Goal: Task Accomplishment & Management: Complete application form

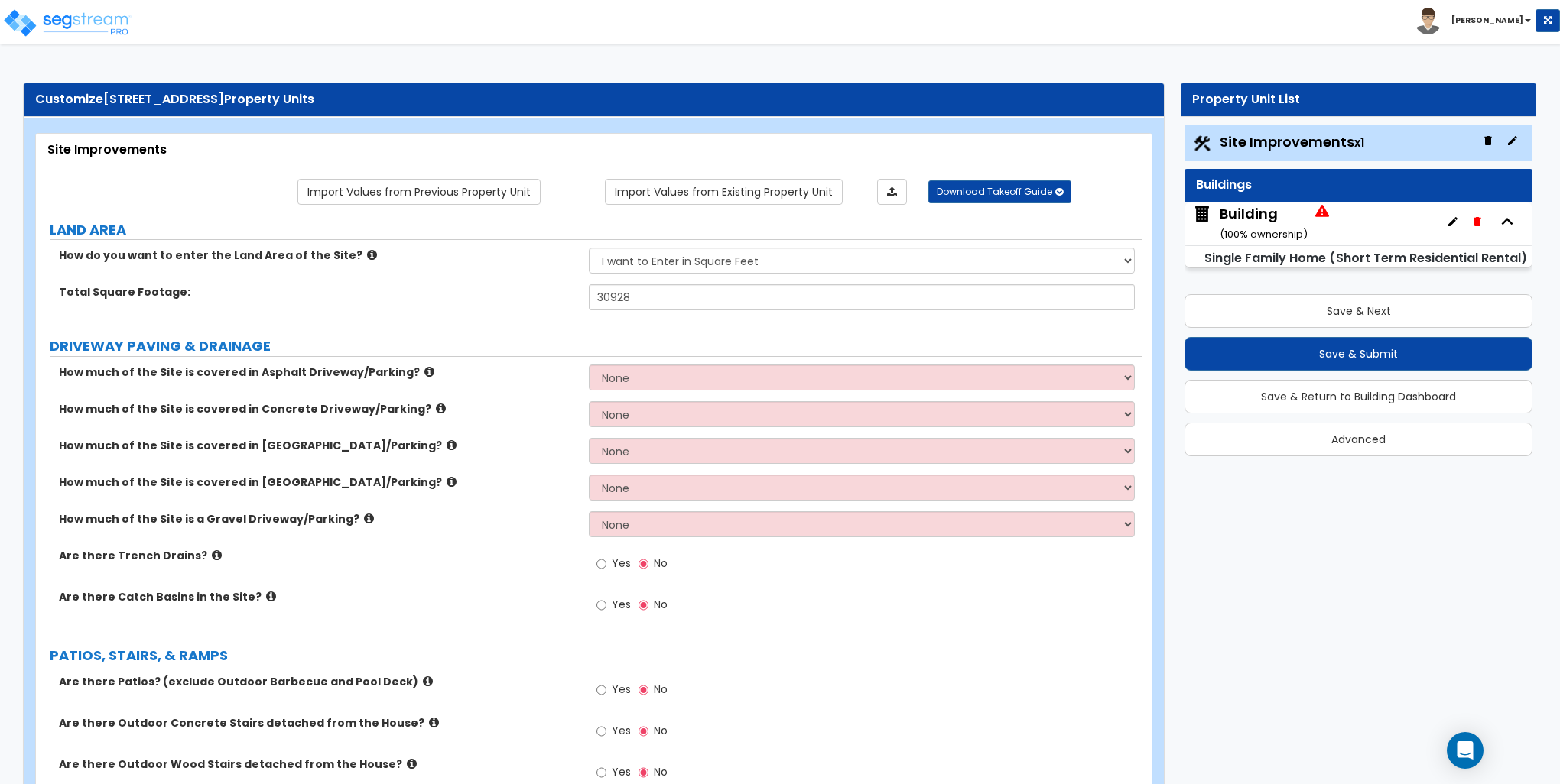
select select "2"
drag, startPoint x: 968, startPoint y: 325, endPoint x: 976, endPoint y: 321, distance: 8.9
click at [666, 372] on select "None I want to Enter an Approximate Percentage I want to Enter the Square Foota…" at bounding box center [861, 378] width 545 height 26
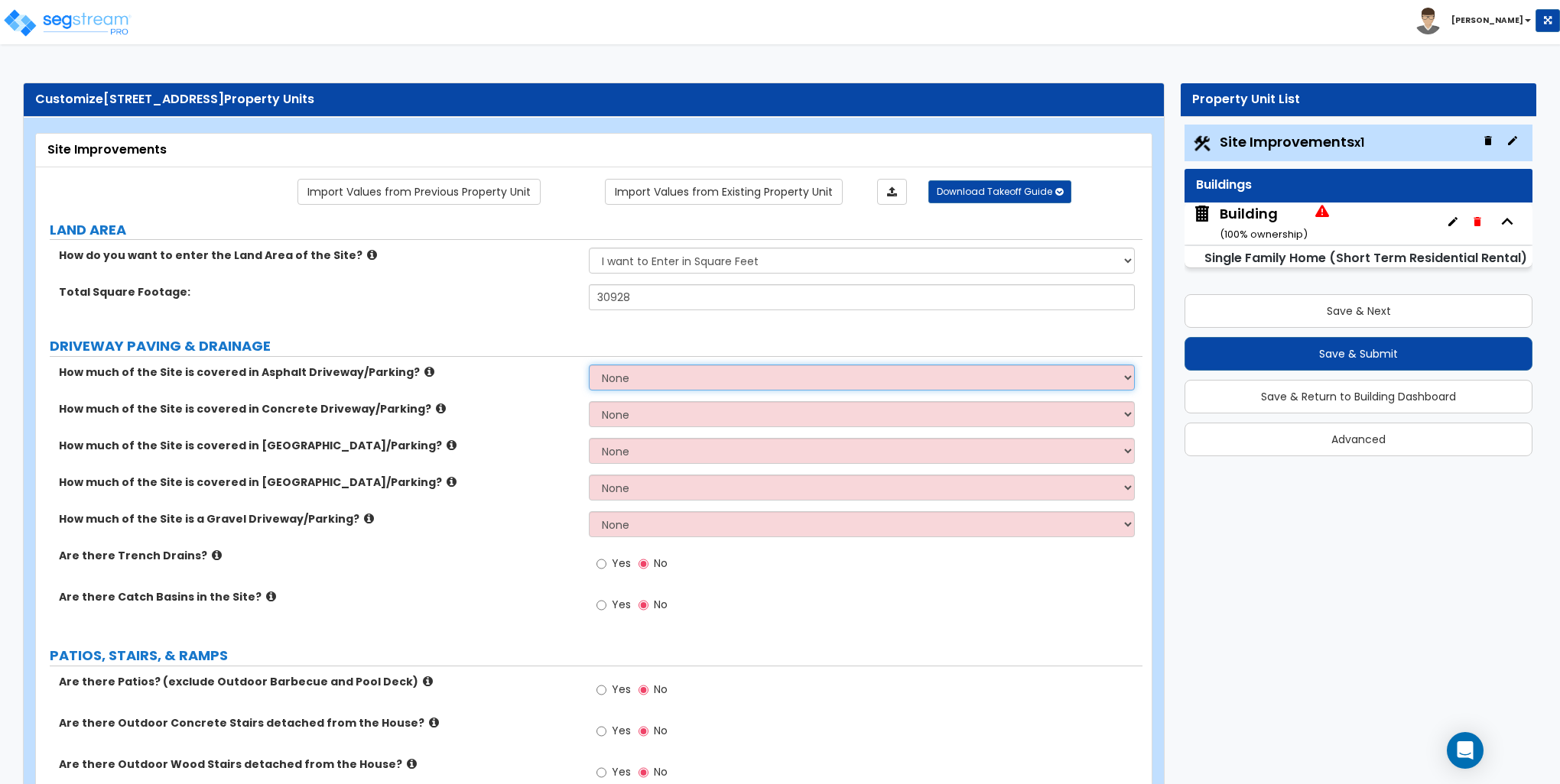
select select "2"
click at [589, 364] on select "None I want to Enter an Approximate Percentage I want to Enter the Square Foota…" at bounding box center [861, 378] width 545 height 26
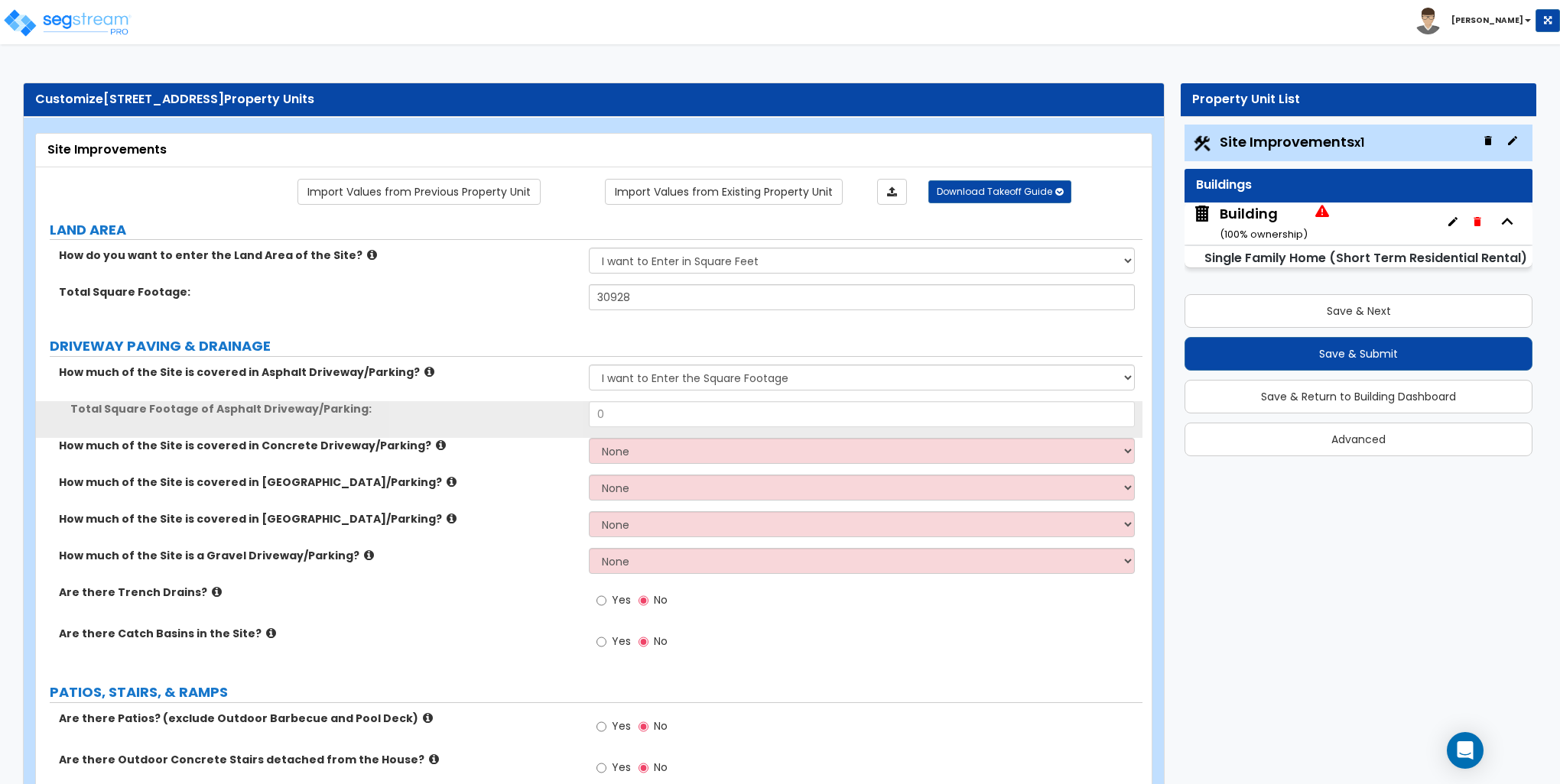
click at [676, 430] on div "Total Square Footage of Asphalt Driveway/Parking: 0" at bounding box center [589, 419] width 1107 height 36
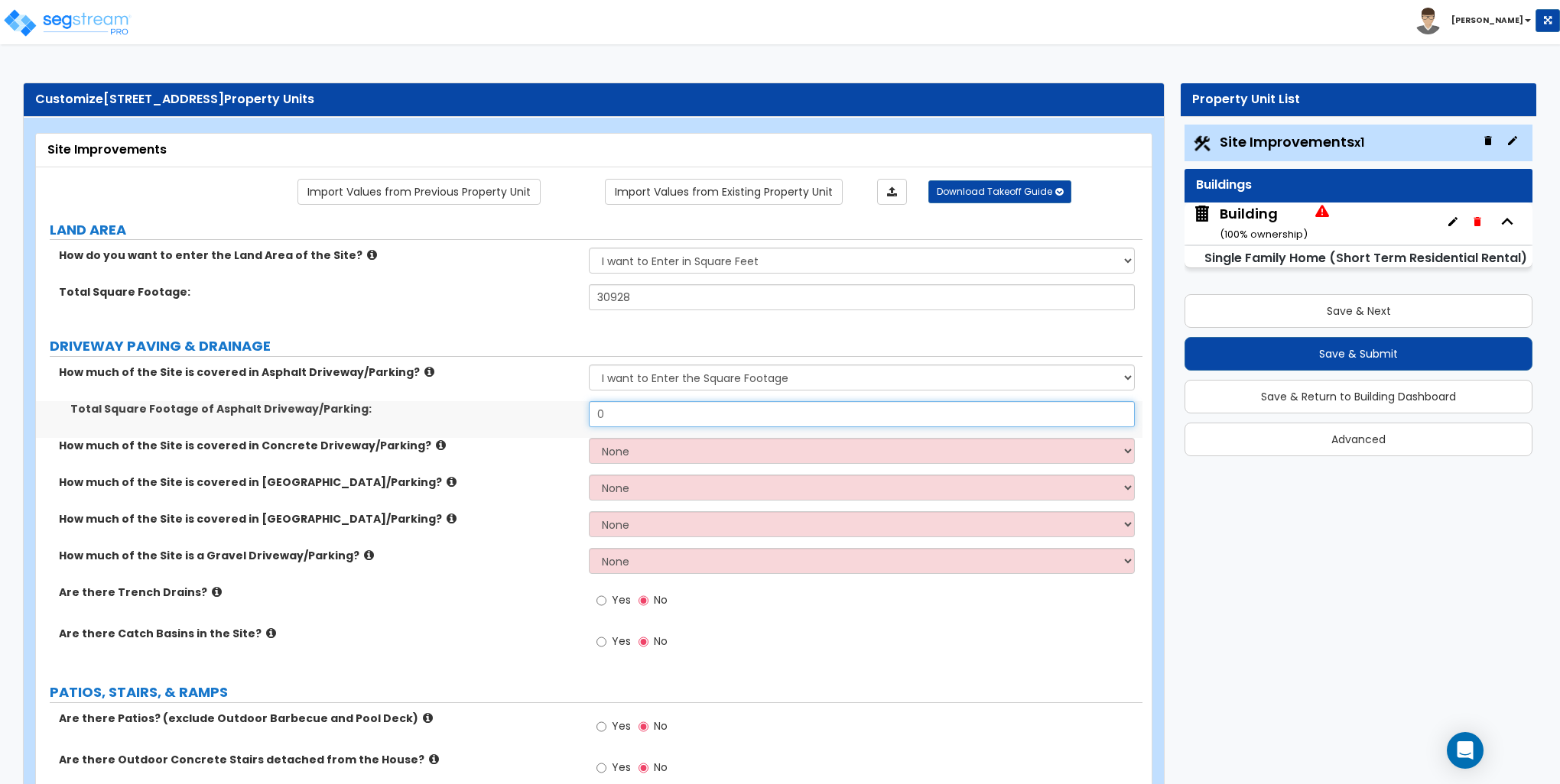
click at [678, 414] on input "0" at bounding box center [861, 414] width 545 height 26
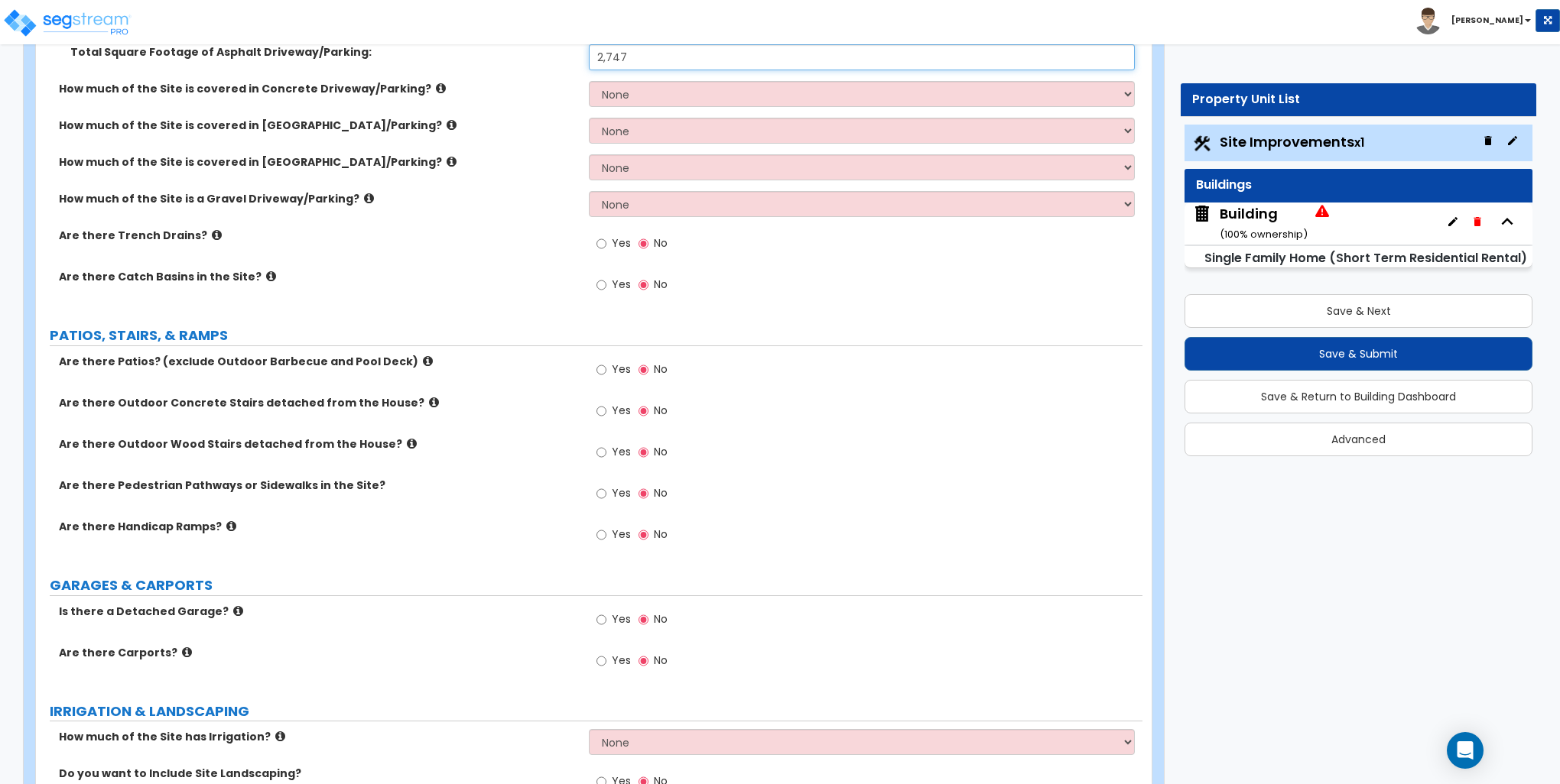
scroll to position [382, 0]
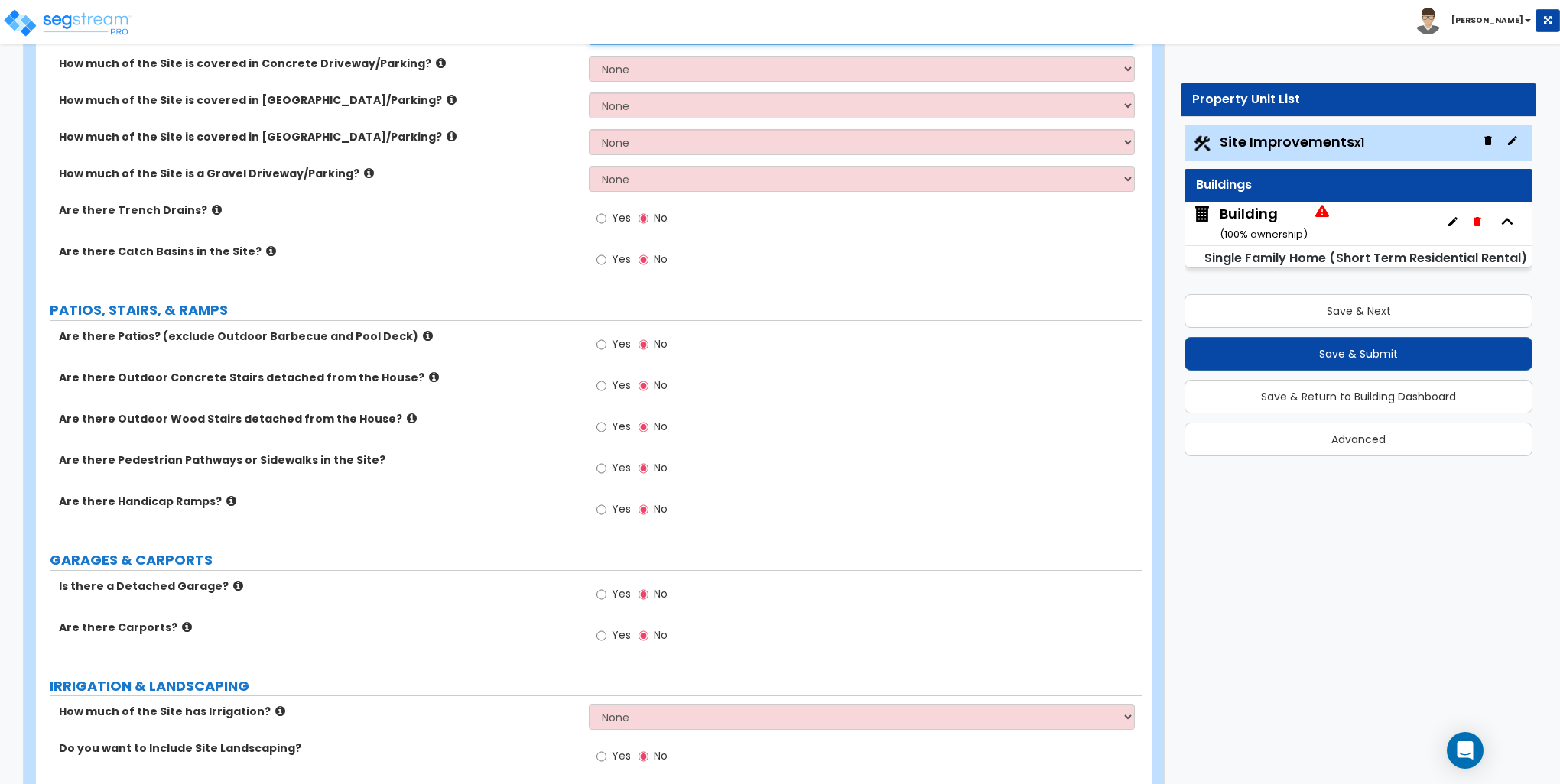
type input "2,747"
click at [605, 433] on input "Yes" at bounding box center [601, 427] width 10 height 17
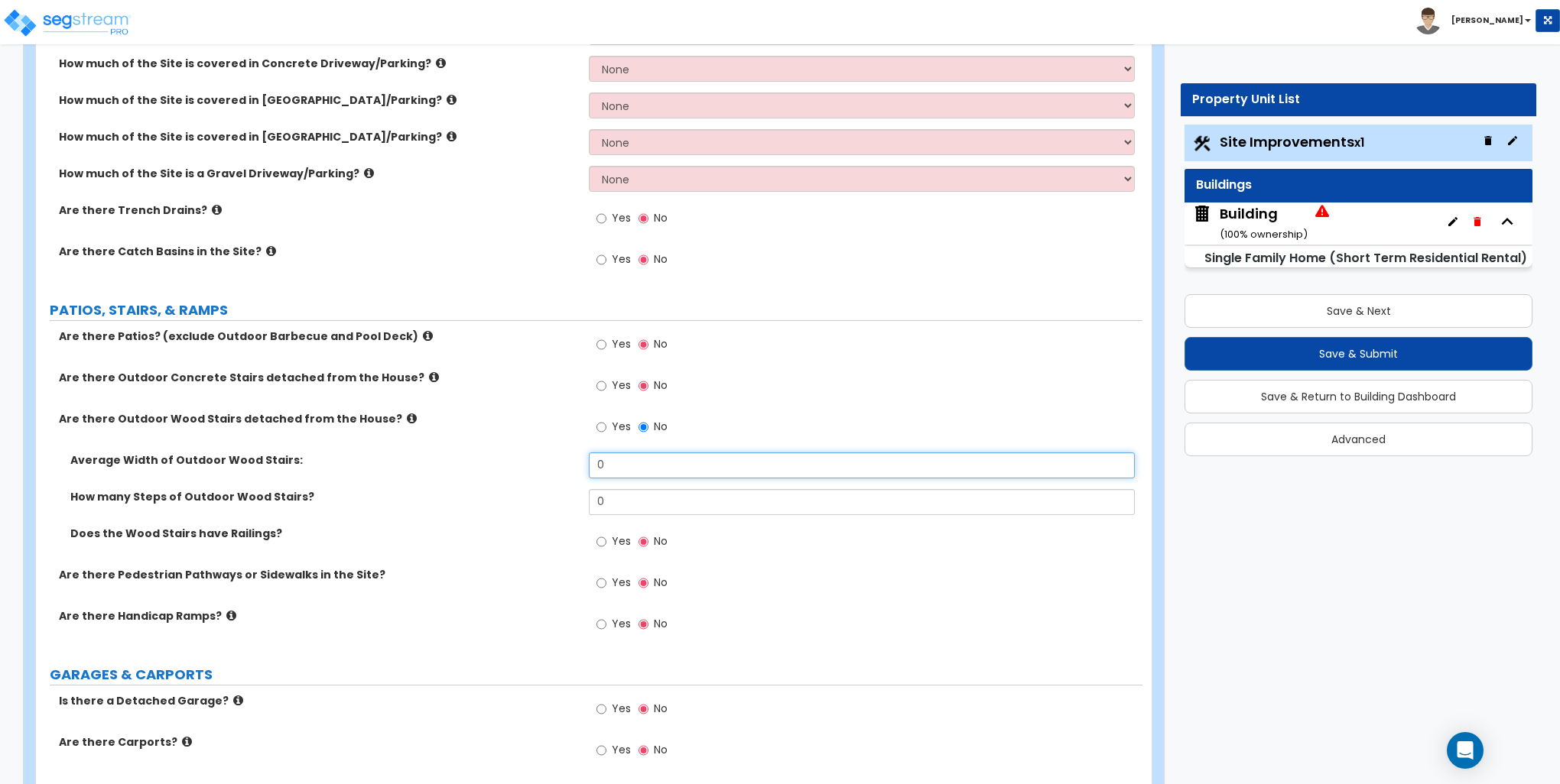
click at [617, 473] on input "0" at bounding box center [861, 465] width 545 height 26
type input "4"
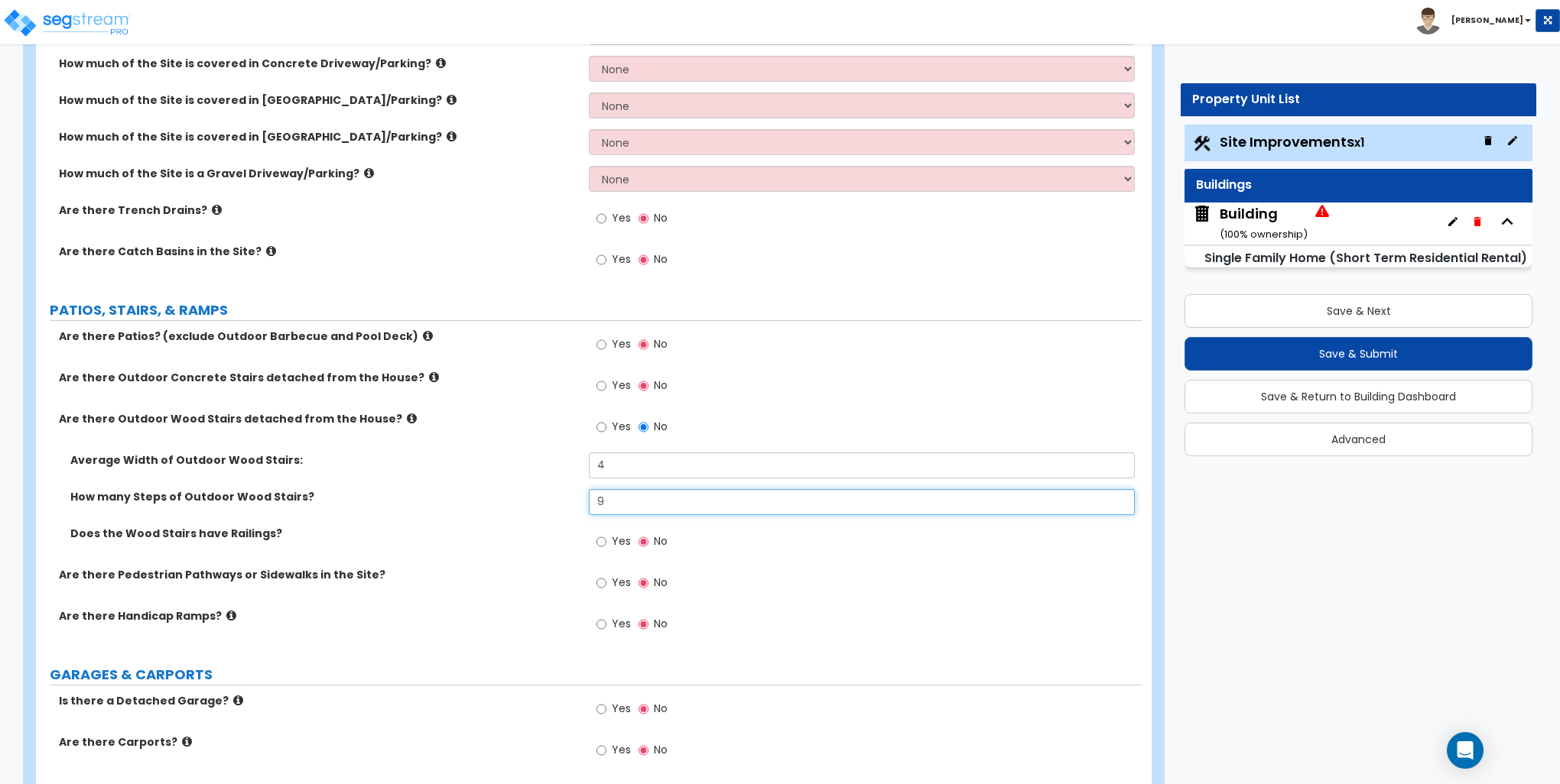
type input "9"
click at [600, 540] on input "Yes" at bounding box center [601, 542] width 10 height 17
radio input "true"
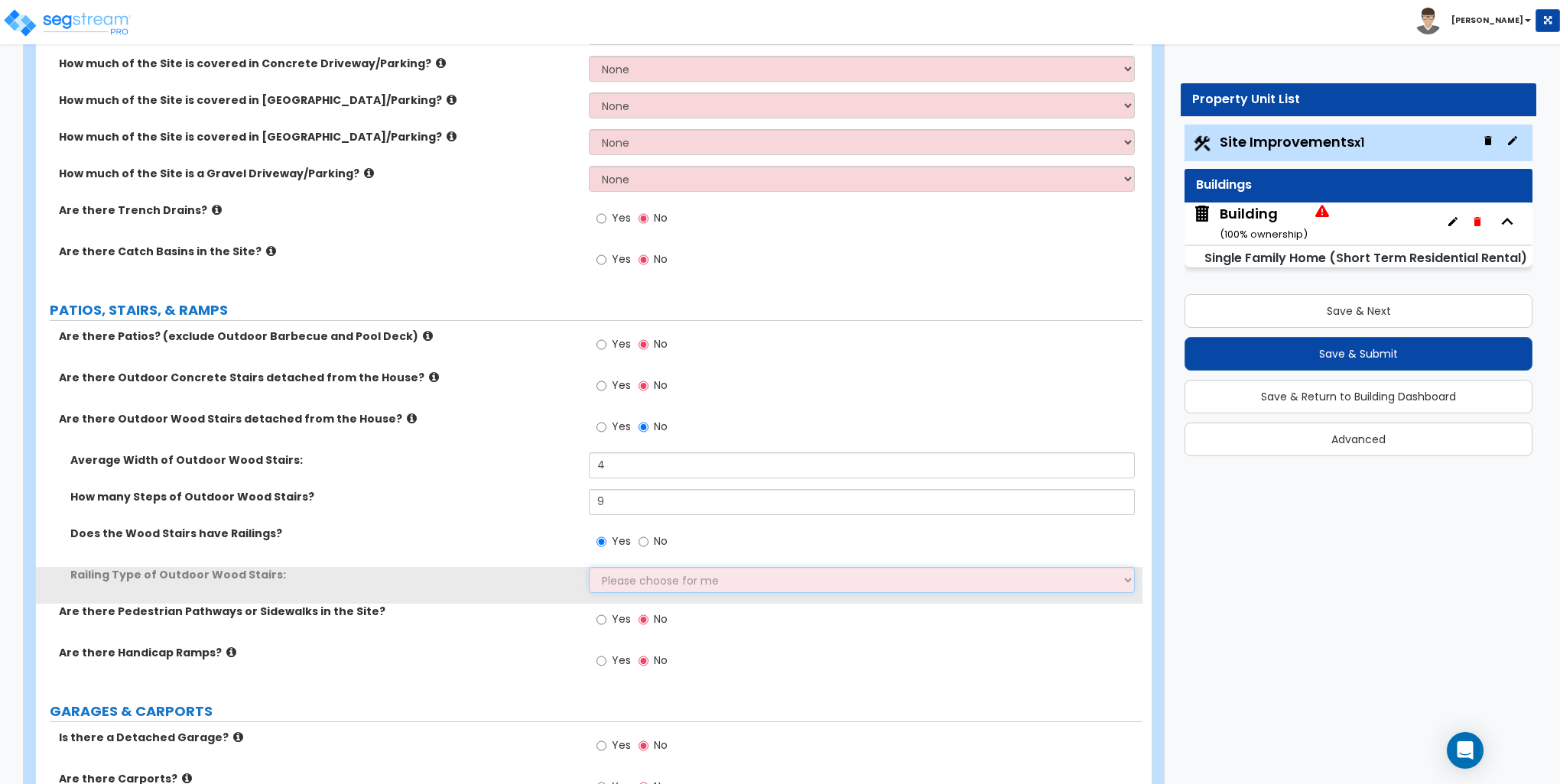
click at [617, 589] on select "Please choose for me Steel Aluminum Wood" at bounding box center [861, 580] width 545 height 26
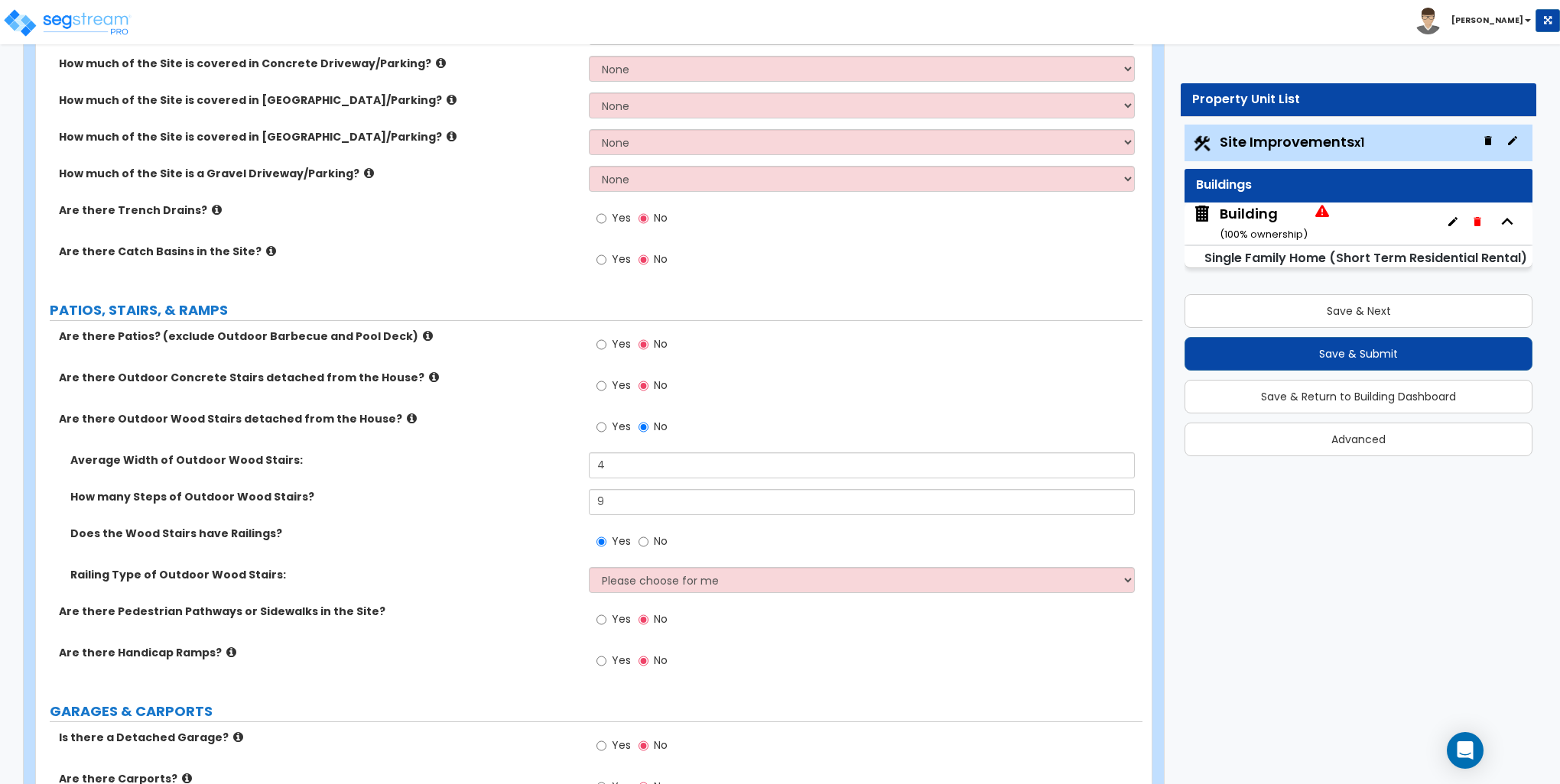
click at [628, 577] on select "Please choose for me Steel Aluminum Wood" at bounding box center [861, 580] width 545 height 26
select select "3"
click at [589, 567] on select "Please choose for me Steel Aluminum Wood" at bounding box center [861, 580] width 545 height 26
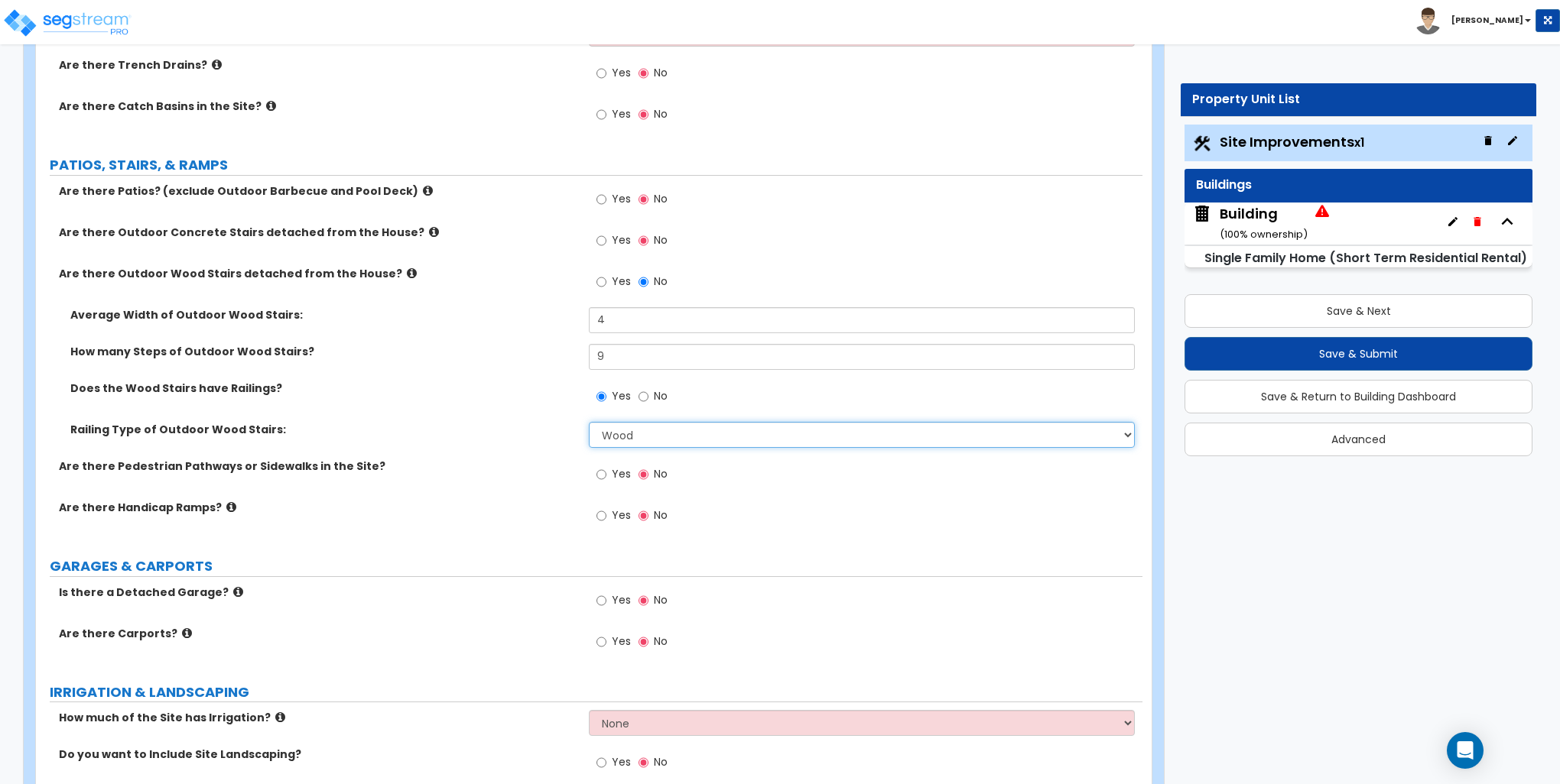
scroll to position [611, 0]
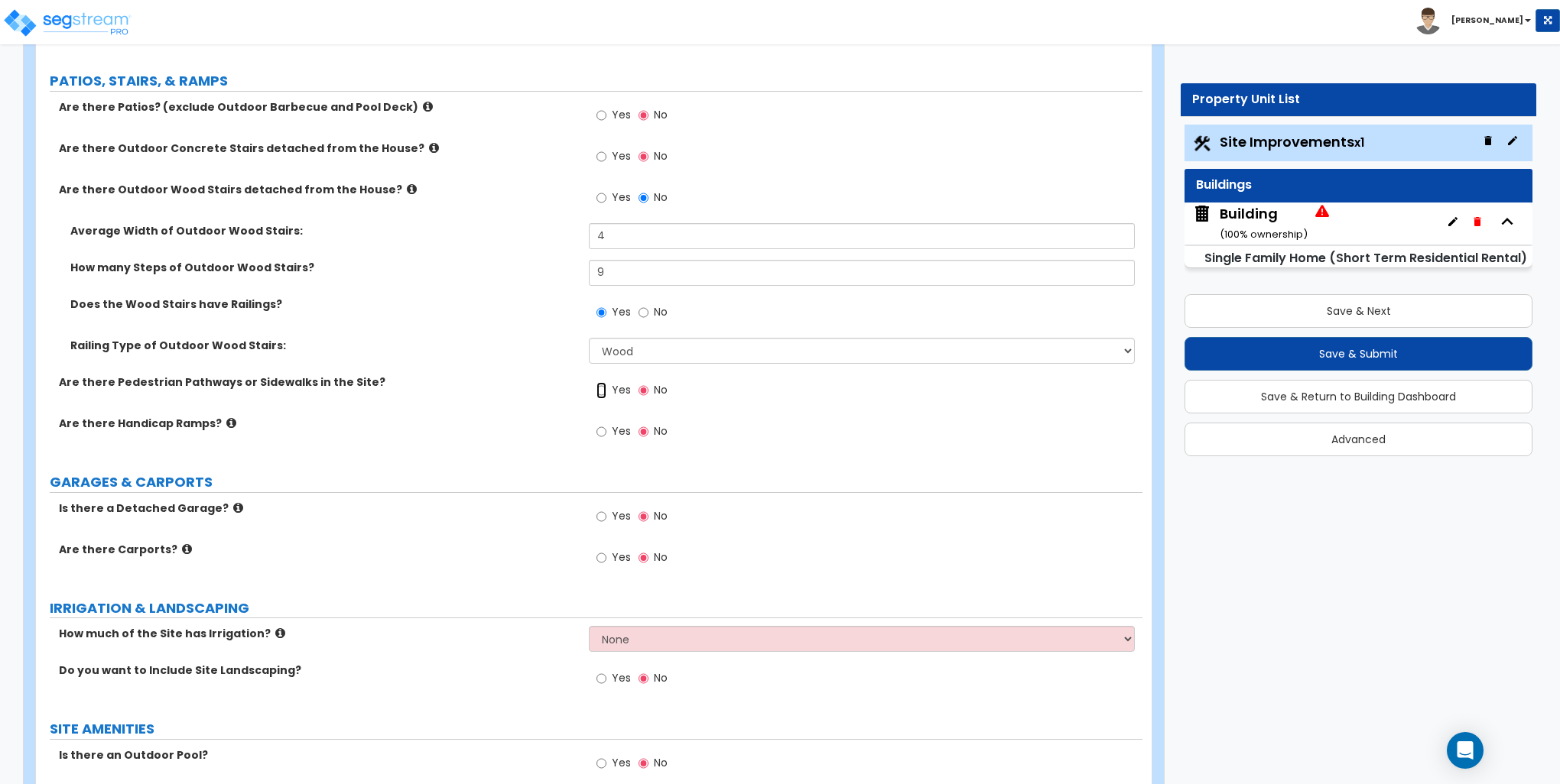
click at [603, 386] on input "Yes" at bounding box center [601, 391] width 10 height 17
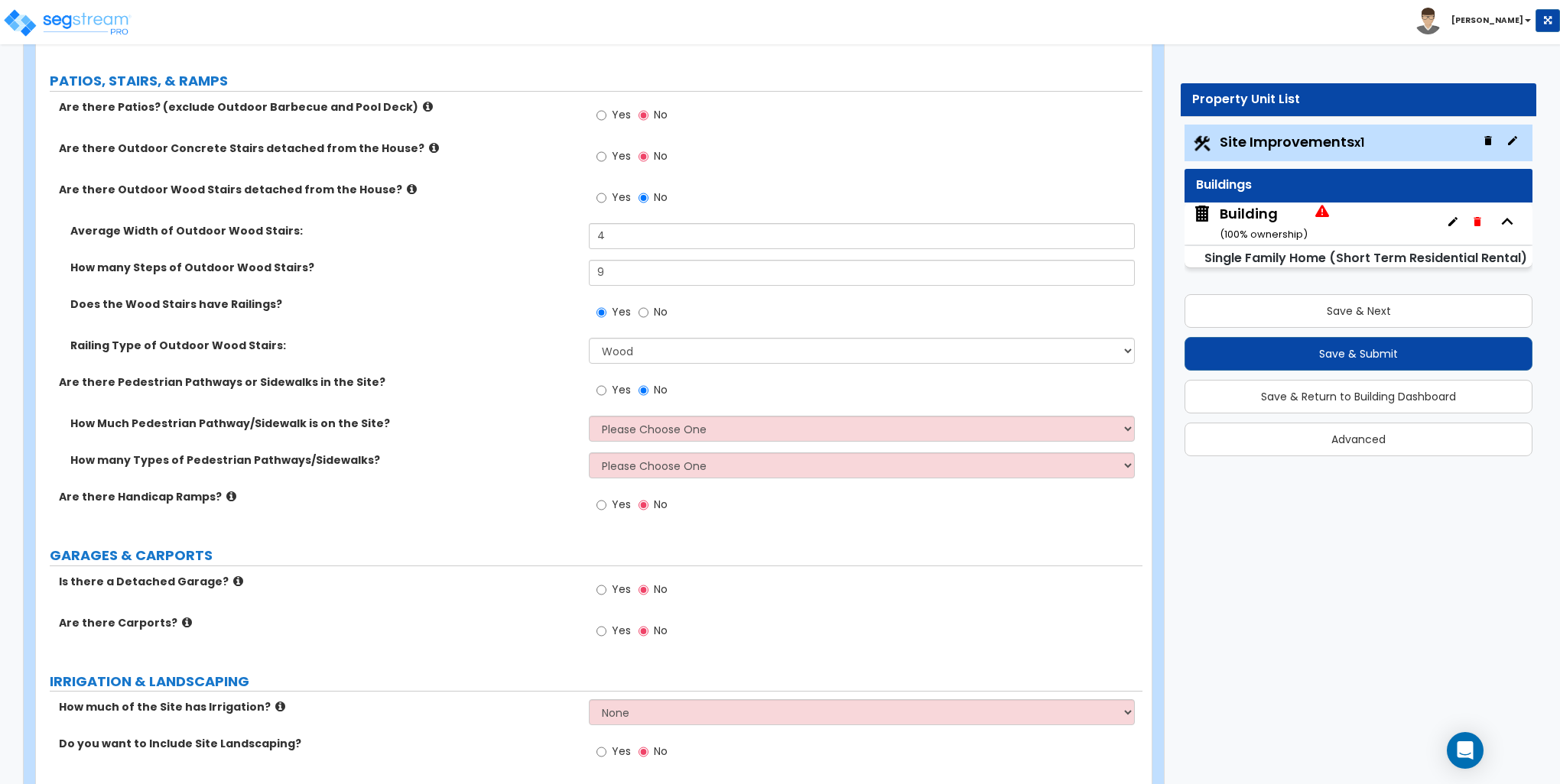
click at [633, 439] on div "How Much Pedestrian Pathway/Sidewalk is on the Site? Please Choose One I Don't …" at bounding box center [589, 434] width 1107 height 36
click at [638, 427] on select "Please Choose One I Don't Know, Please Estimate For Me Enter Linear Footage" at bounding box center [861, 429] width 545 height 26
select select "2"
click at [589, 416] on select "Please Choose One I Don't Know, Please Estimate For Me Enter Linear Footage" at bounding box center [861, 429] width 545 height 26
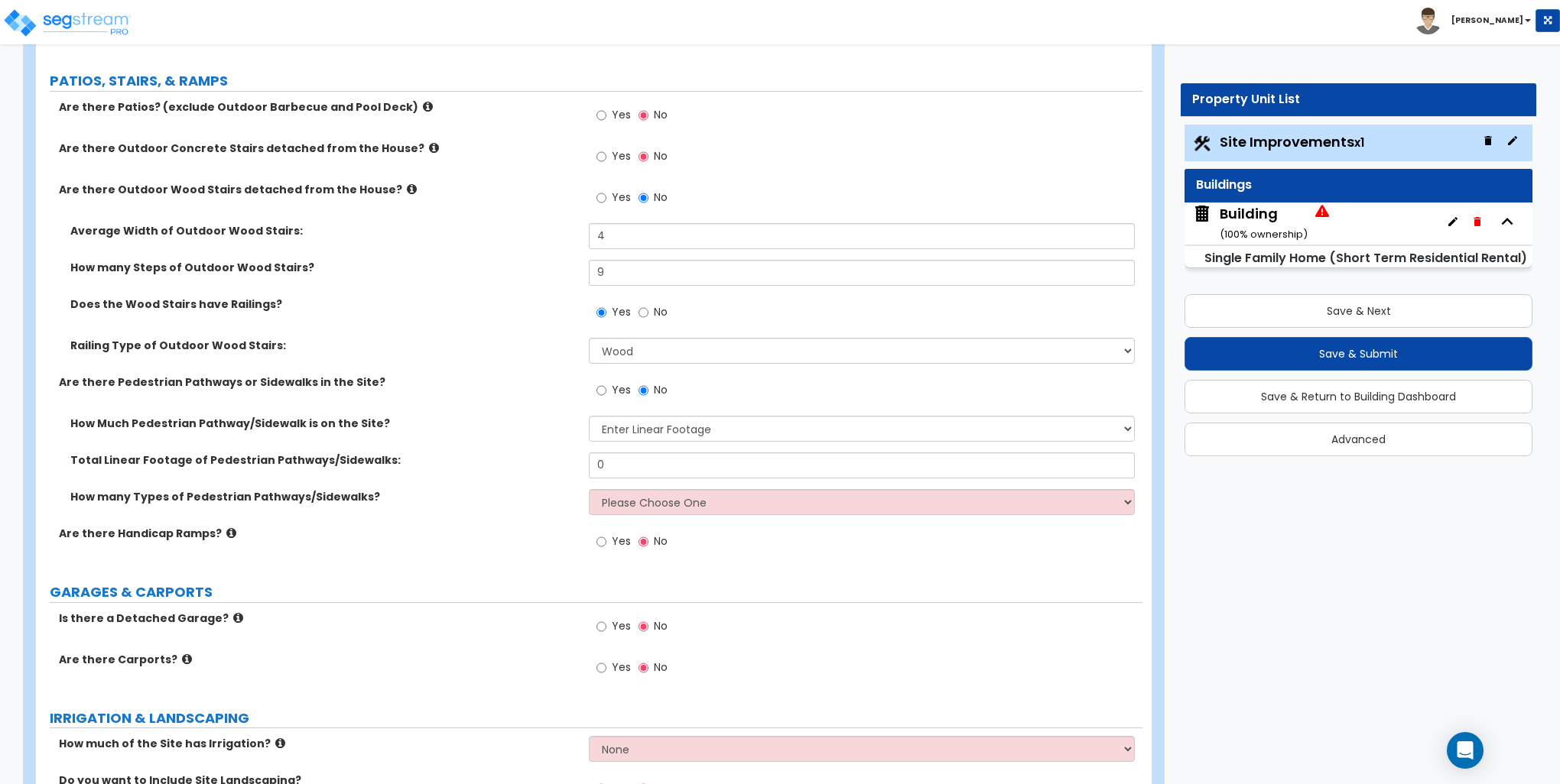
drag, startPoint x: 564, startPoint y: 338, endPoint x: 513, endPoint y: 350, distance: 52.4
click at [564, 338] on label "Railing Type of Outdoor Wood Stairs:" at bounding box center [323, 346] width 507 height 15
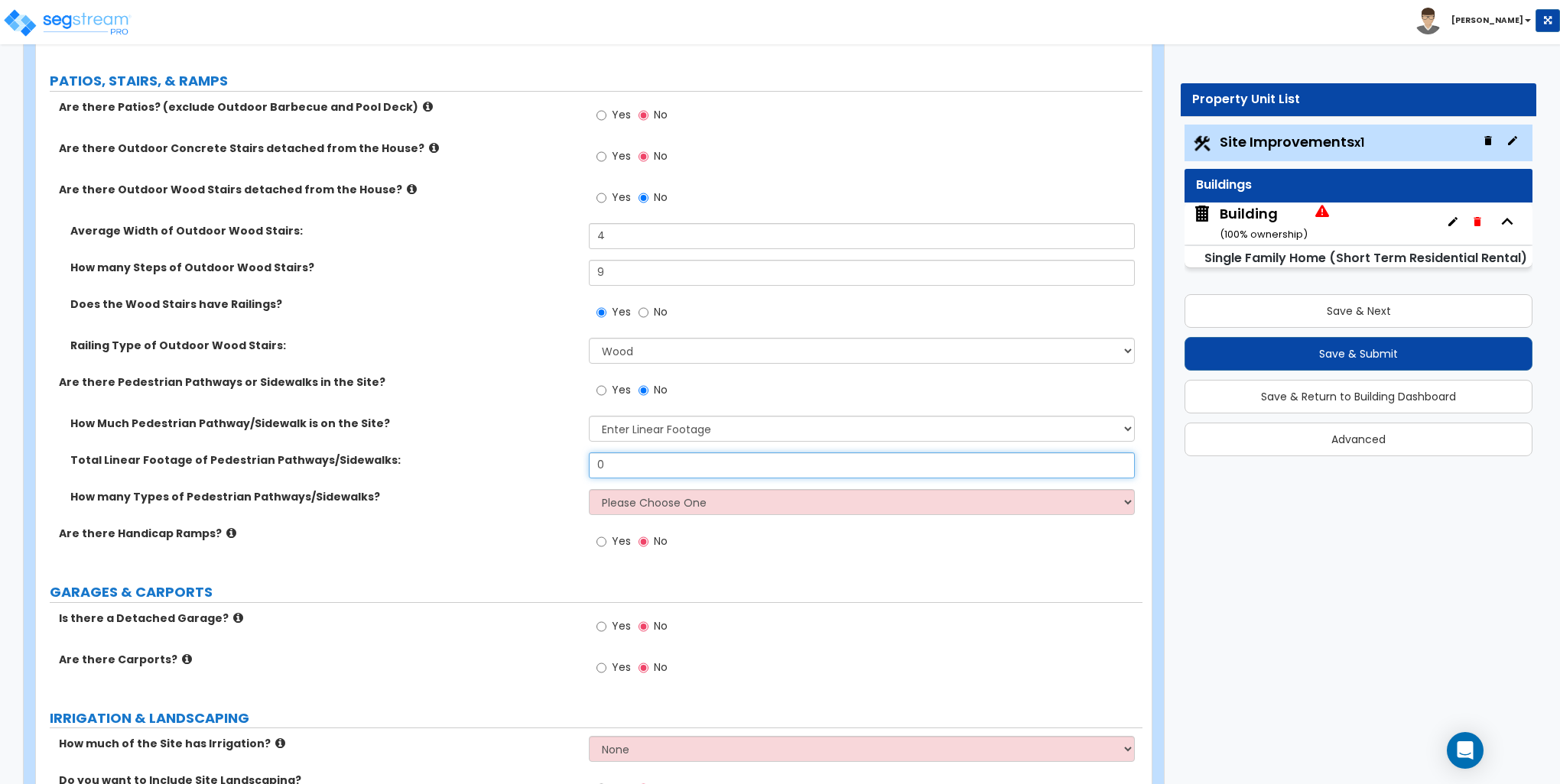
click at [612, 470] on input "0" at bounding box center [861, 465] width 545 height 26
type input "319"
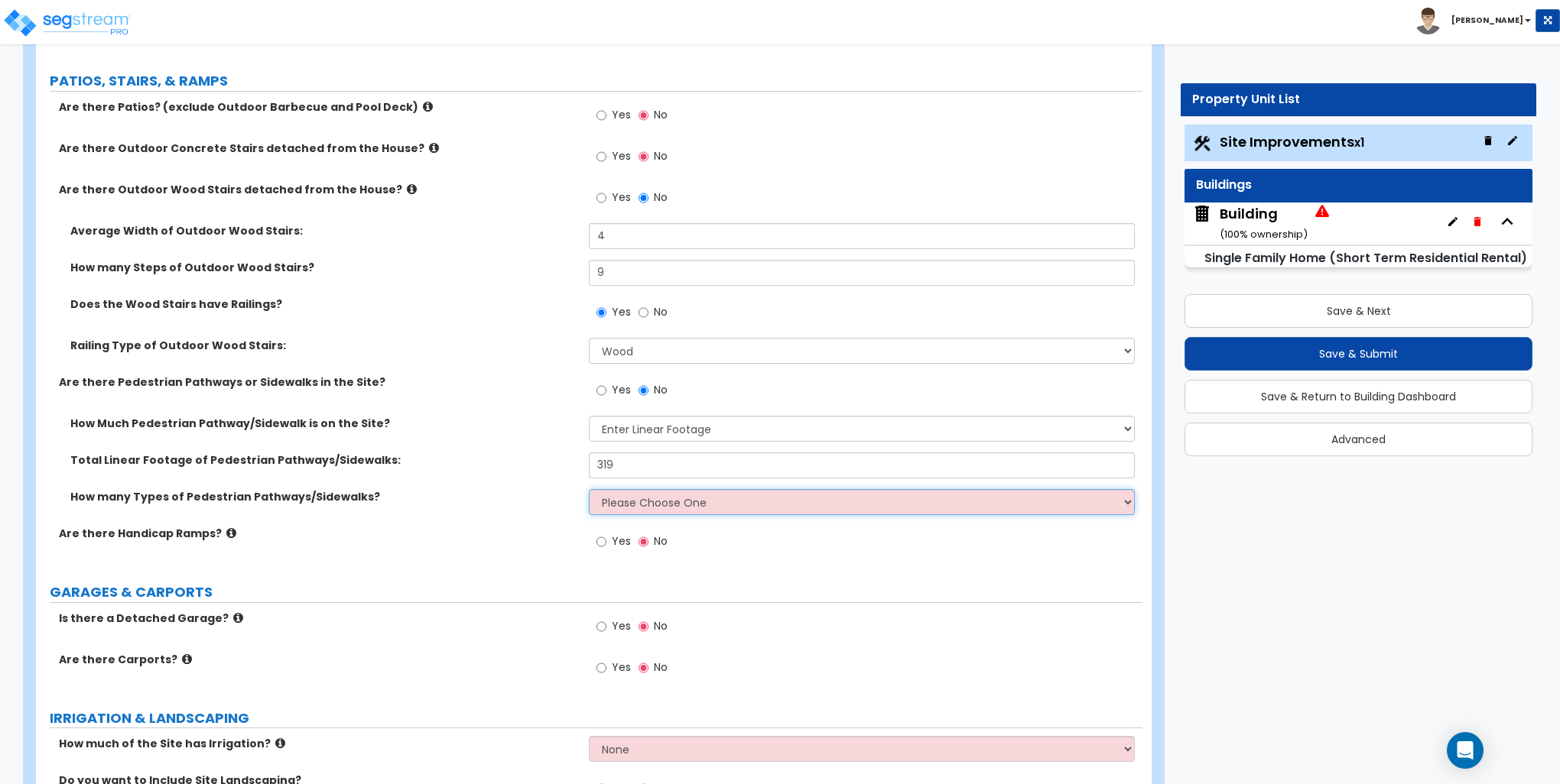
click at [686, 502] on select "Please Choose One 1 2 3" at bounding box center [861, 503] width 545 height 26
select select "1"
click at [589, 490] on select "Please Choose One 1 2 3" at bounding box center [861, 503] width 545 height 26
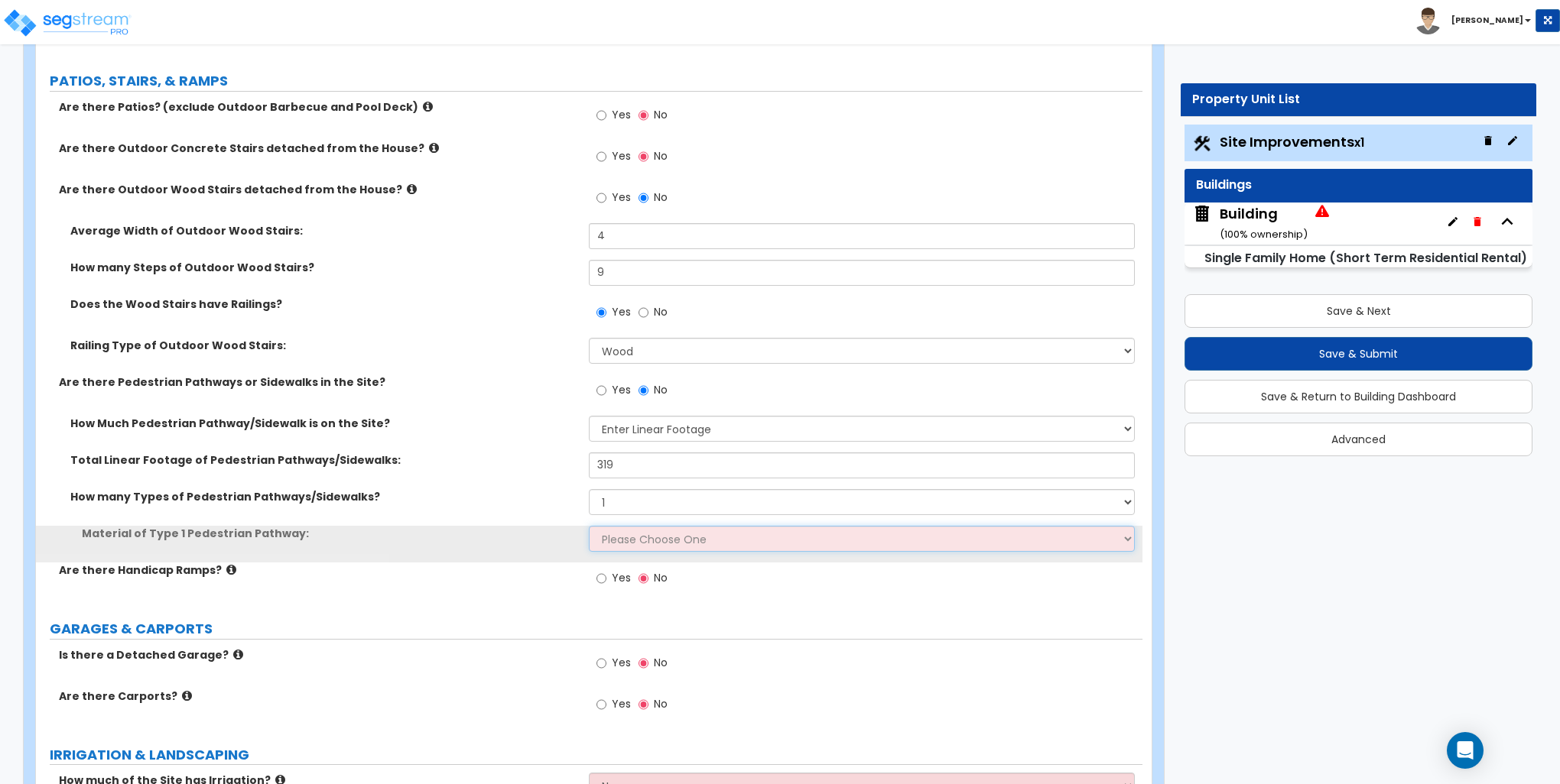
click at [679, 539] on select "Please Choose One Bare Concrete Stamped Concrete Brick Pavers Stone Pavers Wood…" at bounding box center [861, 539] width 545 height 26
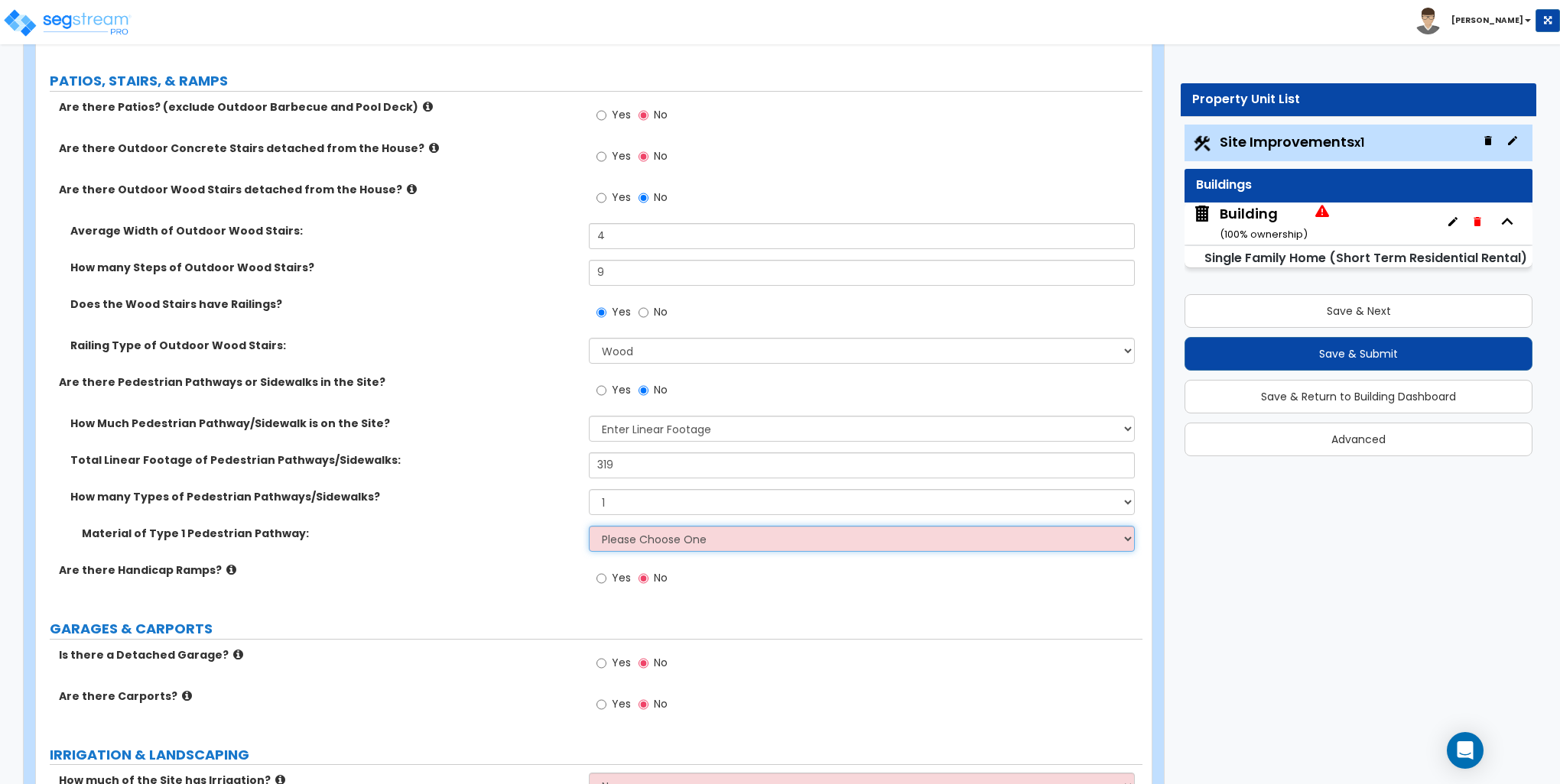
select select "1"
click at [589, 526] on select "Please Choose One Bare Concrete Stamped Concrete Brick Pavers Stone Pavers Wood…" at bounding box center [861, 539] width 545 height 26
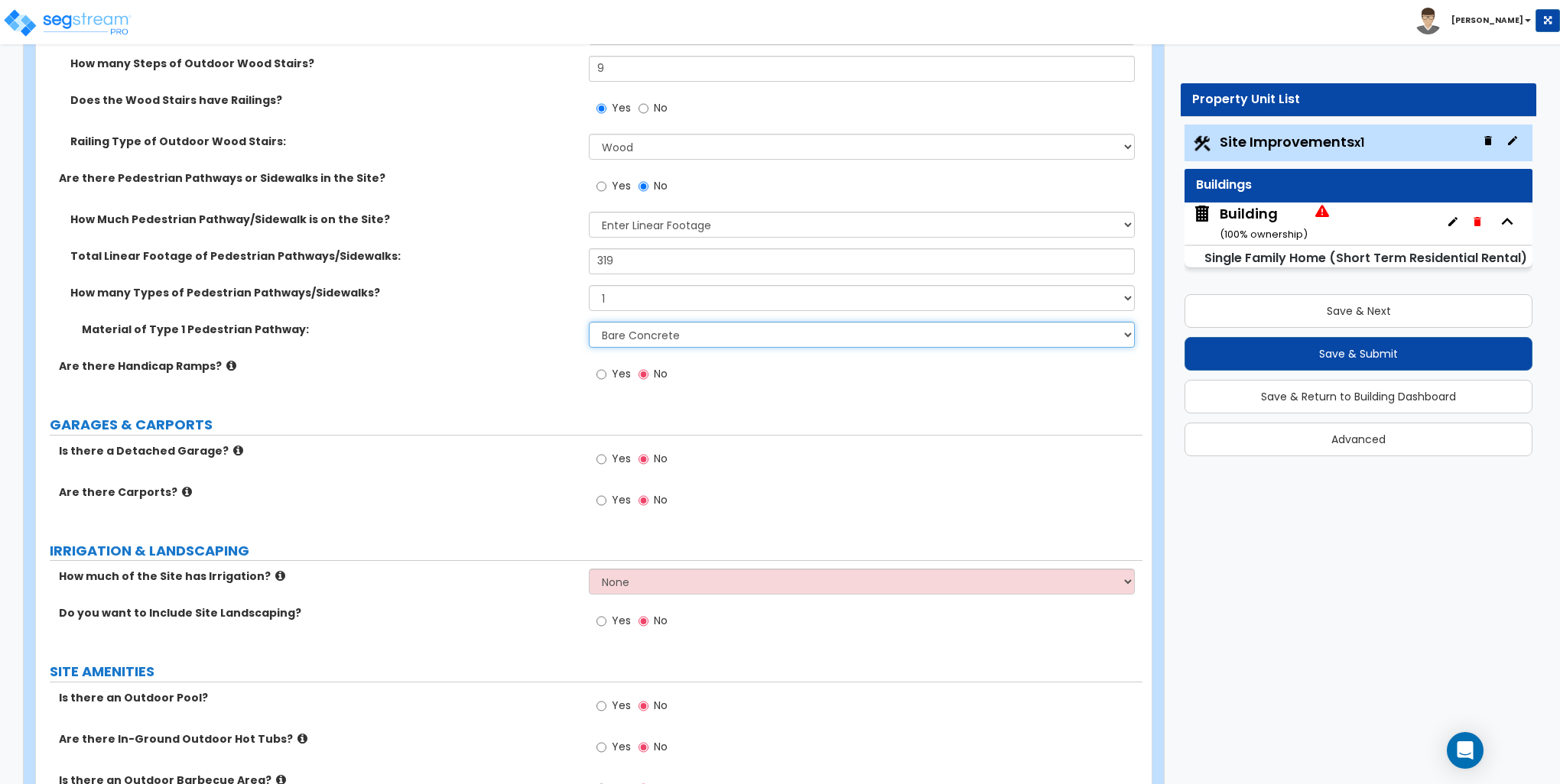
scroll to position [841, 0]
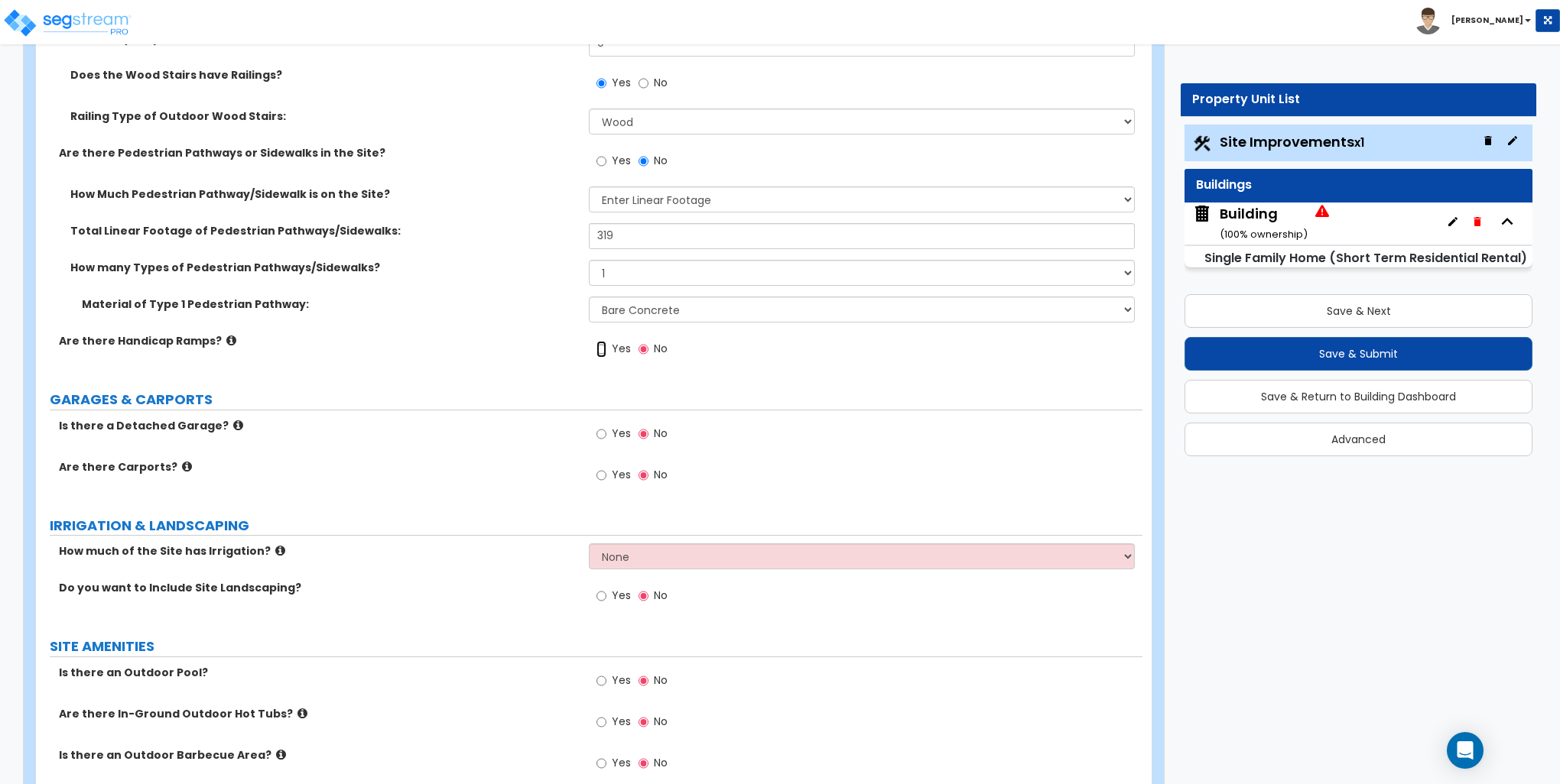
click at [599, 350] on input "Yes" at bounding box center [601, 349] width 10 height 17
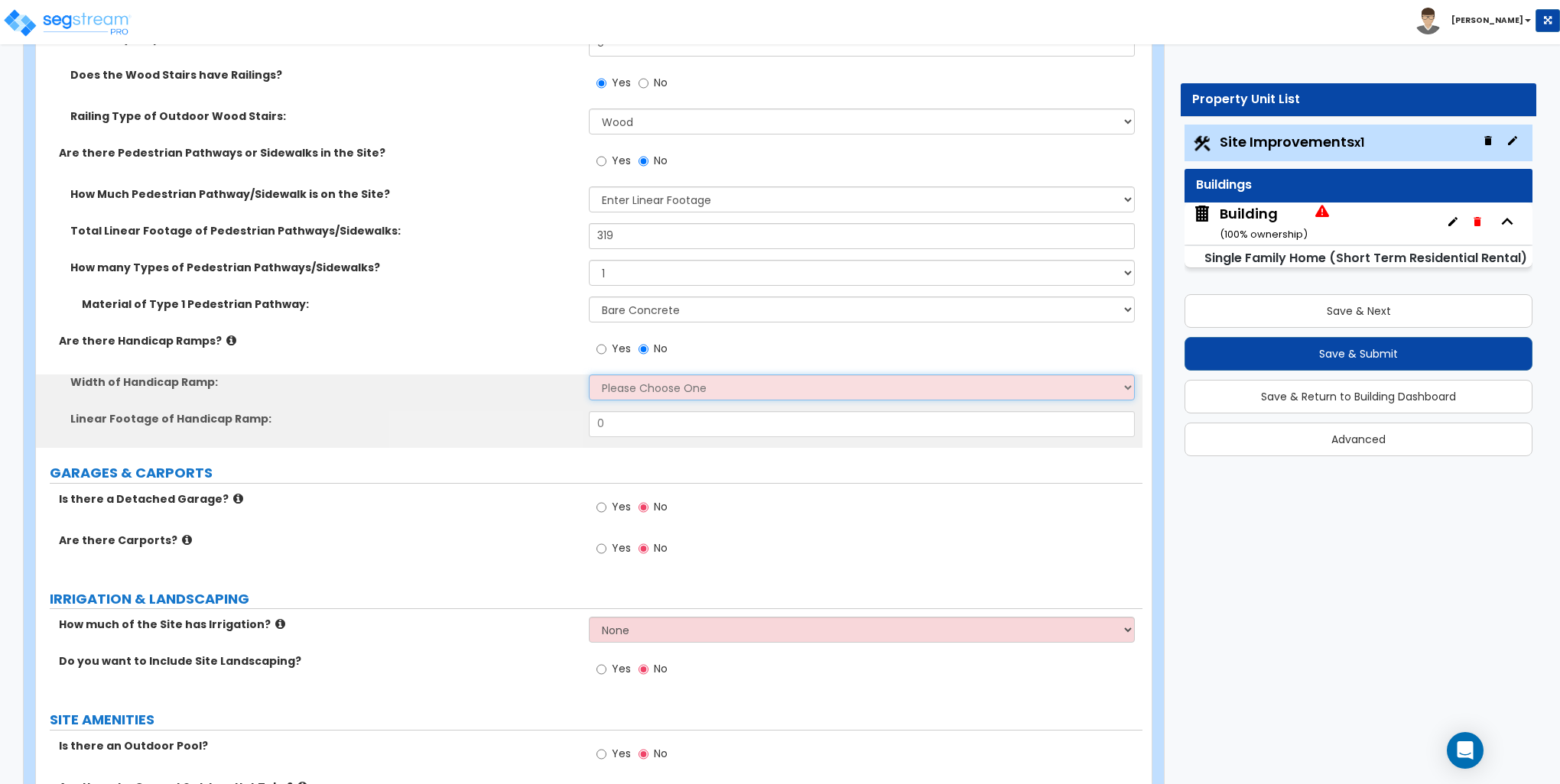
click at [630, 380] on select "Please Choose One 3' width 5' width" at bounding box center [861, 388] width 545 height 26
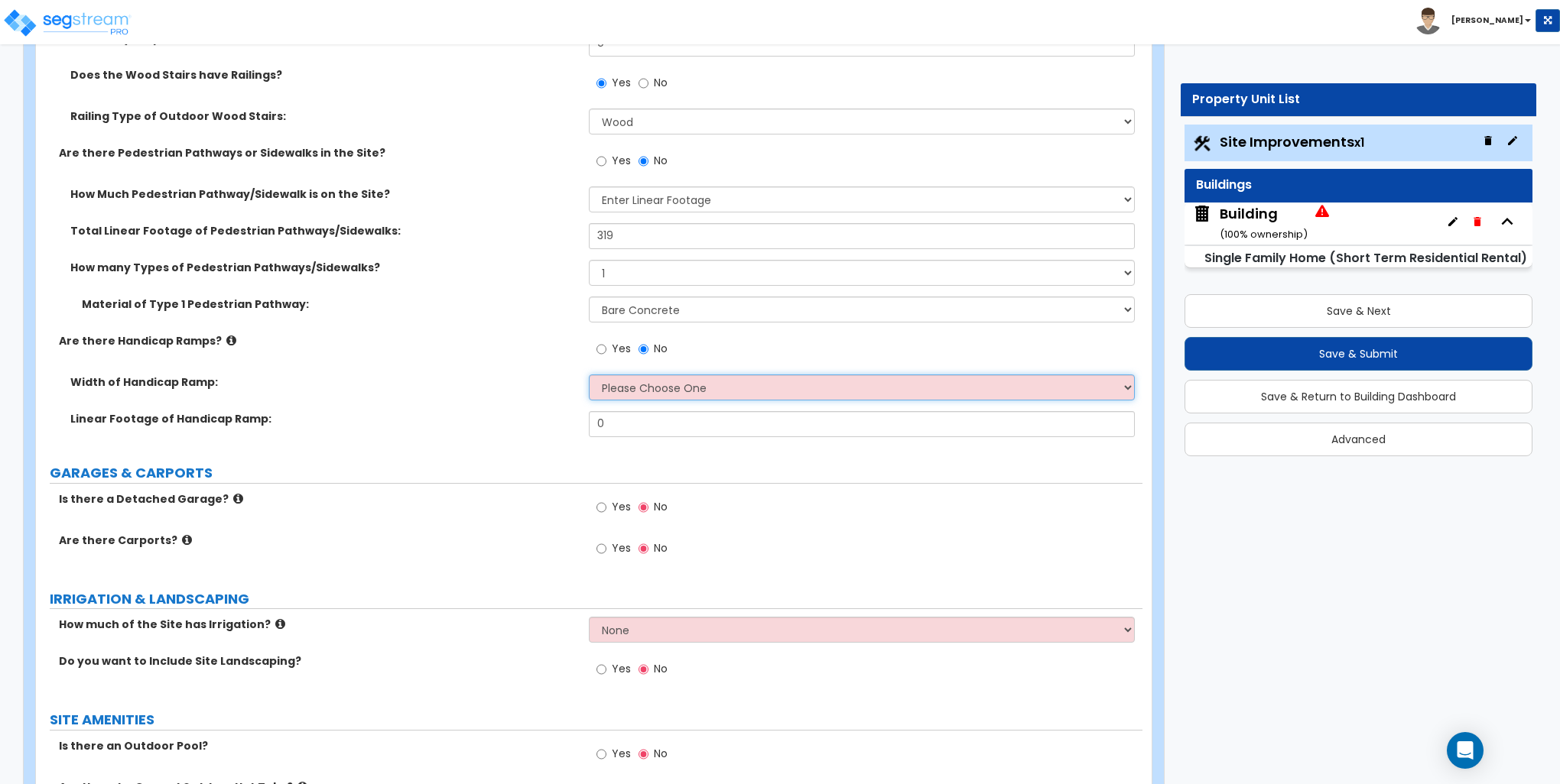
select select "1"
click at [589, 375] on select "Please Choose One 3' width 5' width" at bounding box center [861, 388] width 545 height 26
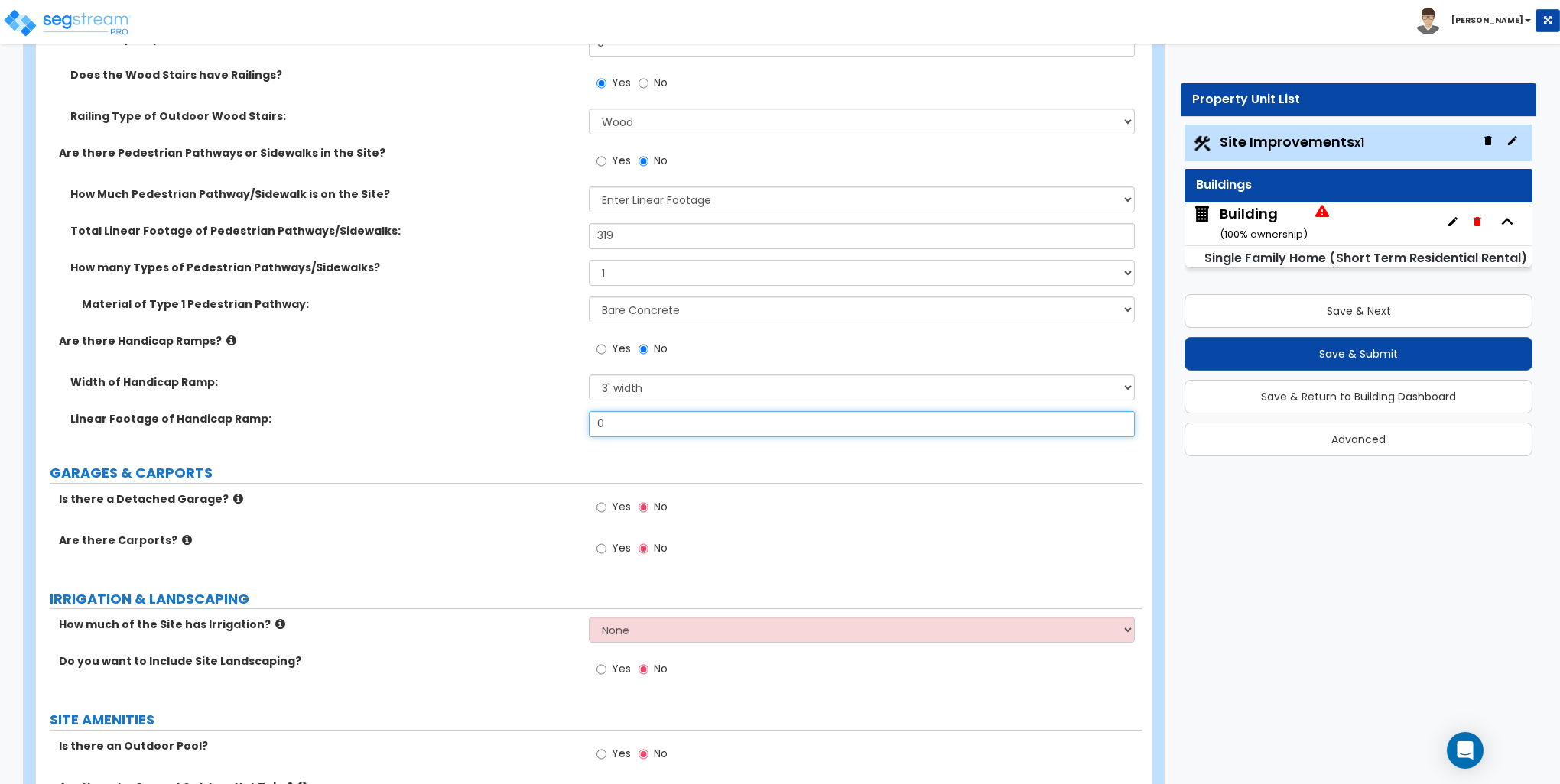
click at [608, 421] on input "0" at bounding box center [861, 424] width 545 height 26
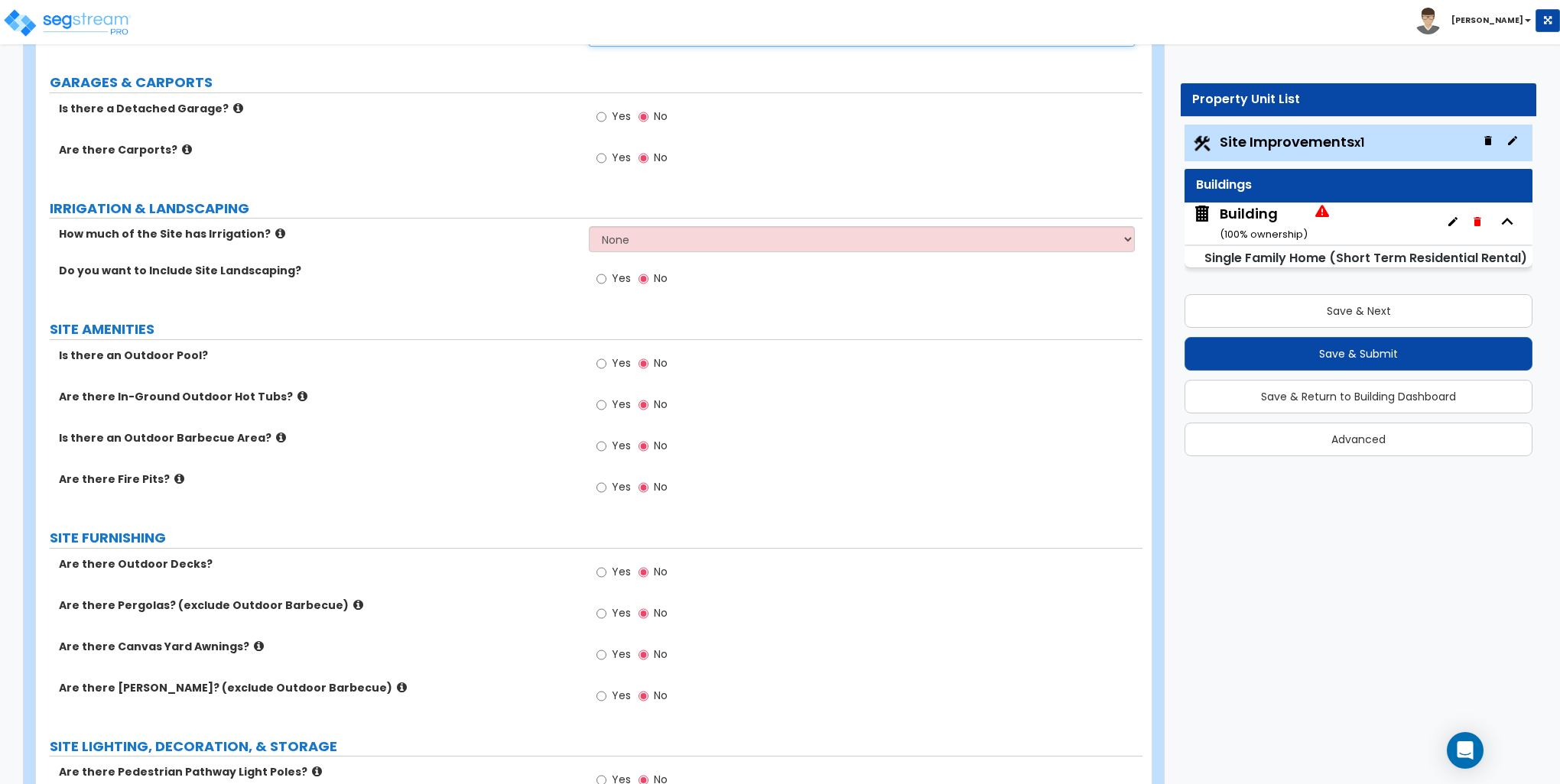
scroll to position [1376, 0]
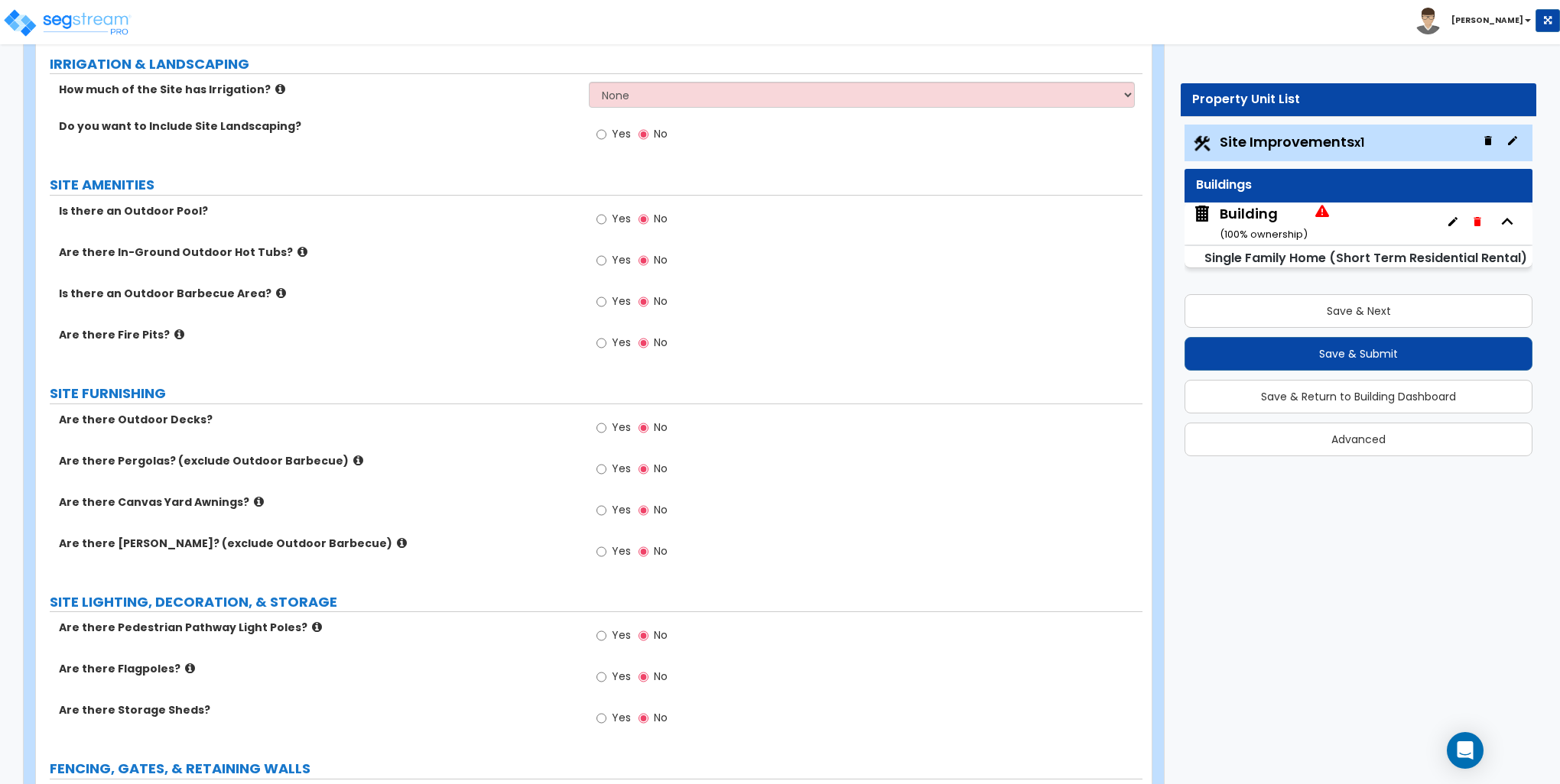
type input "6"
click at [603, 424] on input "Yes" at bounding box center [601, 428] width 10 height 17
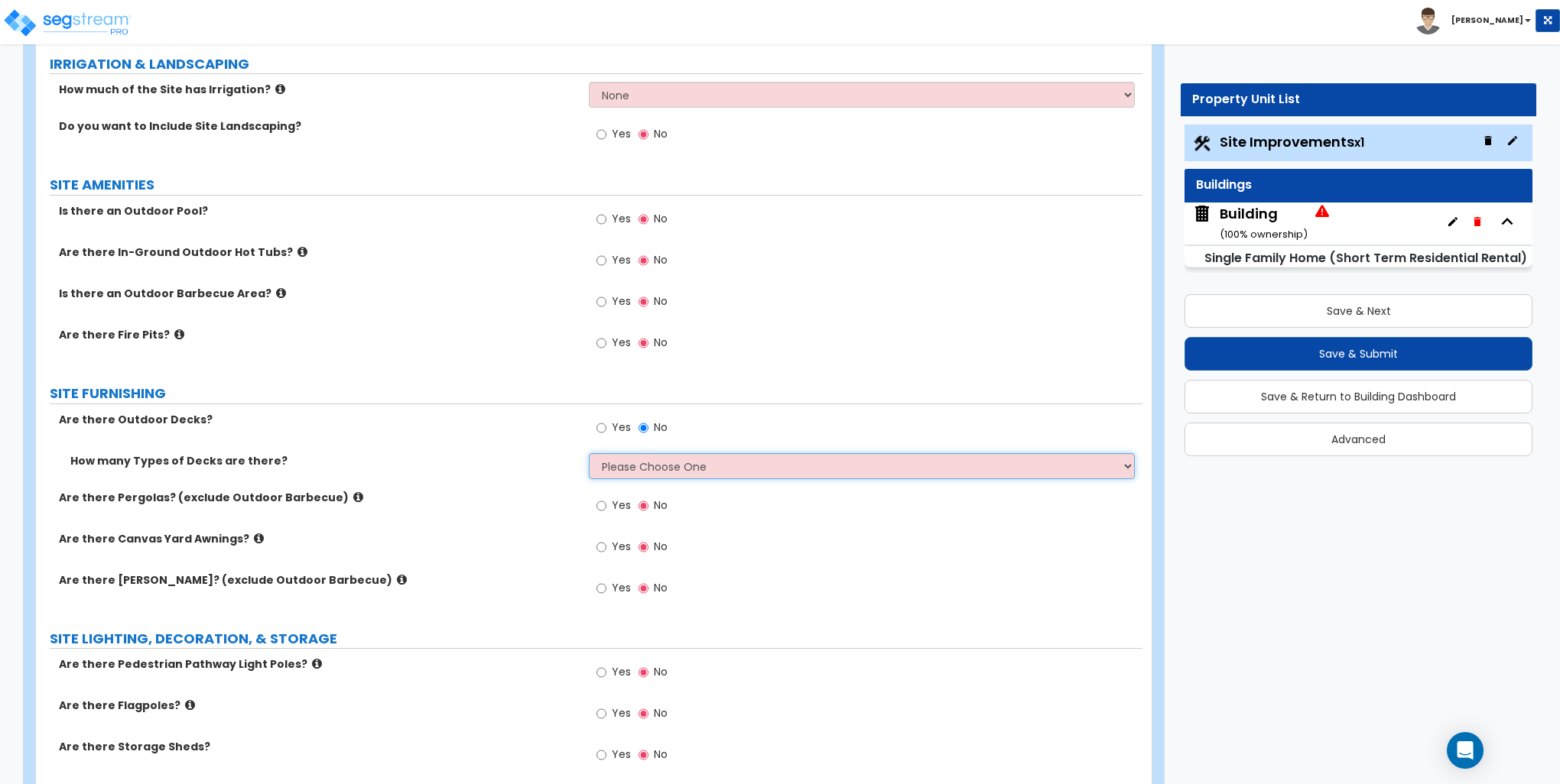
click at [618, 463] on select "Please Choose One 1 2 3 4" at bounding box center [861, 466] width 545 height 26
select select "1"
click at [589, 453] on select "Please Choose One 1 2 3 4" at bounding box center [861, 466] width 545 height 26
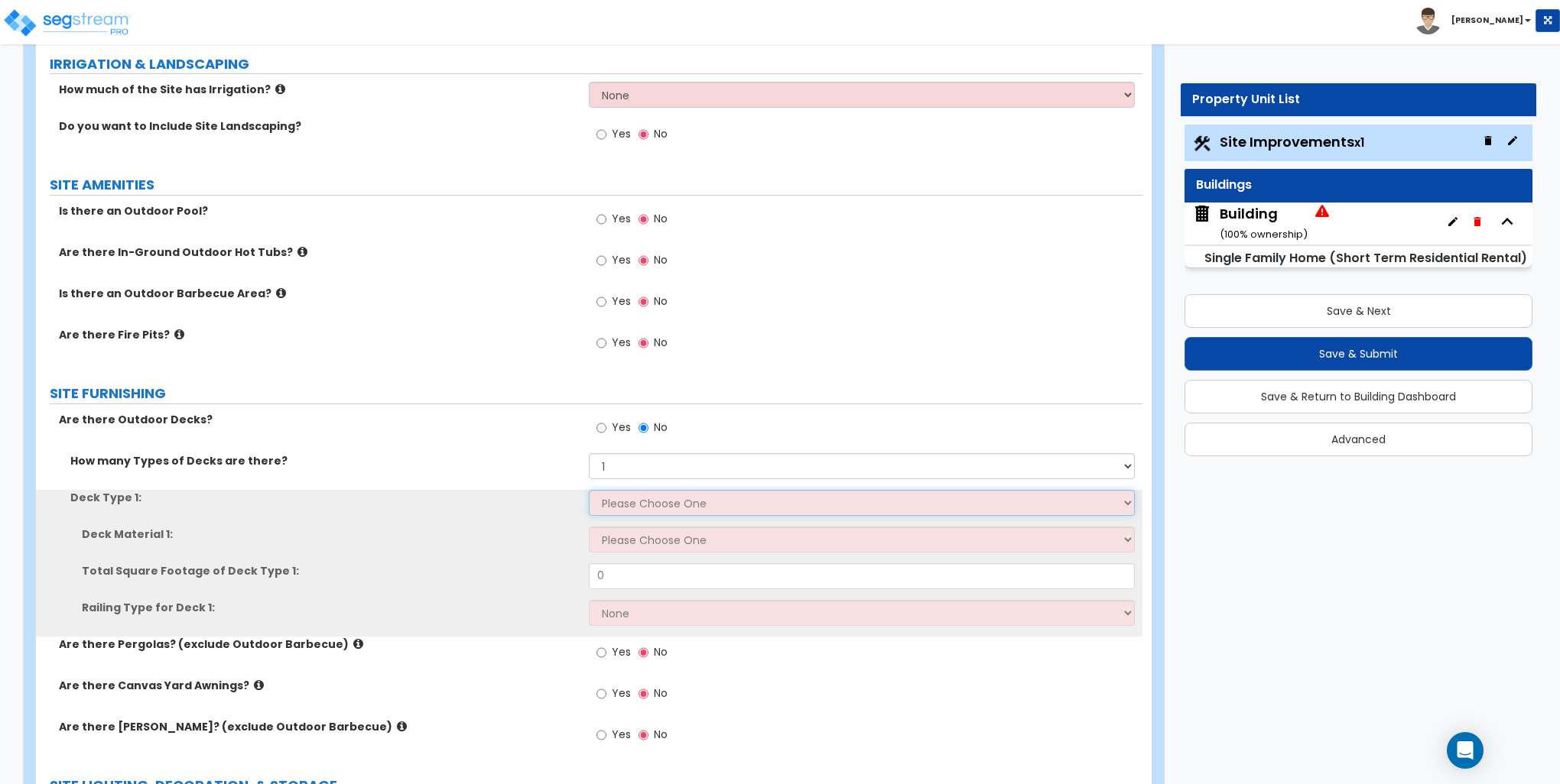
click at [632, 502] on select "Please Choose One Attached to Structure Detached from Structure" at bounding box center [861, 503] width 545 height 26
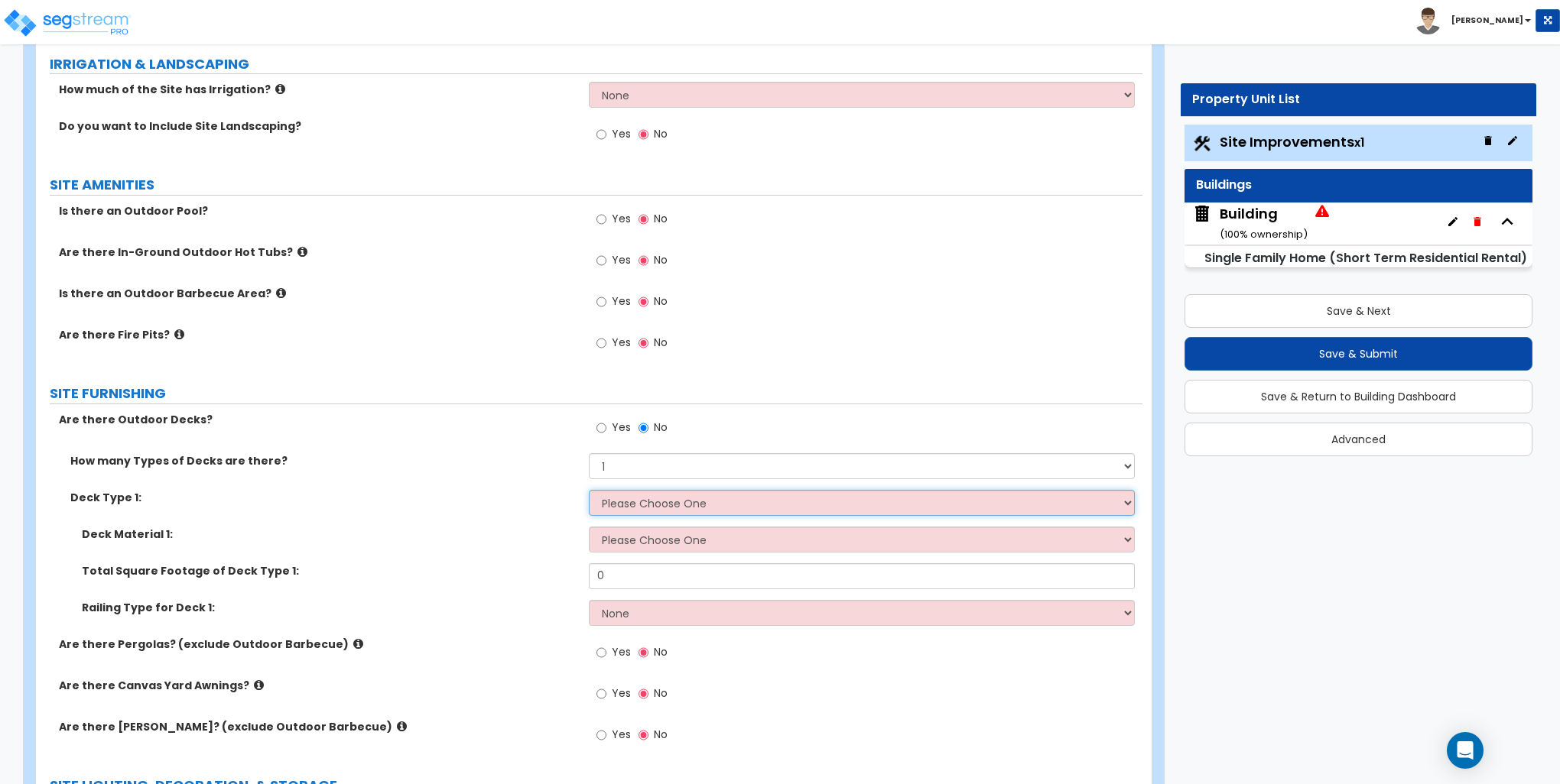
select select "2"
click at [589, 490] on select "Please Choose One Attached to Structure Detached from Structure" at bounding box center [861, 503] width 545 height 26
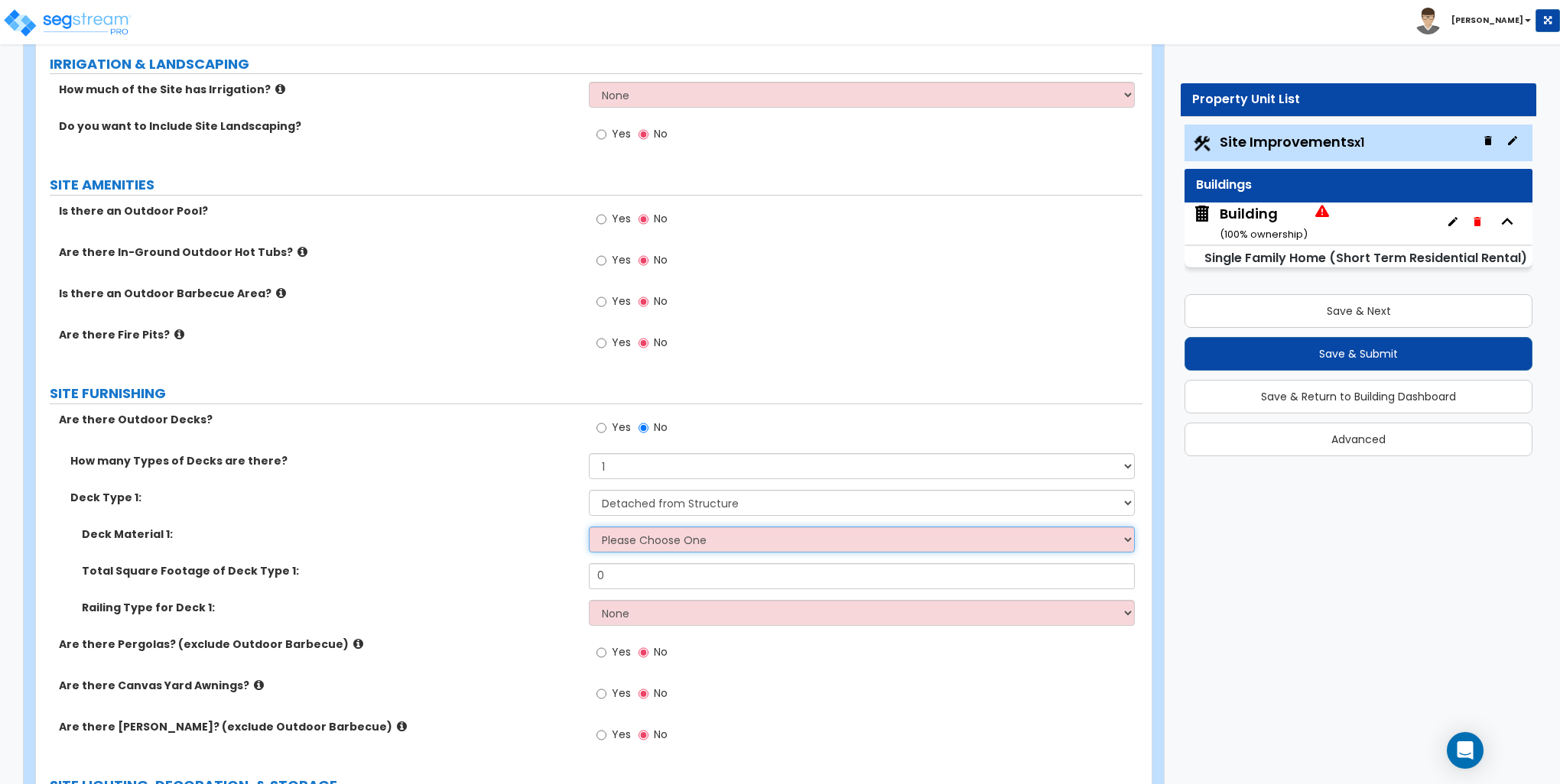
click at [641, 540] on select "Please Choose One Wood Plastic/PVC" at bounding box center [861, 540] width 545 height 26
select select "1"
click at [589, 527] on select "Please Choose One Wood Plastic/PVC" at bounding box center [861, 540] width 545 height 26
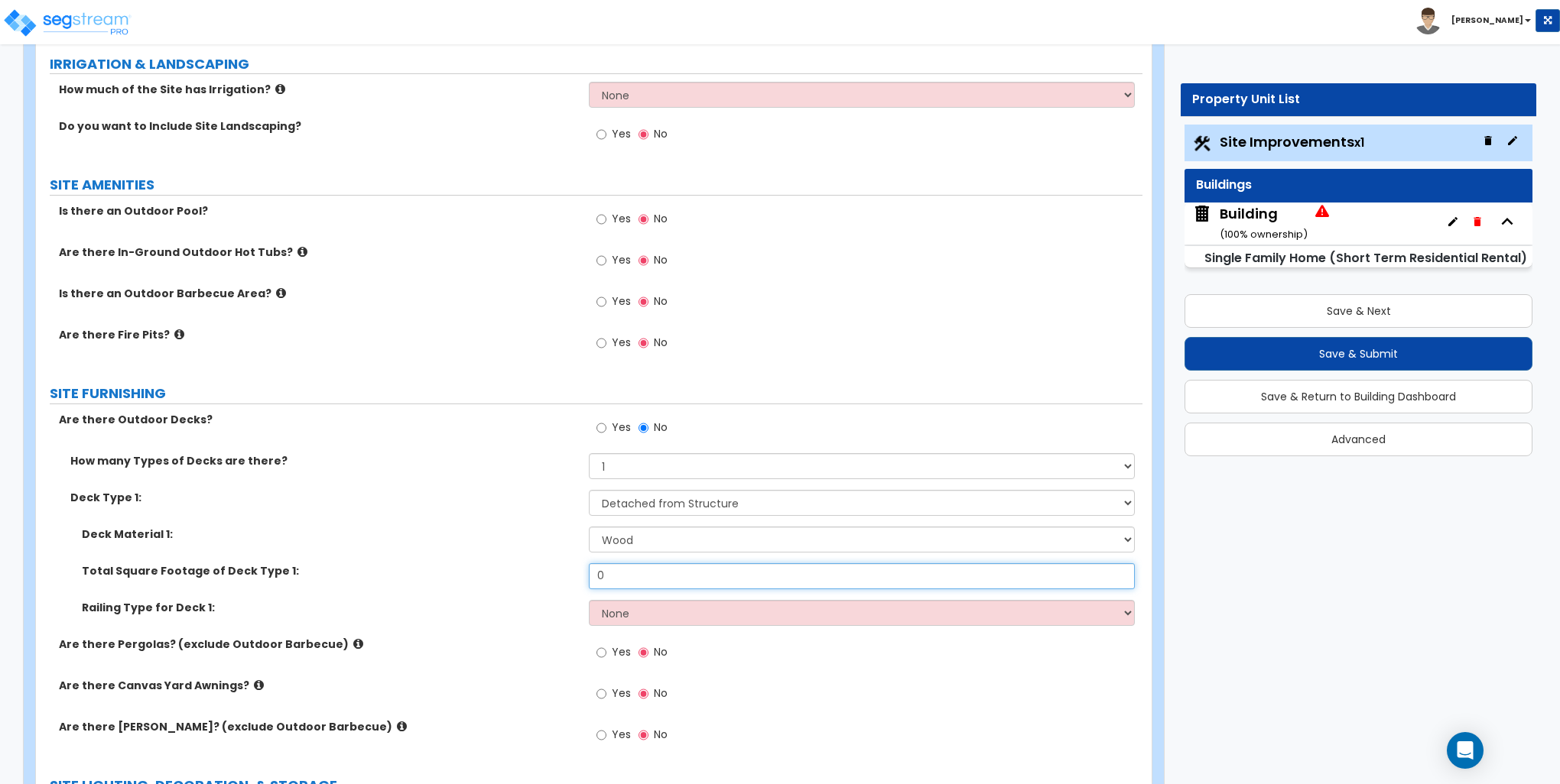
click at [637, 578] on input "0" at bounding box center [861, 577] width 545 height 26
type input "80"
click at [544, 506] on div "Deck Type 1: Please Choose One Attached to Structure Detached from Structure" at bounding box center [589, 507] width 1107 height 36
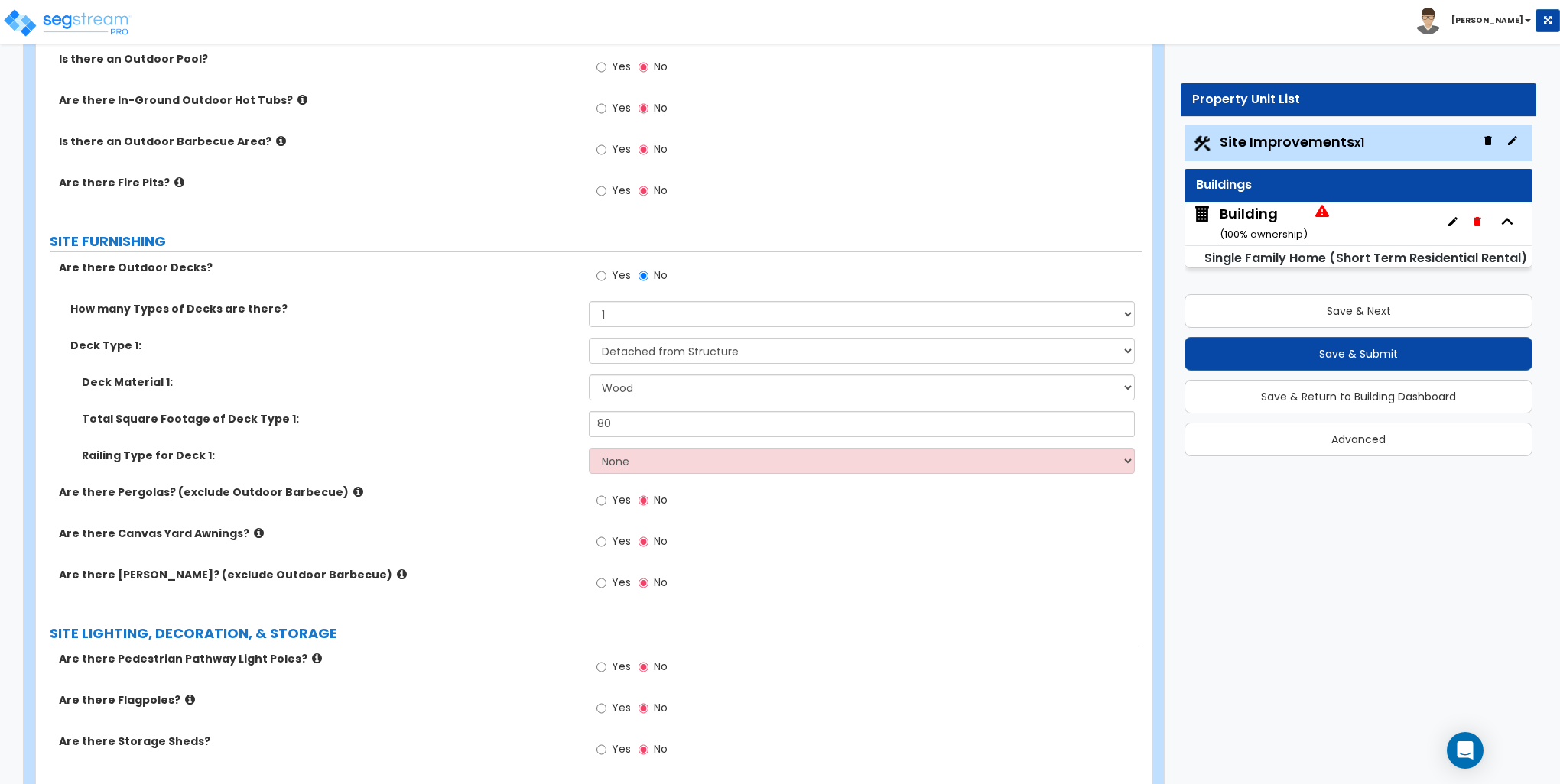
scroll to position [1529, 0]
click at [630, 451] on select "None Wood Plastic" at bounding box center [861, 461] width 545 height 26
select select "1"
click at [589, 448] on select "None Wood Plastic" at bounding box center [861, 461] width 545 height 26
click at [254, 530] on icon at bounding box center [259, 533] width 10 height 11
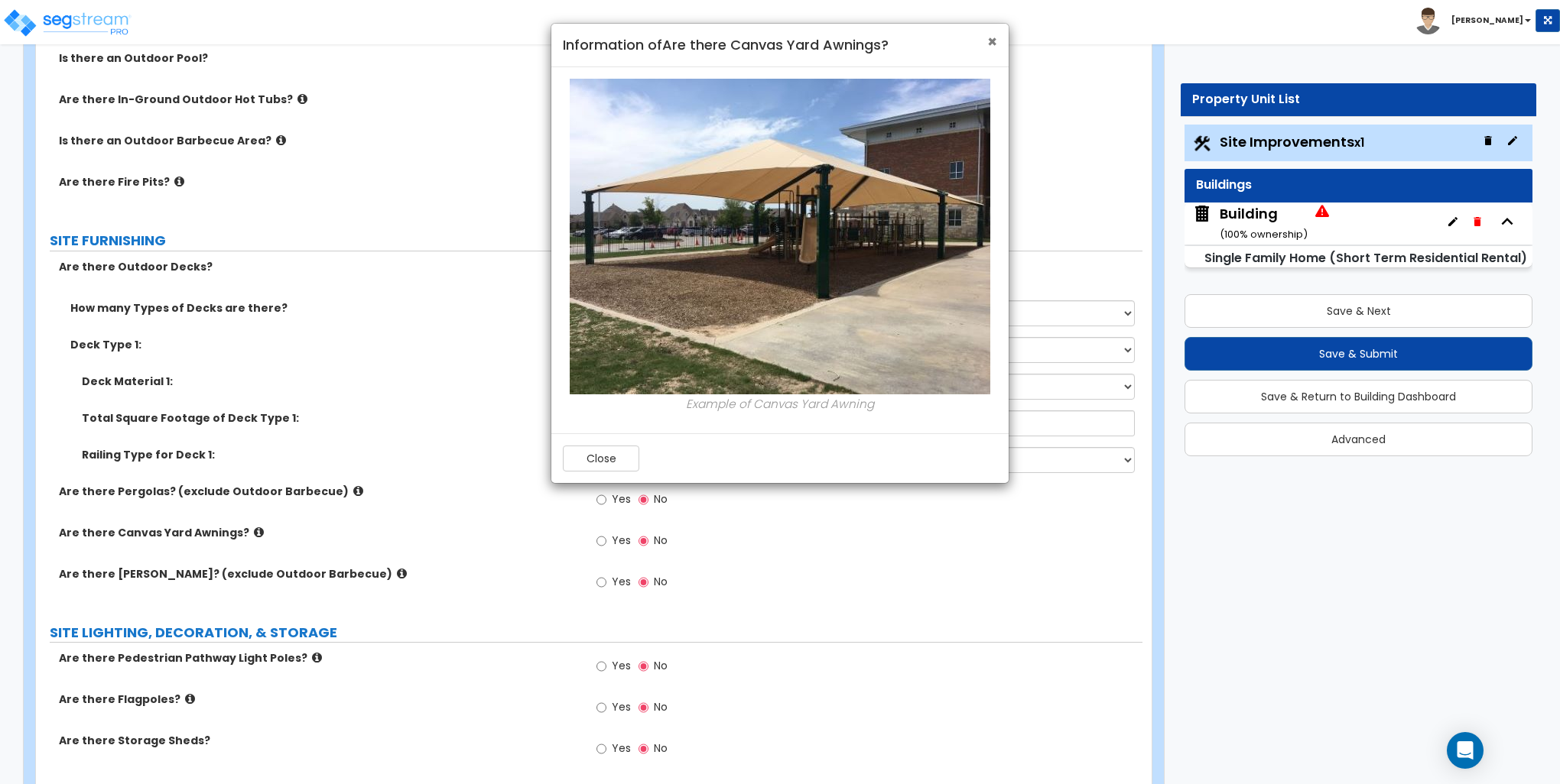
click at [991, 39] on span "×" at bounding box center [992, 42] width 10 height 22
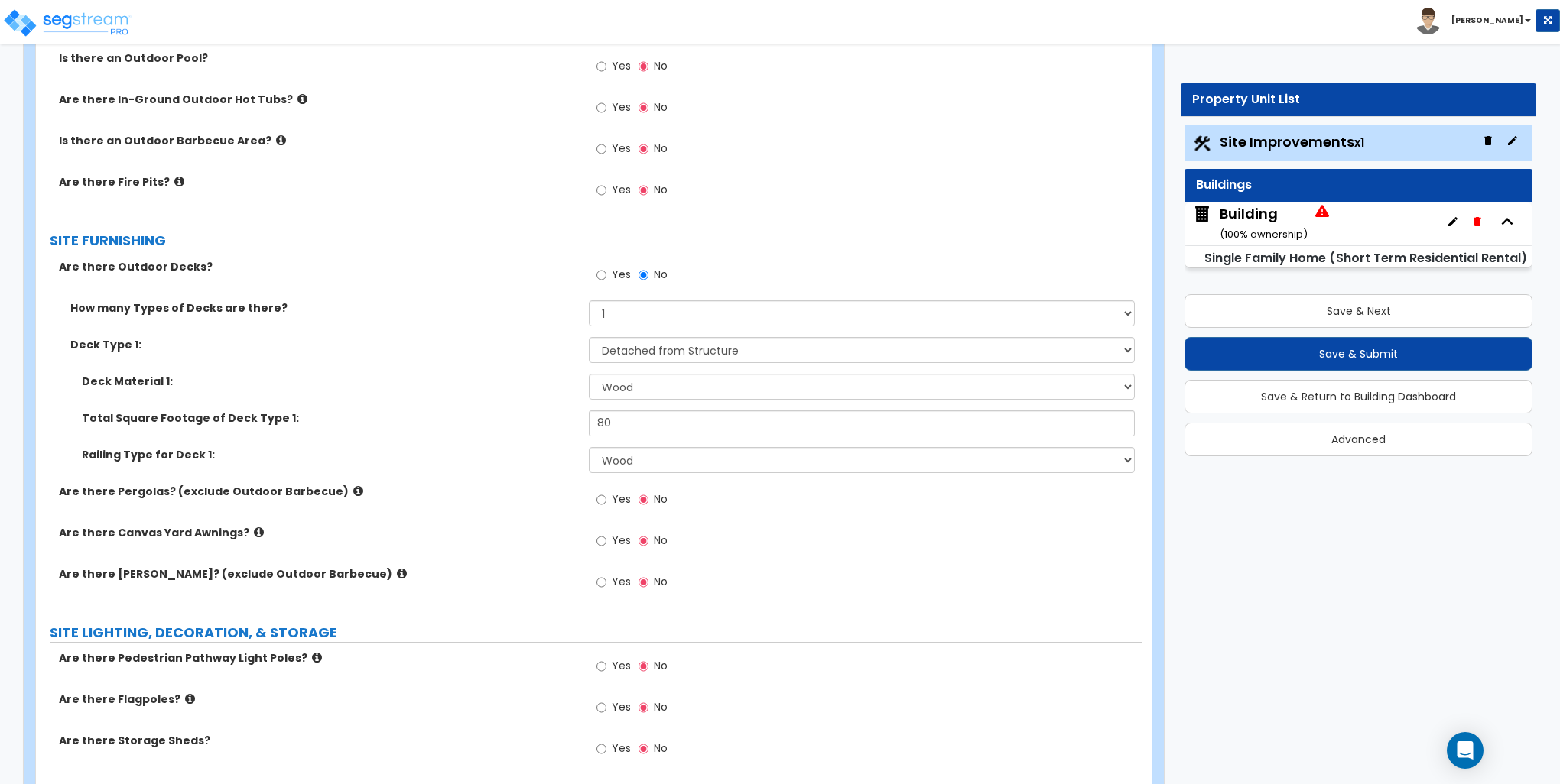
click at [353, 488] on icon at bounding box center [358, 491] width 10 height 11
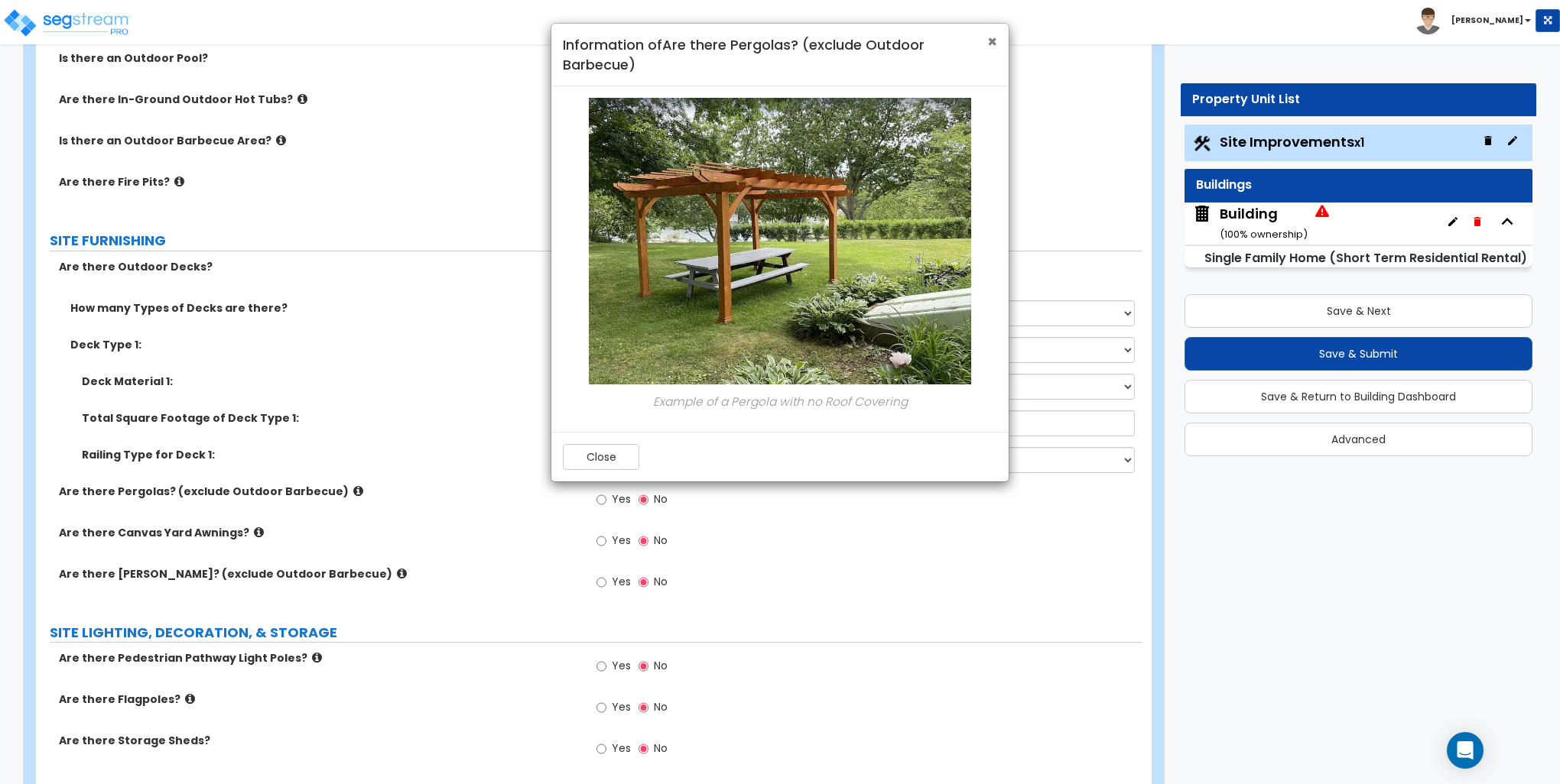
click at [994, 40] on span "×" at bounding box center [992, 42] width 10 height 22
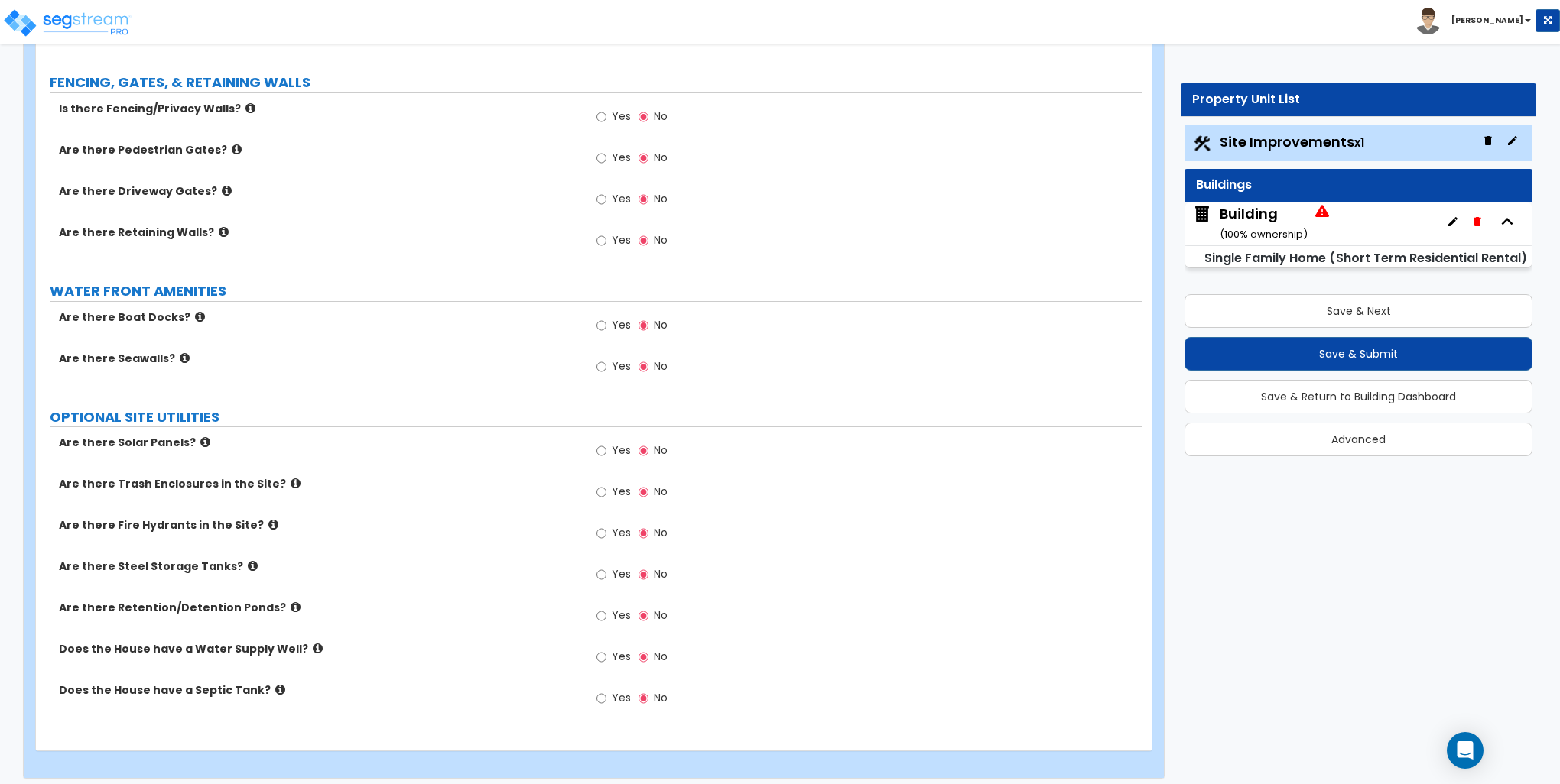
scroll to position [2253, 0]
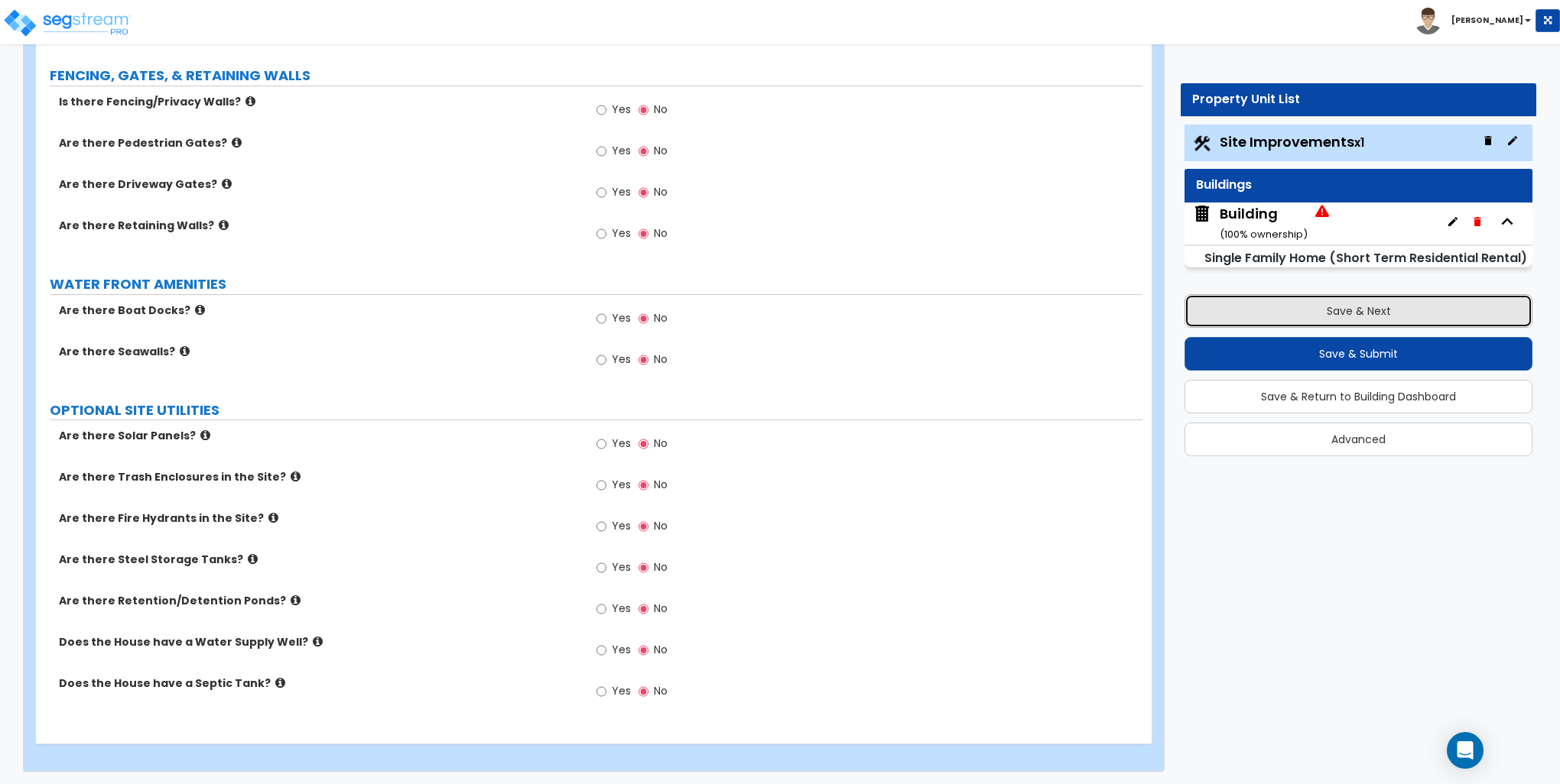
click at [1349, 317] on button "Save & Next" at bounding box center [1358, 311] width 348 height 34
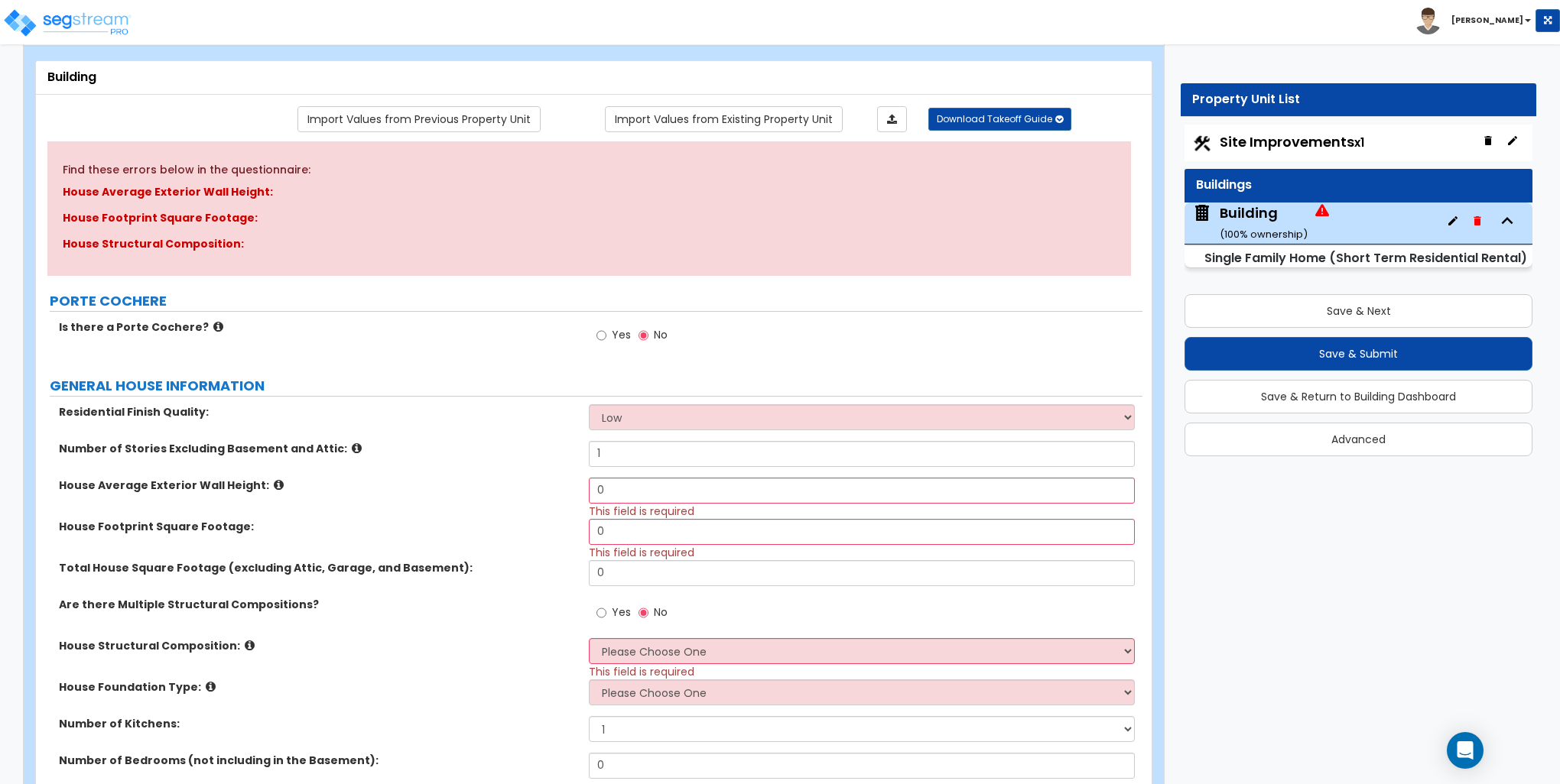
scroll to position [153, 0]
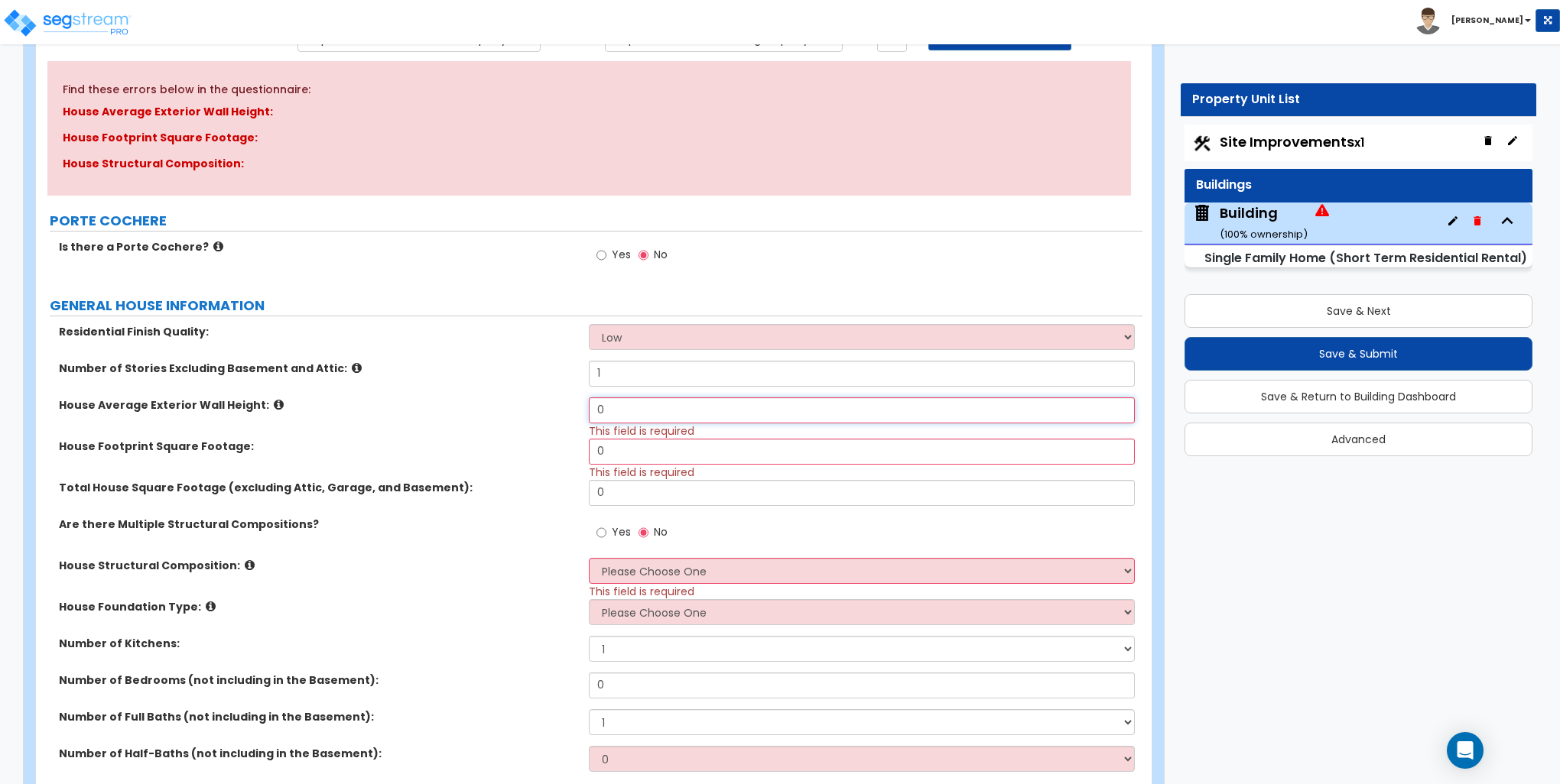
click at [616, 409] on input "0" at bounding box center [861, 410] width 545 height 26
type input "9"
drag, startPoint x: 435, startPoint y: 555, endPoint x: 490, endPoint y: 531, distance: 60.0
click at [435, 555] on div "Are there Multiple Structural Compositions? Yes No" at bounding box center [589, 537] width 1107 height 41
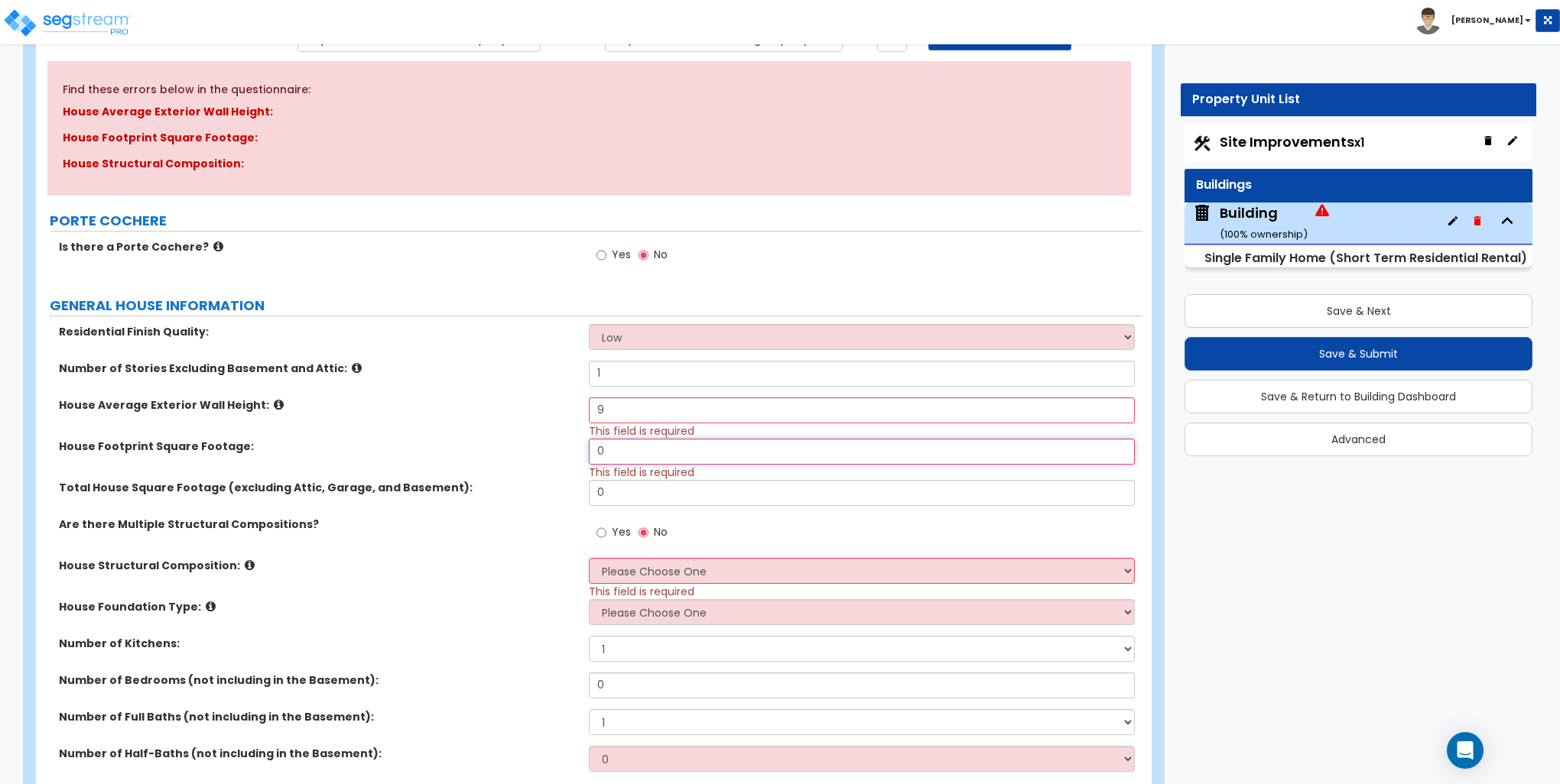
click at [608, 459] on input "0" at bounding box center [861, 452] width 545 height 26
type input "1,231"
click at [621, 481] on input "0" at bounding box center [861, 493] width 545 height 26
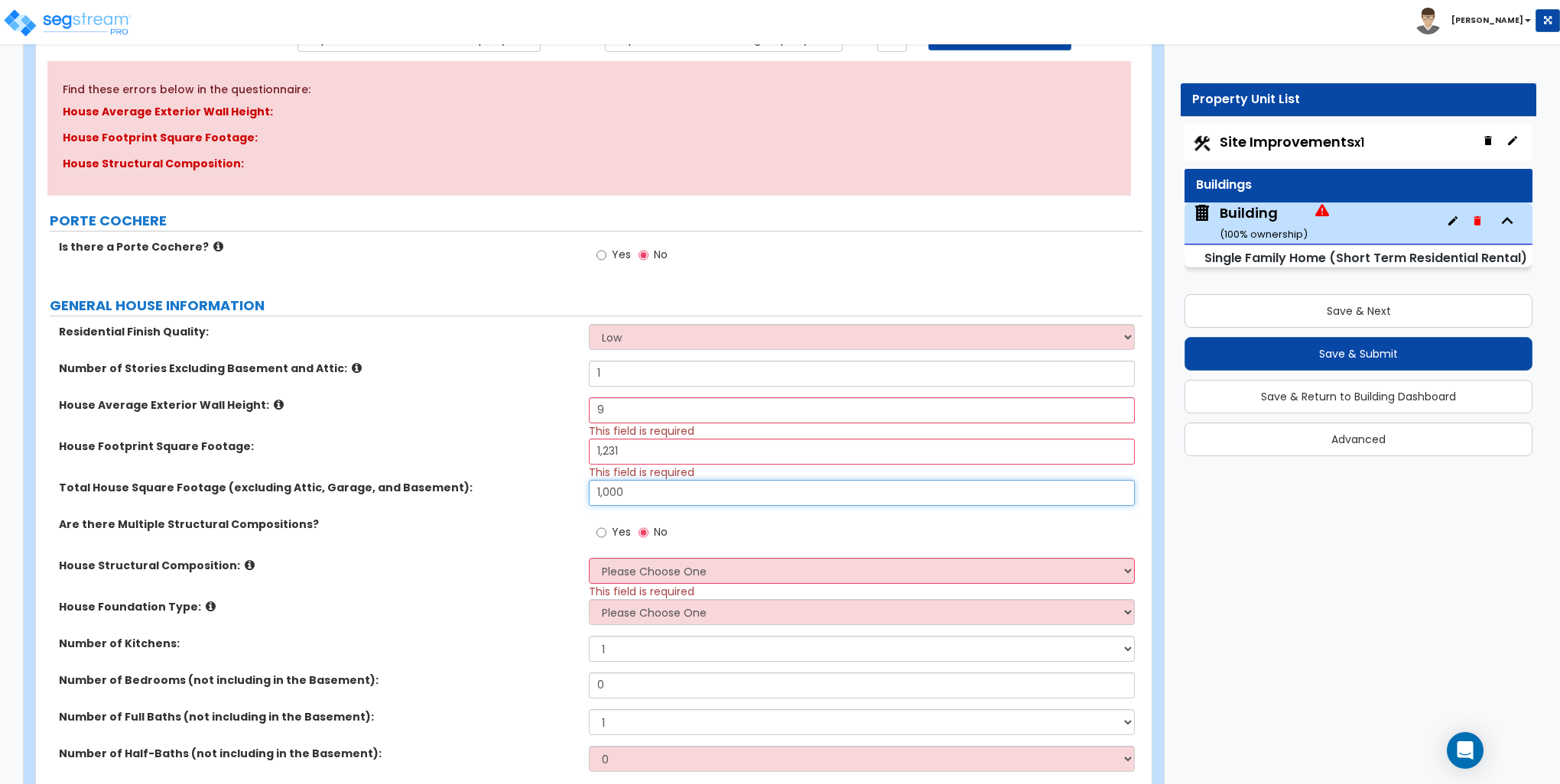
type input "1,000"
click at [562, 552] on div "Are there Multiple Structural Compositions? Yes No" at bounding box center [589, 537] width 1107 height 41
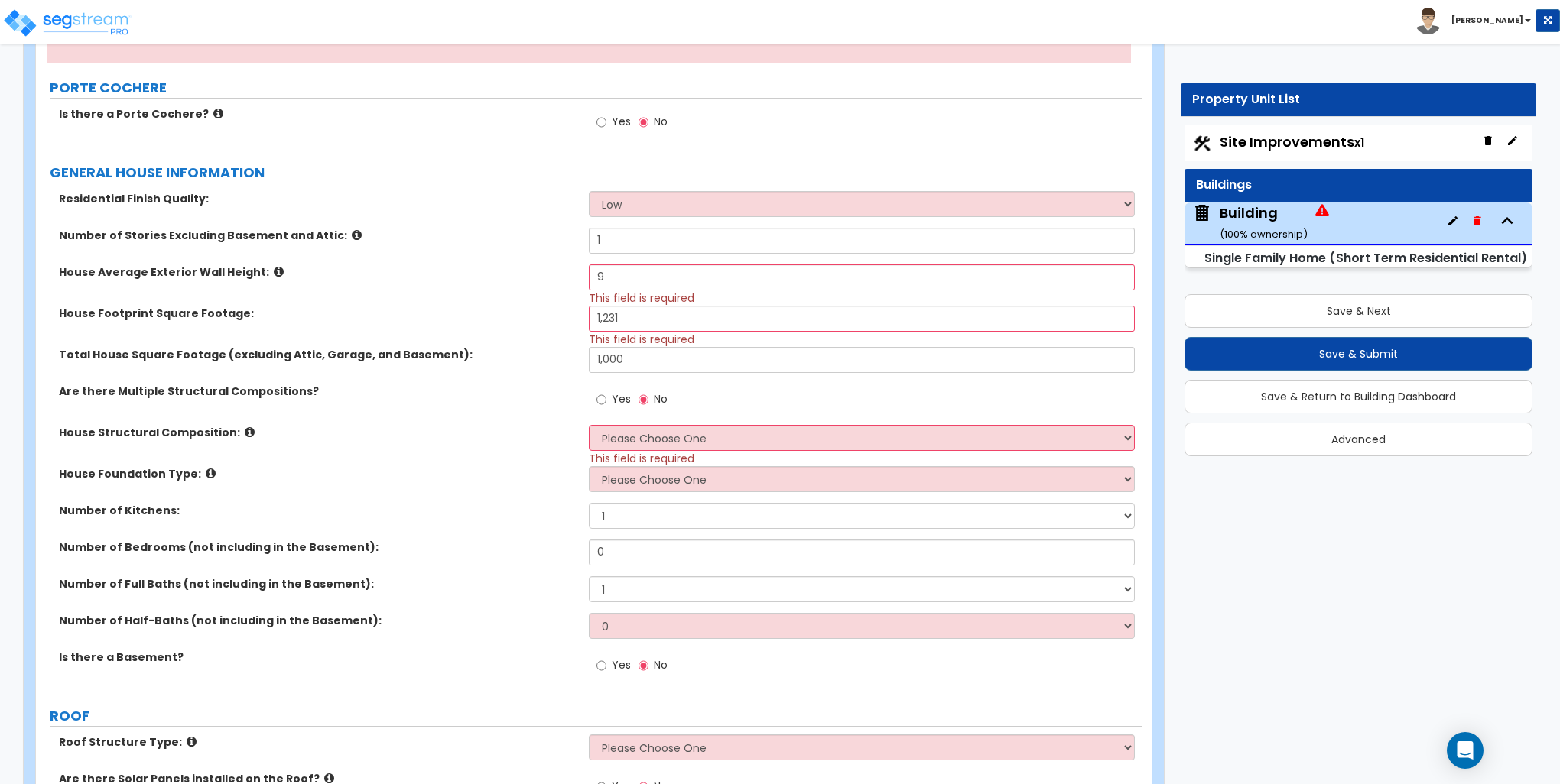
scroll to position [306, 0]
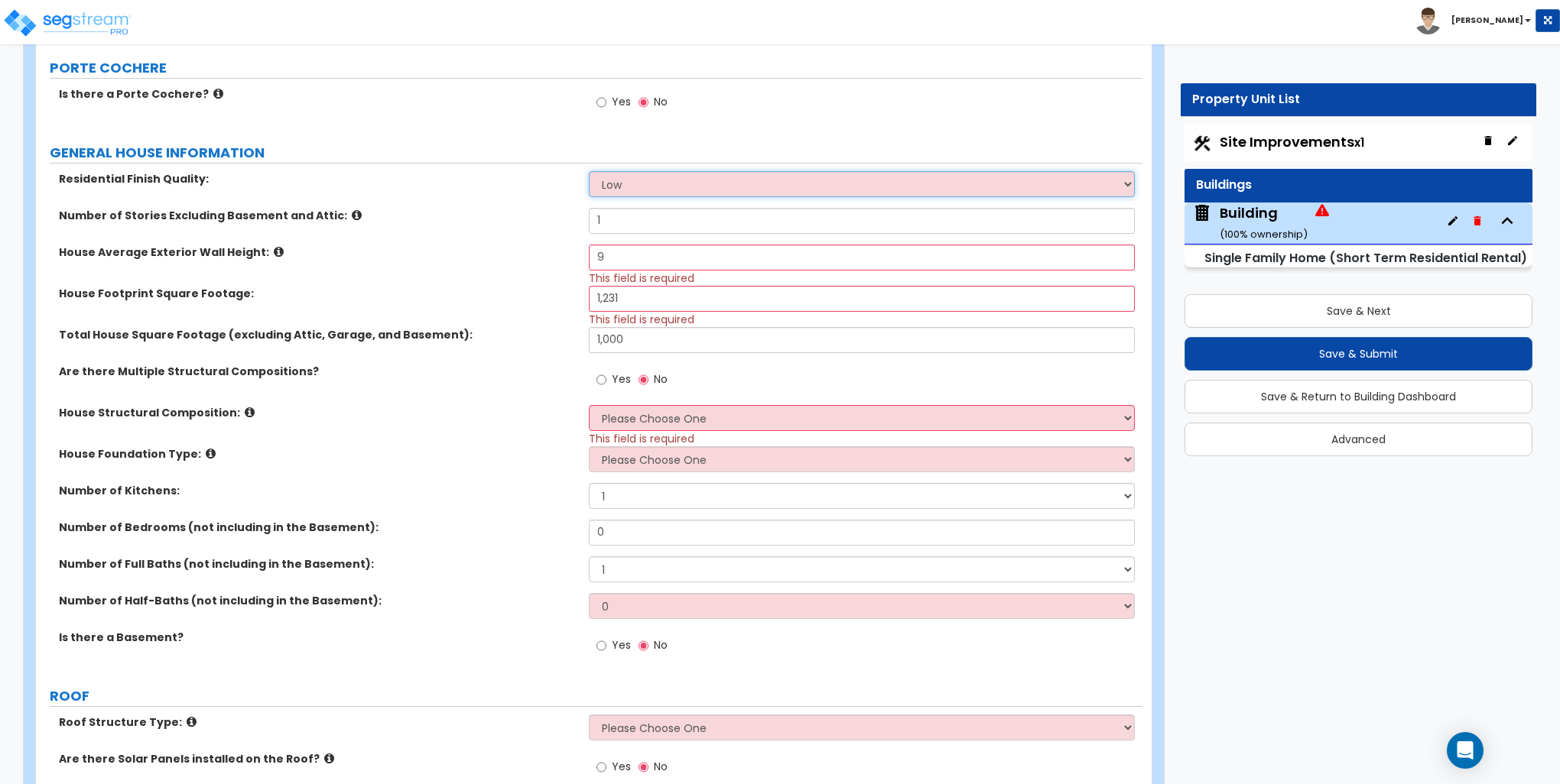
click at [666, 182] on select "Low Average High" at bounding box center [861, 184] width 545 height 26
select select "1"
click at [589, 171] on select "Low Average High" at bounding box center [861, 184] width 545 height 26
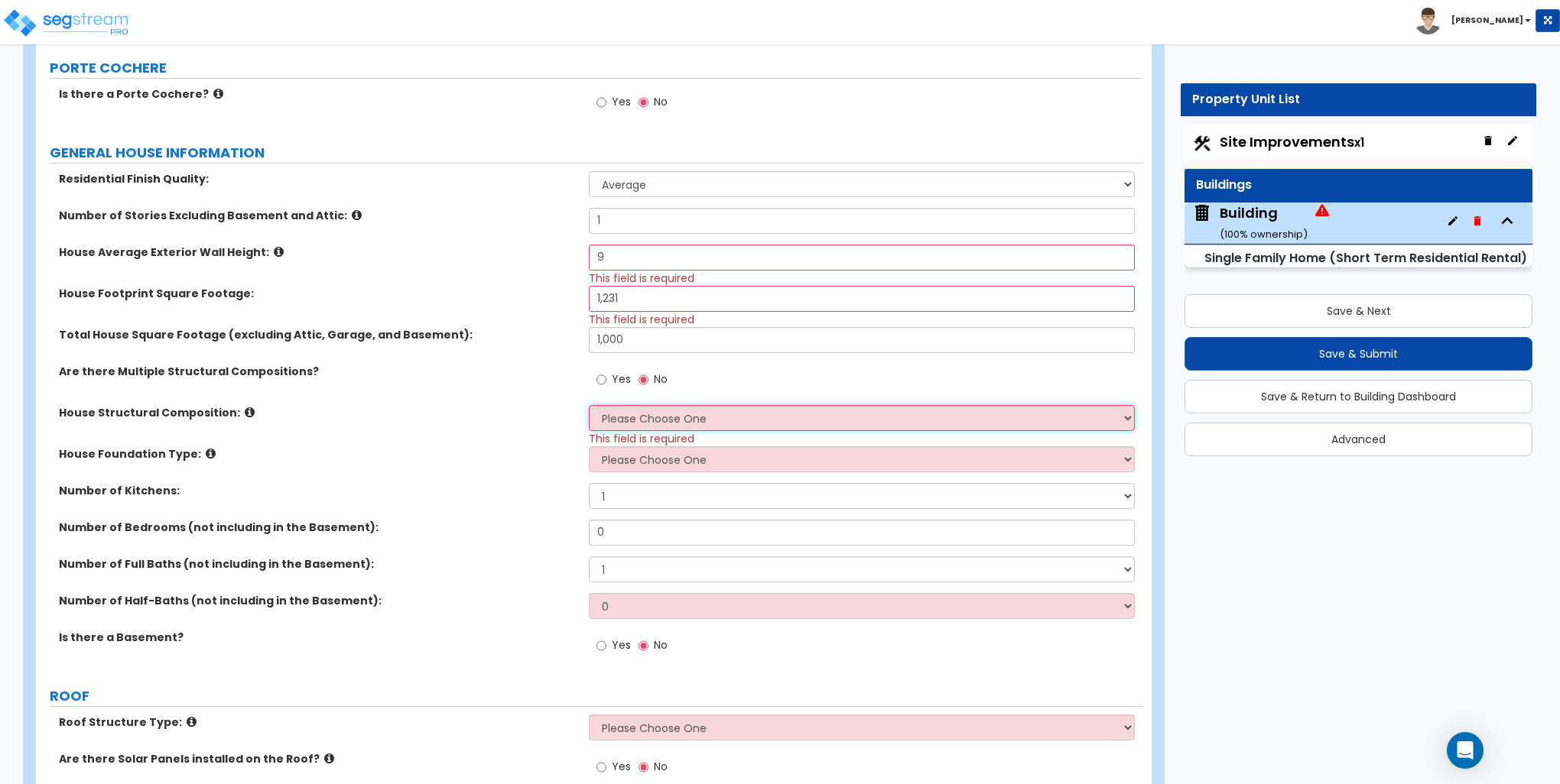
click at [640, 416] on select "Please Choose One Reinforced Concrete Structural Steel Brick Masonry CMU Masonr…" at bounding box center [861, 419] width 545 height 26
select select "7"
click at [589, 406] on select "Please Choose One Reinforced Concrete Structural Steel Brick Masonry CMU Masonr…" at bounding box center [861, 419] width 545 height 26
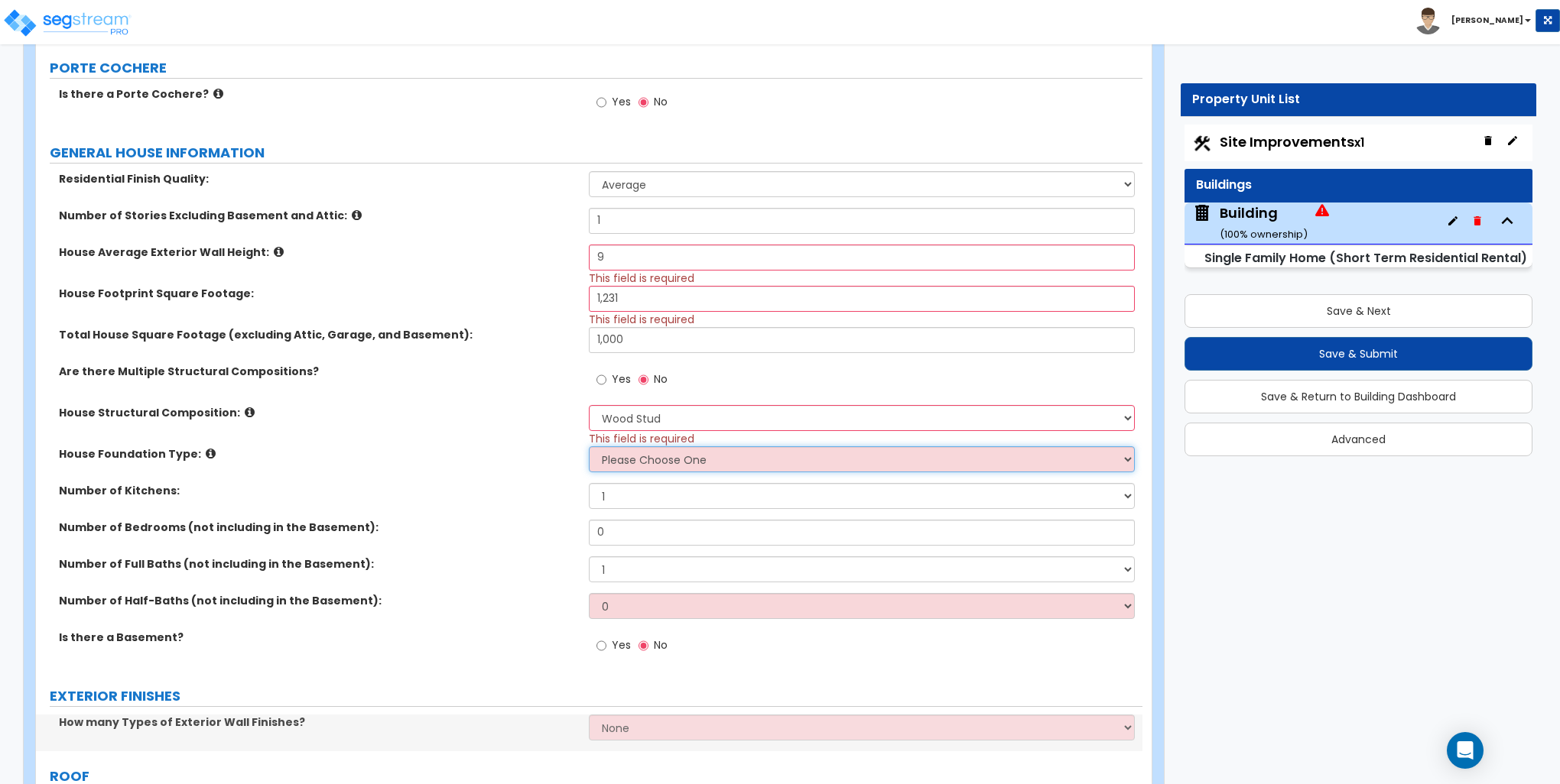
click at [631, 463] on select "Please Choose One Crawl Space Pier-Elevated First floor Slab on Grade" at bounding box center [861, 460] width 545 height 26
select select "2"
click at [589, 447] on select "Please Choose One Crawl Space Pier-Elevated First floor Slab on Grade" at bounding box center [861, 460] width 545 height 26
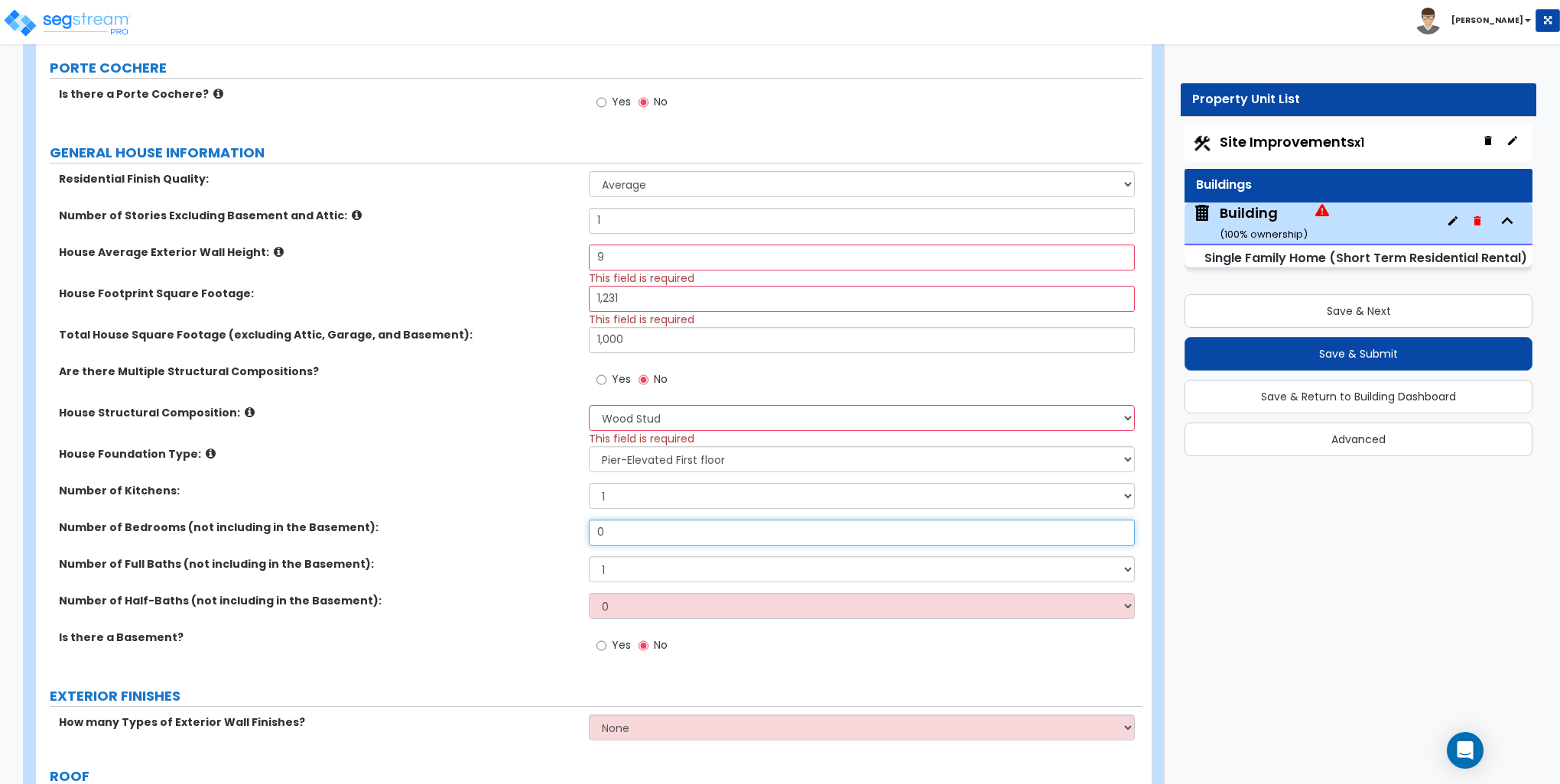
click at [614, 528] on input "0" at bounding box center [861, 533] width 545 height 26
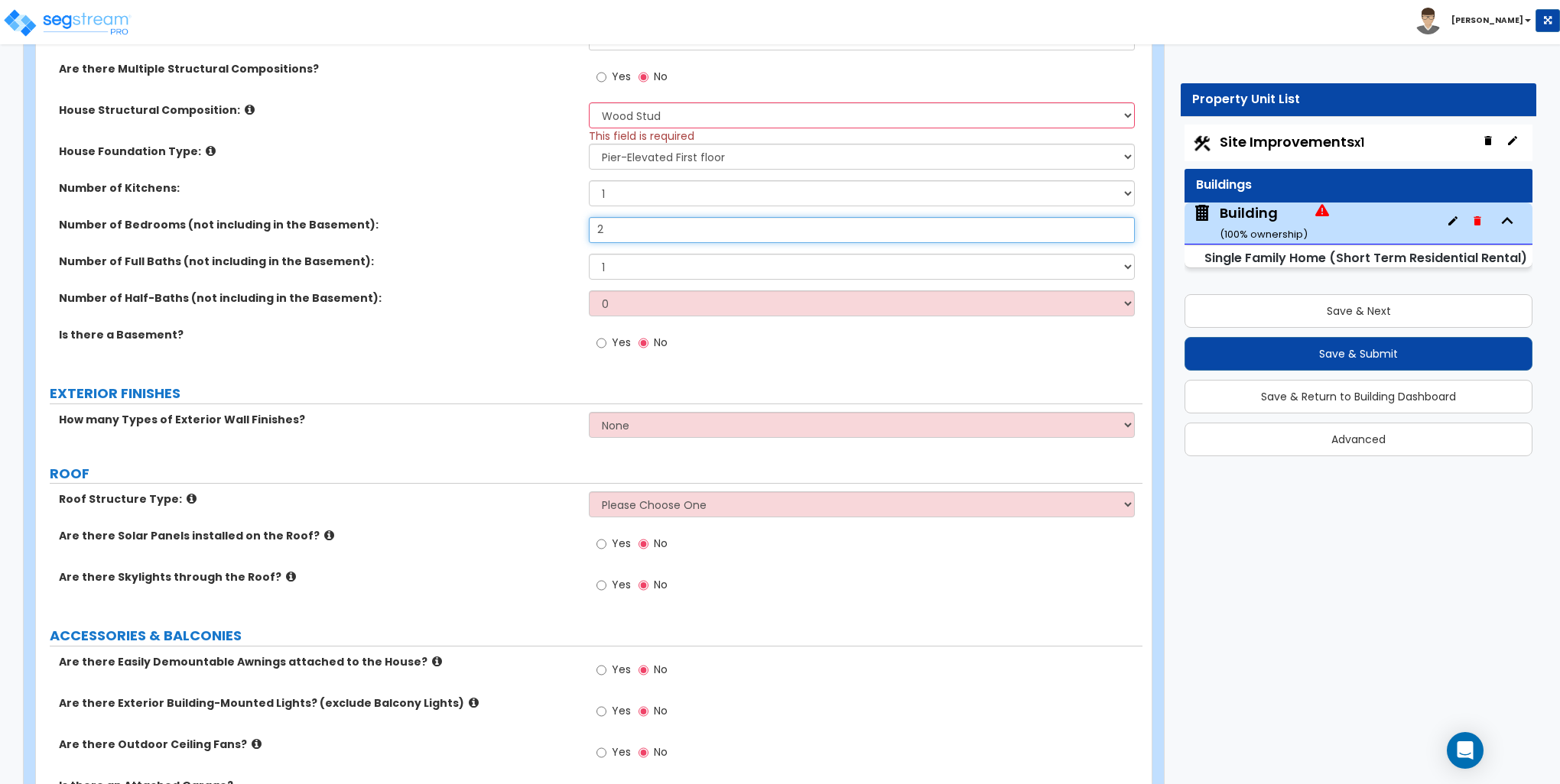
scroll to position [611, 0]
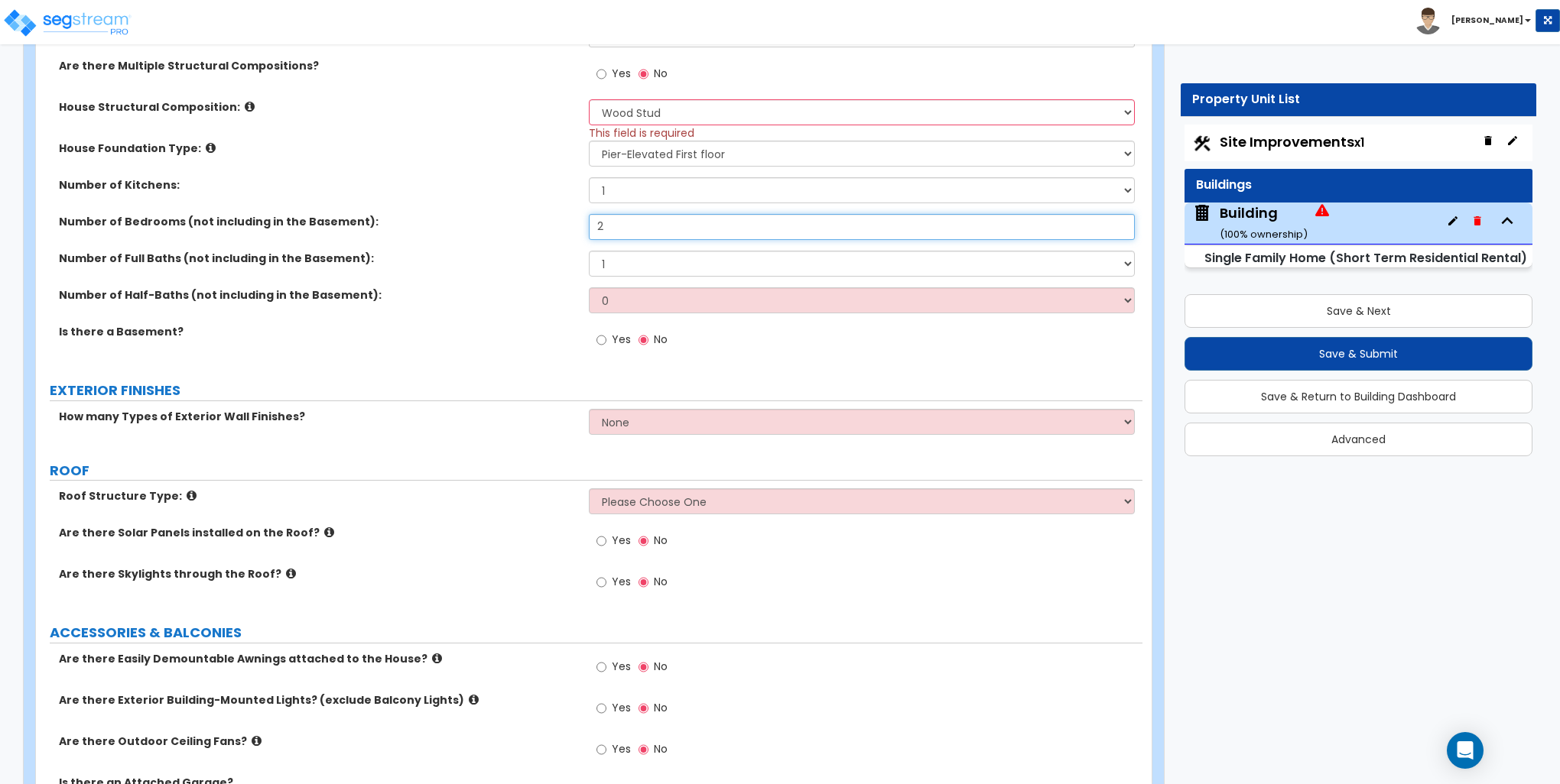
type input "2"
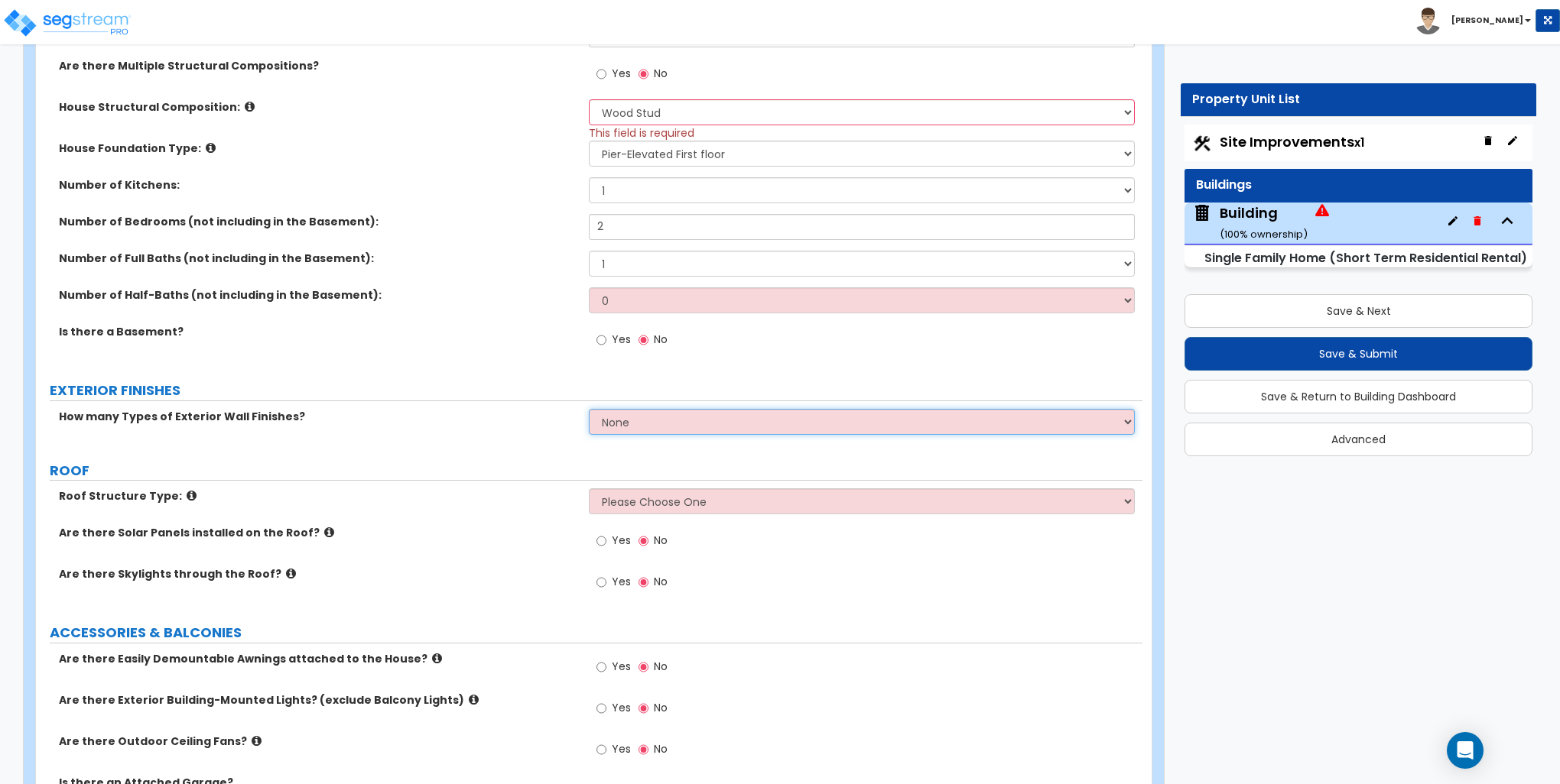
click at [639, 419] on select "None 1 2 3" at bounding box center [861, 422] width 545 height 26
select select "1"
click at [589, 409] on select "None 1 2 3" at bounding box center [861, 422] width 545 height 26
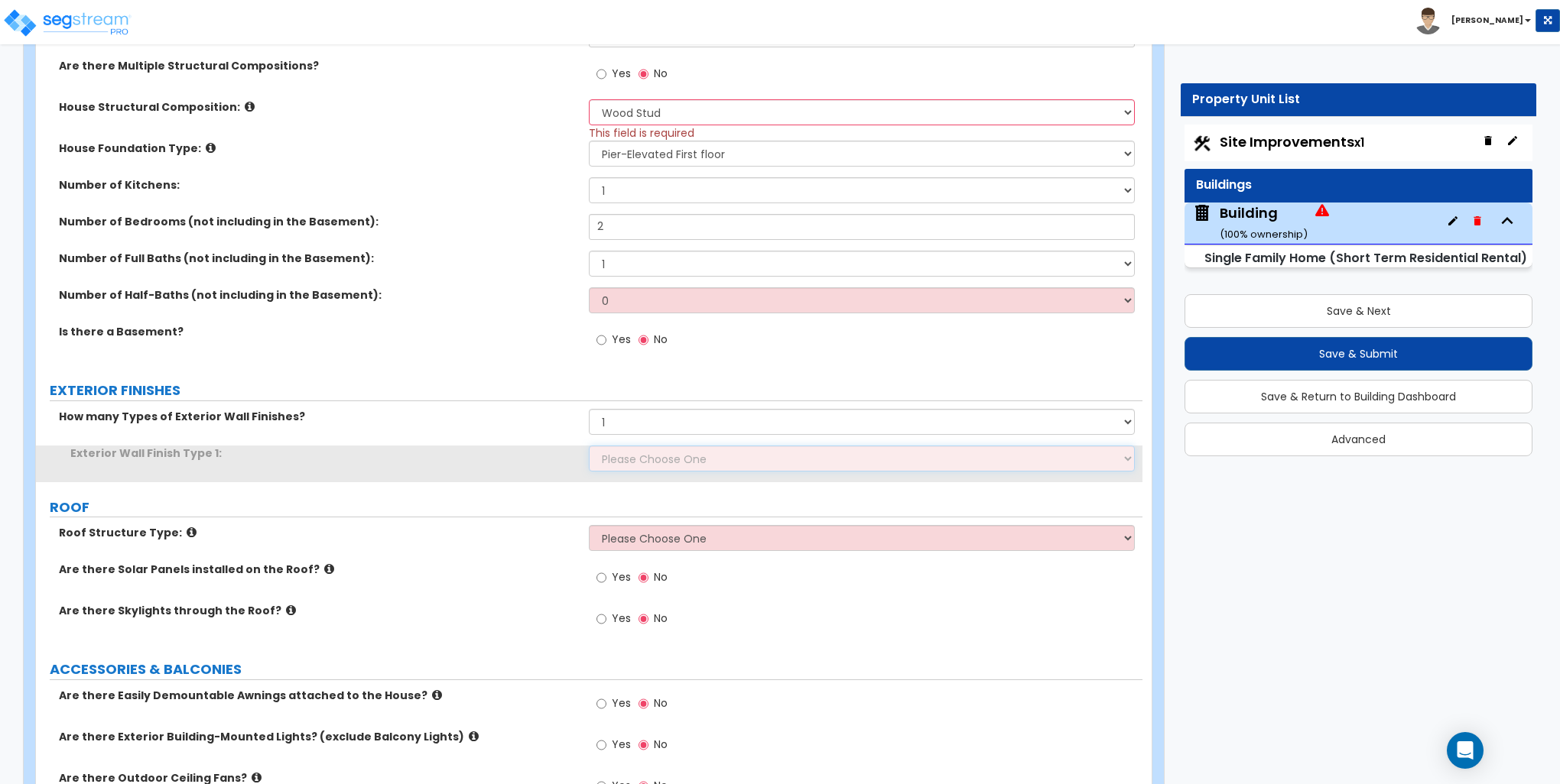
click at [637, 460] on select "Please Choose One No Finish/Shared Wall No Wall Brick Finish Stone Finish Wood …" at bounding box center [861, 459] width 545 height 26
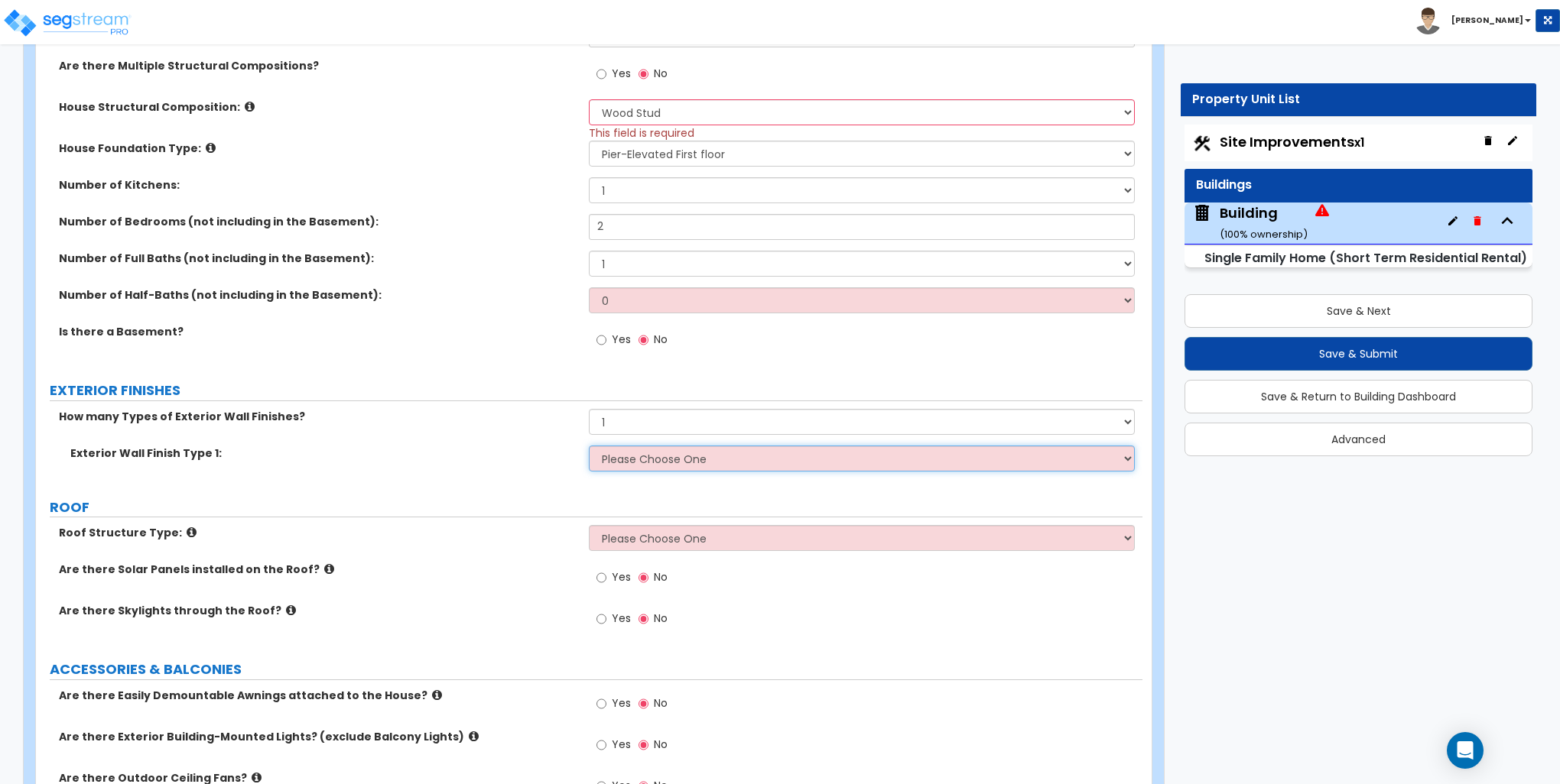
select select "4"
click at [589, 446] on select "Please Choose One No Finish/Shared Wall No Wall Brick Finish Stone Finish Wood …" at bounding box center [861, 459] width 545 height 26
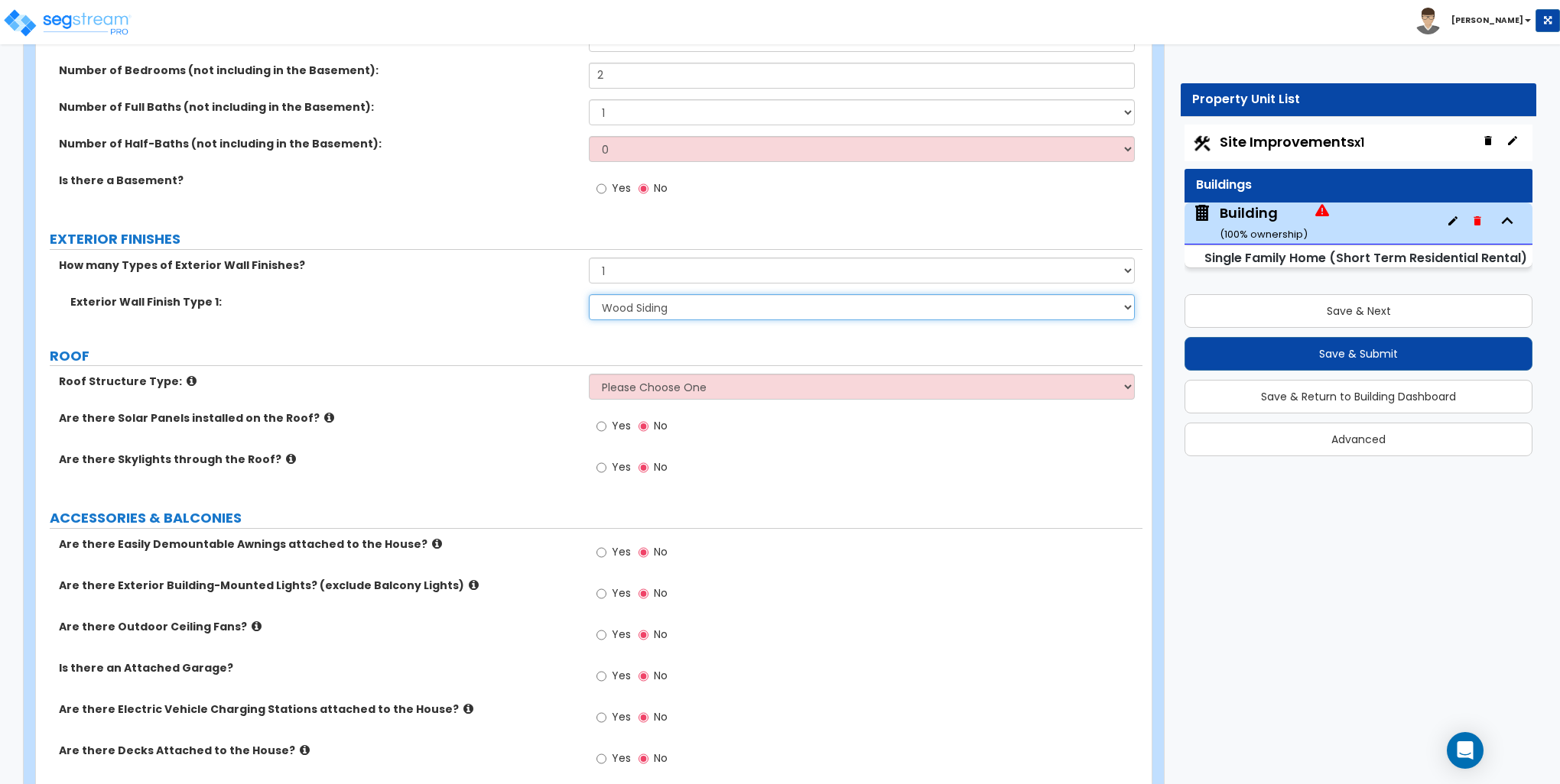
scroll to position [764, 0]
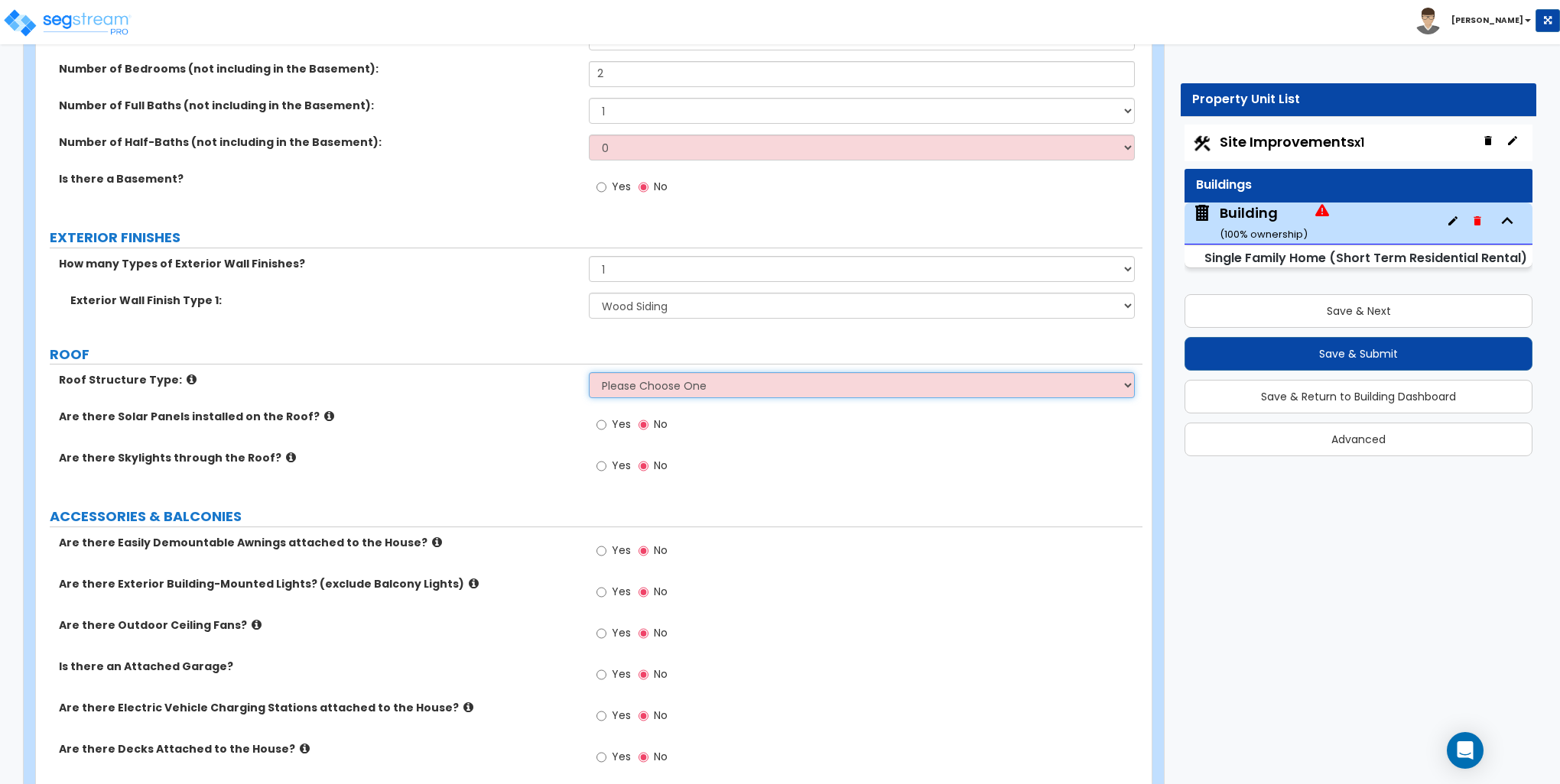
click at [676, 388] on select "Please Choose One Gable Roof Flat Roof Hybrid Gable & Flat Roof" at bounding box center [861, 385] width 545 height 26
select select "1"
click at [589, 372] on select "Please Choose One Gable Roof Flat Roof Hybrid Gable & Flat Roof" at bounding box center [861, 385] width 545 height 26
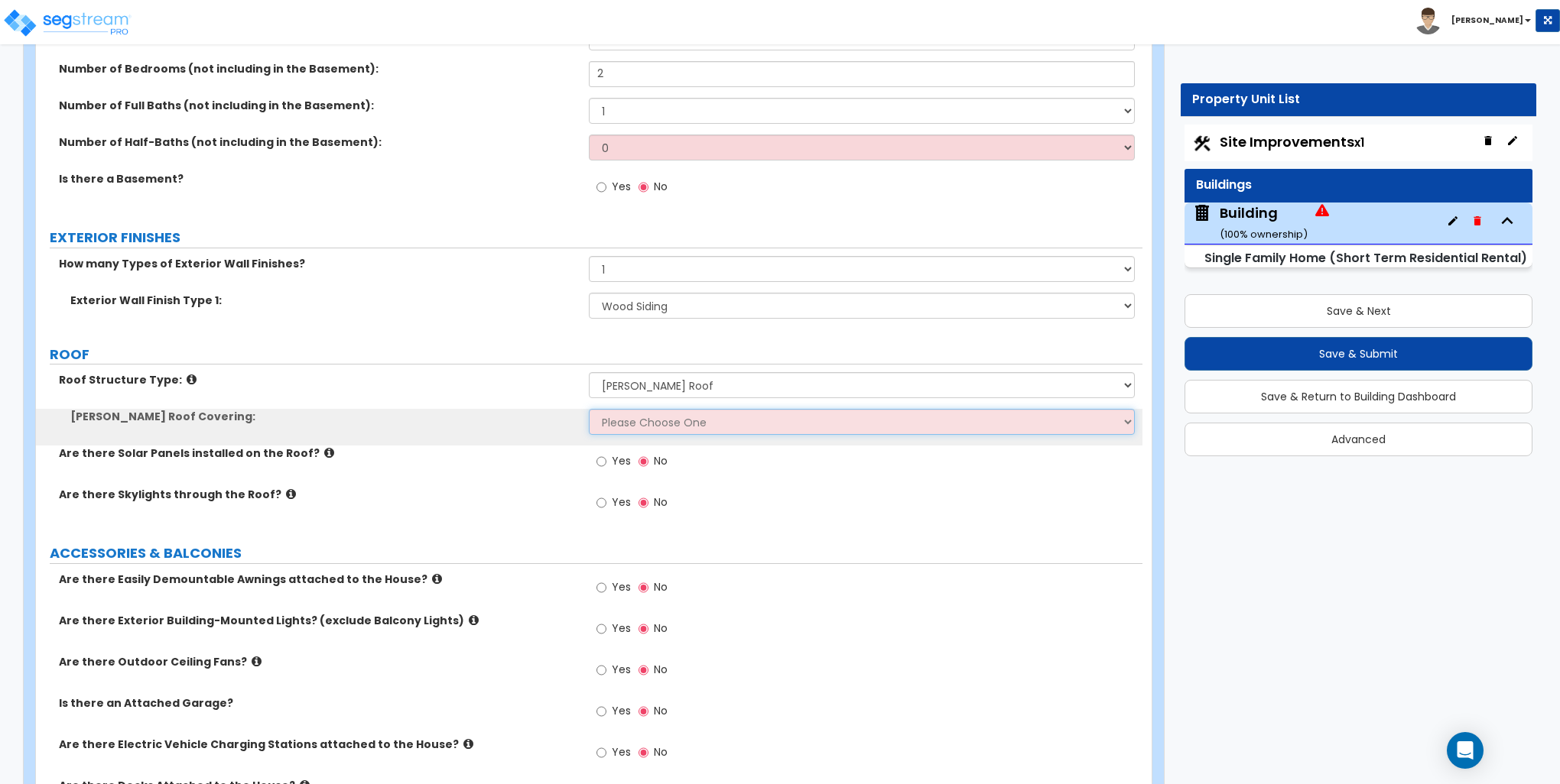
click at [658, 415] on select "Please Choose One Asphalt Shingle Clay Tile Wood Shingle Metal Shingle Standing…" at bounding box center [861, 422] width 545 height 26
select select "1"
click at [589, 409] on select "Please Choose One Asphalt Shingle Clay Tile Wood Shingle Metal Shingle Standing…" at bounding box center [861, 422] width 545 height 26
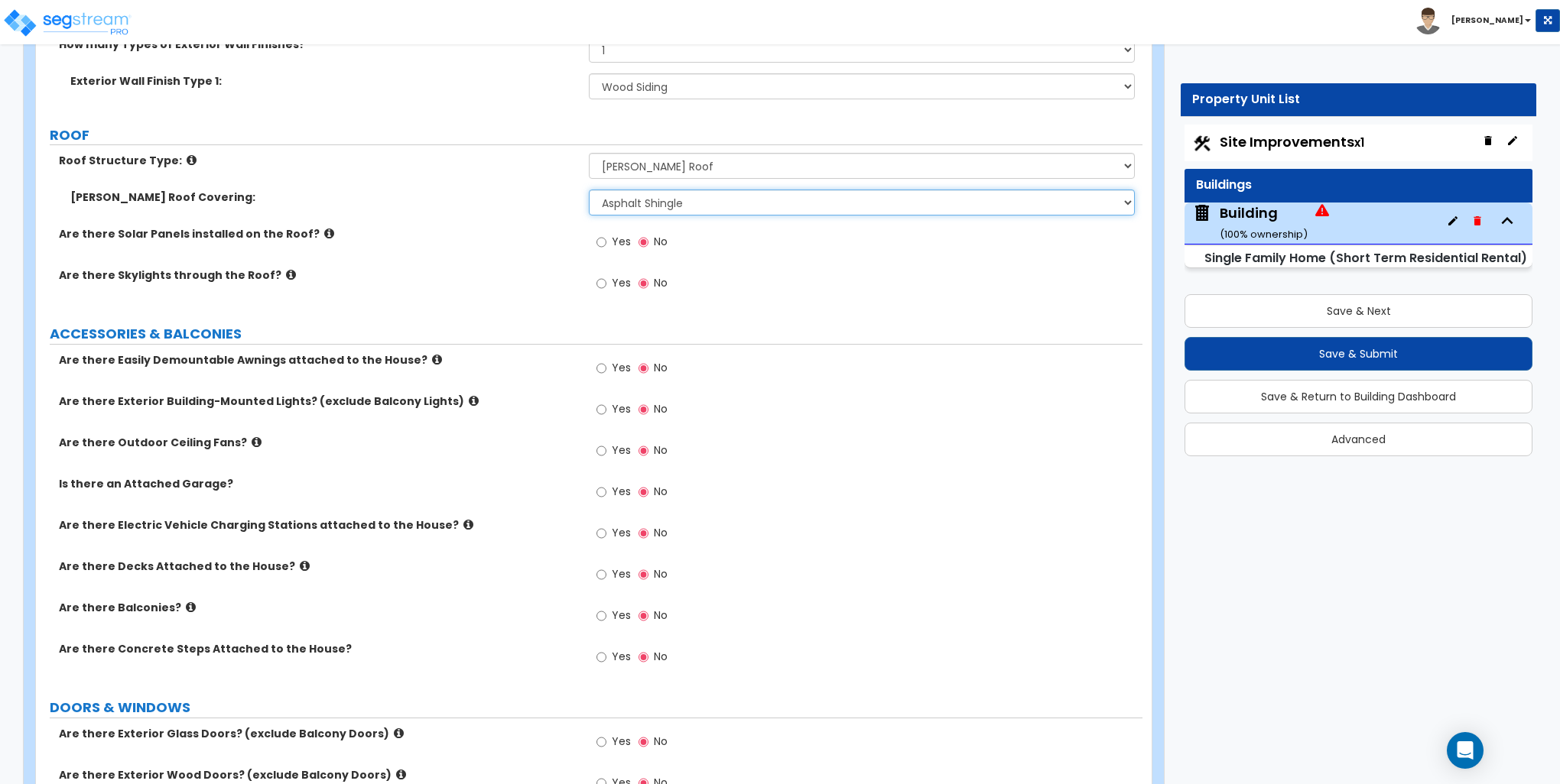
scroll to position [993, 0]
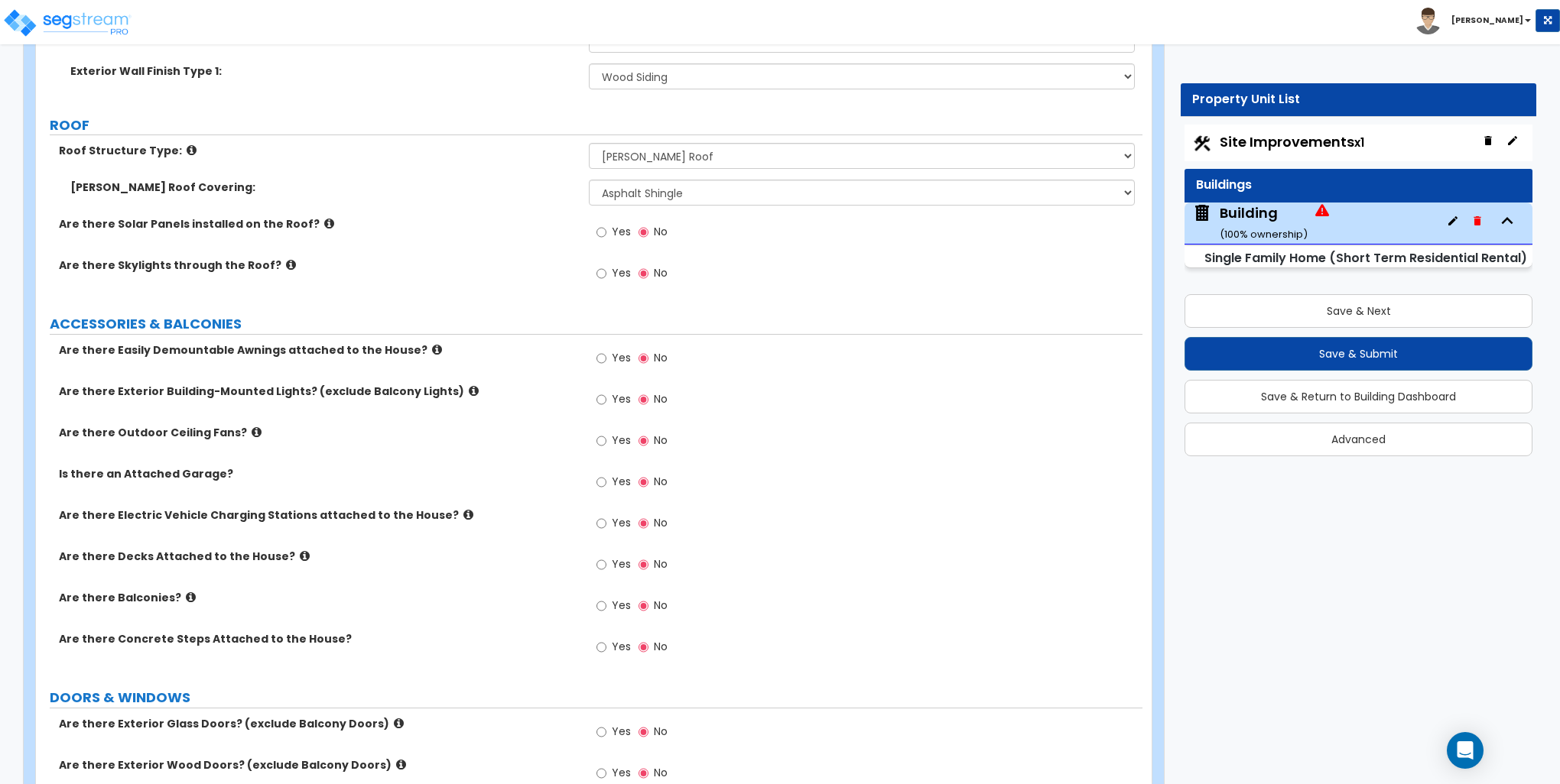
click at [404, 348] on label "Are there Easily Demountable Awnings attached to the House?" at bounding box center [318, 349] width 519 height 15
click at [432, 347] on icon at bounding box center [437, 349] width 10 height 11
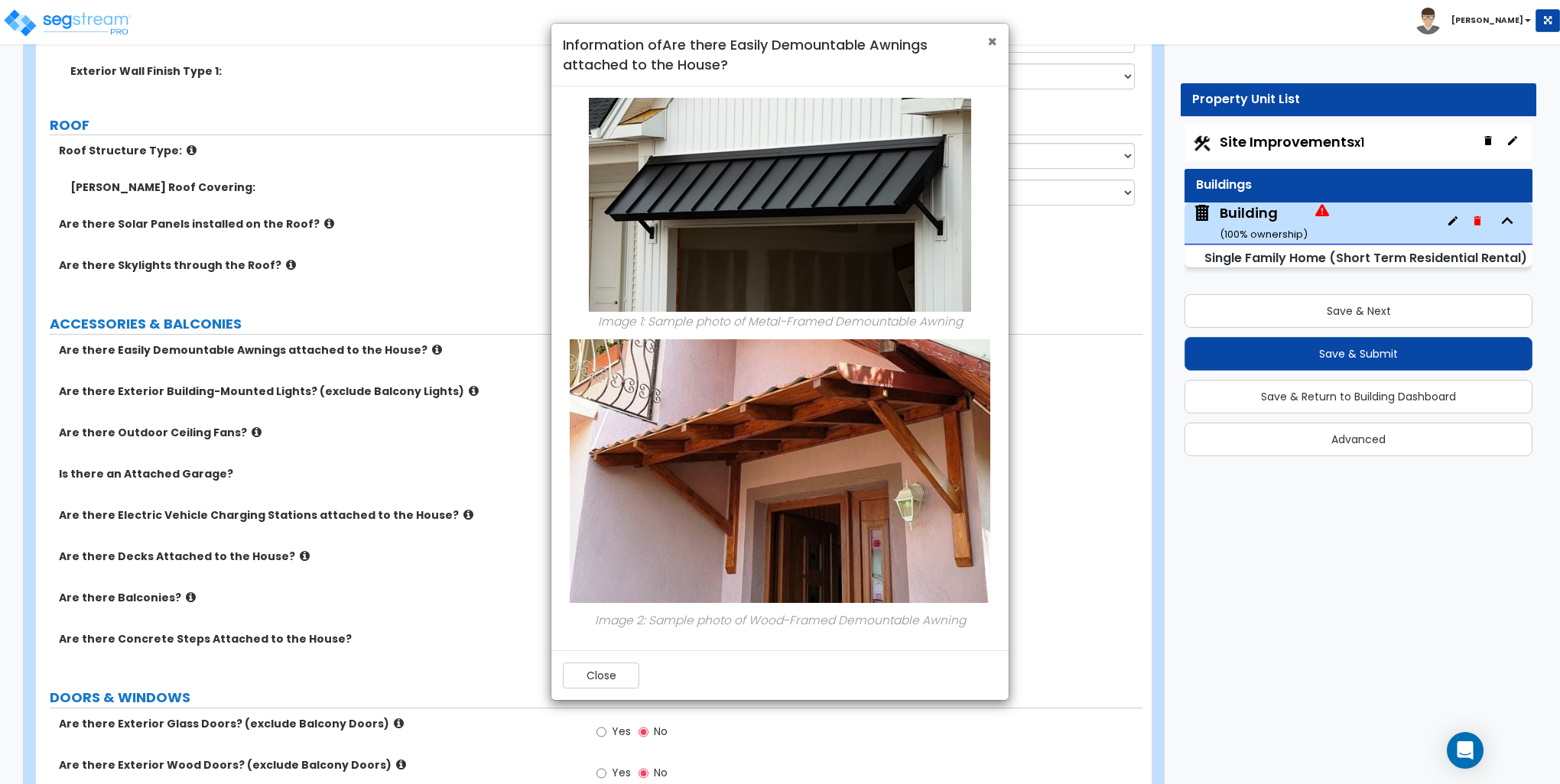
click at [995, 36] on span "×" at bounding box center [992, 42] width 10 height 22
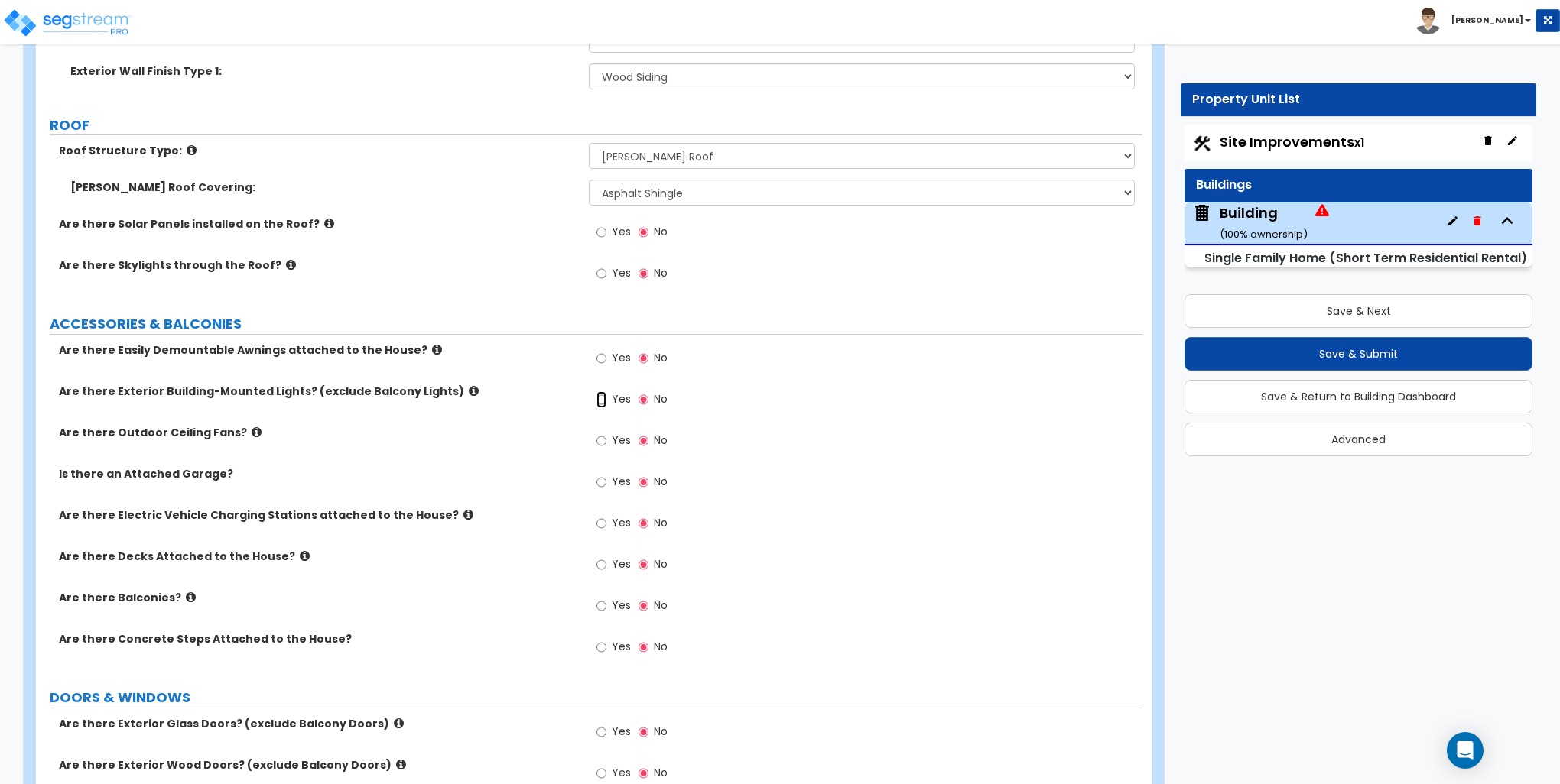
click at [603, 399] on input "Yes" at bounding box center [601, 400] width 10 height 17
radio input "true"
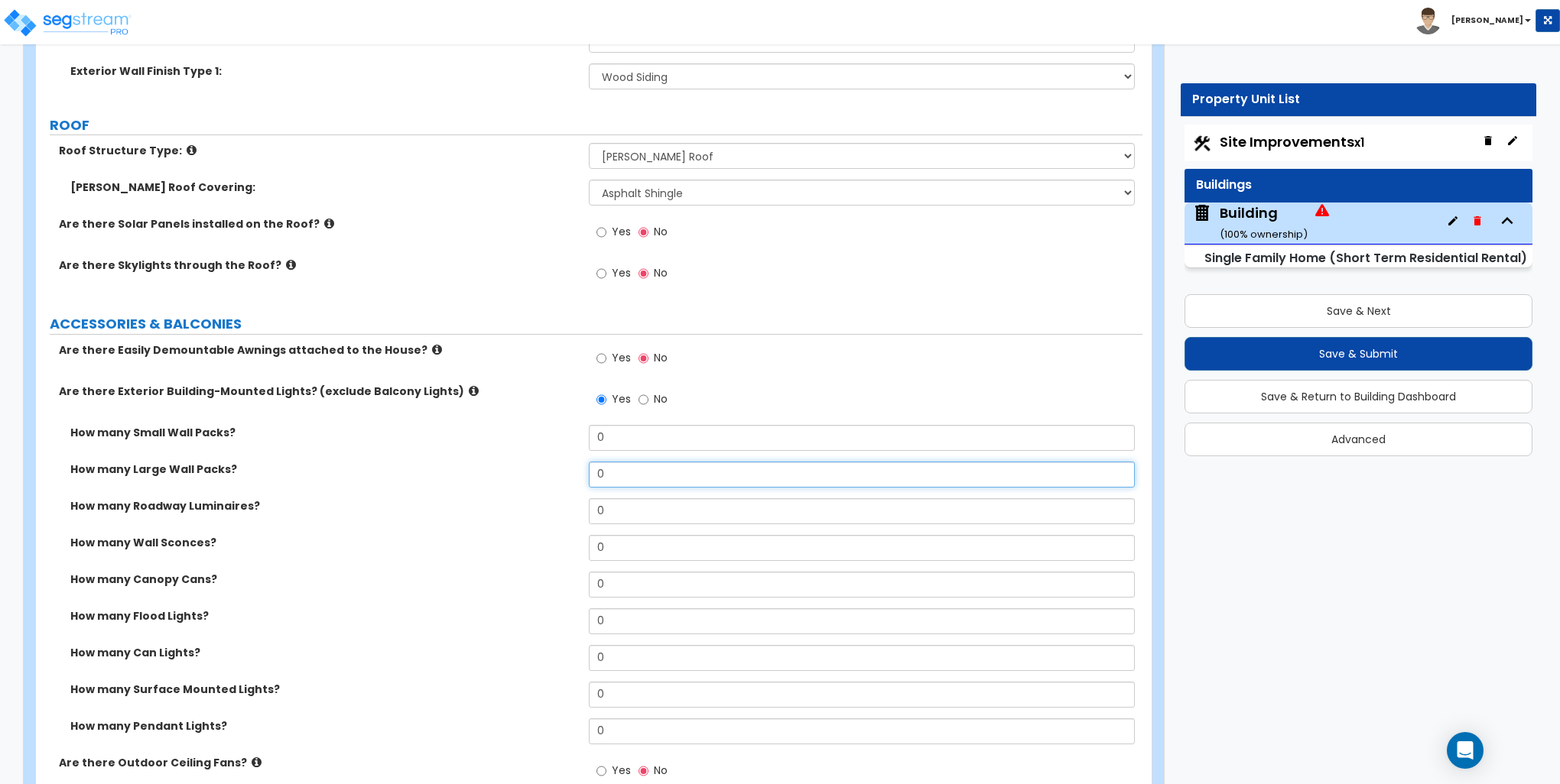
click at [642, 471] on input "0" at bounding box center [861, 475] width 545 height 26
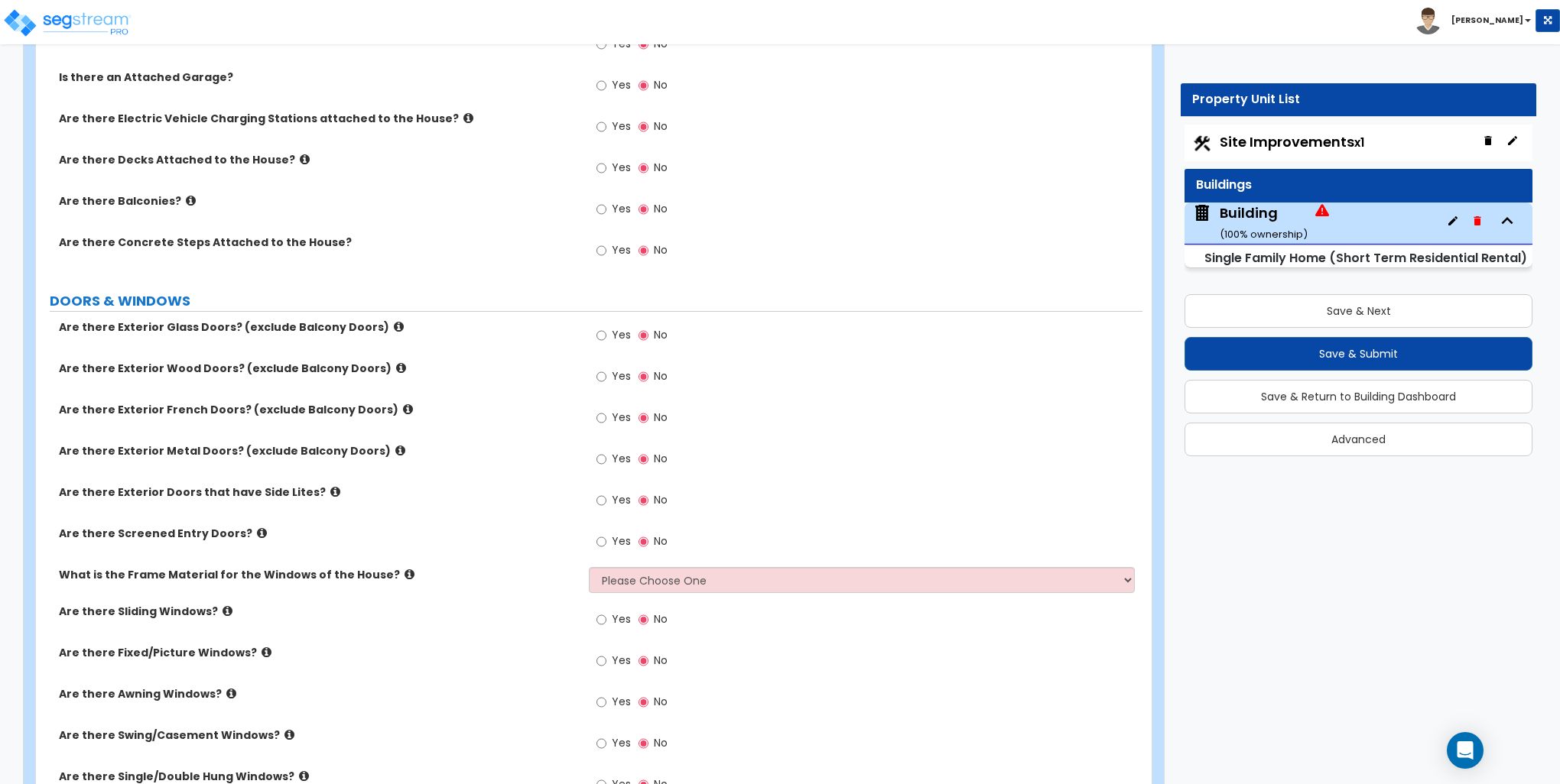
scroll to position [1759, 0]
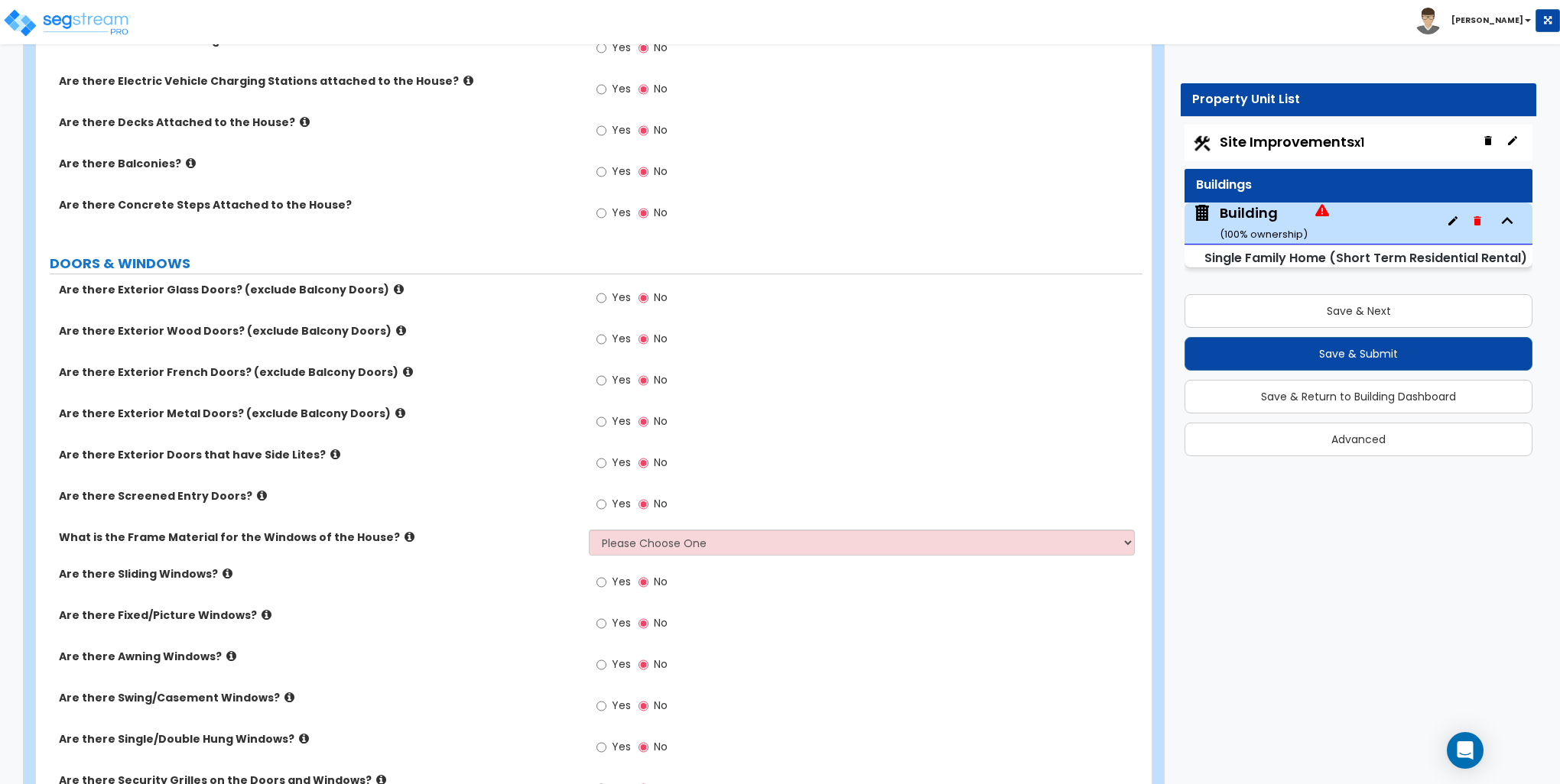
type input "3"
click at [596, 295] on input "Yes" at bounding box center [601, 298] width 10 height 17
radio input "true"
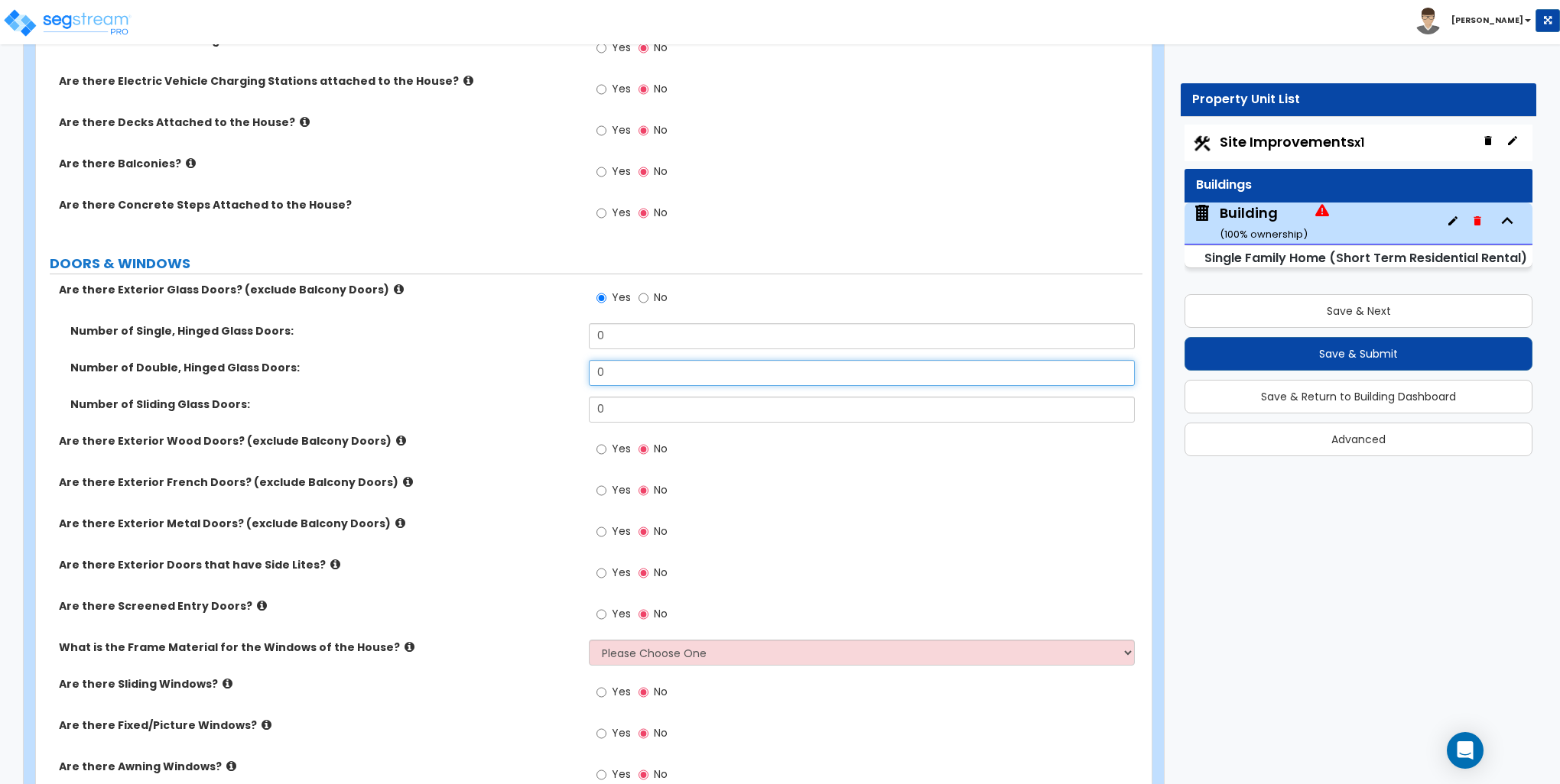
click at [624, 367] on input "0" at bounding box center [861, 373] width 545 height 26
type input "2"
click at [624, 368] on input "2" at bounding box center [861, 373] width 545 height 26
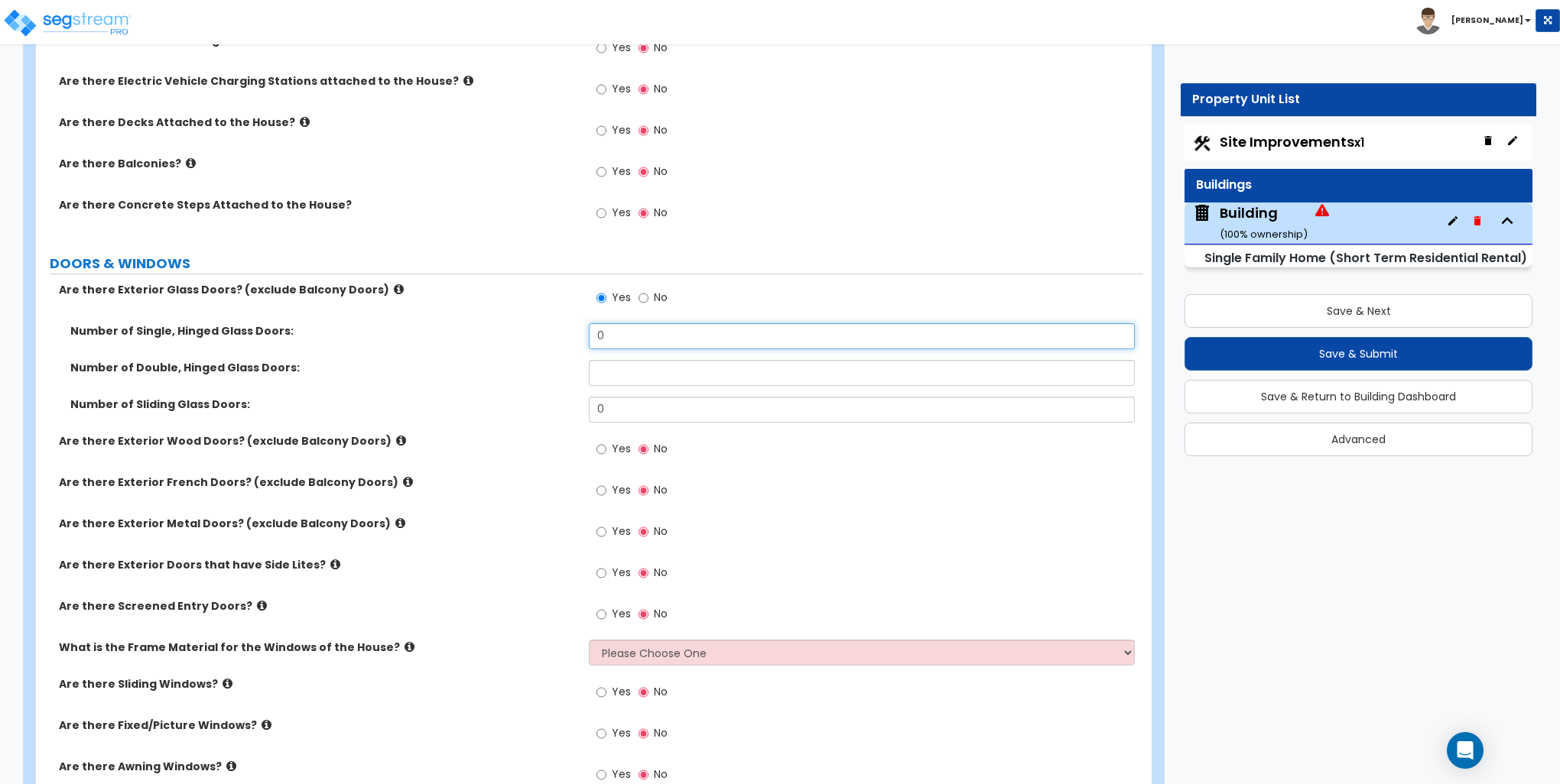
click at [623, 329] on input "0" at bounding box center [861, 336] width 545 height 26
type input "2"
click at [647, 296] on input "No" at bounding box center [643, 298] width 10 height 17
radio input "false"
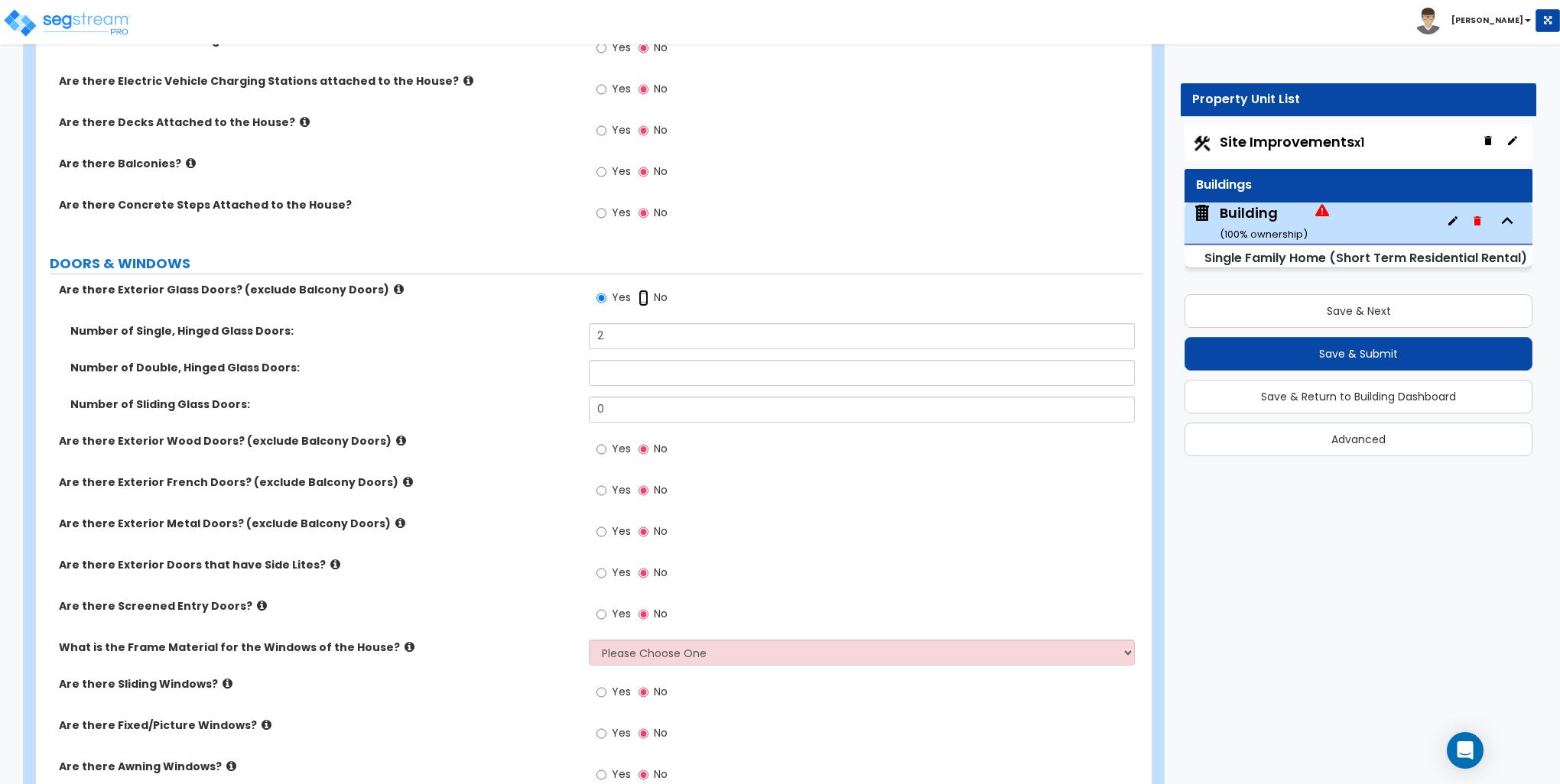
radio input "true"
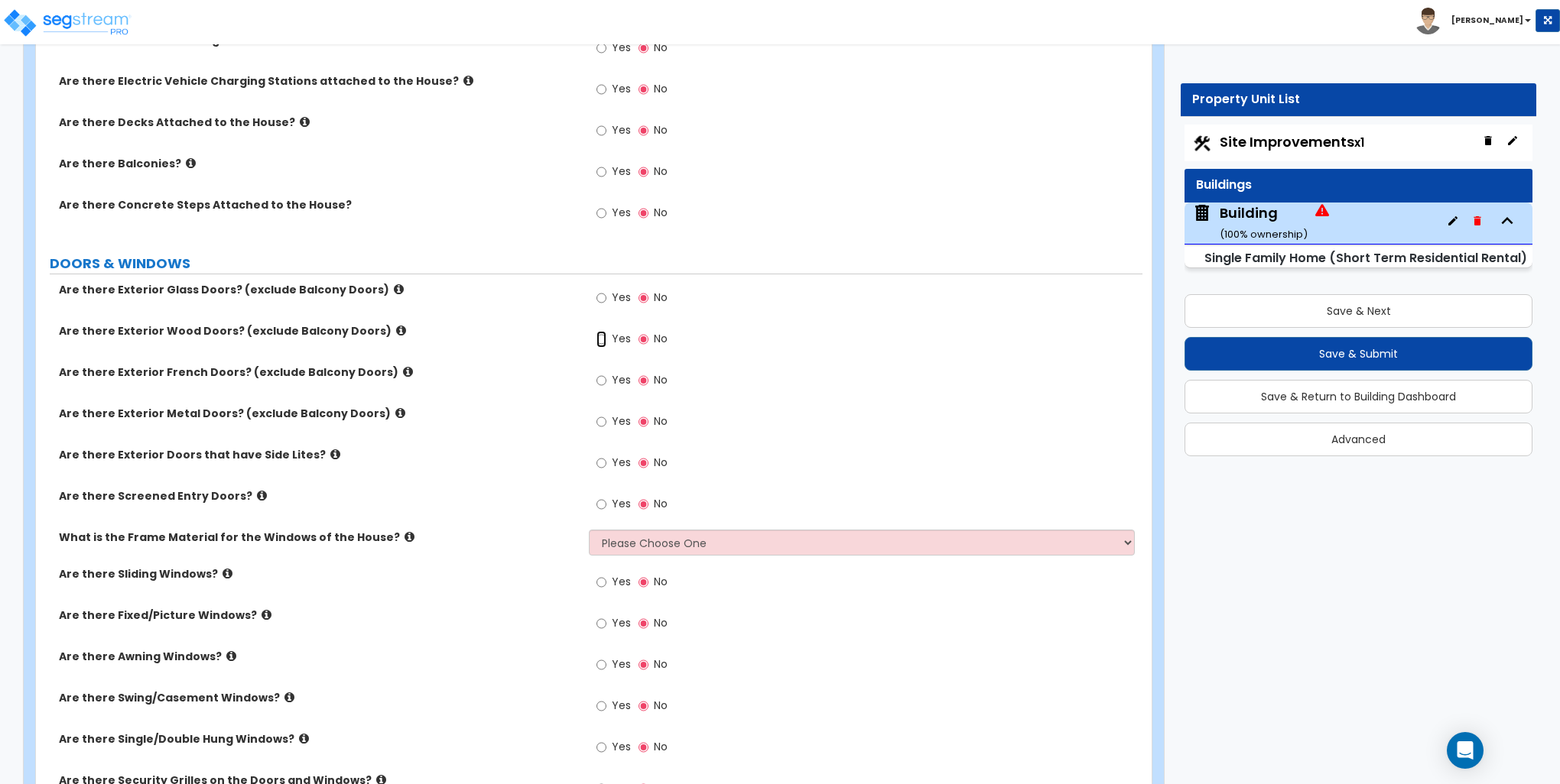
click at [606, 339] on input "Yes" at bounding box center [601, 339] width 10 height 17
radio input "true"
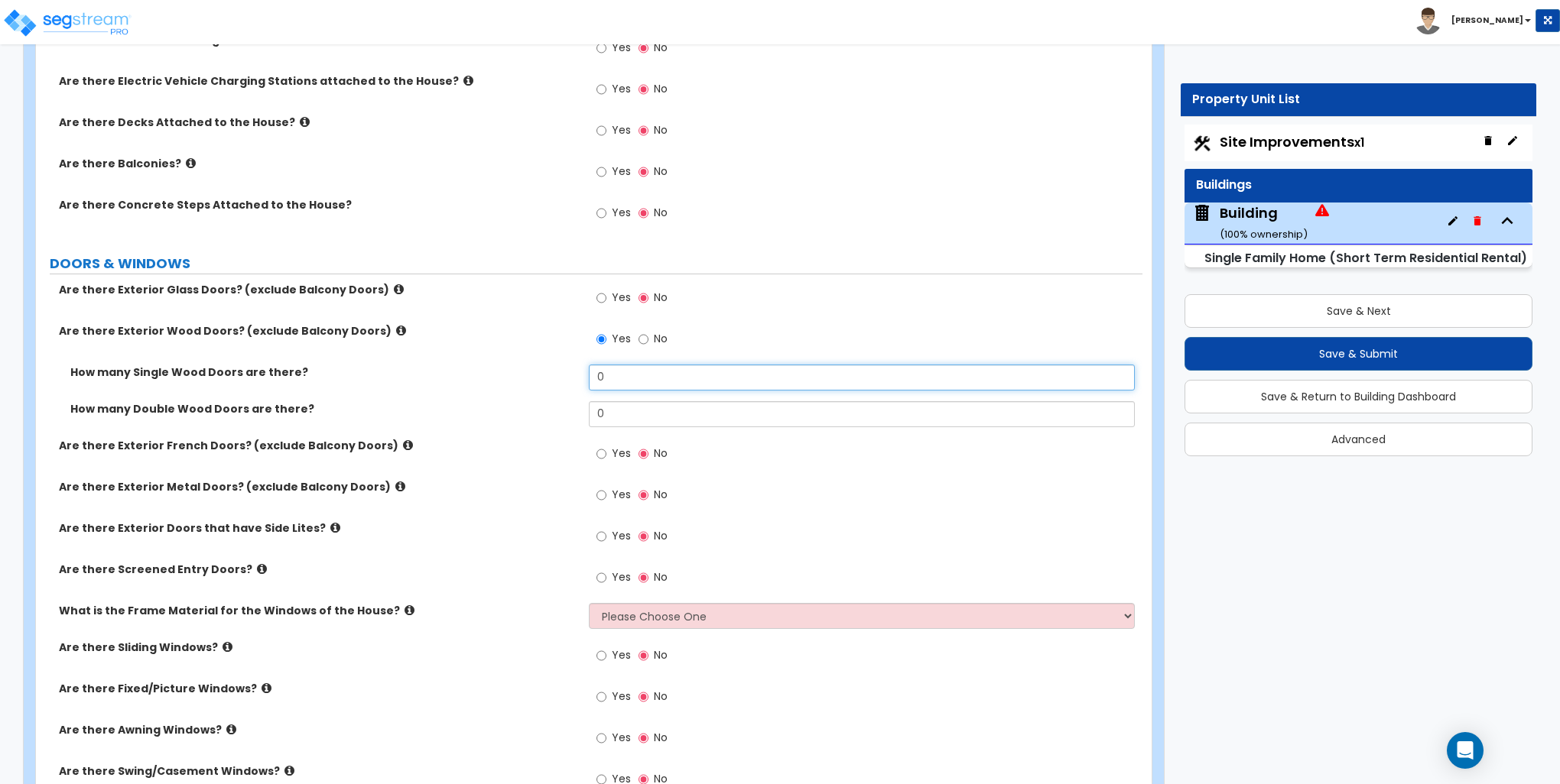
click at [614, 380] on input "0" at bounding box center [861, 378] width 545 height 26
click at [619, 379] on input "0" at bounding box center [861, 378] width 545 height 26
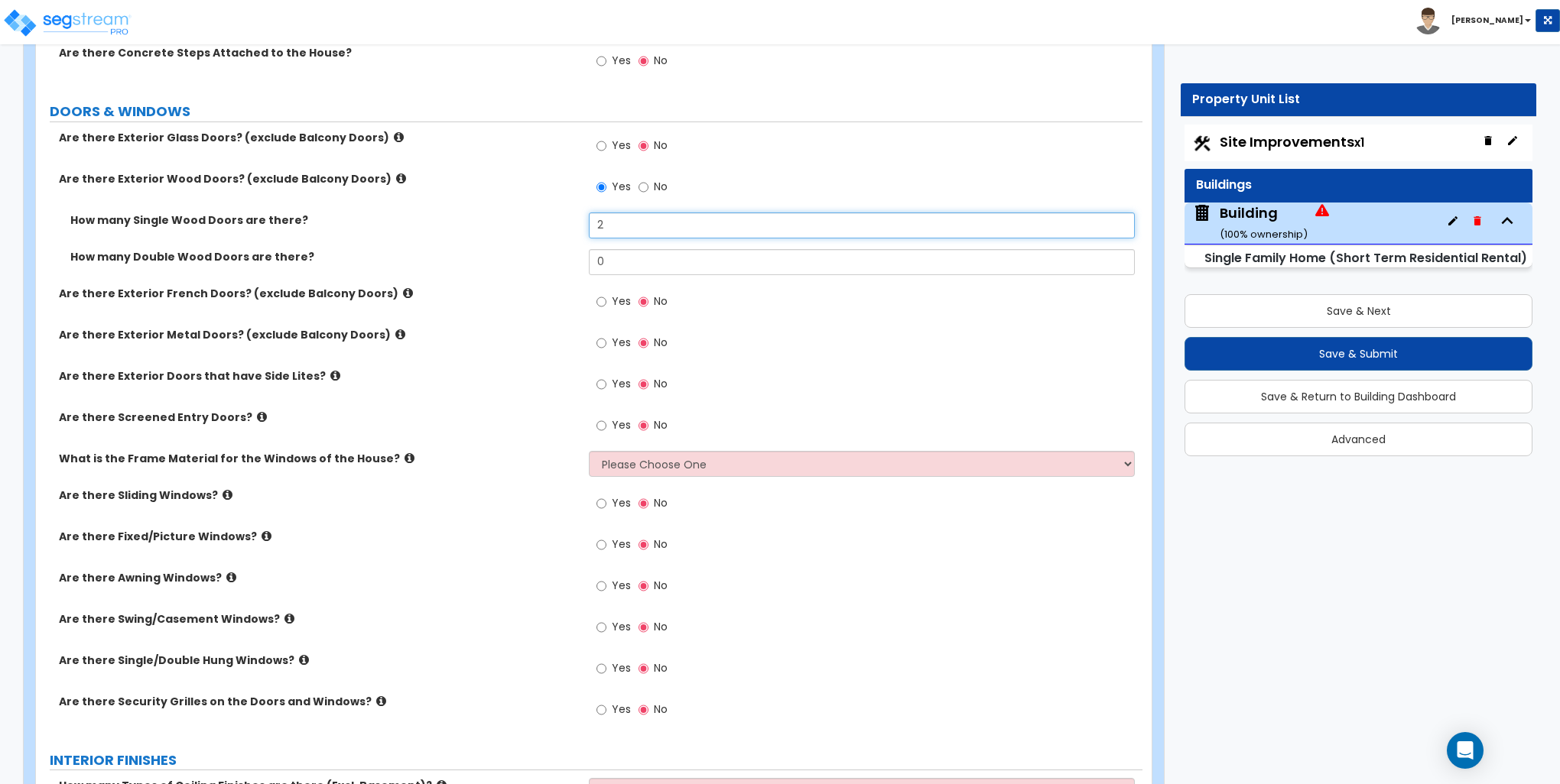
scroll to position [1911, 0]
type input "2"
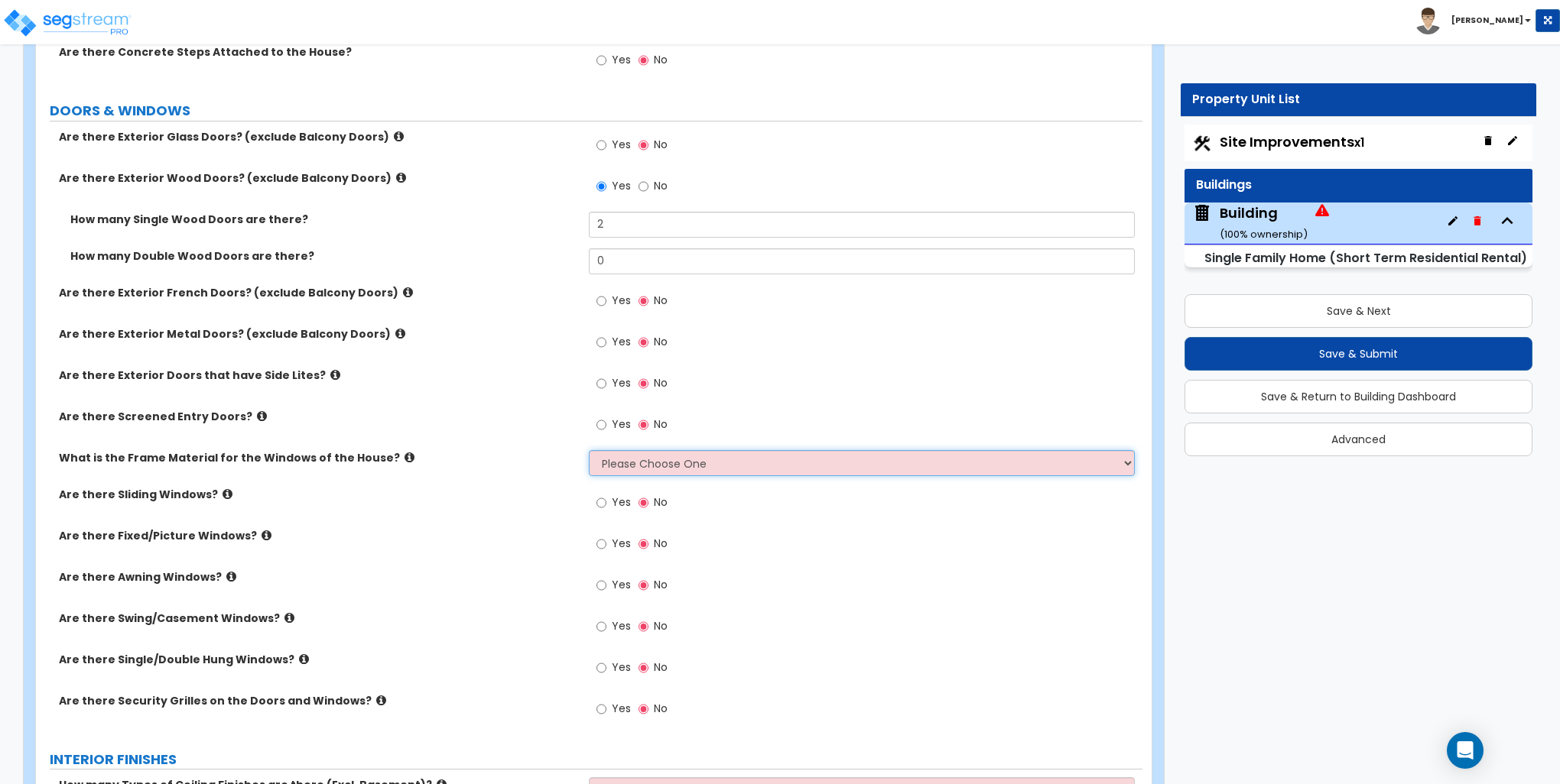
click at [621, 460] on select "Please Choose One Vinyl Aluminum Wood" at bounding box center [861, 463] width 545 height 26
select select "3"
click at [589, 450] on select "Please Choose One Vinyl Aluminum Wood" at bounding box center [861, 463] width 545 height 26
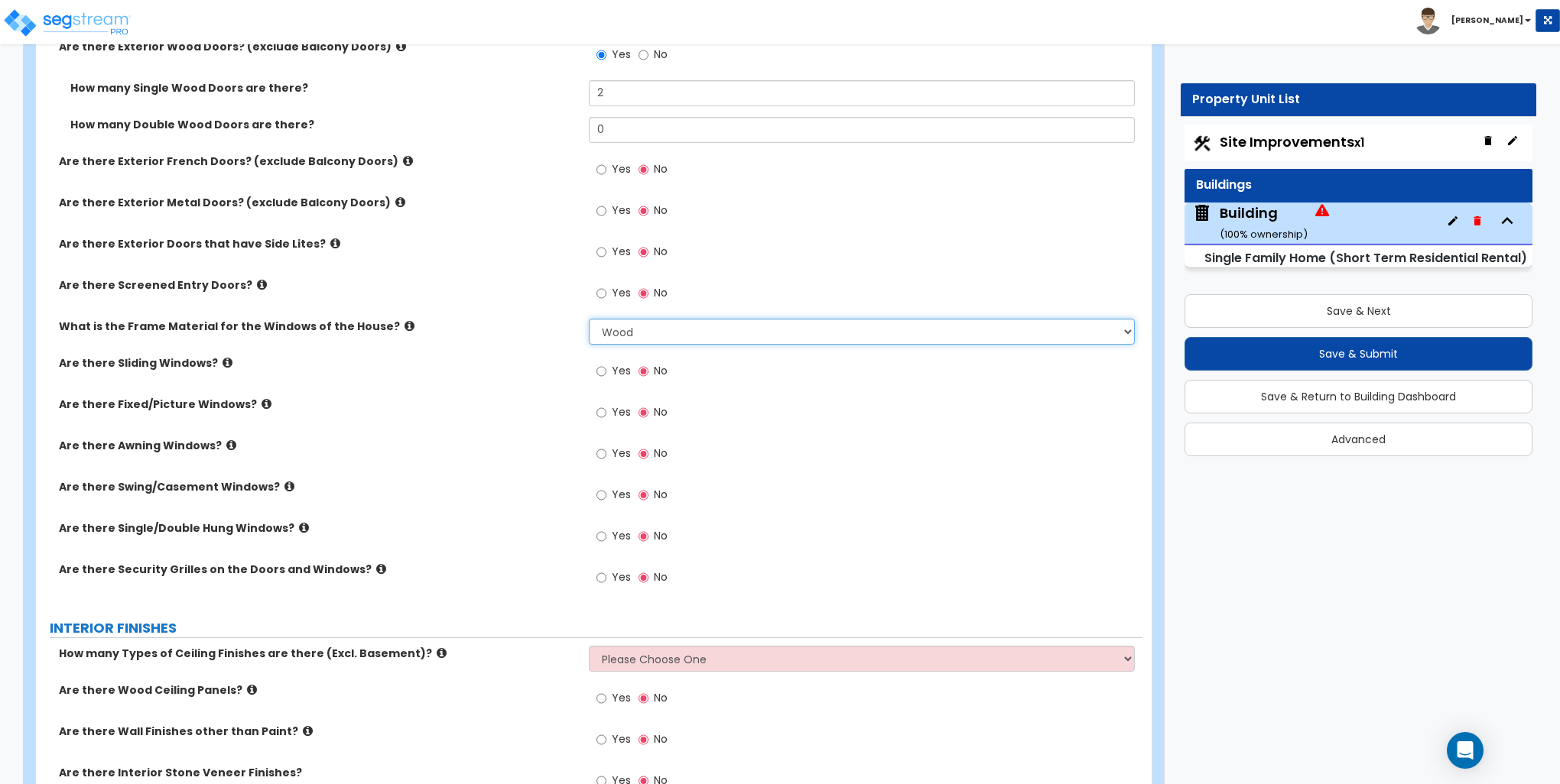
scroll to position [2064, 0]
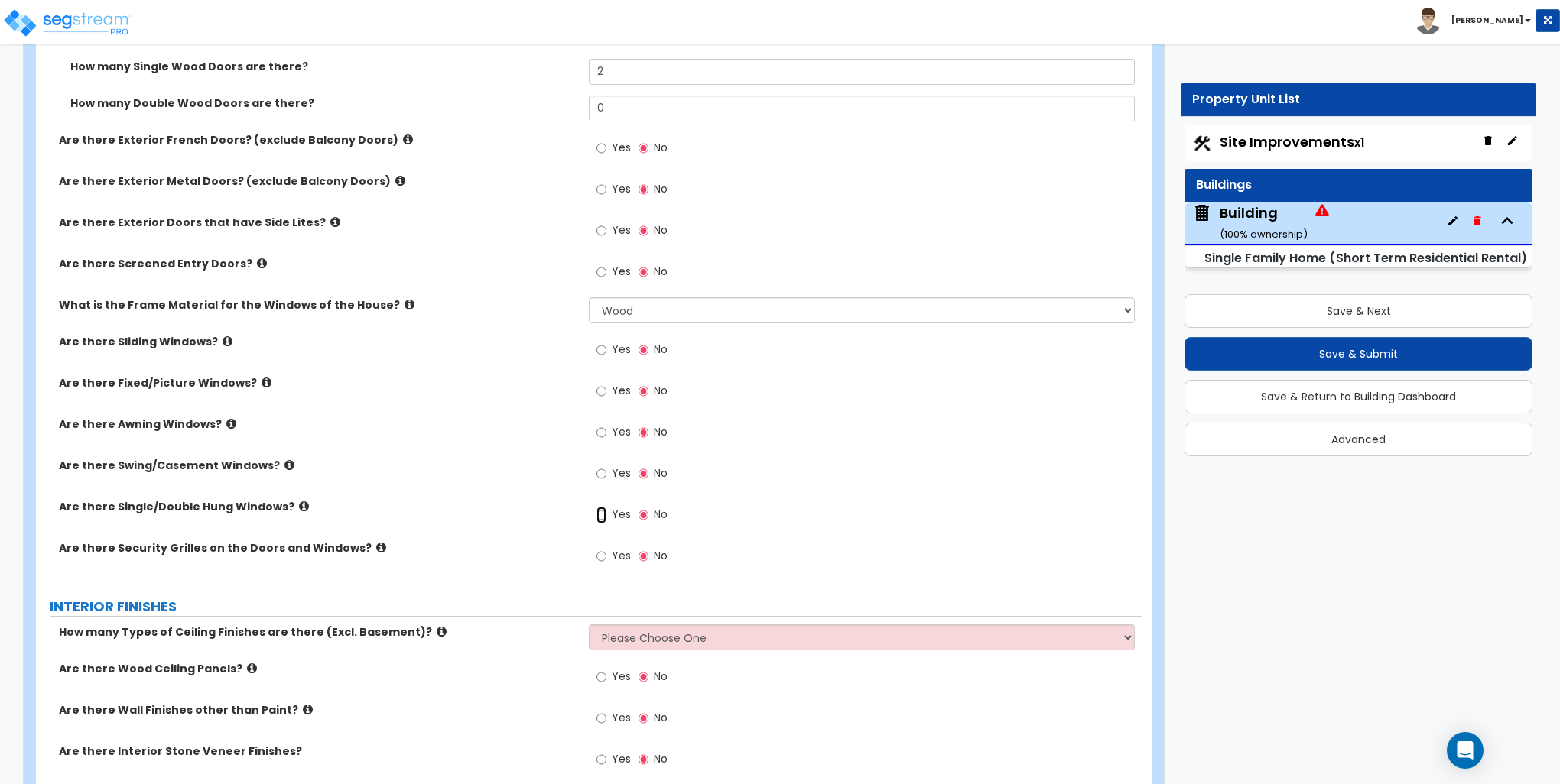
click at [600, 512] on input "Yes" at bounding box center [601, 515] width 10 height 17
radio input "true"
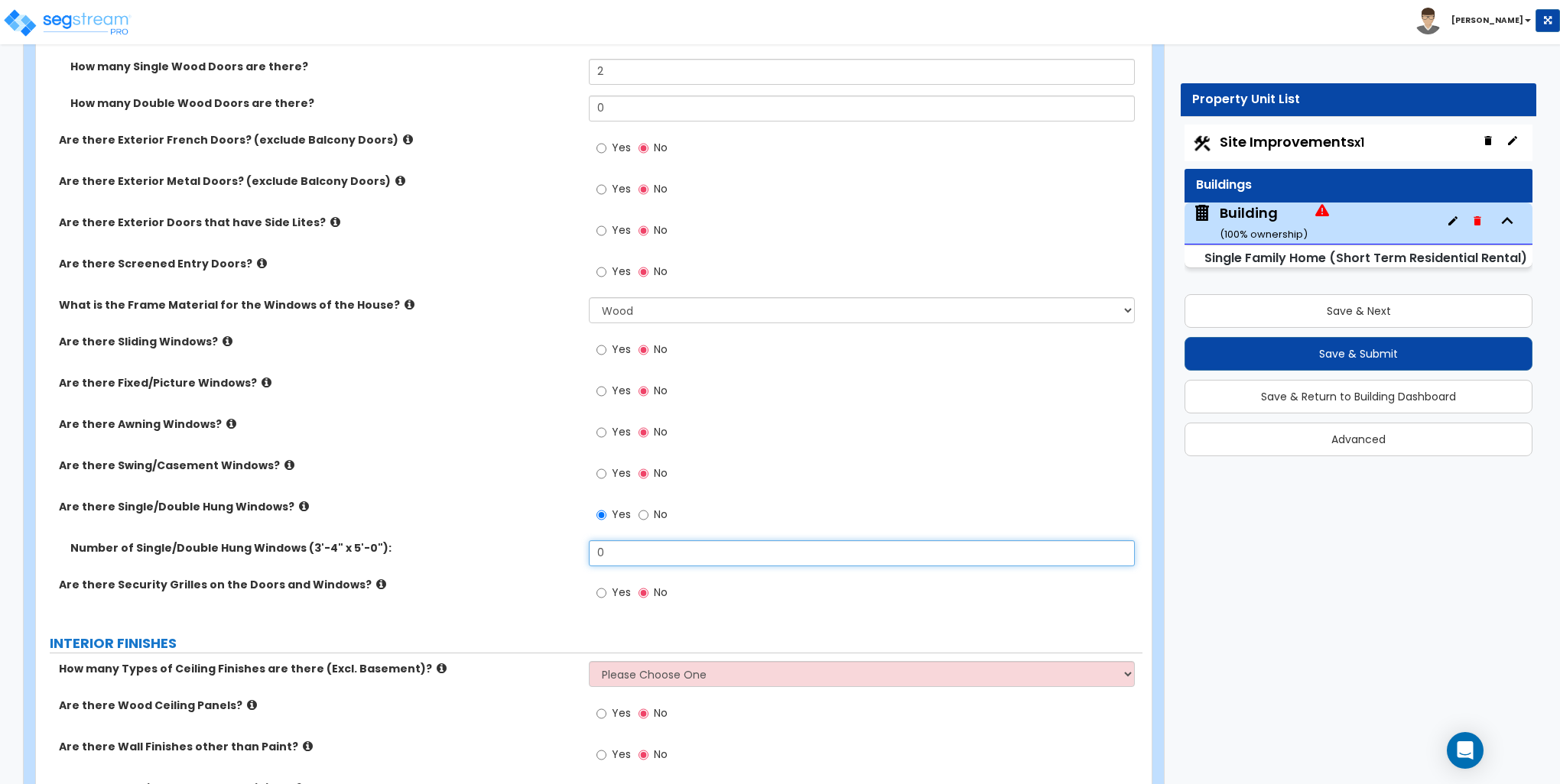
click at [670, 541] on input "0" at bounding box center [861, 553] width 545 height 26
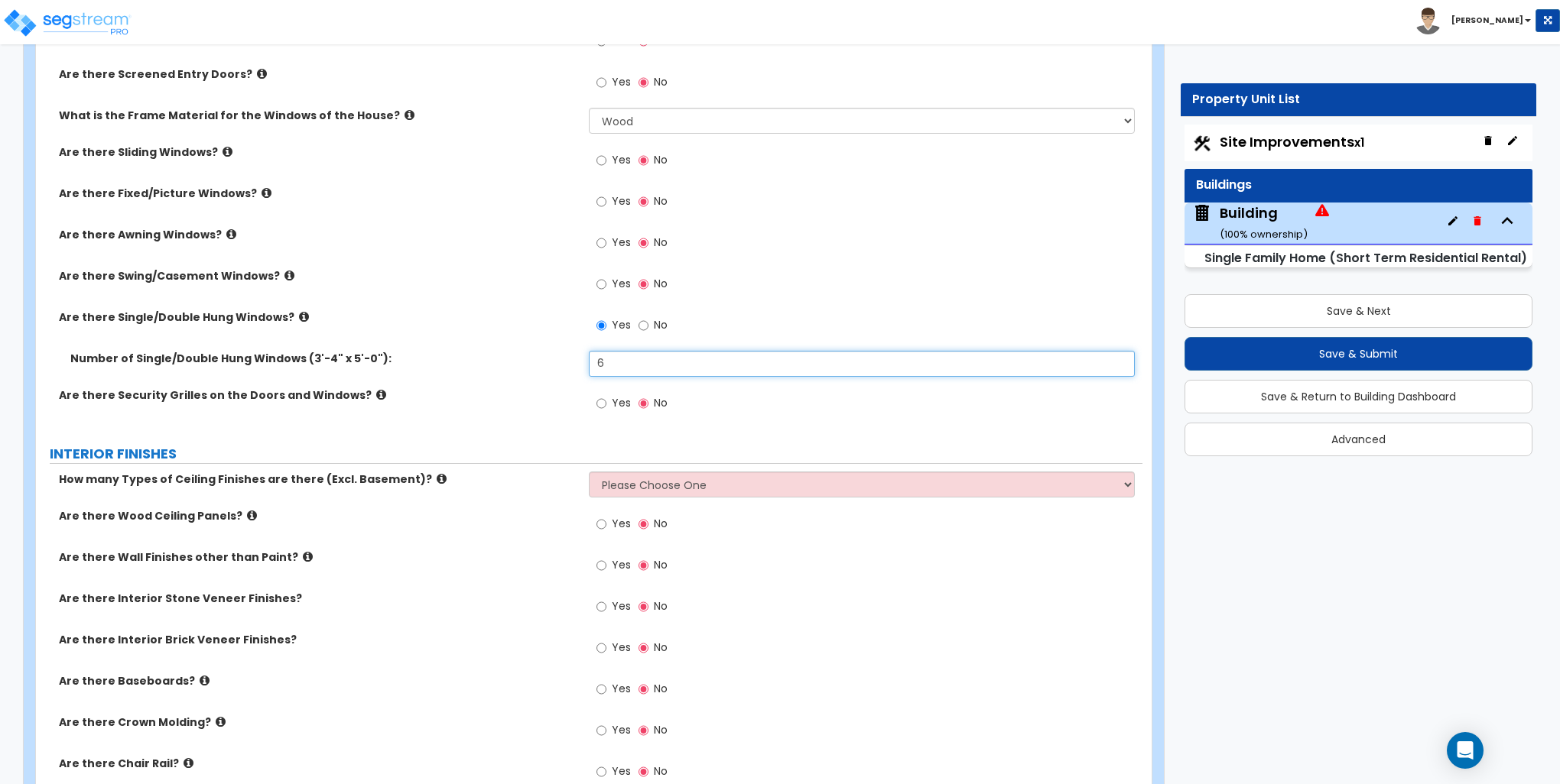
scroll to position [2446, 0]
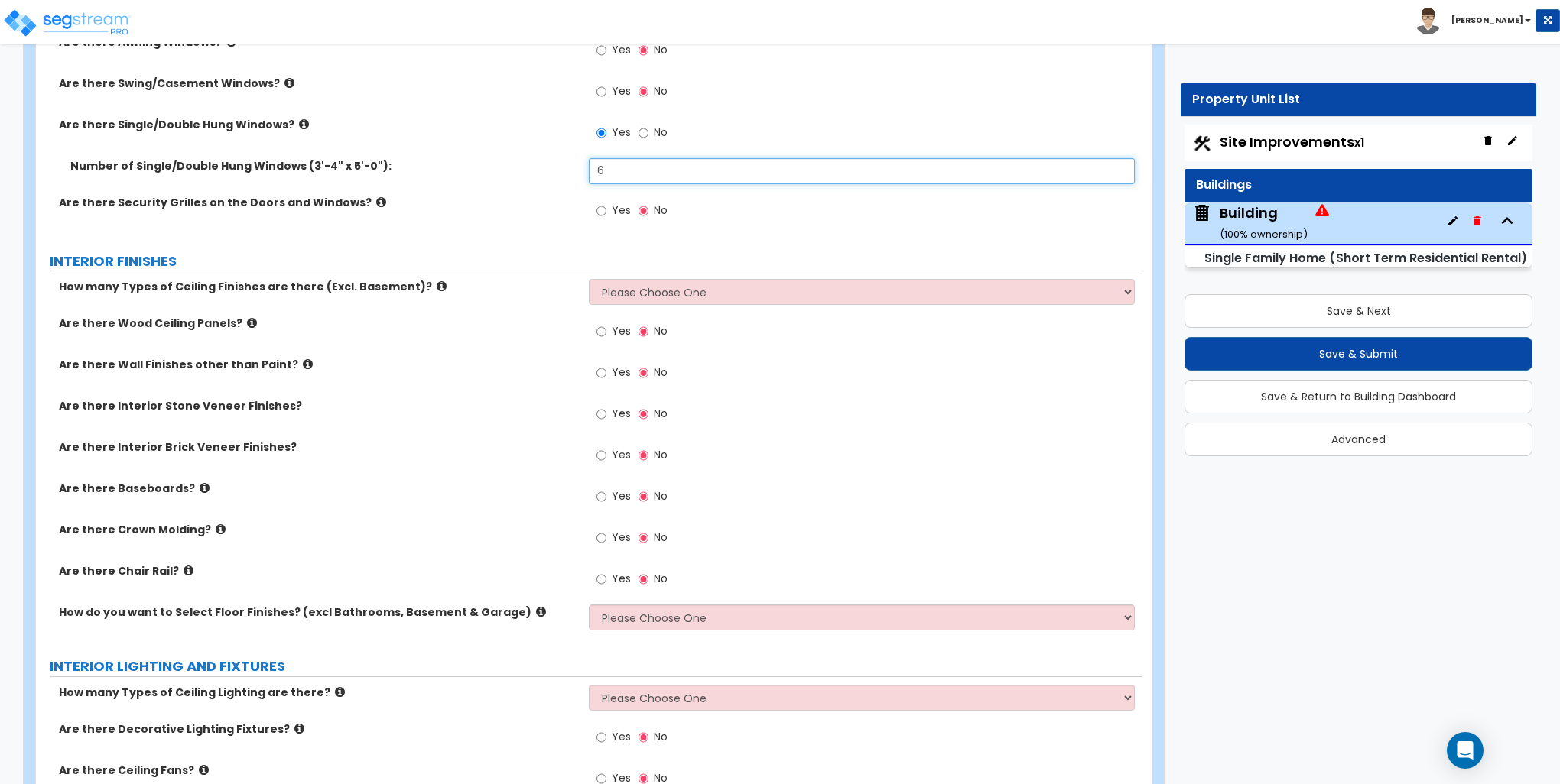
type input "6"
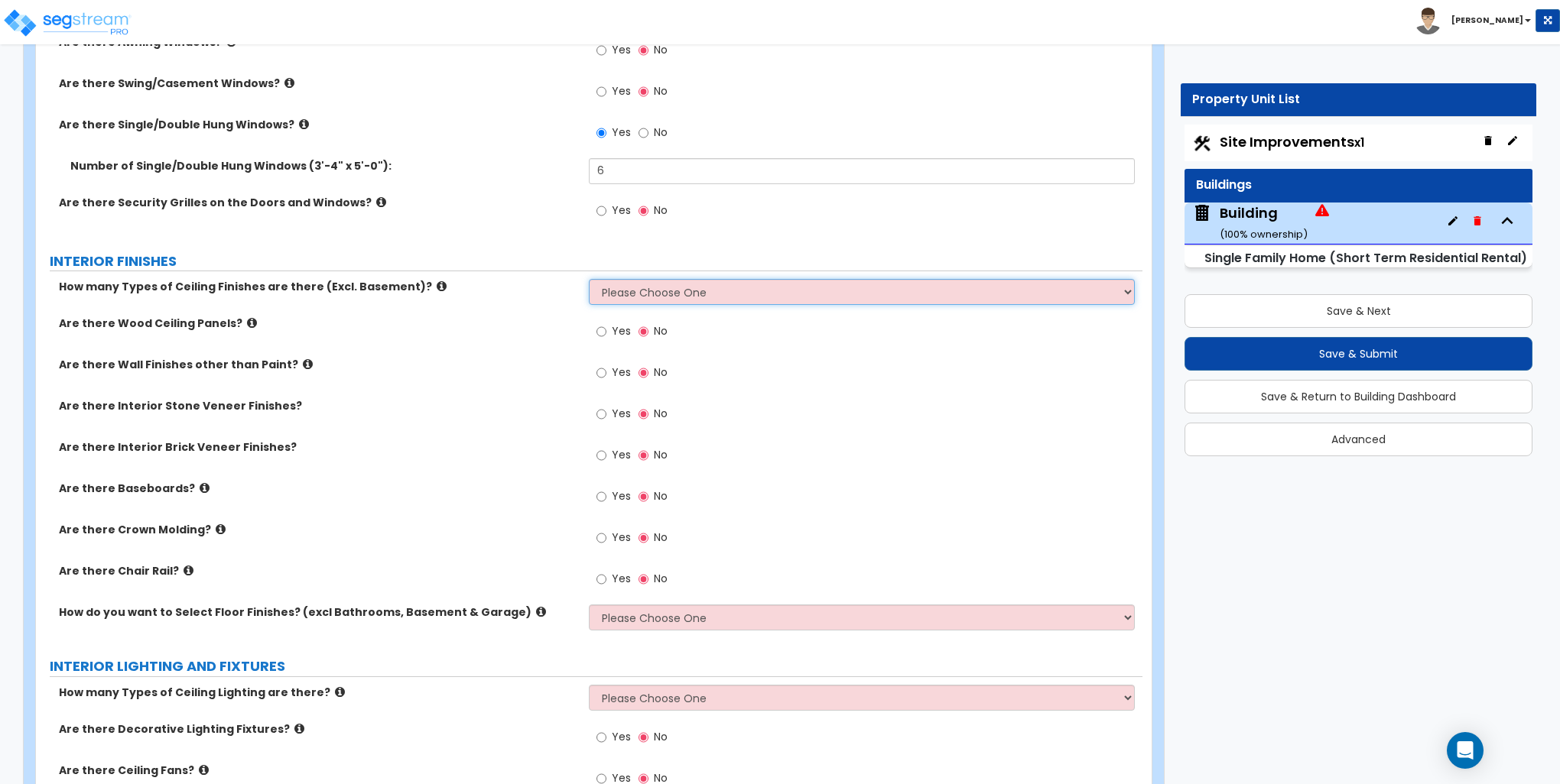
click at [627, 285] on select "Please Choose One 1 2 3" at bounding box center [861, 292] width 545 height 26
select select "1"
click at [589, 279] on select "Please Choose One 1 2 3" at bounding box center [861, 292] width 545 height 26
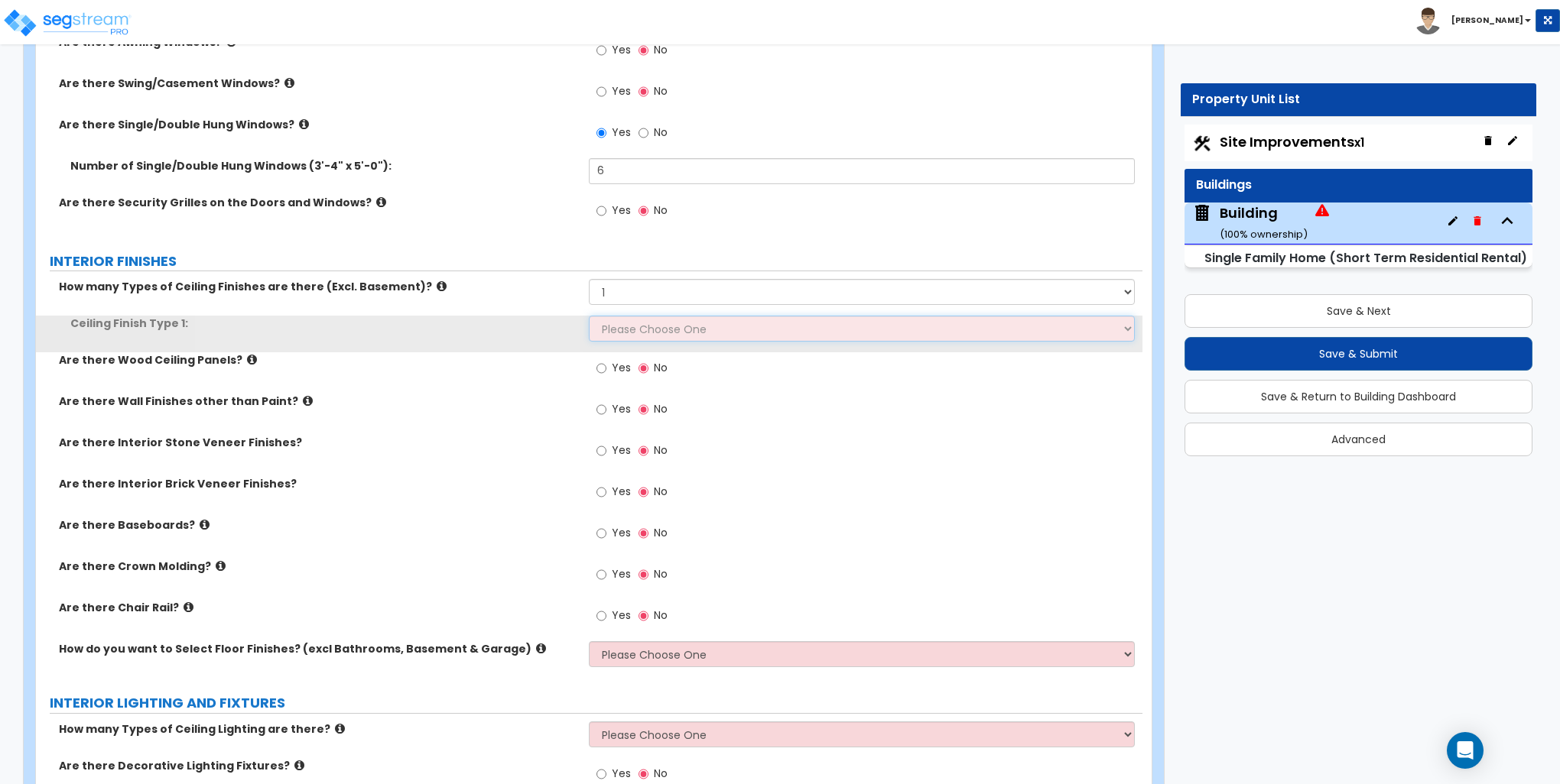
click at [616, 334] on select "Please Choose One Drop Ceiling Drywall Ceiling Open Ceiling" at bounding box center [861, 329] width 545 height 26
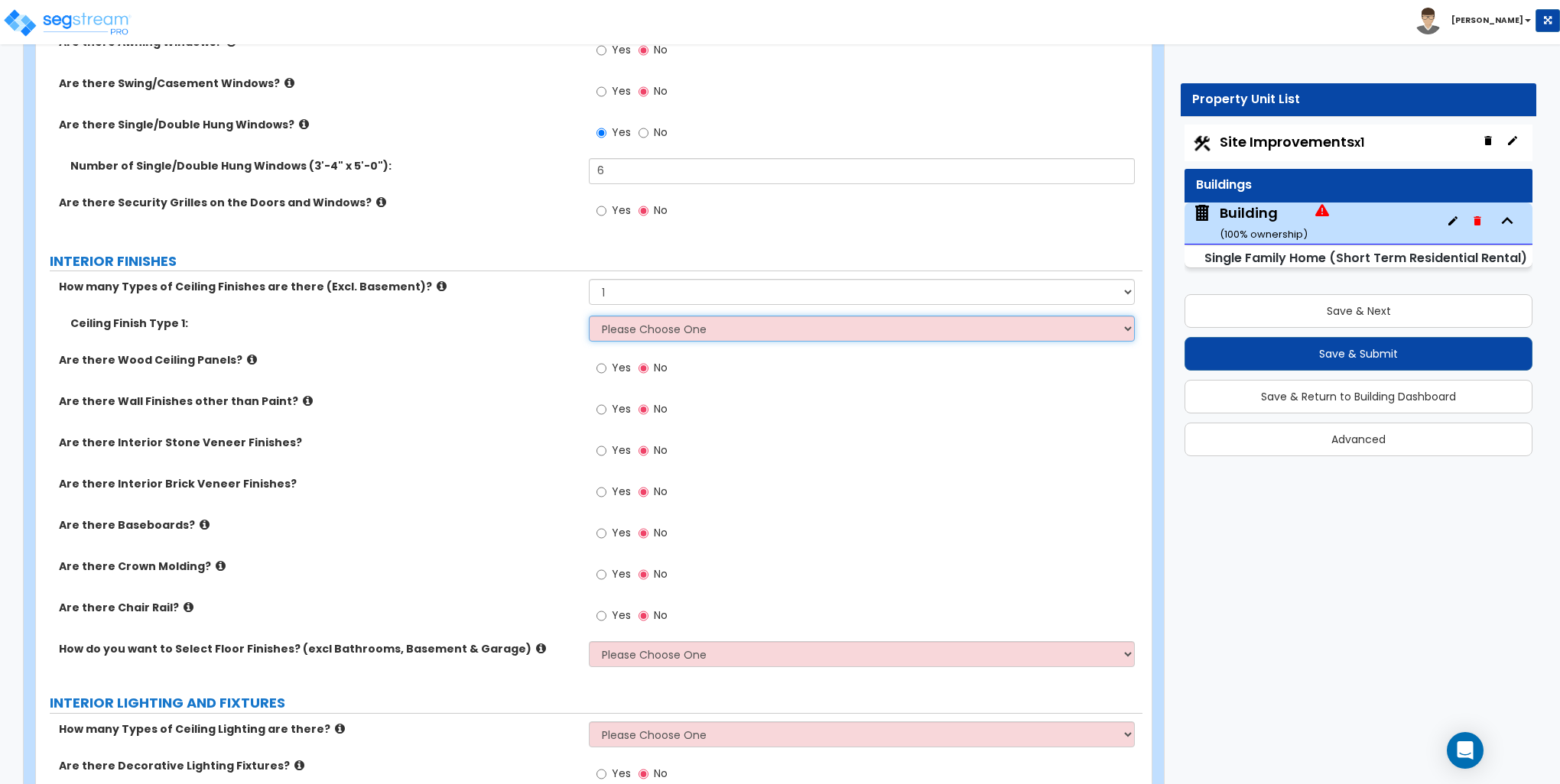
select select "2"
click at [589, 316] on select "Please Choose One Drop Ceiling Drywall Ceiling Open Ceiling" at bounding box center [861, 329] width 545 height 26
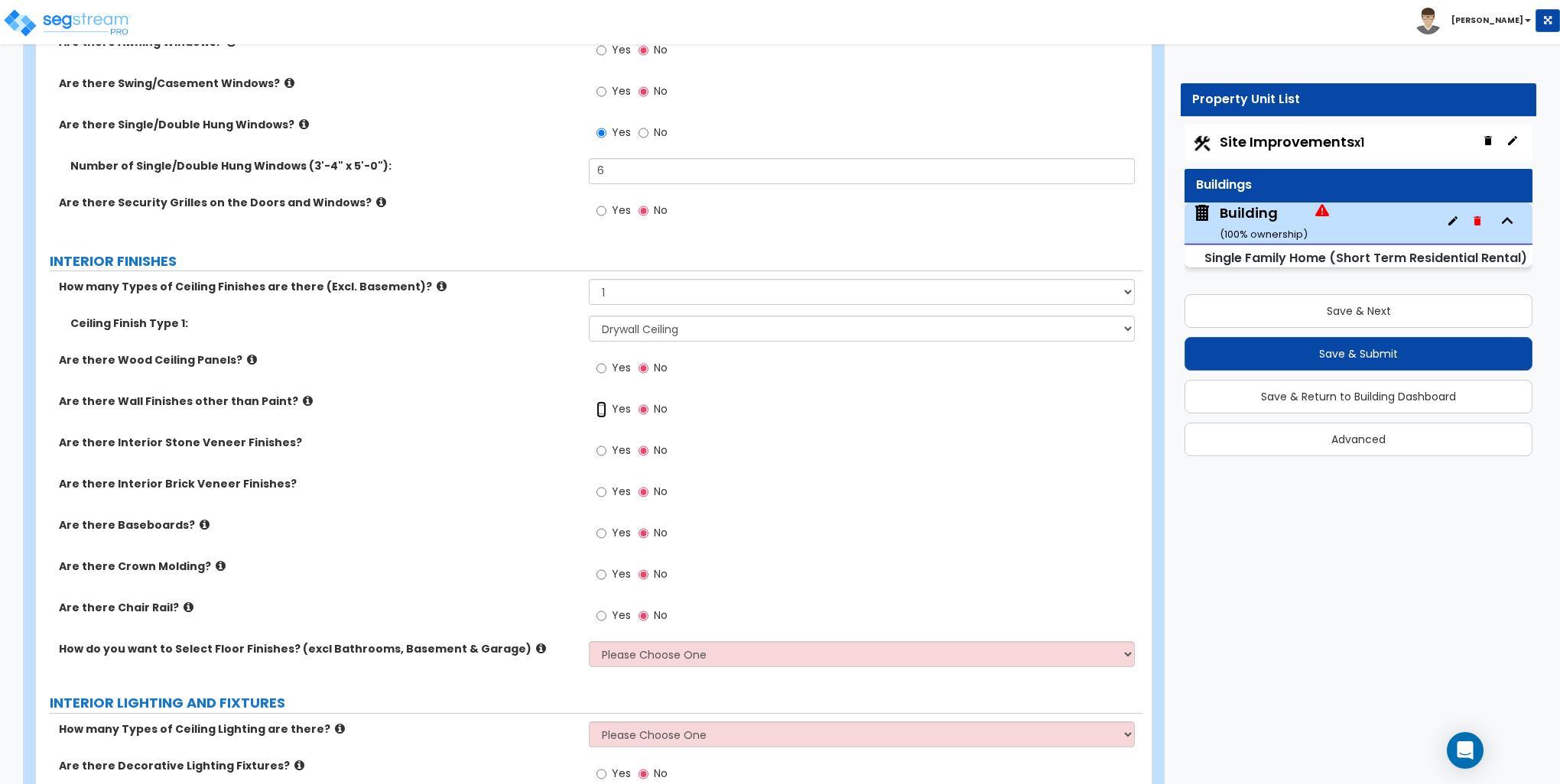
click at [603, 407] on input "Yes" at bounding box center [601, 409] width 10 height 17
radio input "true"
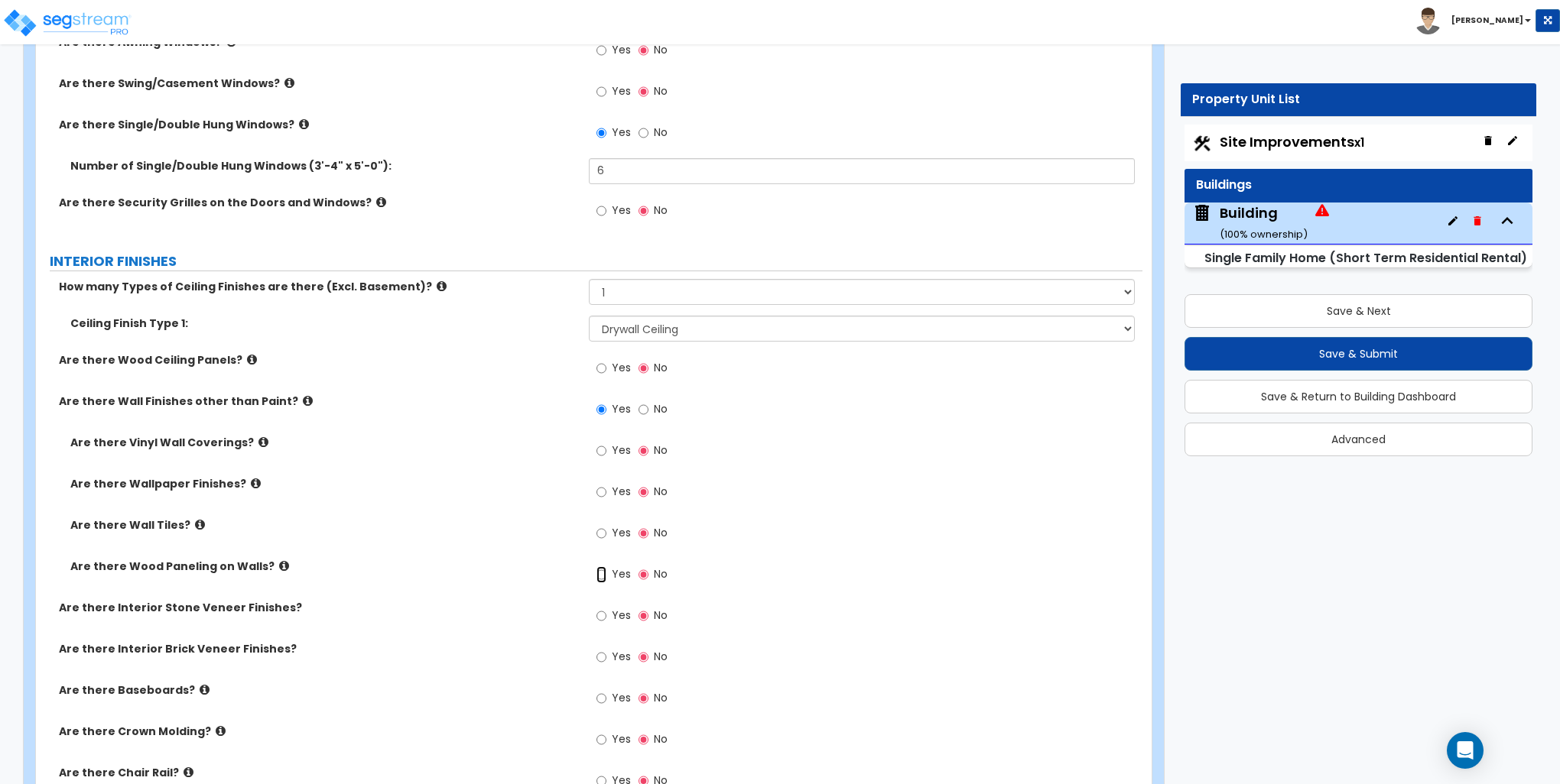
click at [603, 574] on input "Yes" at bounding box center [601, 575] width 10 height 17
radio input "true"
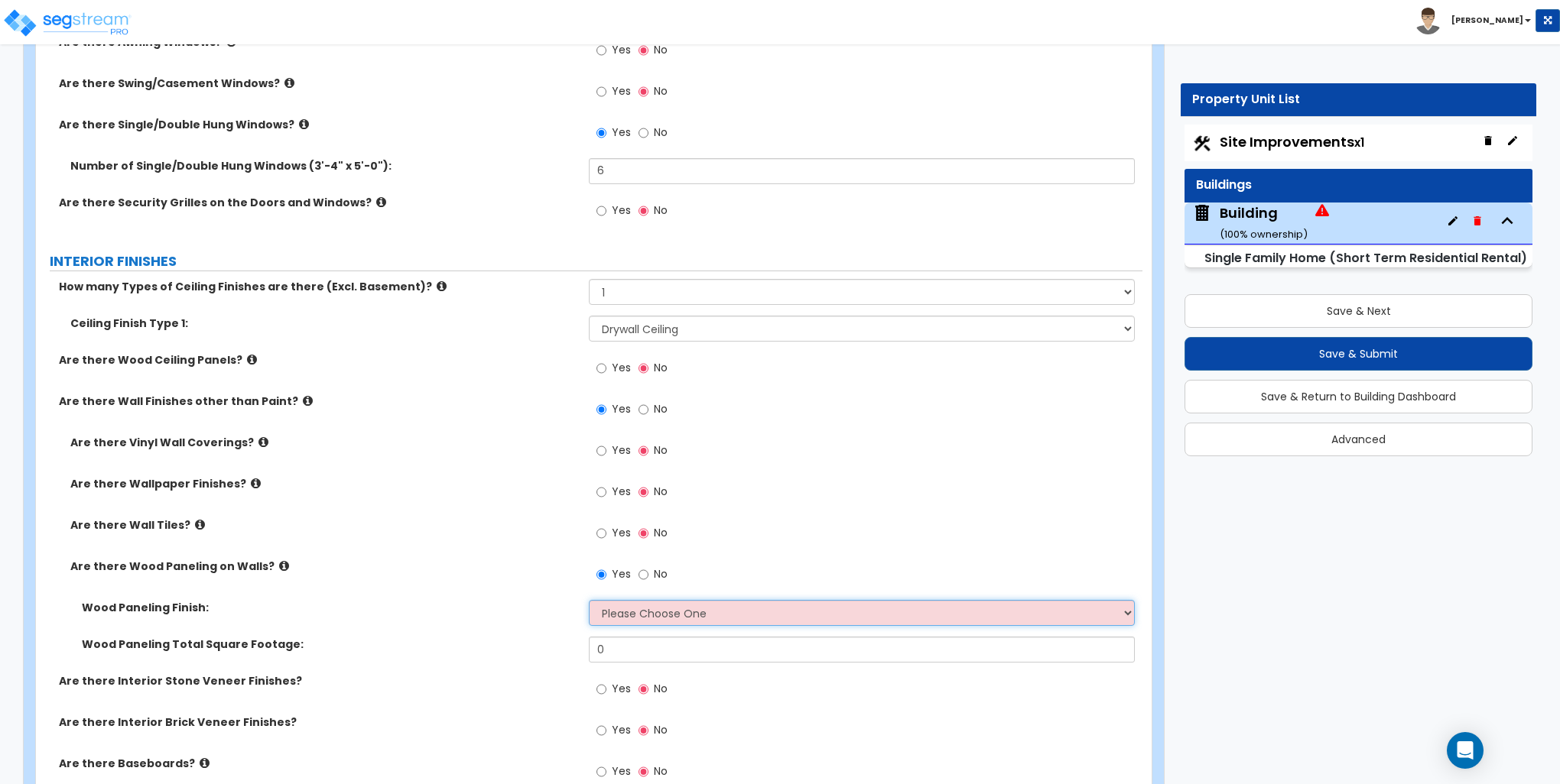
click at [626, 610] on select "Please Choose One Birch Mahogany Oak or Cherry Rosewood Teak I Don't Know, Plea…" at bounding box center [861, 613] width 545 height 26
select select "1"
click at [589, 600] on select "Please Choose One Birch Mahogany Oak or Cherry Rosewood Teak I Don't Know, Plea…" at bounding box center [861, 613] width 545 height 26
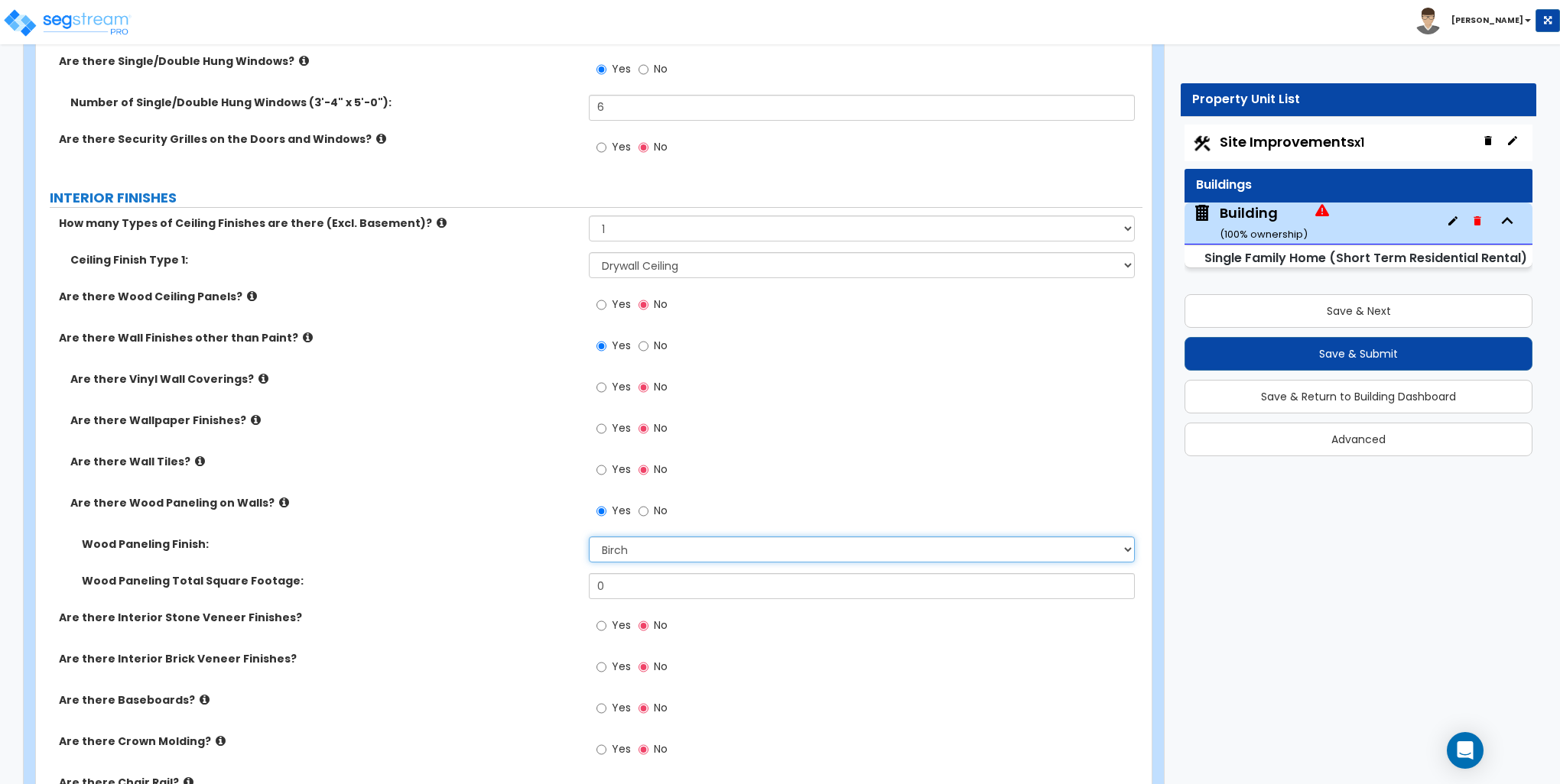
scroll to position [2599, 0]
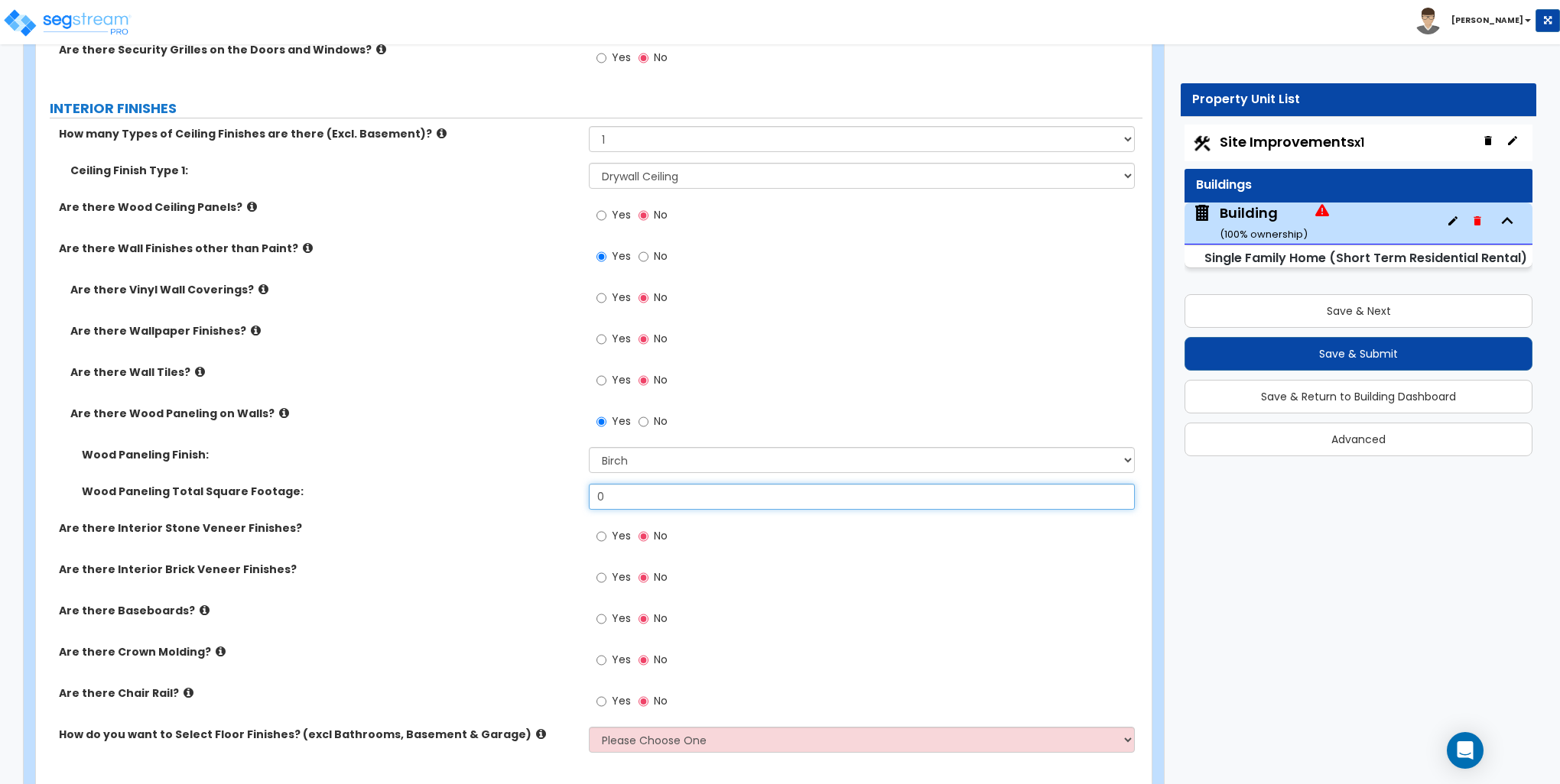
click at [637, 492] on input "0" at bounding box center [861, 497] width 545 height 26
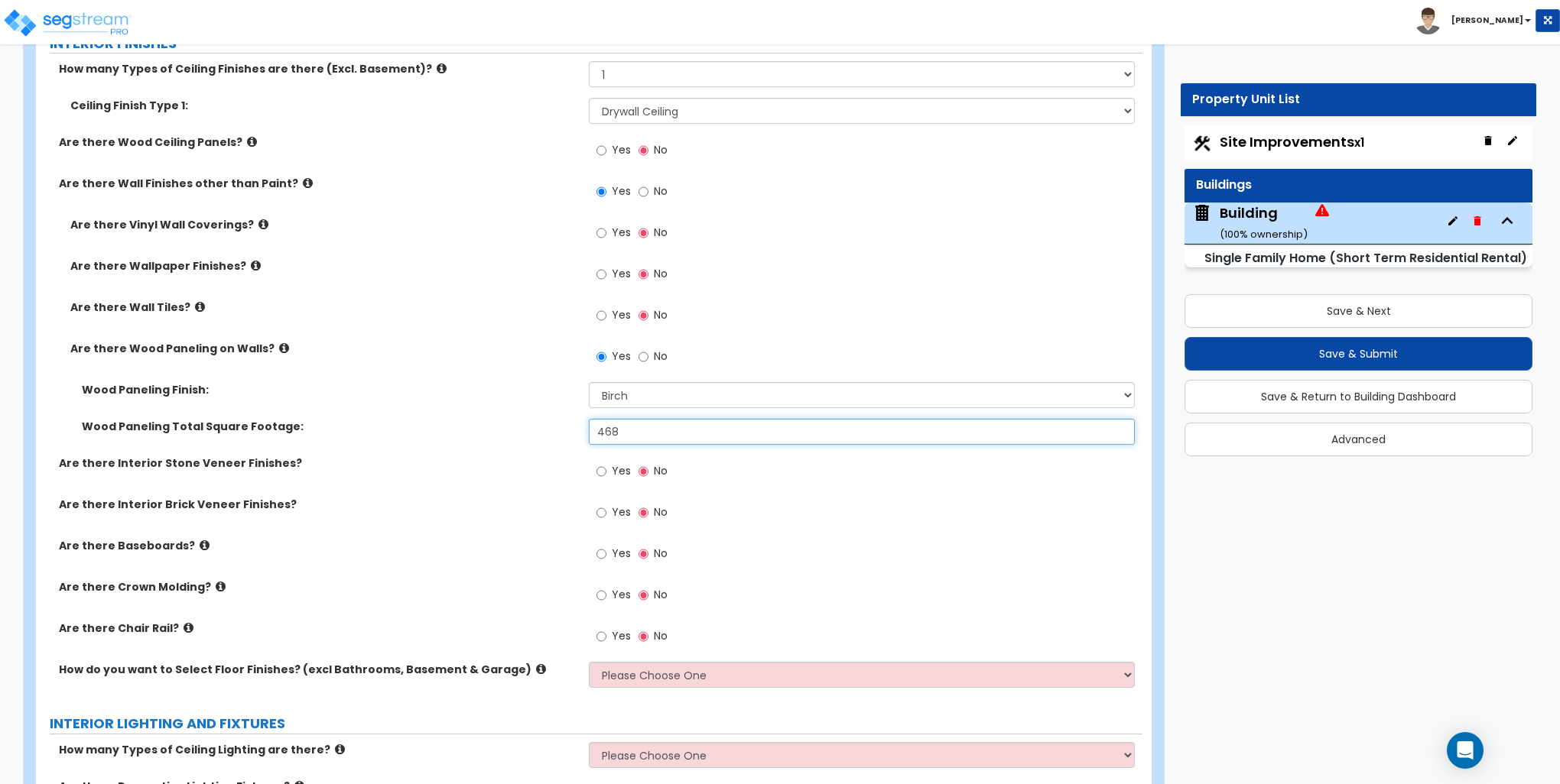
scroll to position [2752, 0]
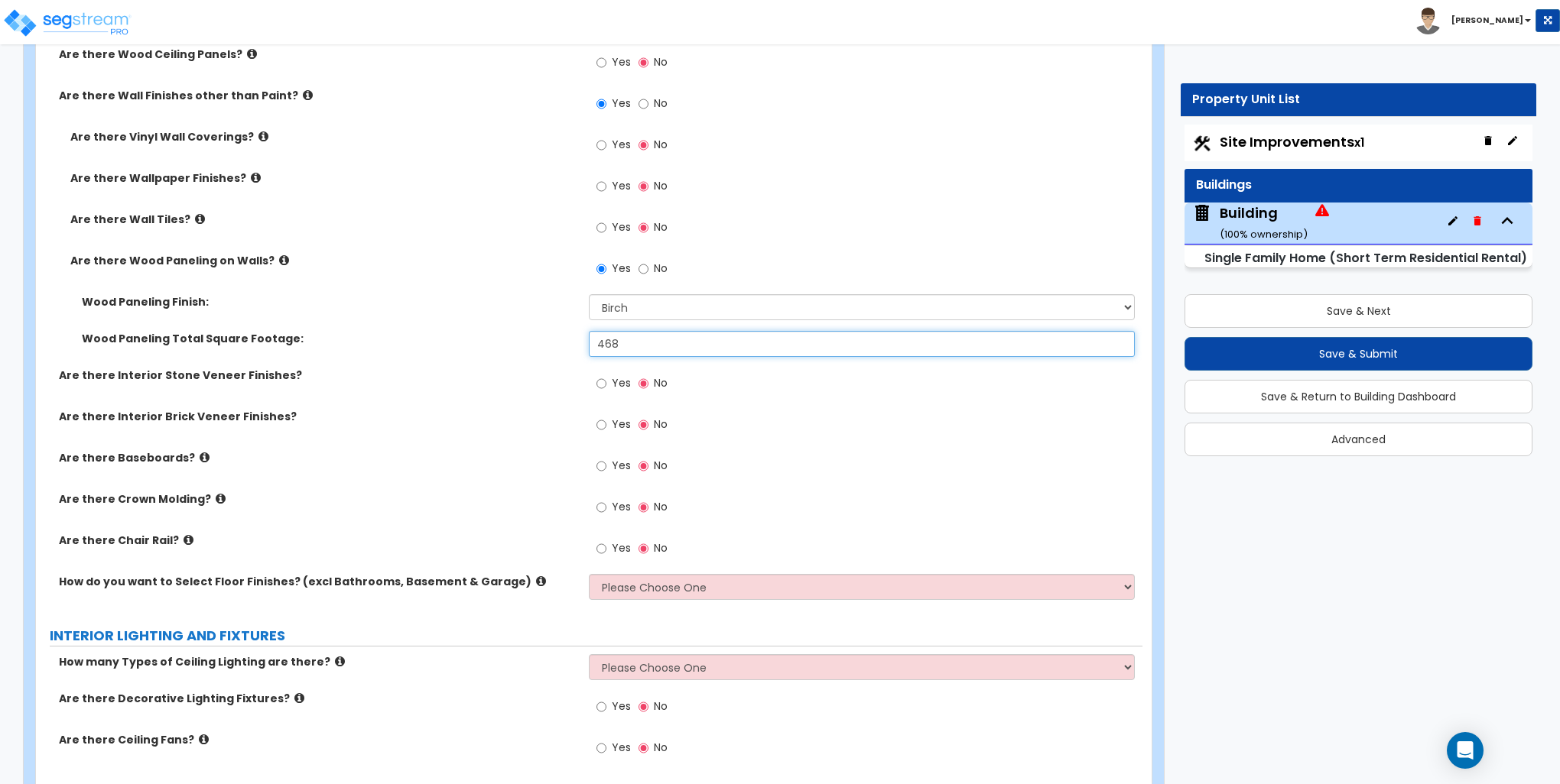
type input "468"
click at [603, 465] on input "Yes" at bounding box center [601, 466] width 10 height 17
radio input "true"
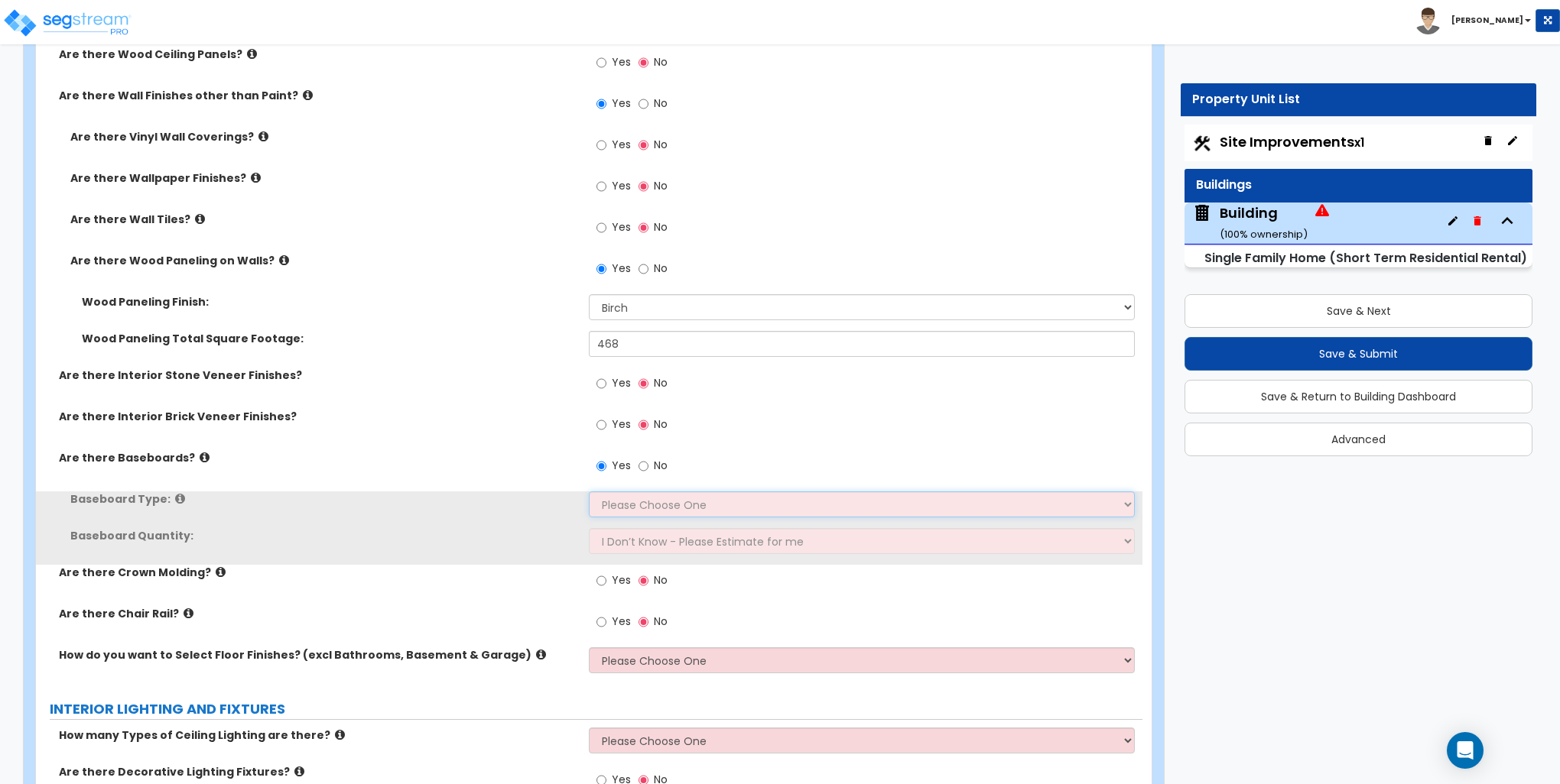
click at [623, 501] on select "Please Choose One Wood Vinyl Carpet Tile" at bounding box center [861, 505] width 545 height 26
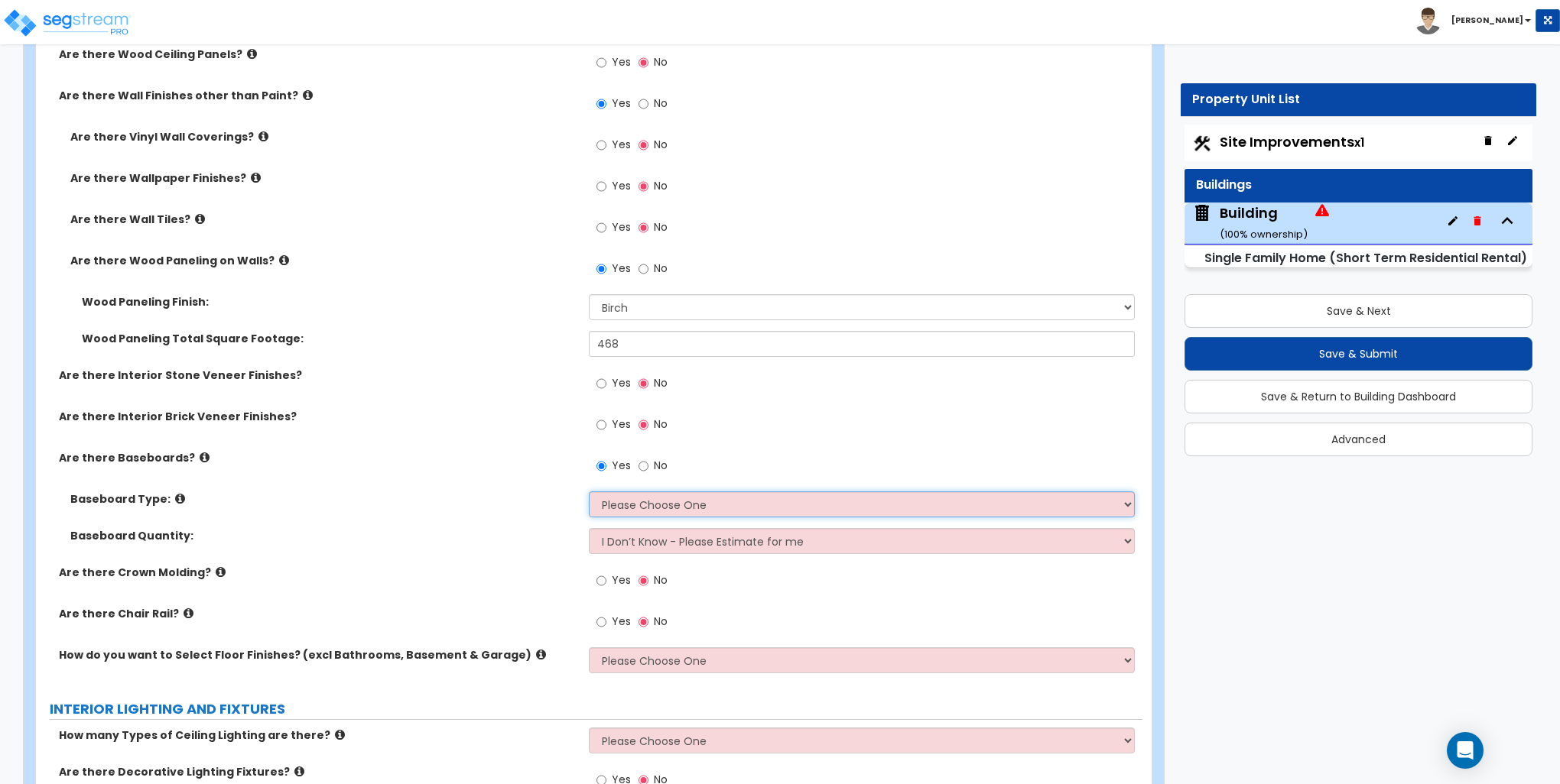
select select "1"
click at [589, 492] on select "Please Choose One Wood Vinyl Carpet Tile" at bounding box center [861, 505] width 545 height 26
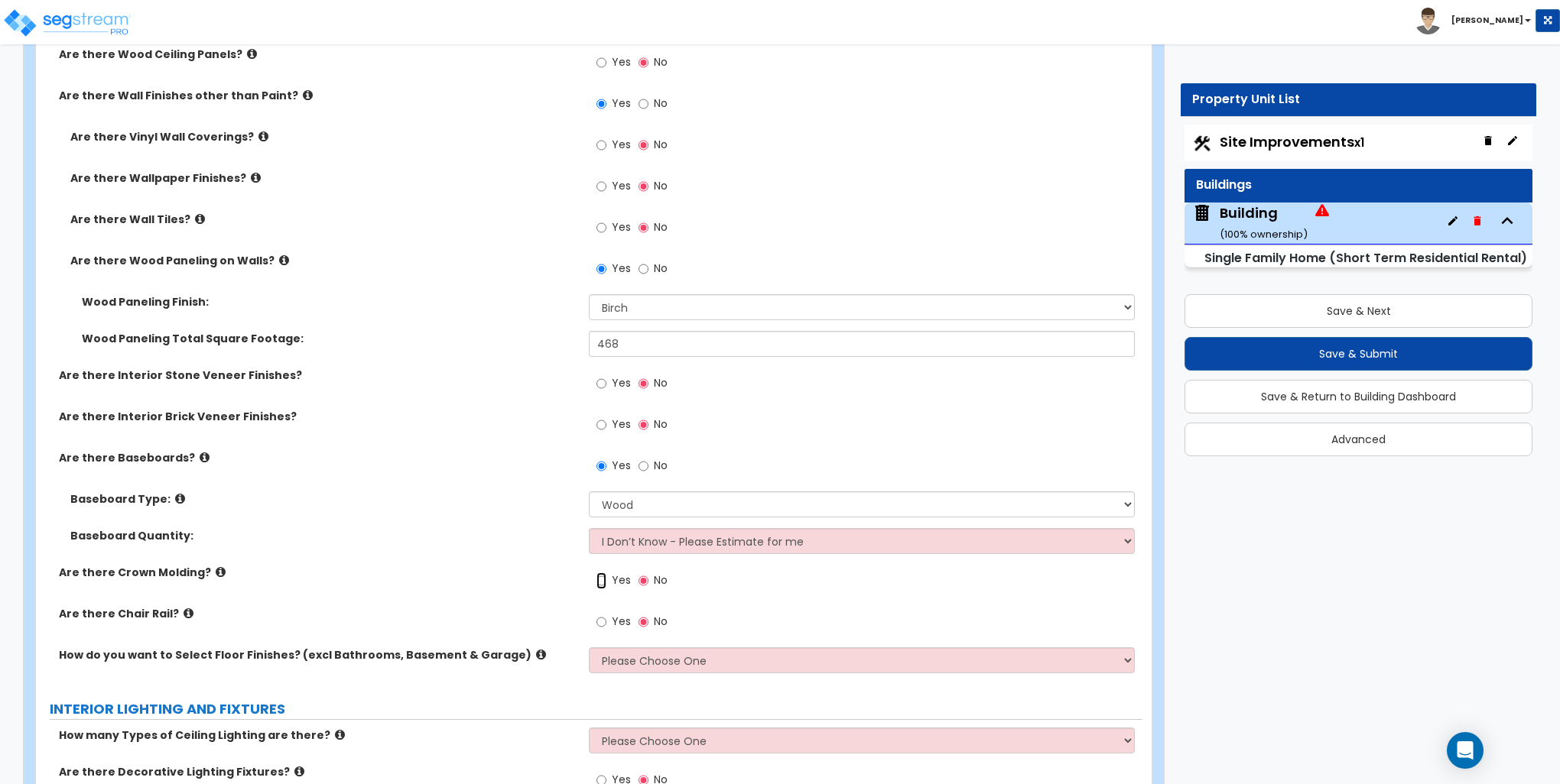
click at [601, 579] on input "Yes" at bounding box center [601, 581] width 10 height 17
radio input "true"
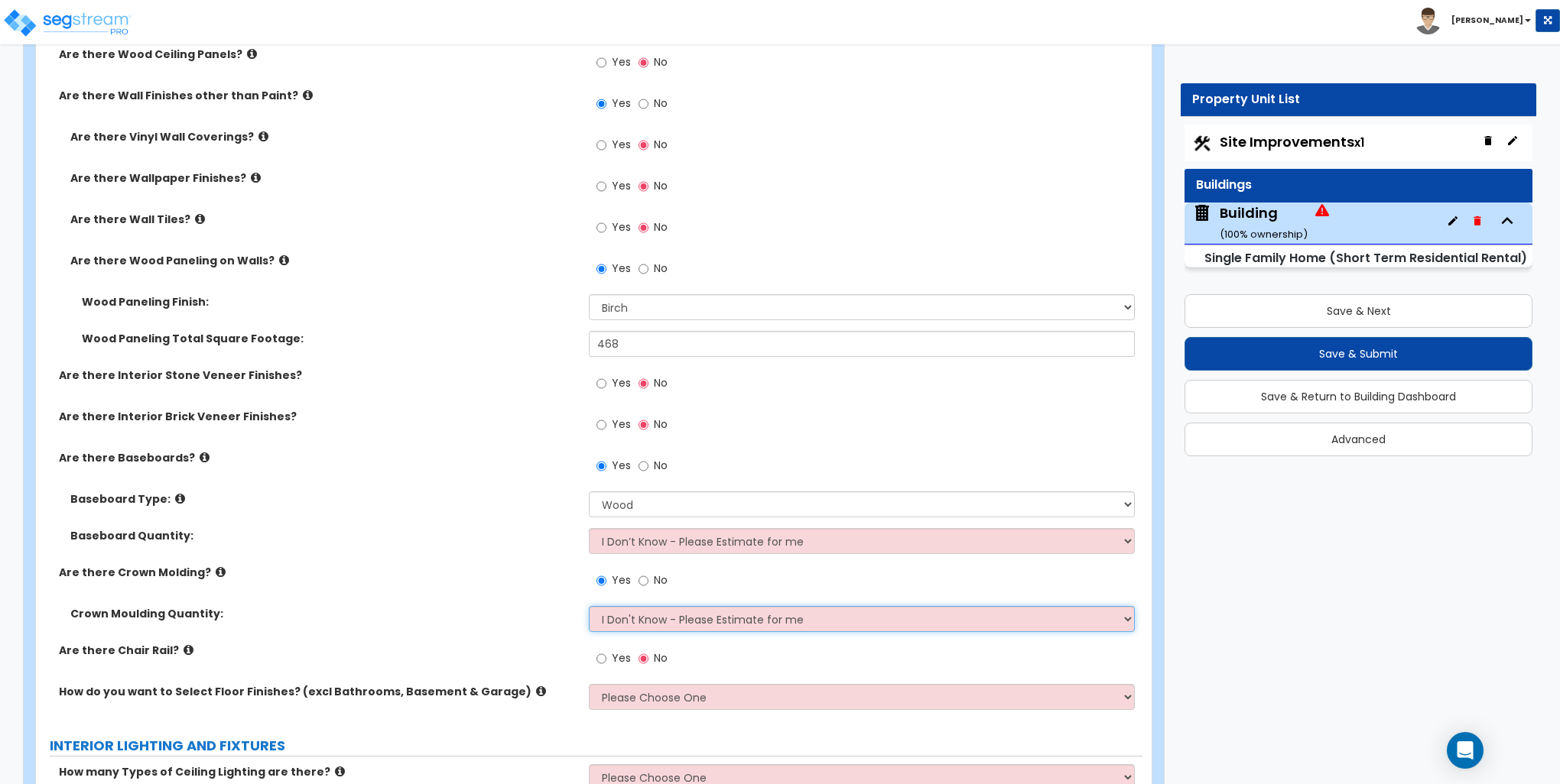
click at [631, 617] on select "I Don't Know - Please Estimate for me I want to Enter the Linear Footage" at bounding box center [861, 620] width 545 height 26
select select "1"
click at [589, 606] on select "I Don't Know - Please Estimate for me I want to Enter the Linear Footage" at bounding box center [861, 620] width 545 height 26
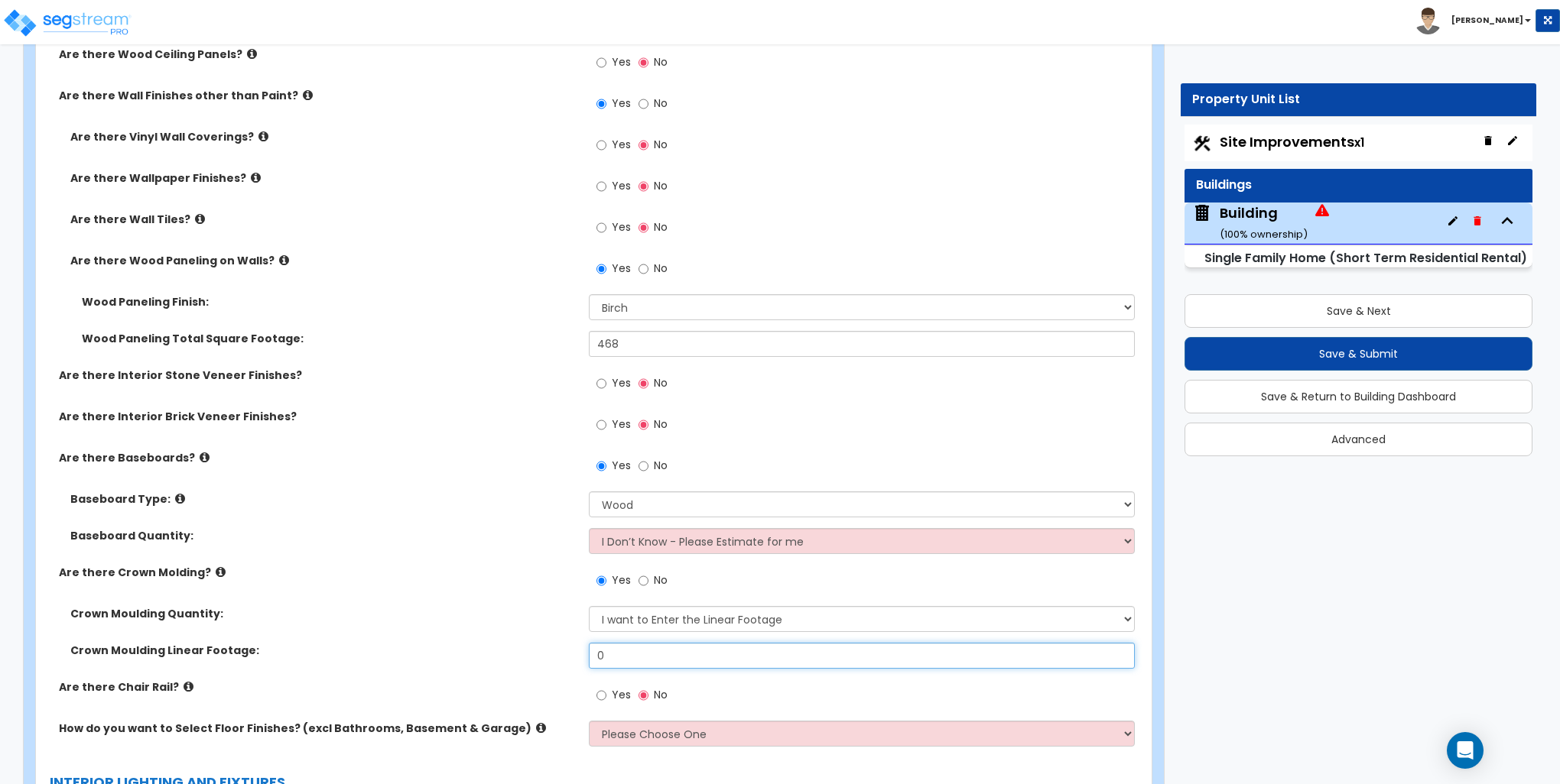
click at [665, 643] on input "0" at bounding box center [861, 656] width 545 height 26
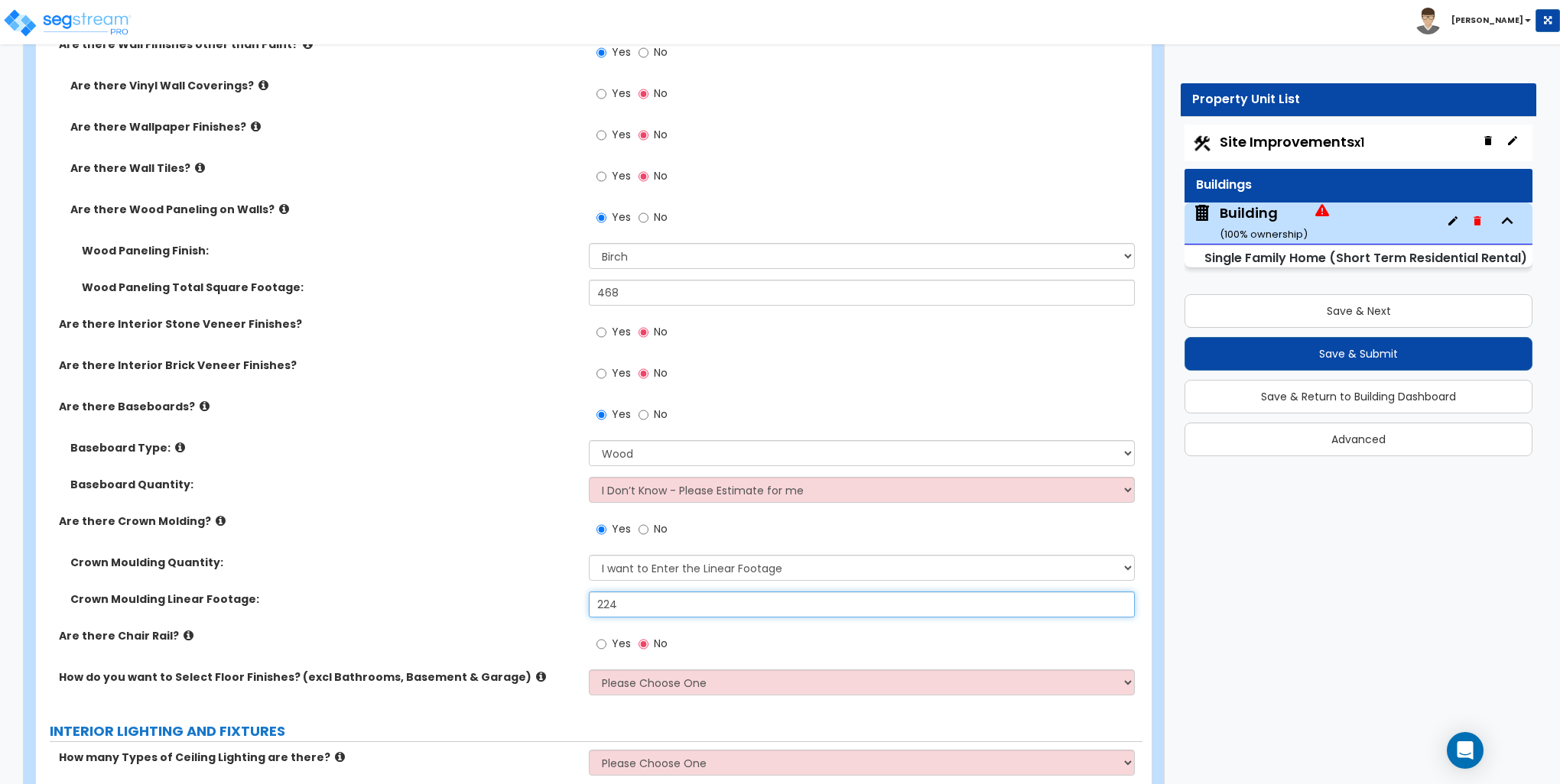
scroll to position [2905, 0]
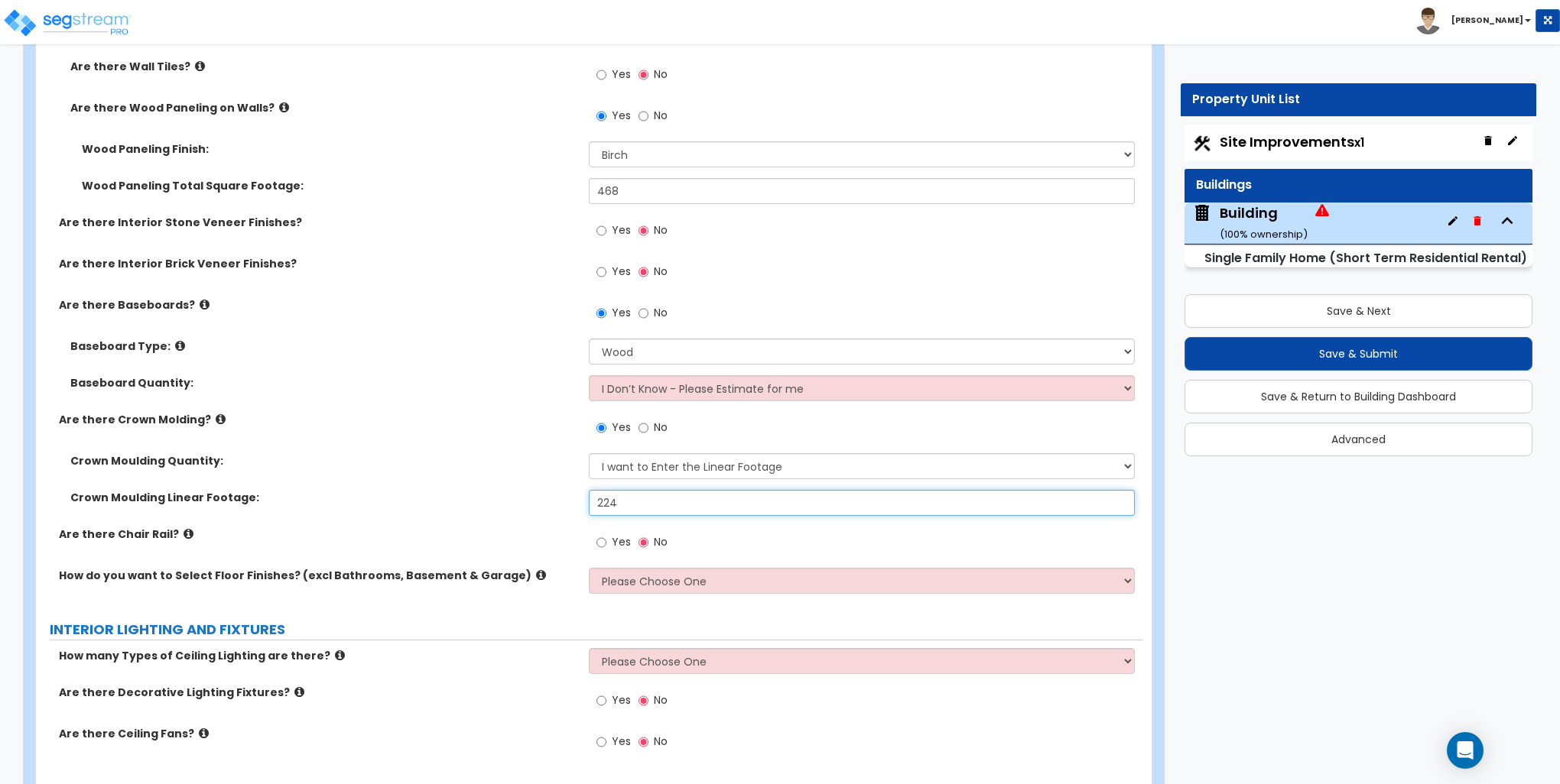
type input "224"
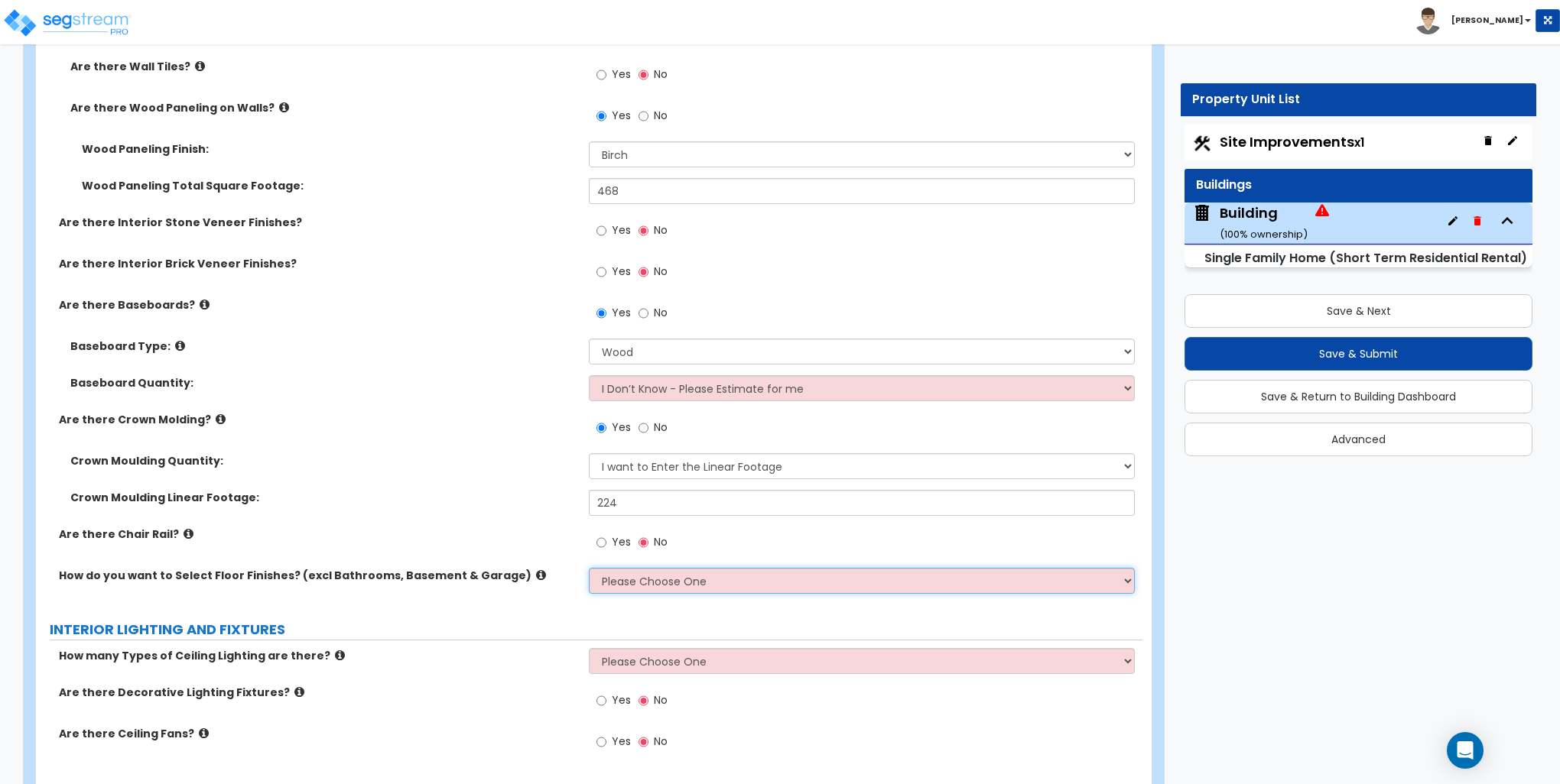
click at [666, 582] on select "Please Choose One I want to Select Floor Finishes for the Areas of the House I …" at bounding box center [861, 581] width 545 height 26
select select "1"
click at [589, 568] on select "Please Choose One I want to Select Floor Finishes for the Areas of the House I …" at bounding box center [861, 581] width 545 height 26
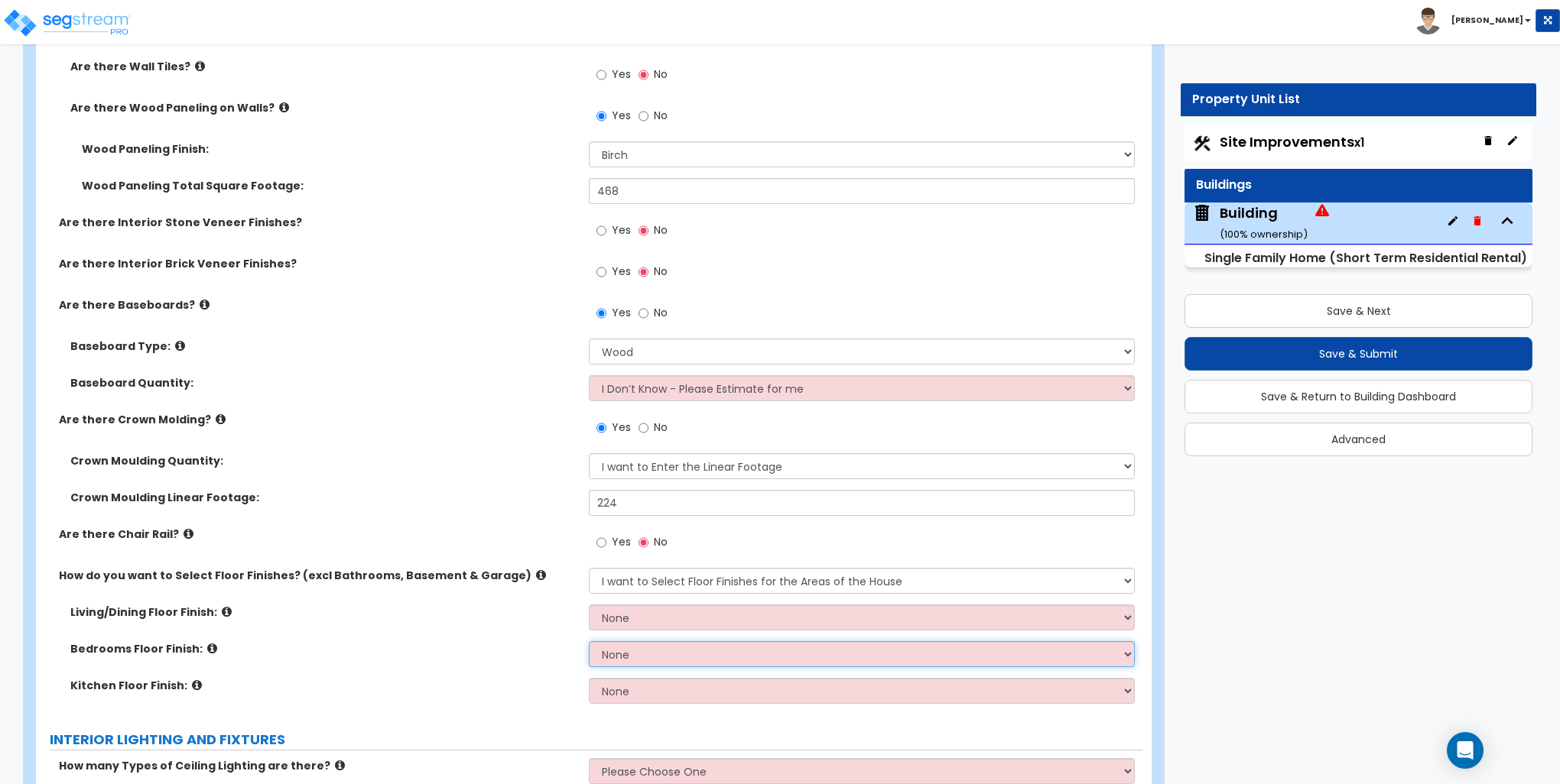
click at [645, 653] on select "None Tile Flooring Hardwood Flooring Resilient Laminate Flooring VCT Flooring S…" at bounding box center [861, 654] width 545 height 26
select select "2"
click at [589, 641] on select "None Tile Flooring Hardwood Flooring Resilient Laminate Flooring VCT Flooring S…" at bounding box center [861, 654] width 545 height 26
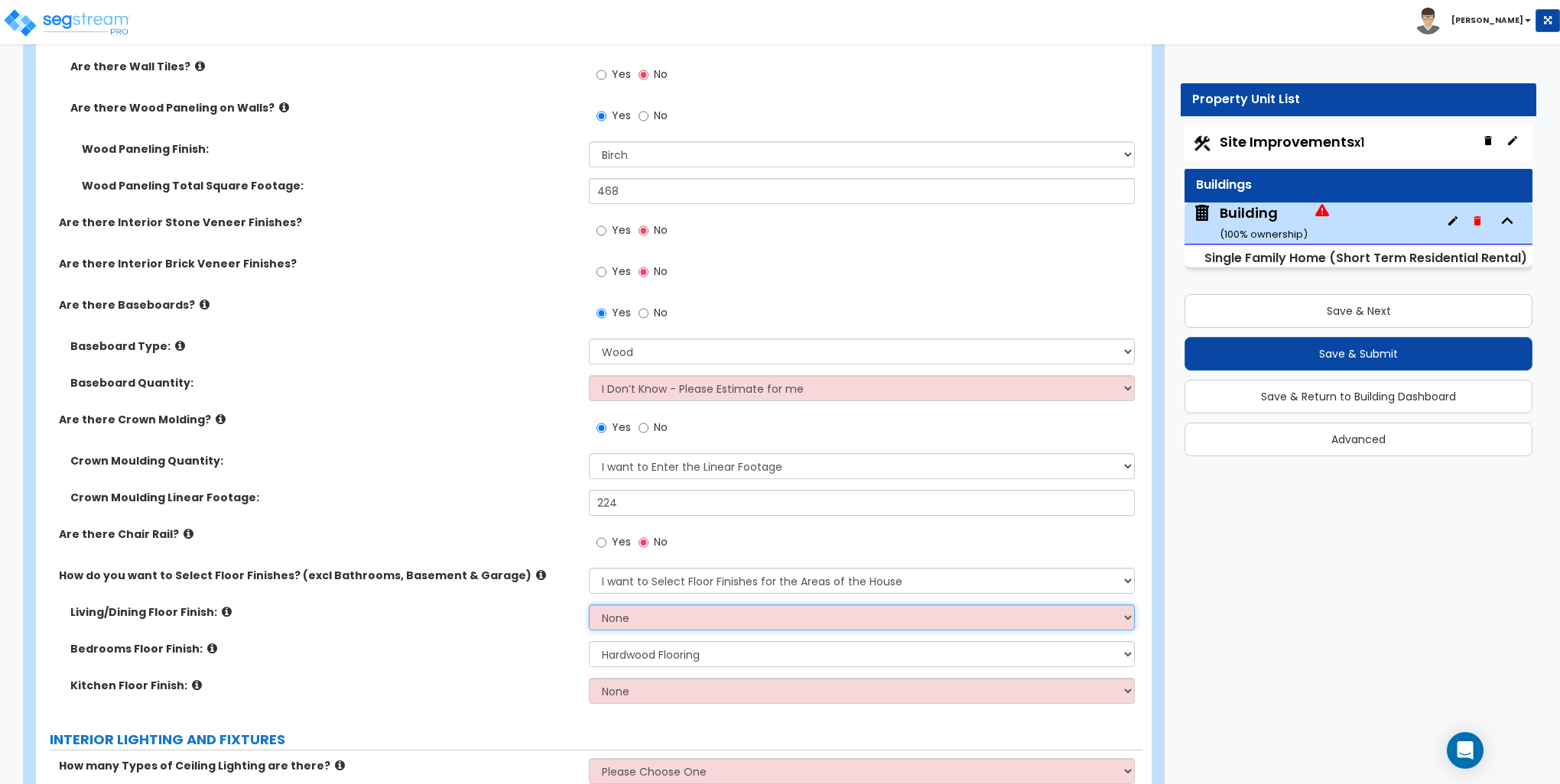
click at [655, 622] on select "None Tile Flooring Hardwood Flooring Resilient Laminate Flooring VCT Flooring S…" at bounding box center [861, 618] width 545 height 26
select select "2"
click at [589, 605] on select "None Tile Flooring Hardwood Flooring Resilient Laminate Flooring VCT Flooring S…" at bounding box center [861, 618] width 545 height 26
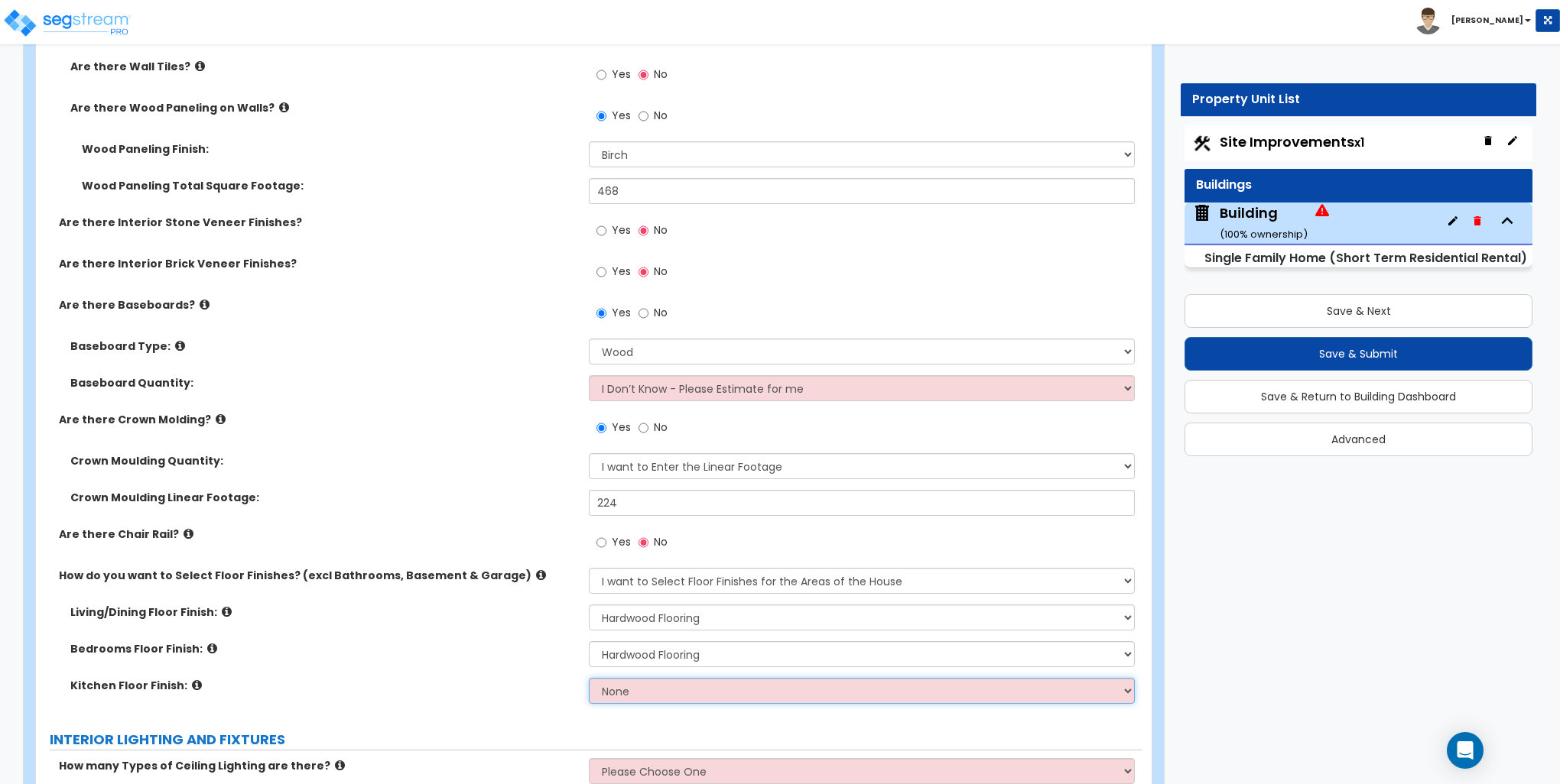
click at [638, 682] on select "None Tile Flooring Hardwood Flooring Resilient Laminate Flooring VCT Flooring S…" at bounding box center [861, 691] width 545 height 26
select select "2"
click at [589, 678] on select "None Tile Flooring Hardwood Flooring Resilient Laminate Flooring VCT Flooring S…" at bounding box center [861, 691] width 545 height 26
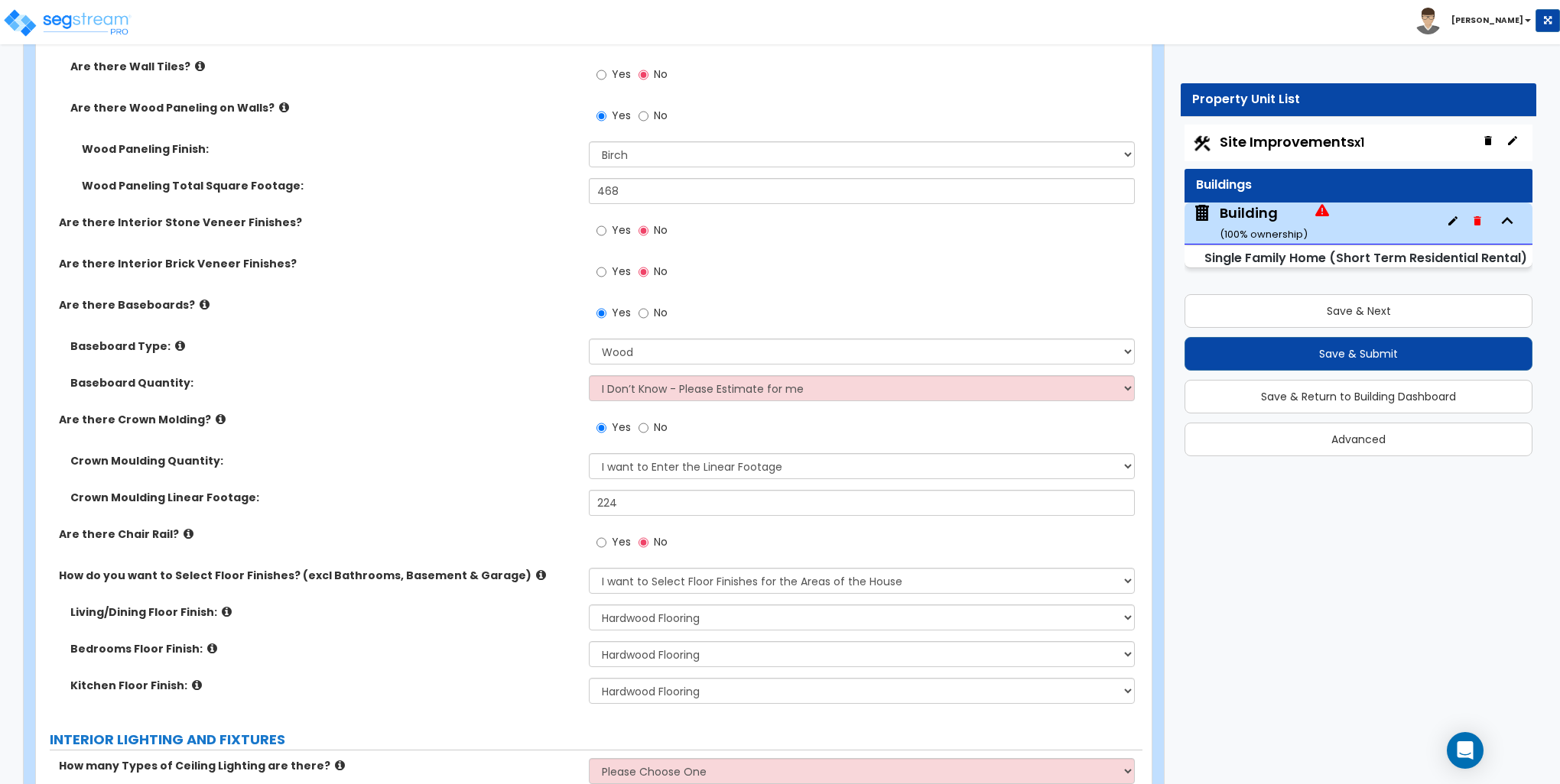
click at [503, 634] on div "Living/Dining Floor Finish: None Tile Flooring Hardwood Flooring Resilient Lami…" at bounding box center [589, 622] width 1107 height 36
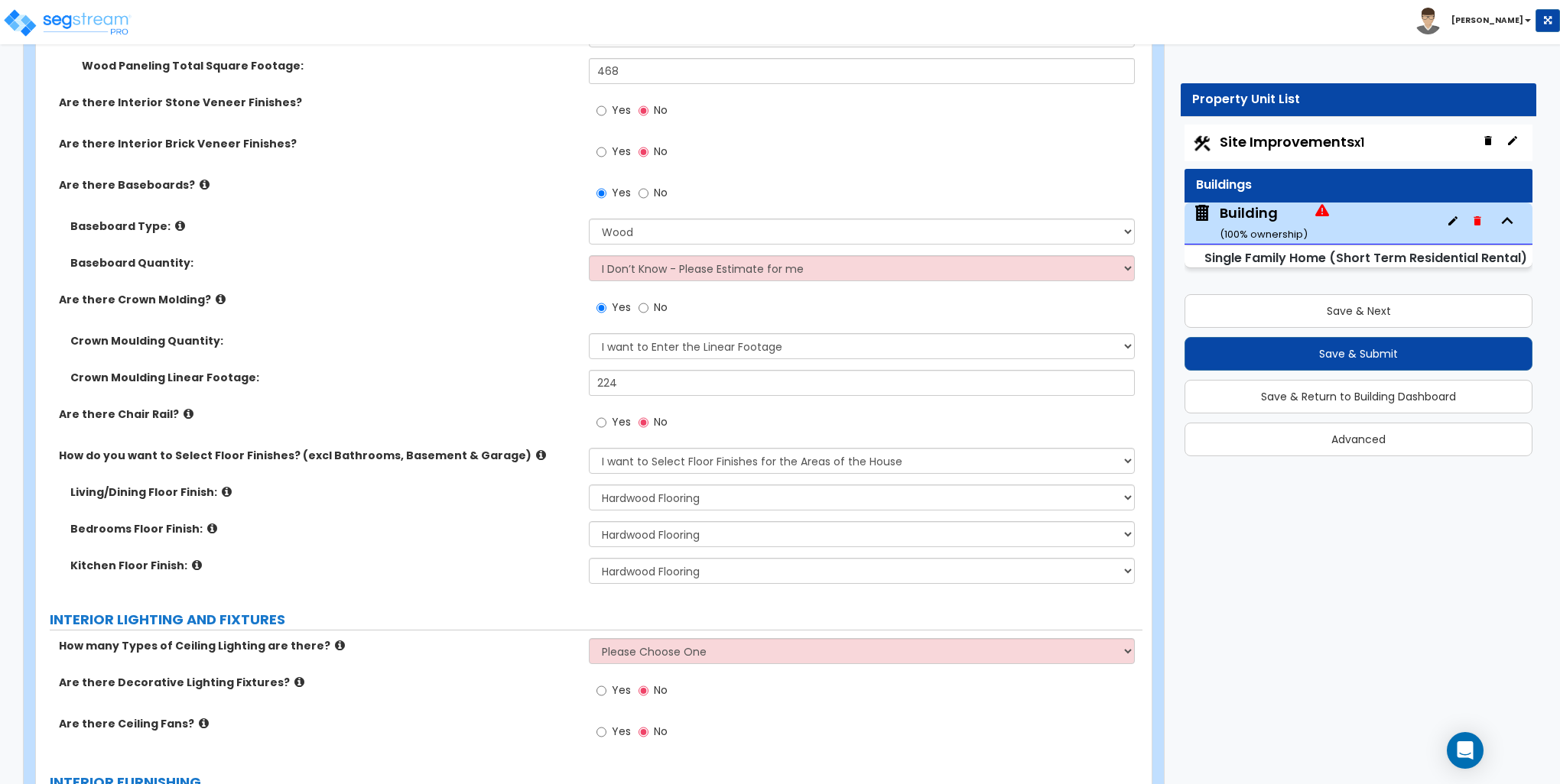
scroll to position [3287, 0]
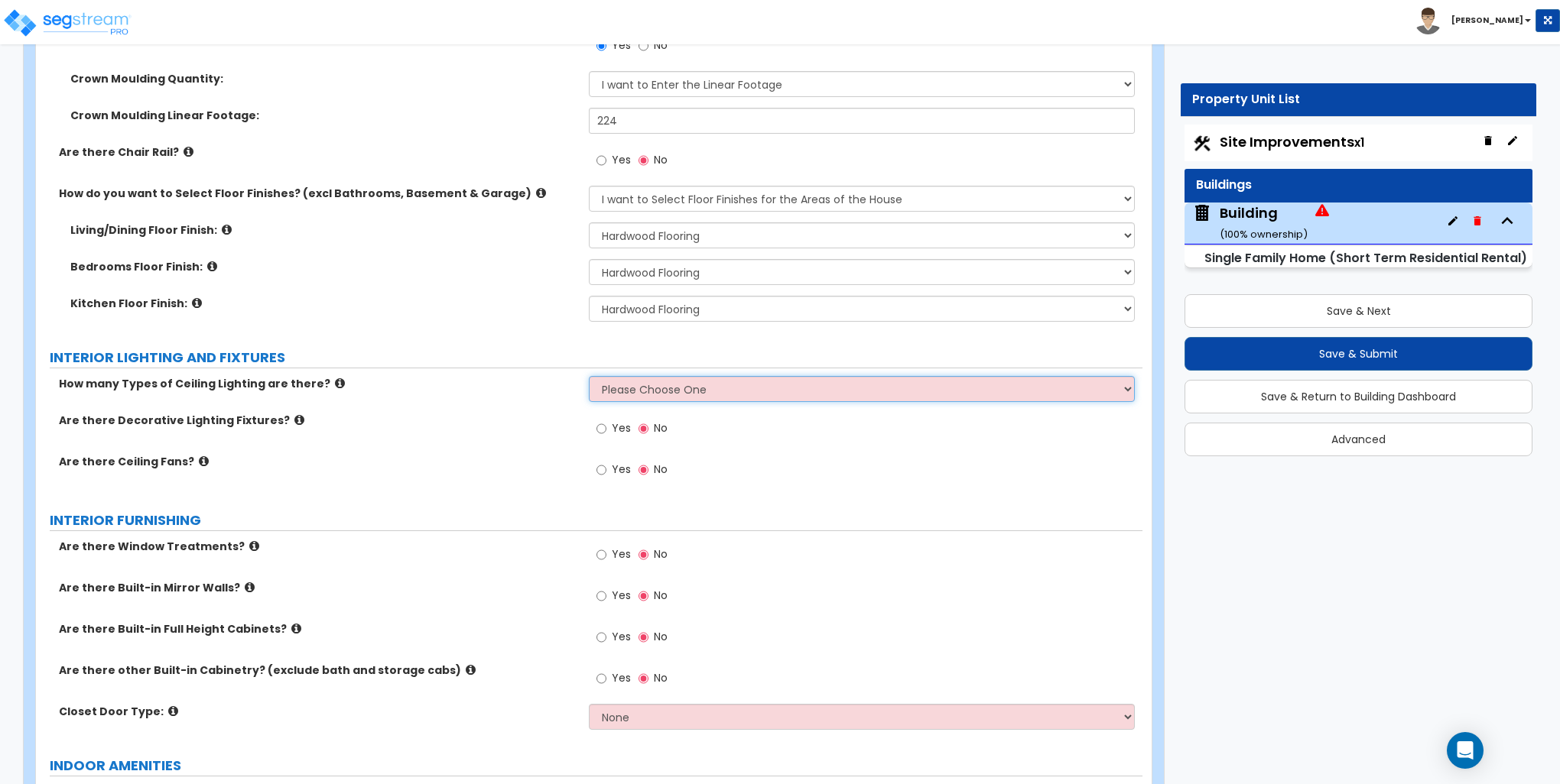
click at [638, 391] on select "Please Choose One 1 2 3" at bounding box center [861, 389] width 545 height 26
select select "1"
click at [589, 376] on select "Please Choose One 1 2 3" at bounding box center [861, 389] width 545 height 26
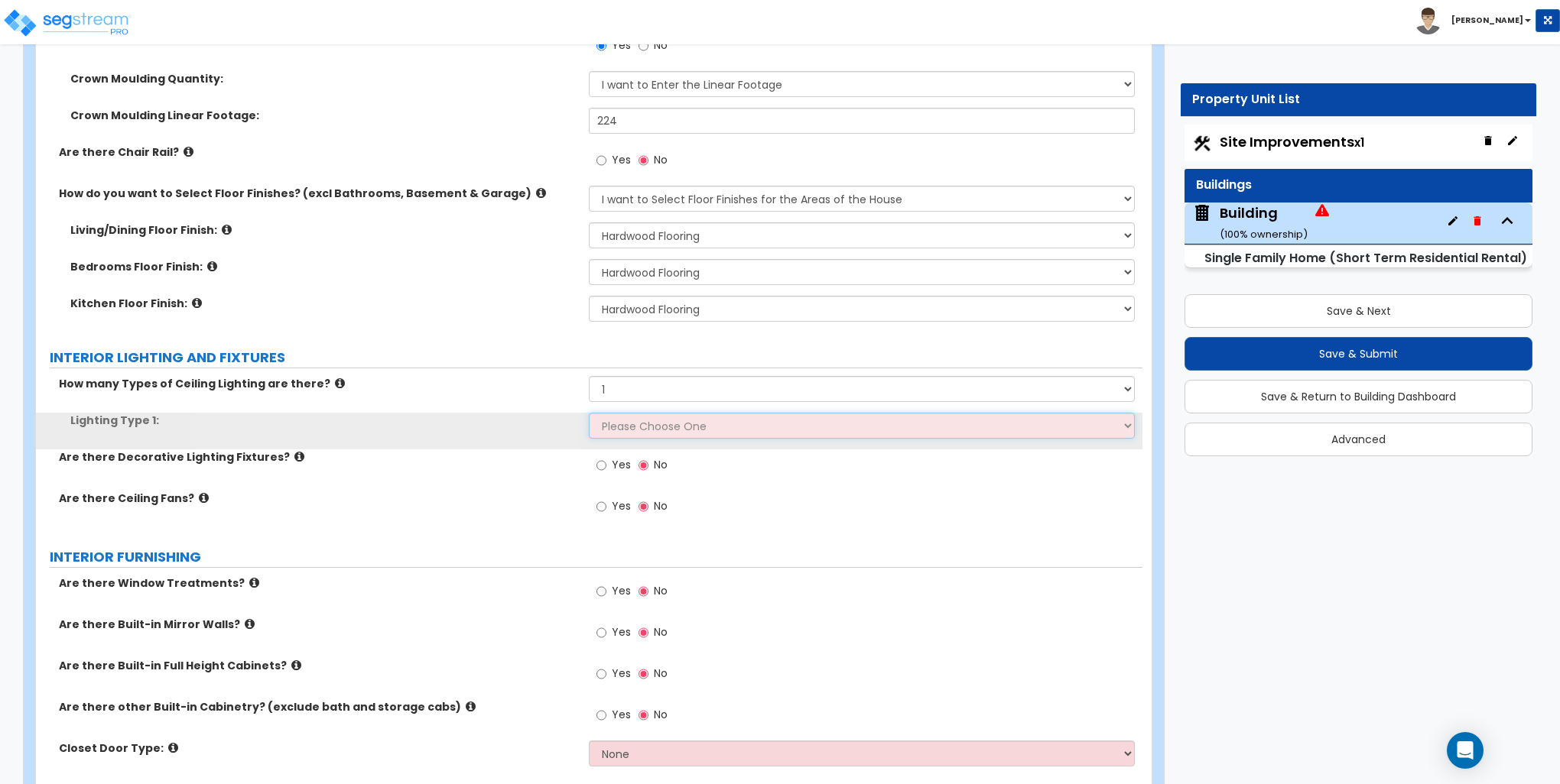
click at [627, 425] on select "Please Choose One LED Surface-Mounted LED Recessed Fluorescent Surface-Mounted …" at bounding box center [861, 426] width 545 height 26
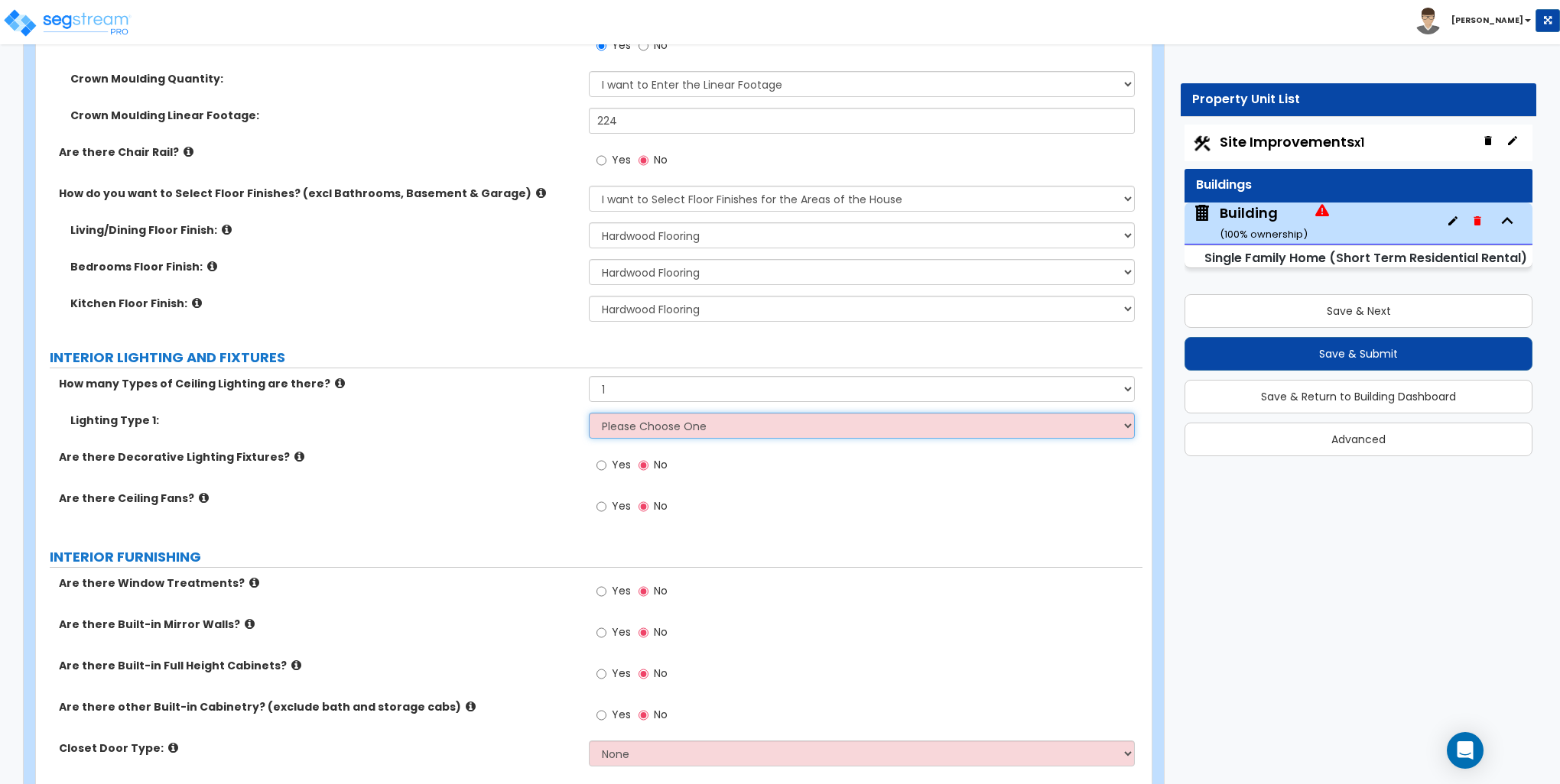
select select "1"
click at [589, 413] on select "Please Choose One LED Surface-Mounted LED Recessed Fluorescent Surface-Mounted …" at bounding box center [861, 426] width 545 height 26
click at [591, 463] on div "Yes No" at bounding box center [632, 467] width 86 height 36
click at [594, 465] on div "Yes No" at bounding box center [632, 467] width 86 height 36
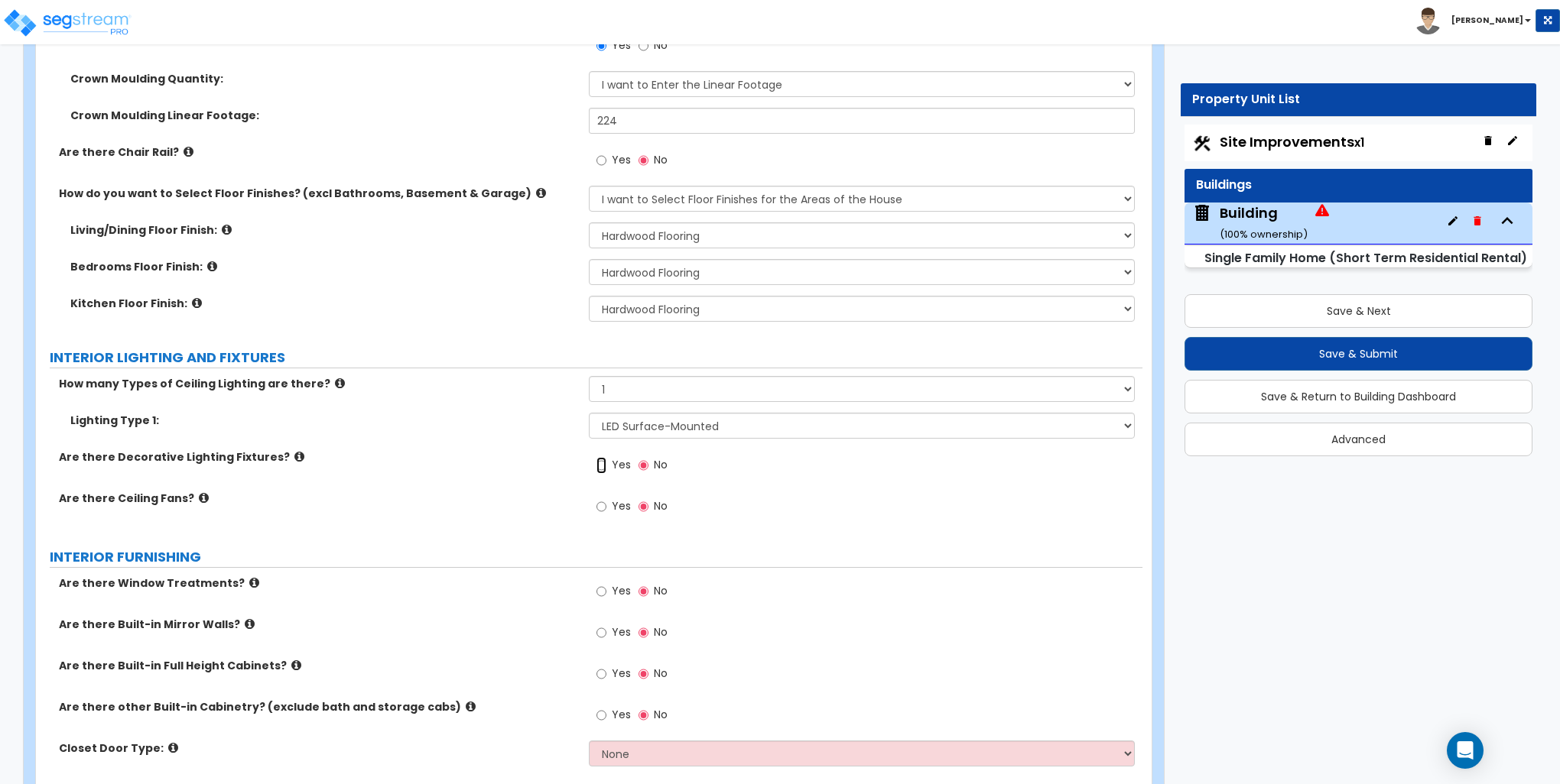
click at [599, 466] on input "Yes" at bounding box center [601, 465] width 10 height 17
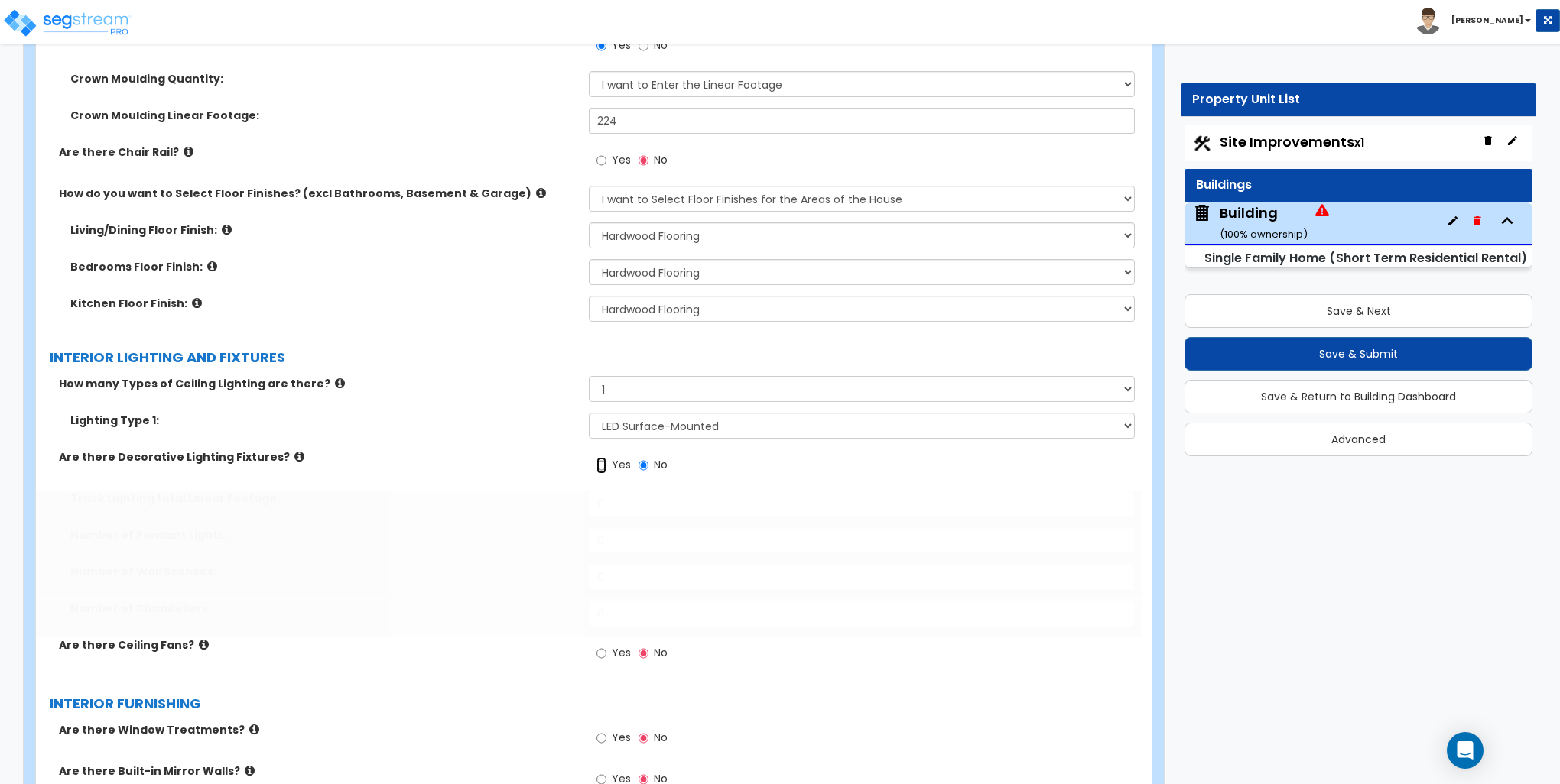
radio input "true"
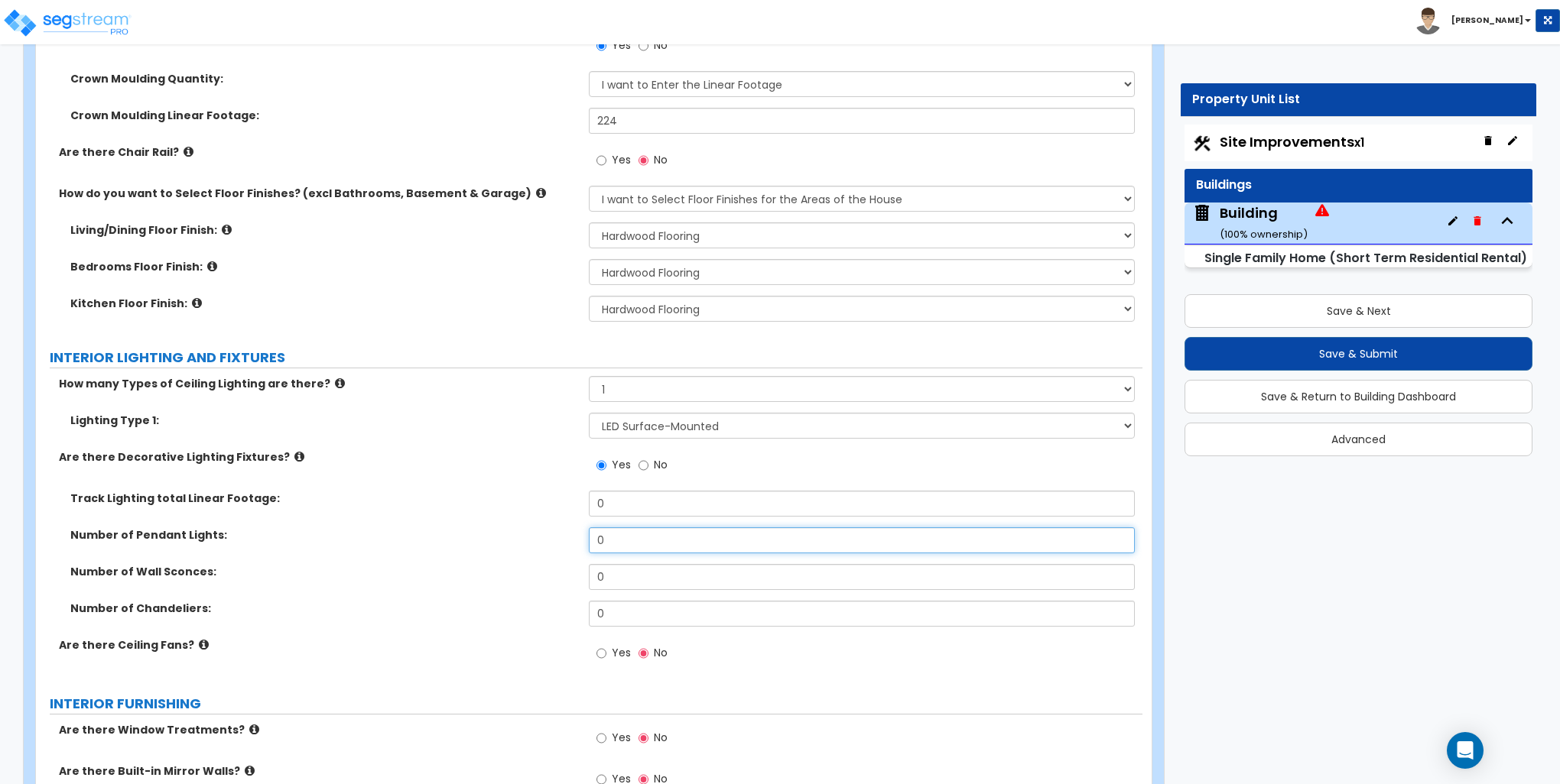
click at [616, 537] on input "0" at bounding box center [861, 540] width 545 height 26
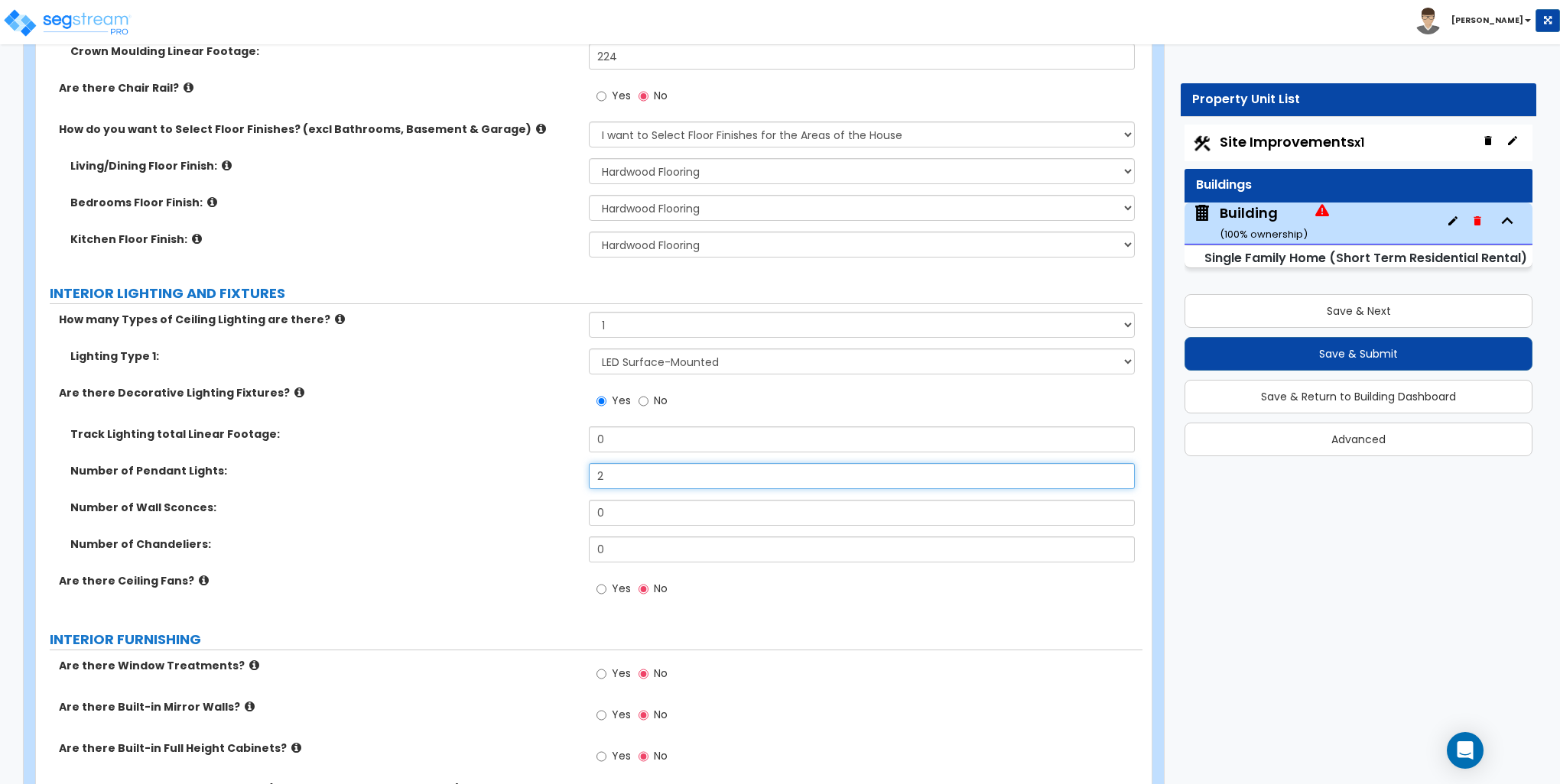
scroll to position [3440, 0]
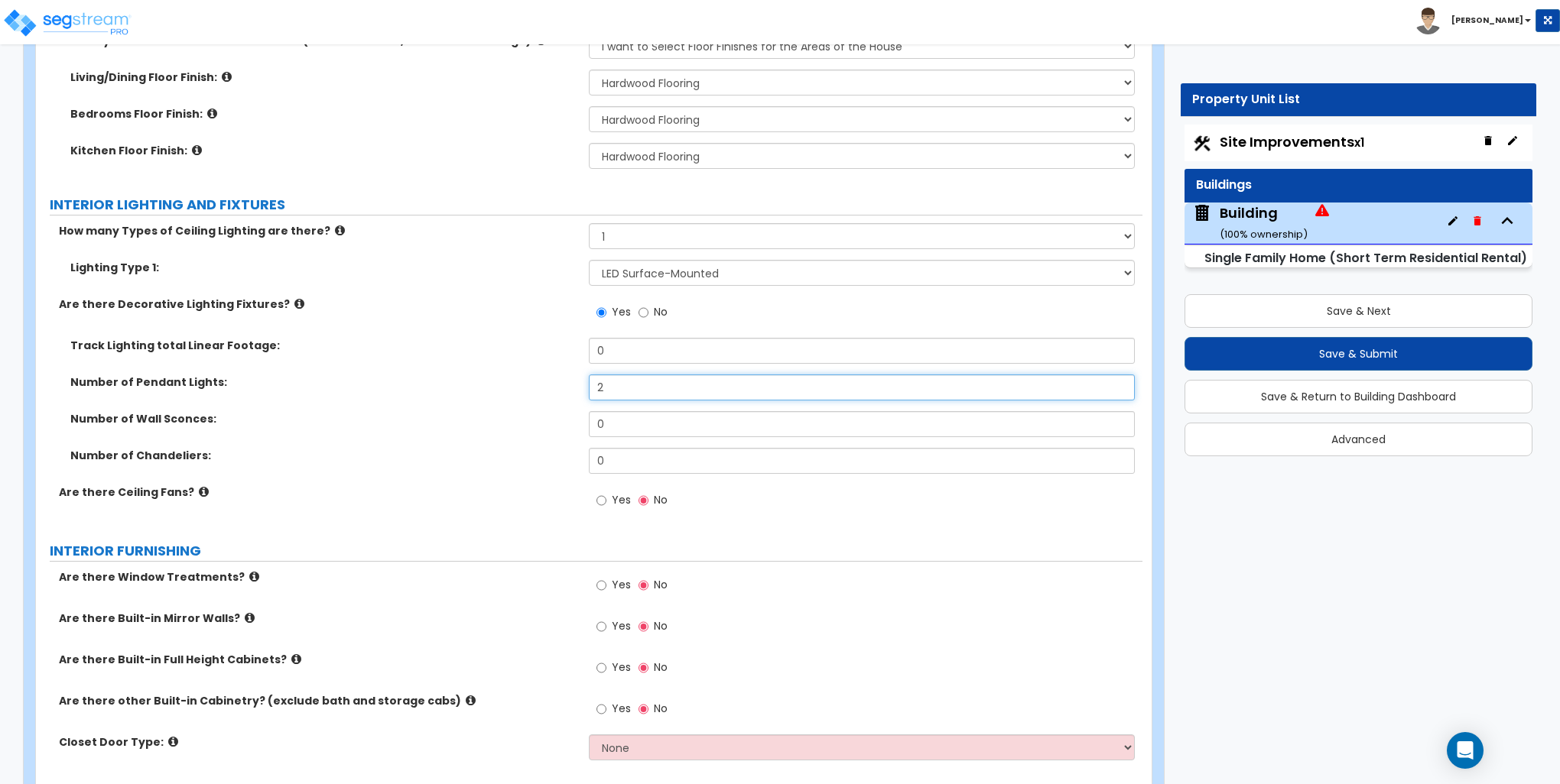
type input "2"
click at [603, 500] on input "Yes" at bounding box center [601, 501] width 10 height 17
radio input "true"
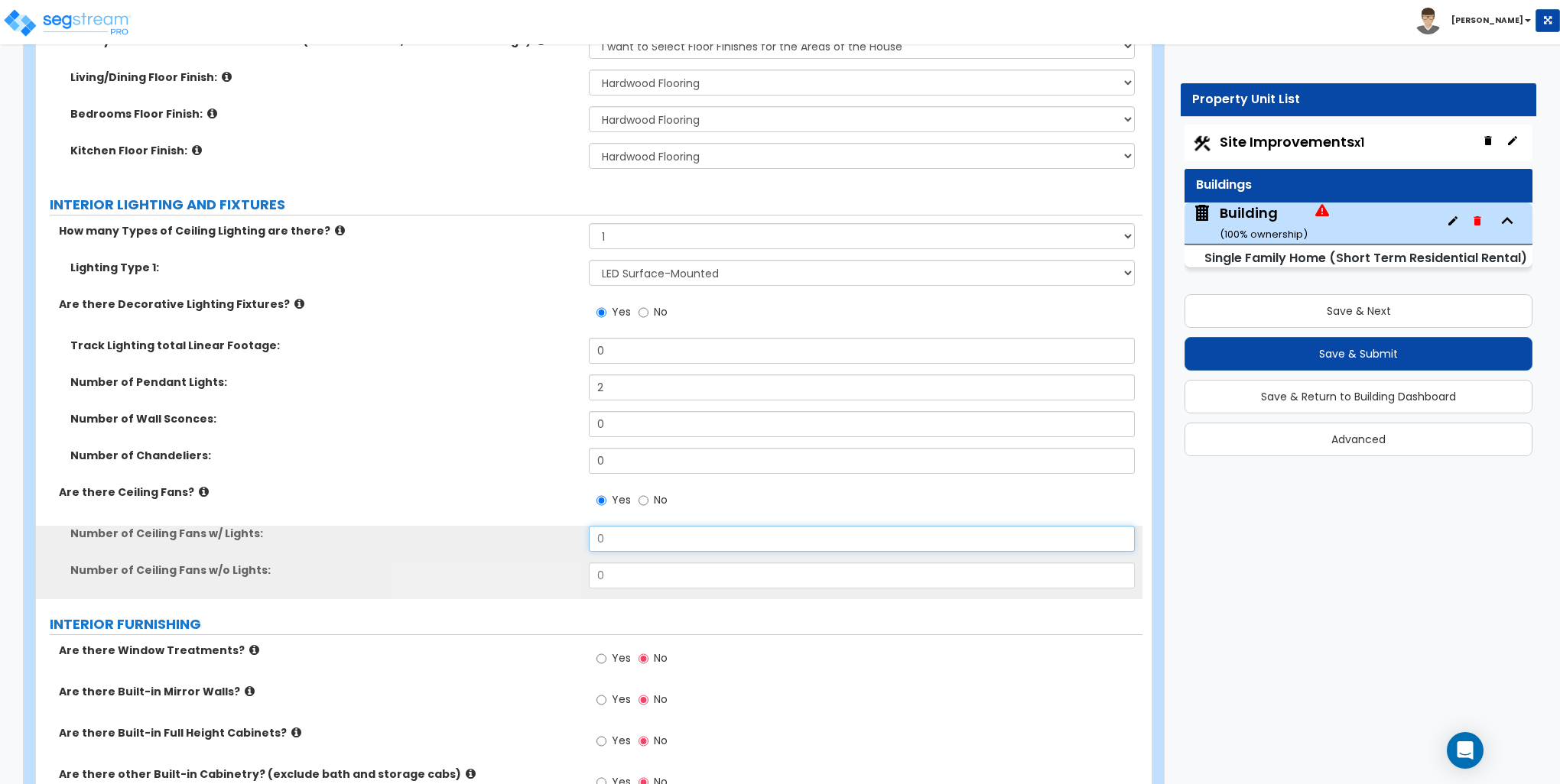
click at [650, 531] on input "0" at bounding box center [861, 539] width 545 height 26
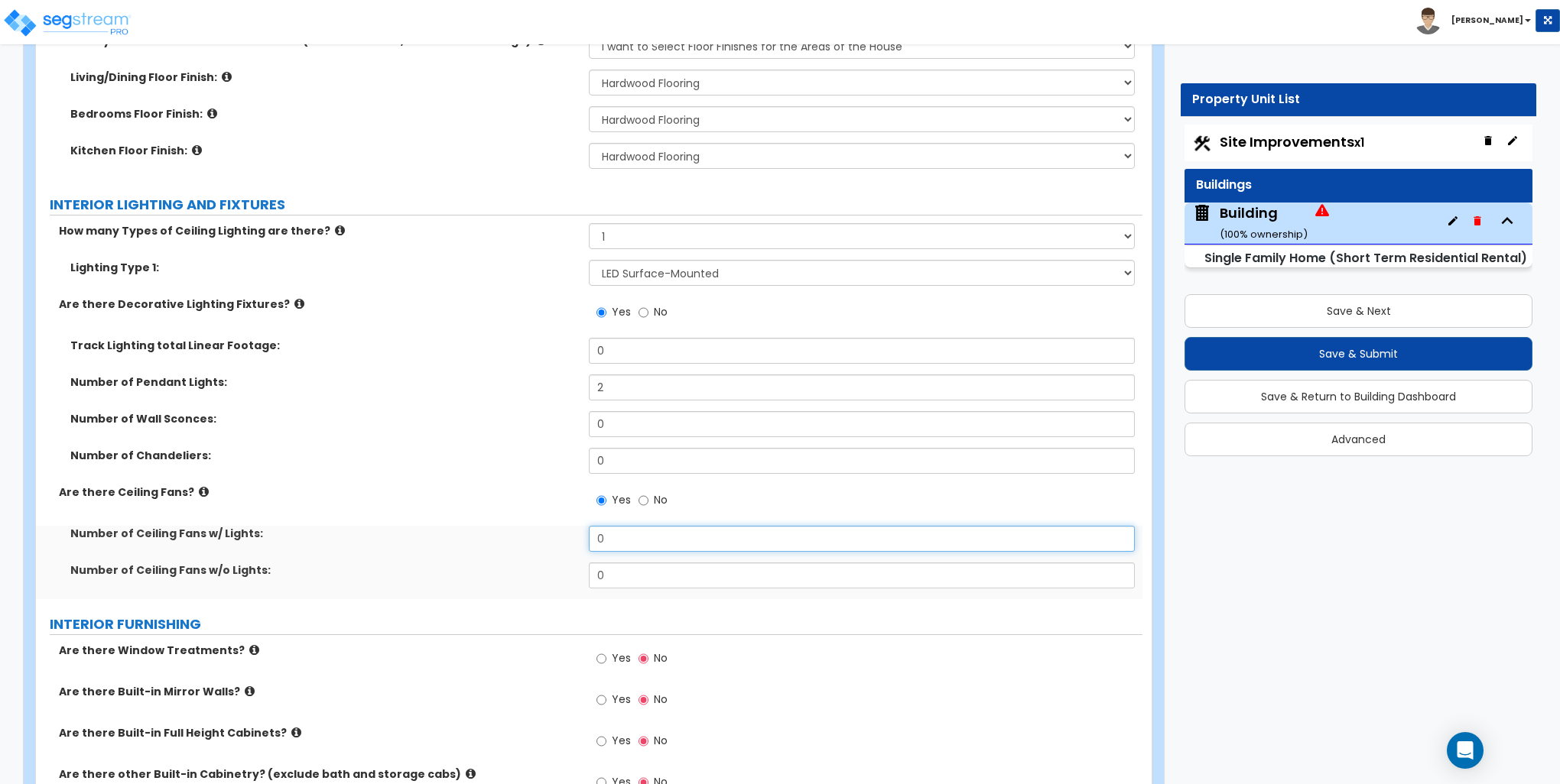
click at [650, 531] on input "0" at bounding box center [861, 539] width 545 height 26
type input "2"
click at [296, 554] on div "Number of Ceiling Fans w/ Lights: 2" at bounding box center [589, 544] width 1107 height 36
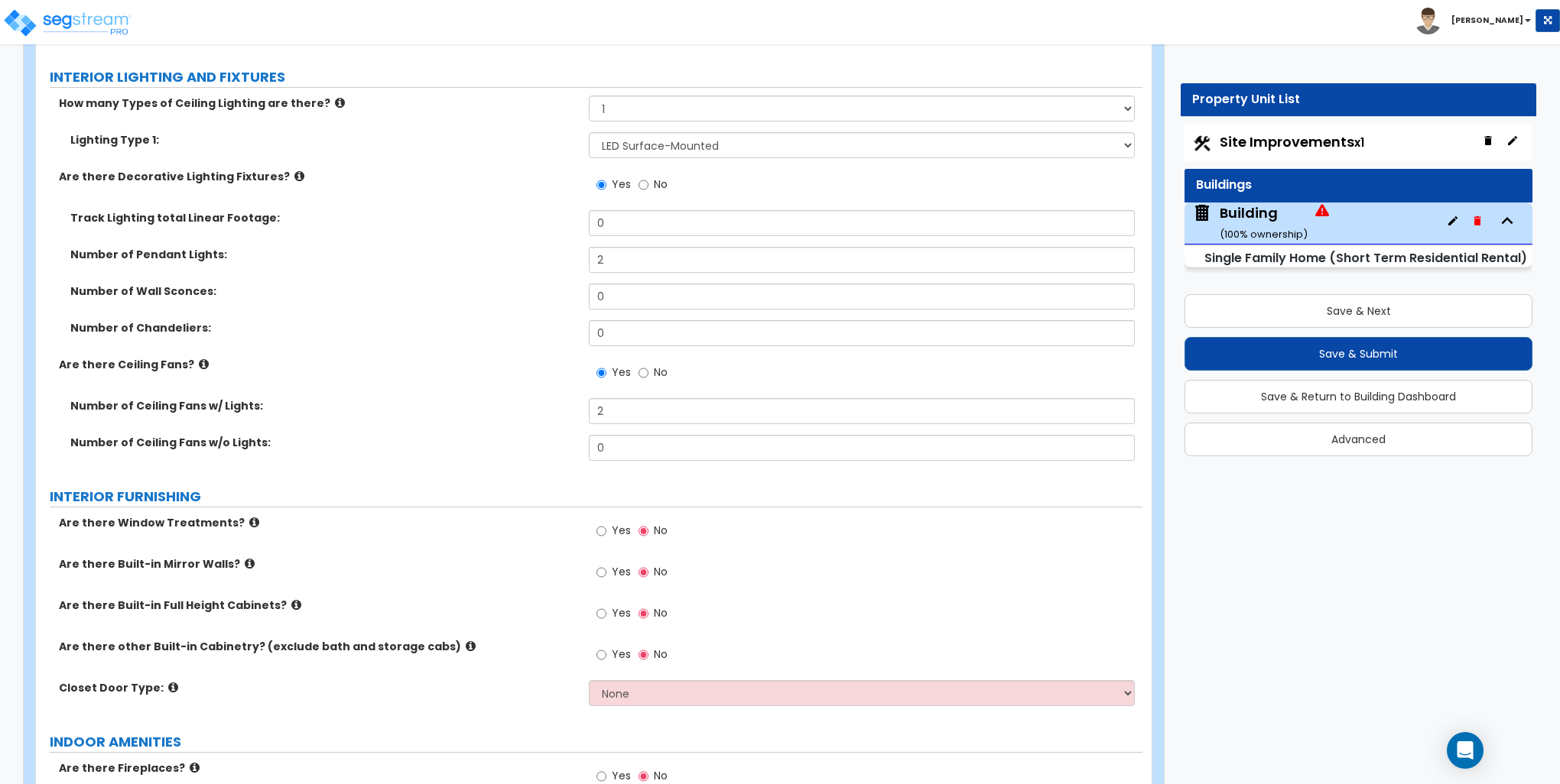
scroll to position [3822, 0]
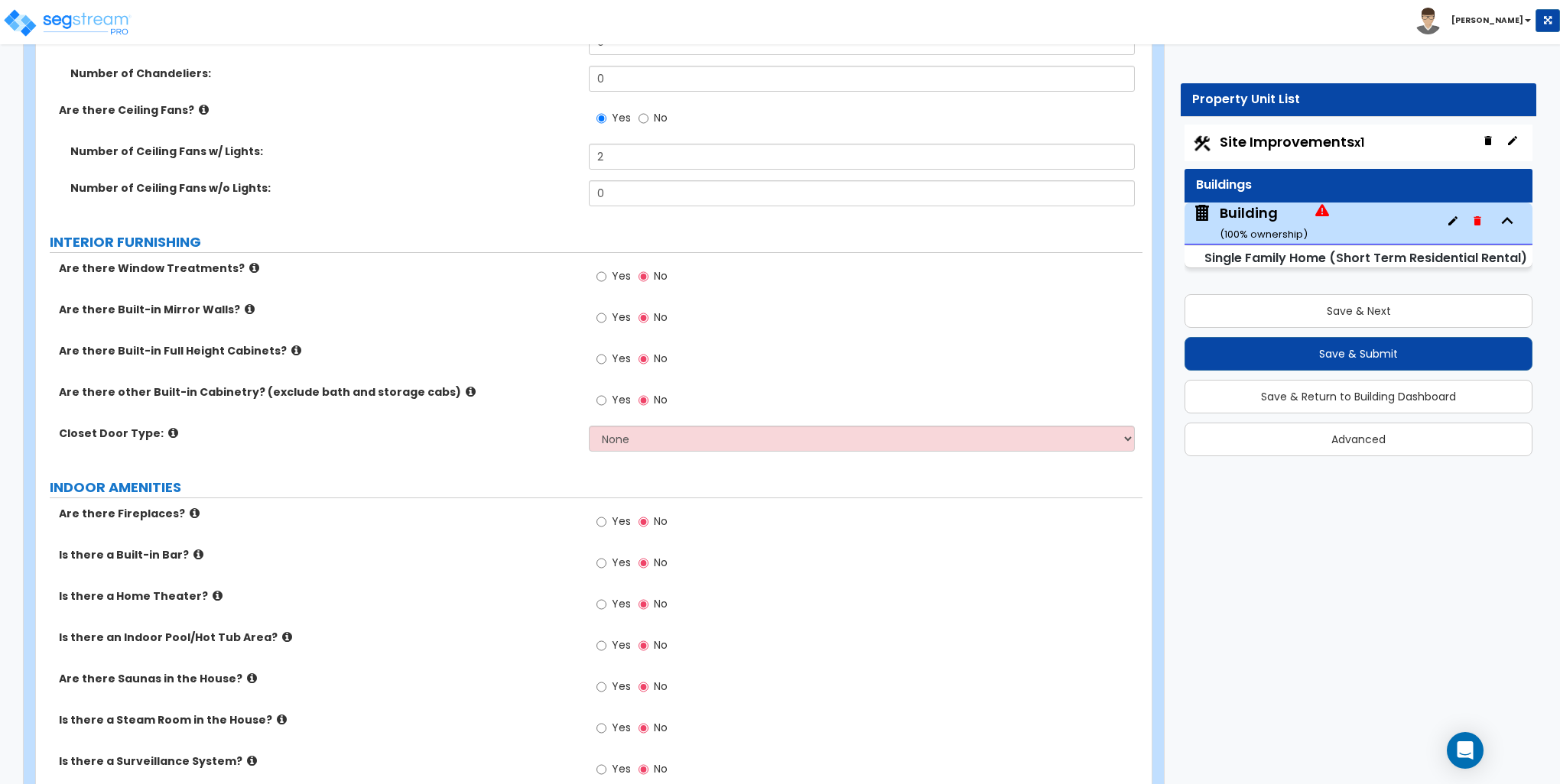
click at [607, 267] on label "Yes" at bounding box center [613, 278] width 35 height 26
click at [607, 268] on input "Yes" at bounding box center [601, 277] width 10 height 17
radio input "true"
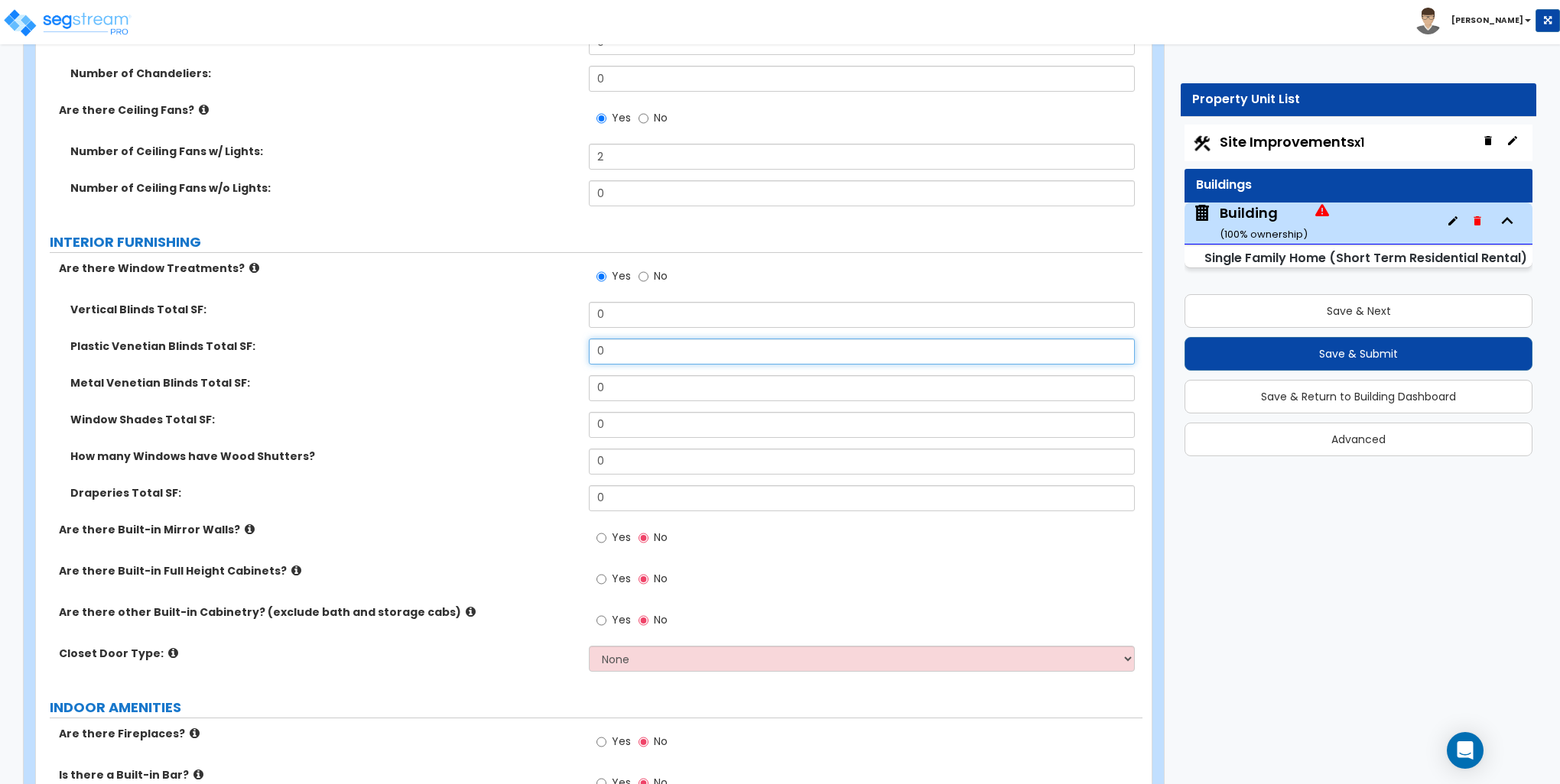
click at [637, 342] on input "0" at bounding box center [861, 351] width 545 height 26
type input "90"
click at [514, 407] on div "Metal Venetian Blinds Total SF: 0" at bounding box center [589, 393] width 1107 height 36
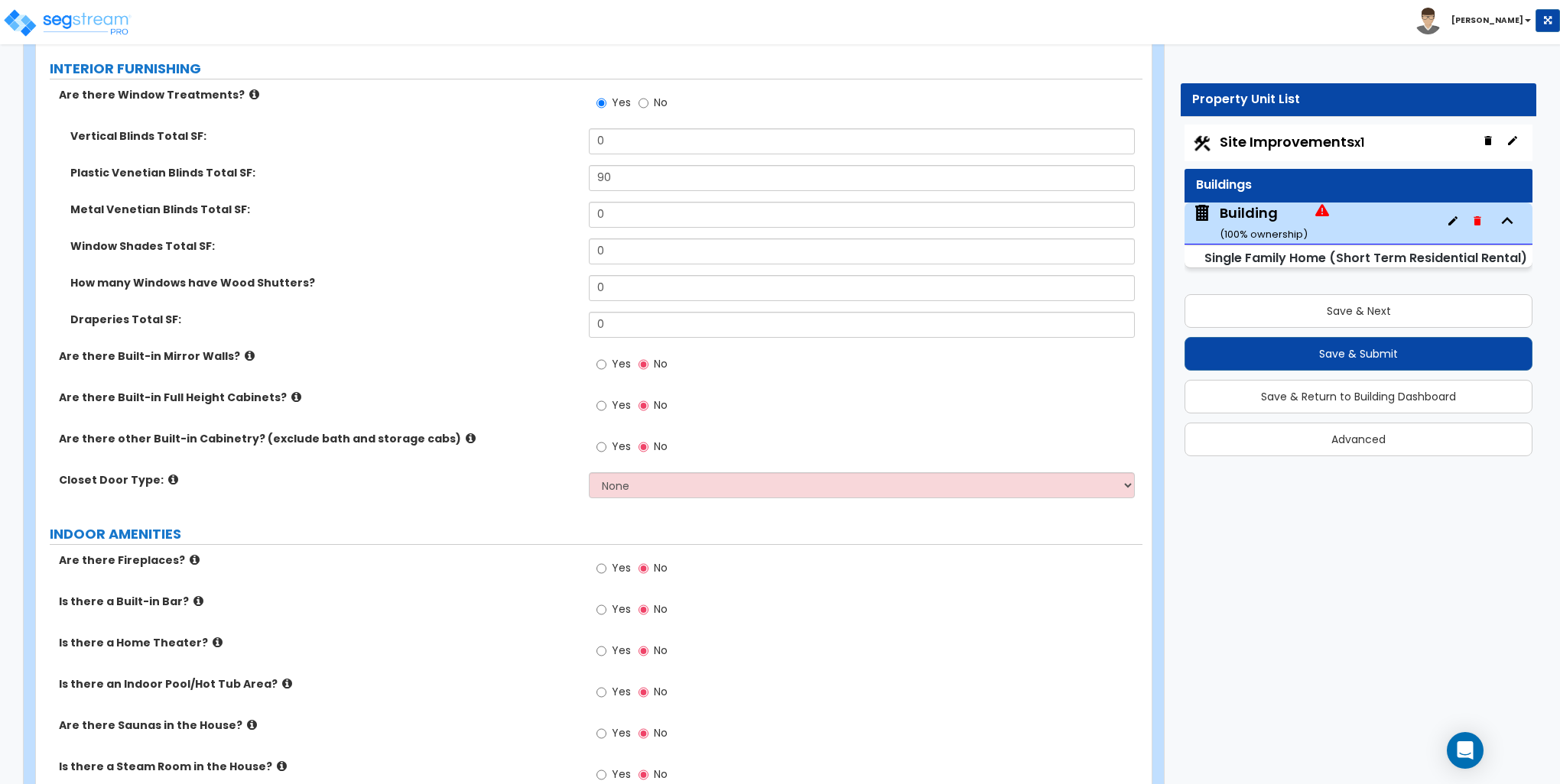
scroll to position [4052, 0]
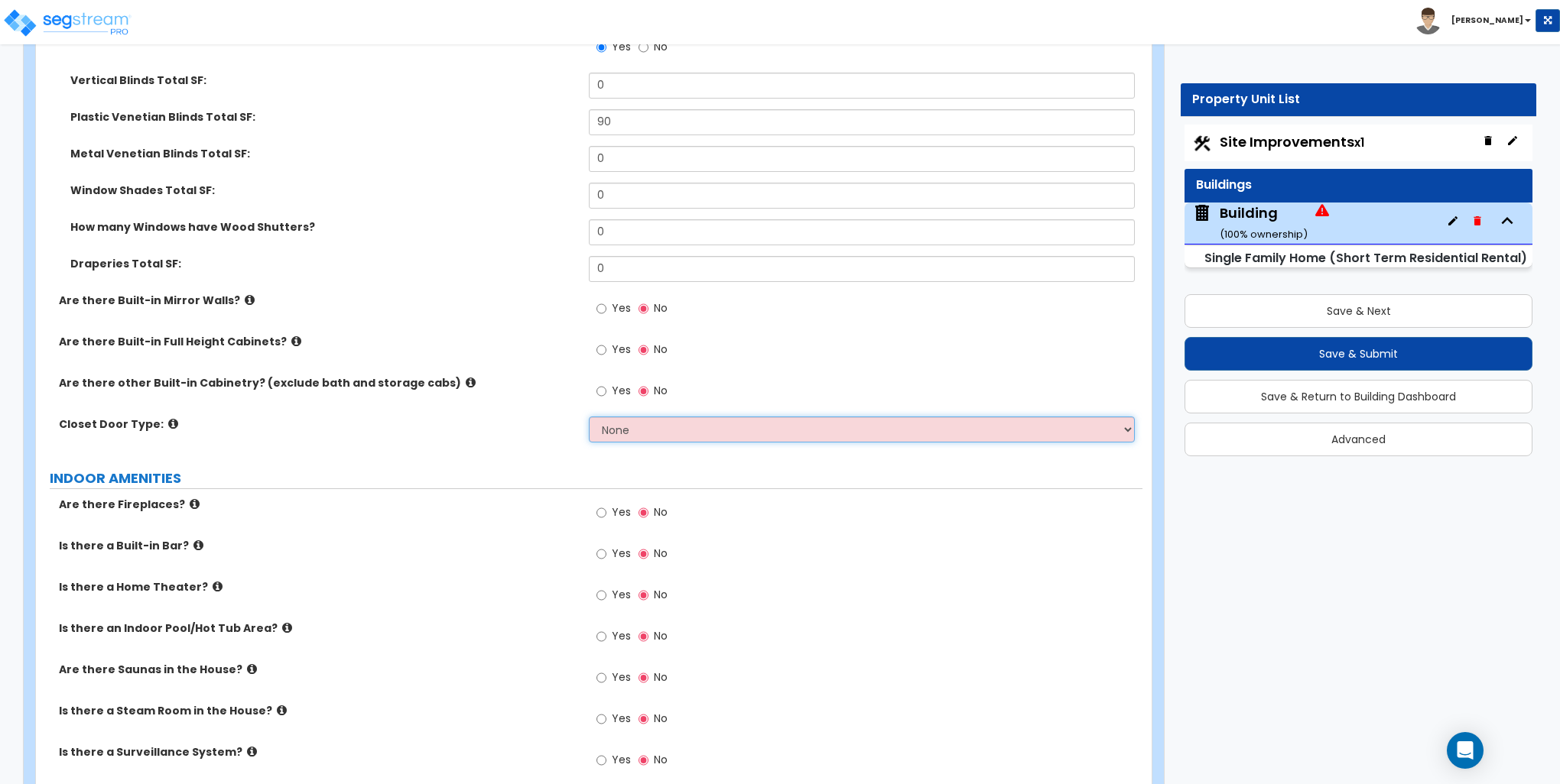
click at [682, 435] on select "None Bi-fold Louvered Doors Bi-fold Panel Doors Sliding Doors Hinged Wood Door" at bounding box center [861, 430] width 545 height 26
select select "3"
click at [589, 417] on select "None Bi-fold Louvered Doors Bi-fold Panel Doors Sliding Doors Hinged Wood Door" at bounding box center [861, 430] width 545 height 26
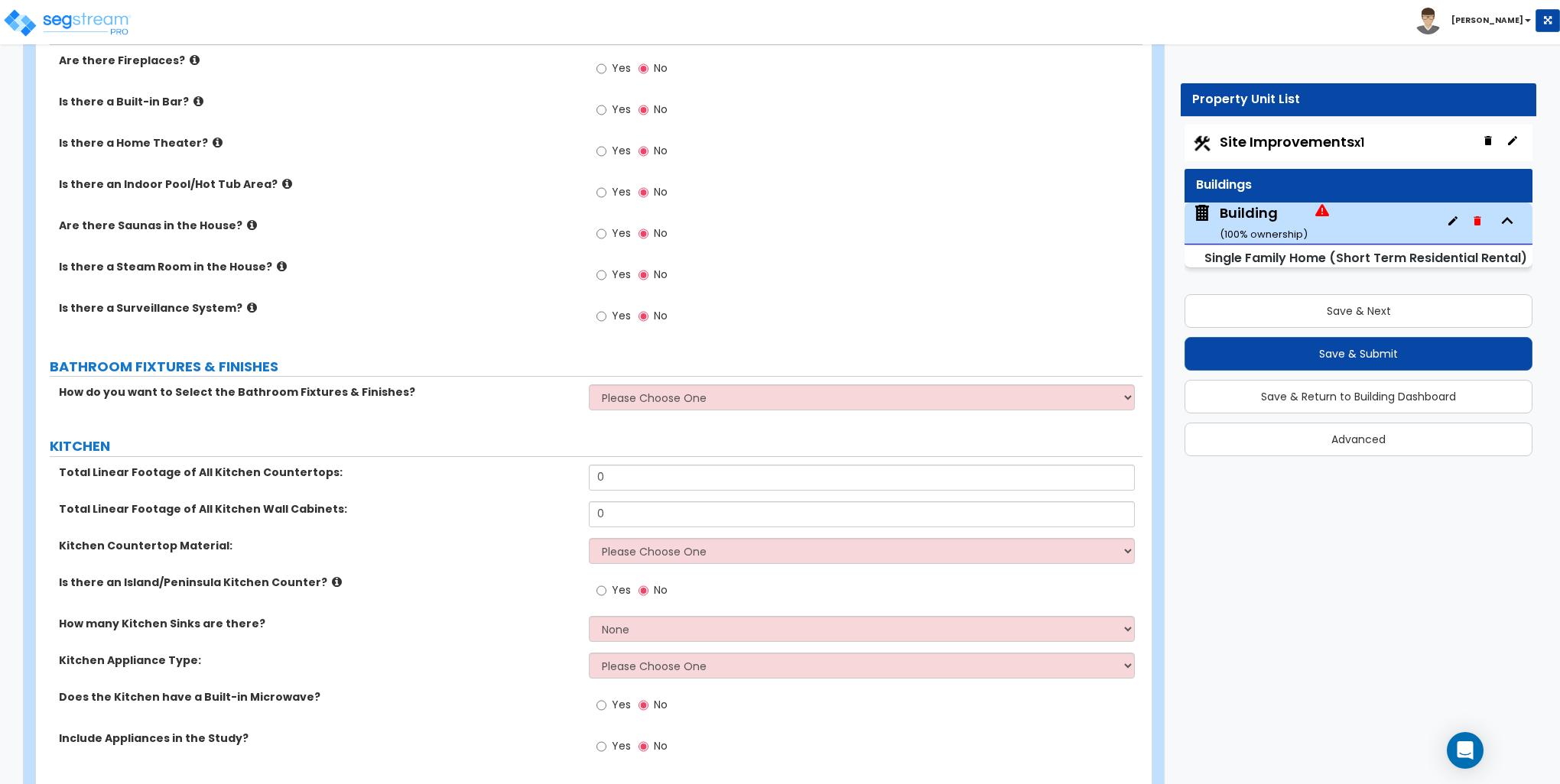
scroll to position [4510, 0]
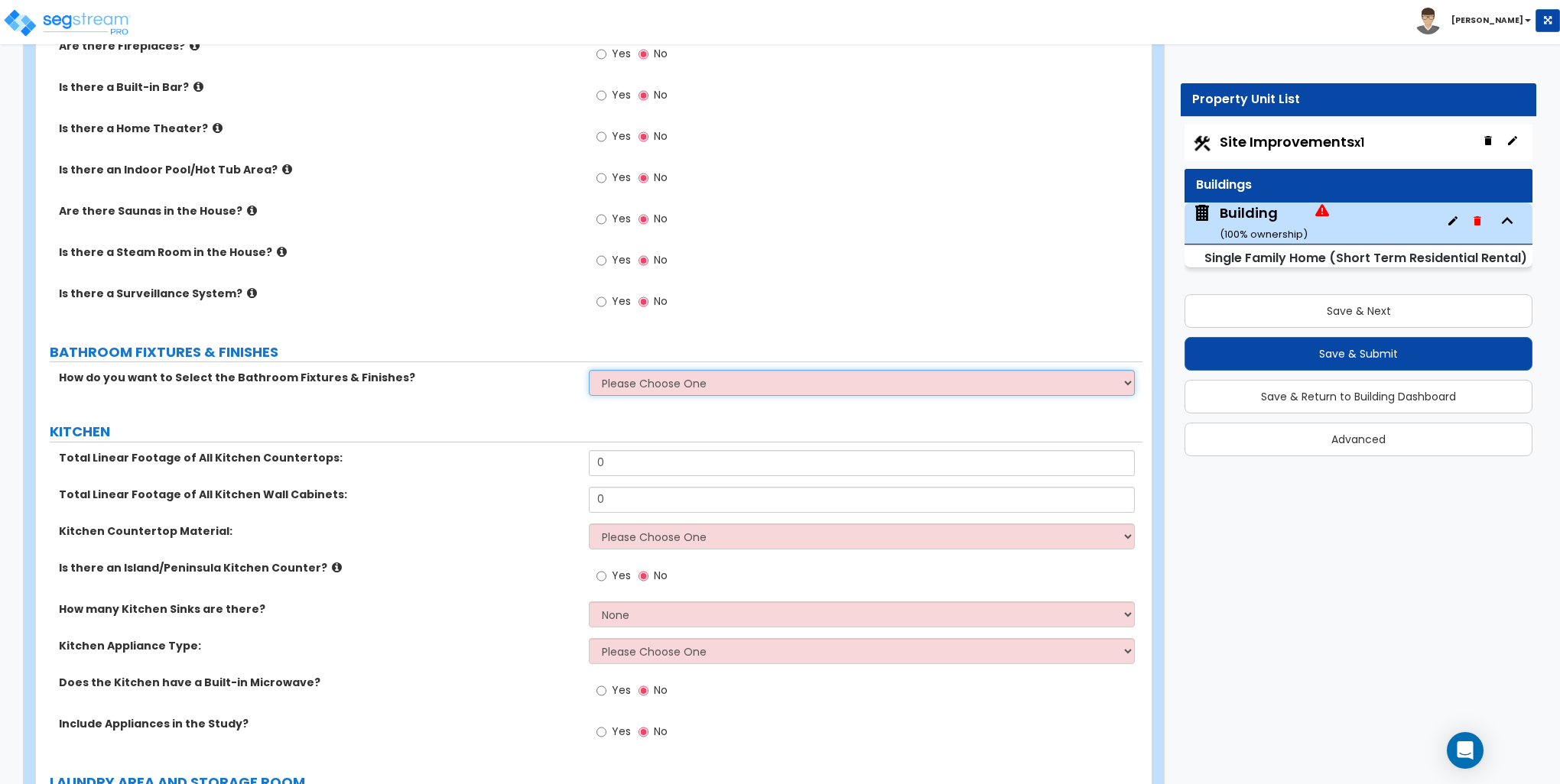
click at [640, 372] on select "Please Choose One I want to Select Fixtures and Finishes only for one Bath and …" at bounding box center [861, 383] width 545 height 26
select select "1"
click at [589, 370] on select "Please Choose One I want to Select Fixtures and Finishes only for one Bath and …" at bounding box center [861, 383] width 545 height 26
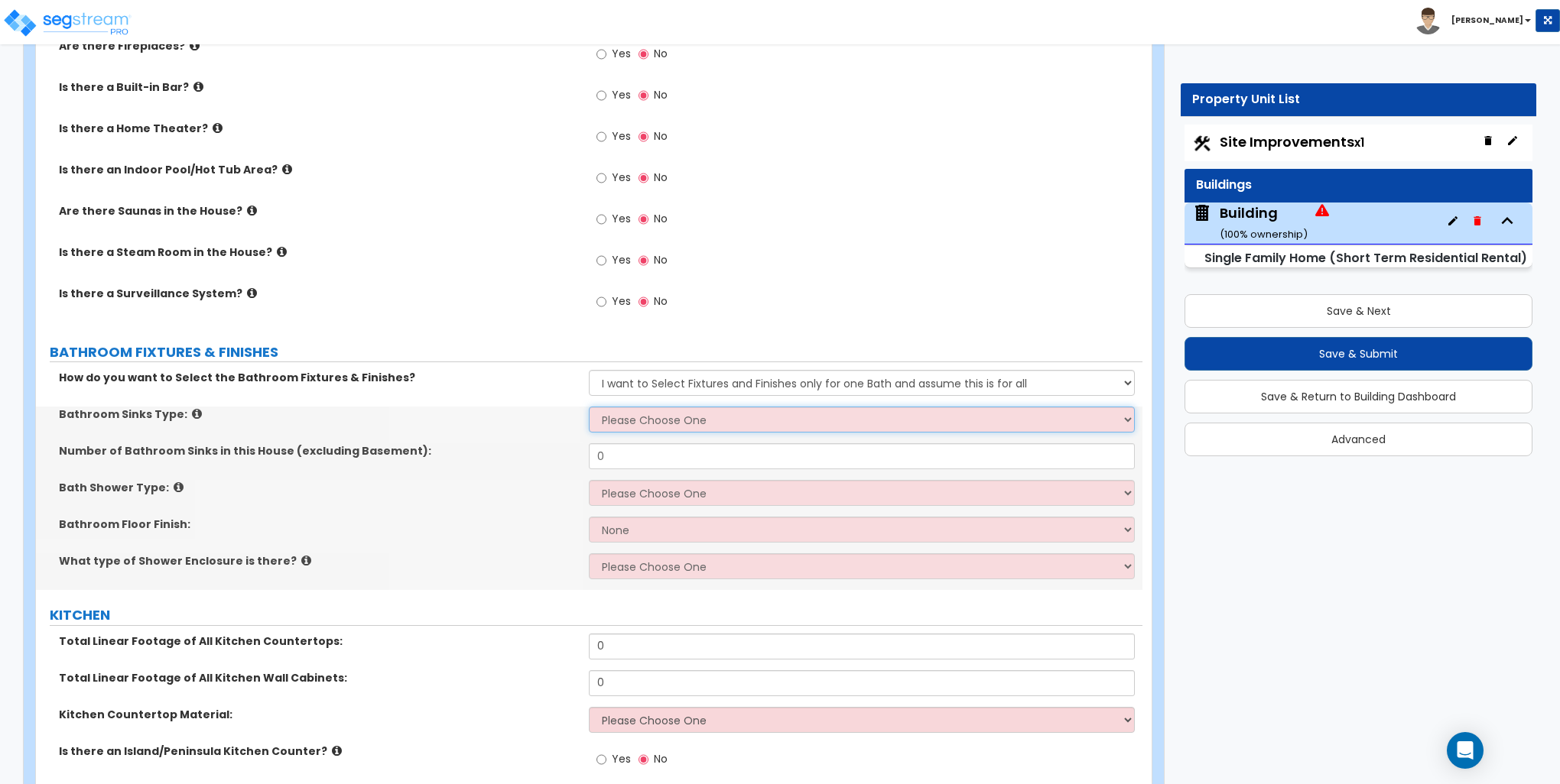
click at [641, 413] on select "Please Choose One Wall-mounted Pedestal-mounted Vanity-mounted" at bounding box center [861, 420] width 545 height 26
select select "3"
click at [589, 406] on select "Please Choose One Wall-mounted Pedestal-mounted Vanity-mounted" at bounding box center [861, 420] width 545 height 26
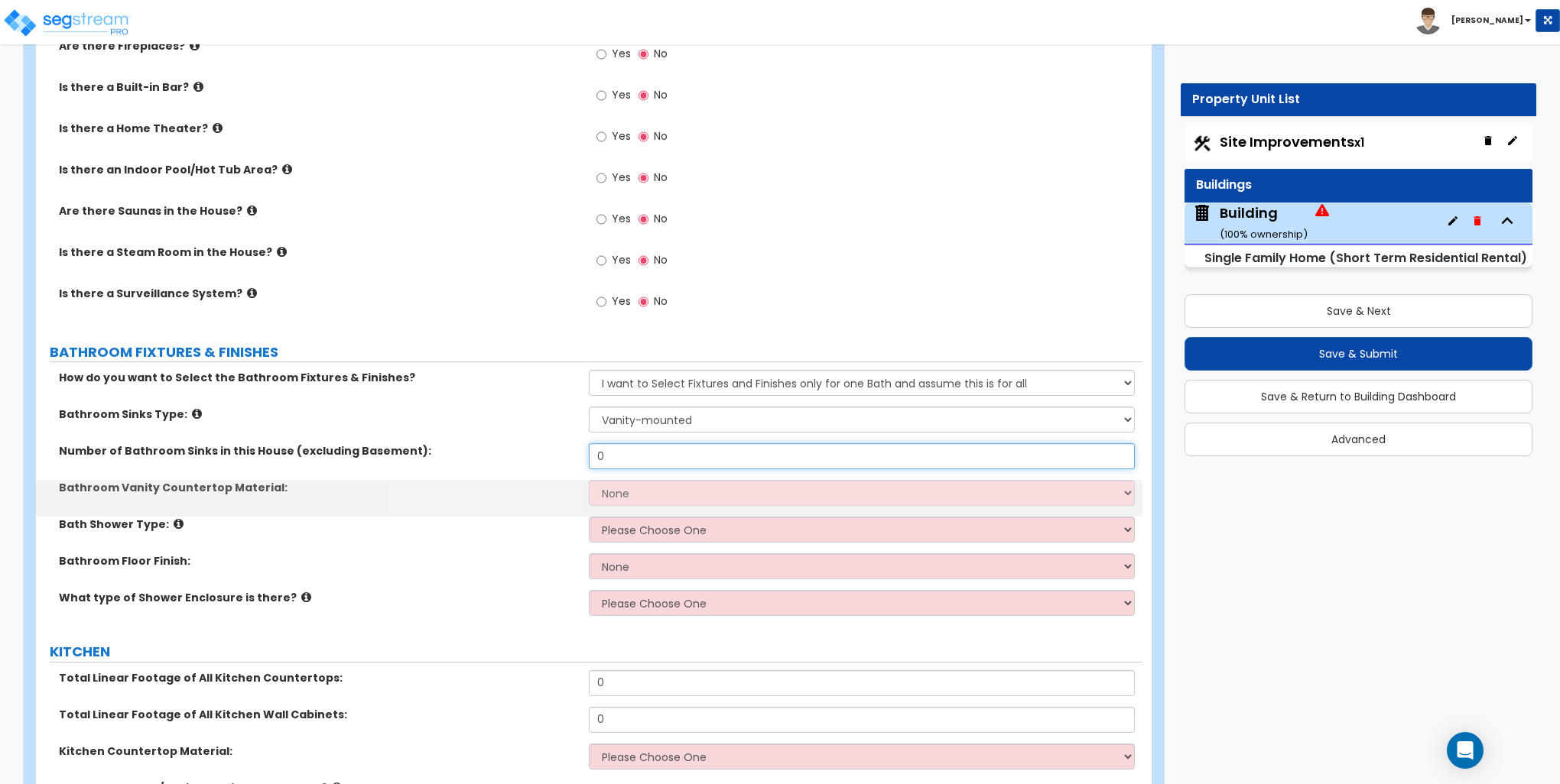
click at [626, 449] on input "0" at bounding box center [861, 456] width 545 height 26
type input "1"
click at [616, 497] on select "None Plastic Laminate Solid Surface Stone Quartz Marble Tile Wood Stainless Ste…" at bounding box center [861, 493] width 545 height 26
select select "2"
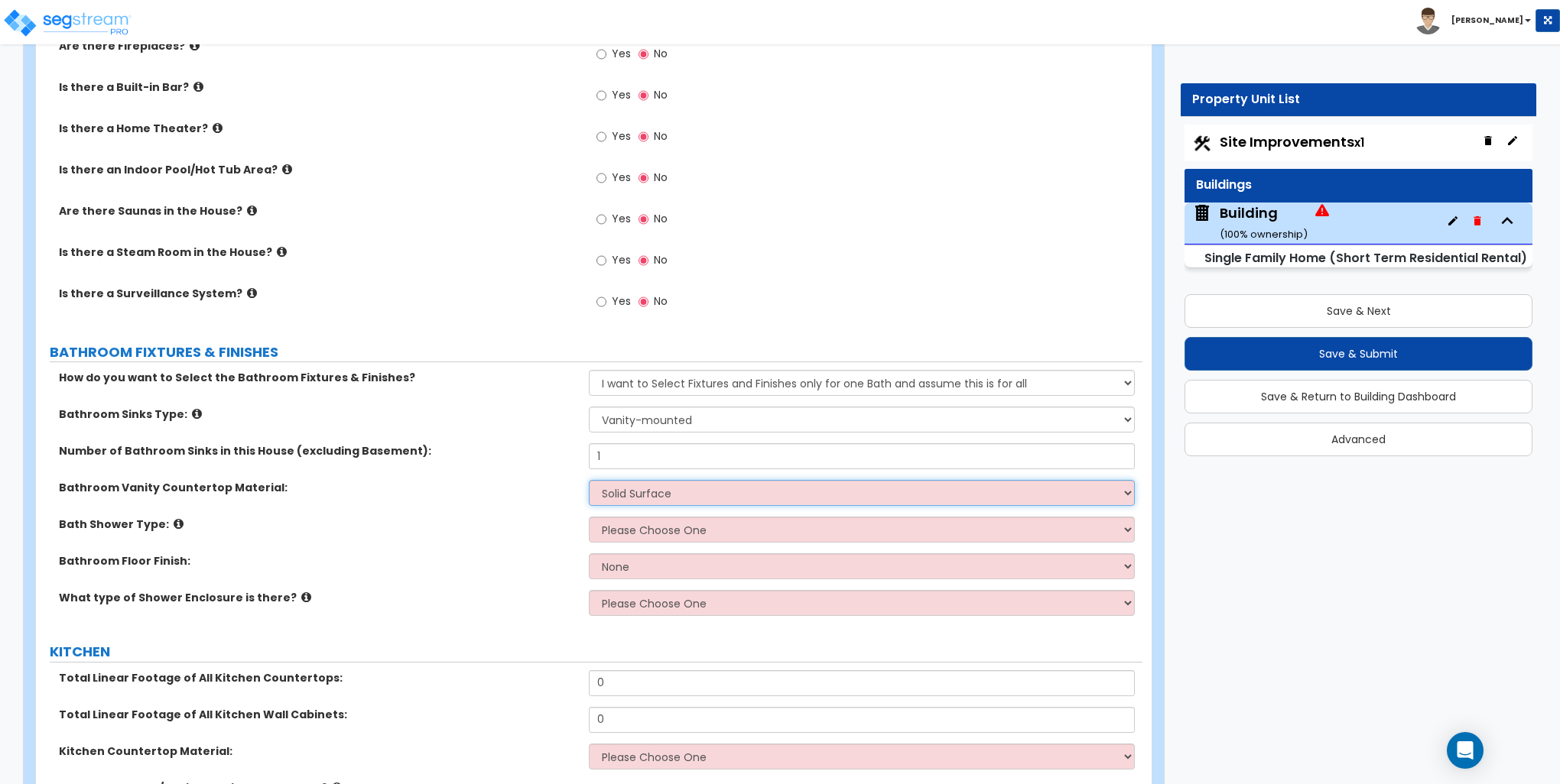
click at [589, 480] on select "None Plastic Laminate Solid Surface Stone Quartz Marble Tile Wood Stainless Ste…" at bounding box center [861, 493] width 545 height 26
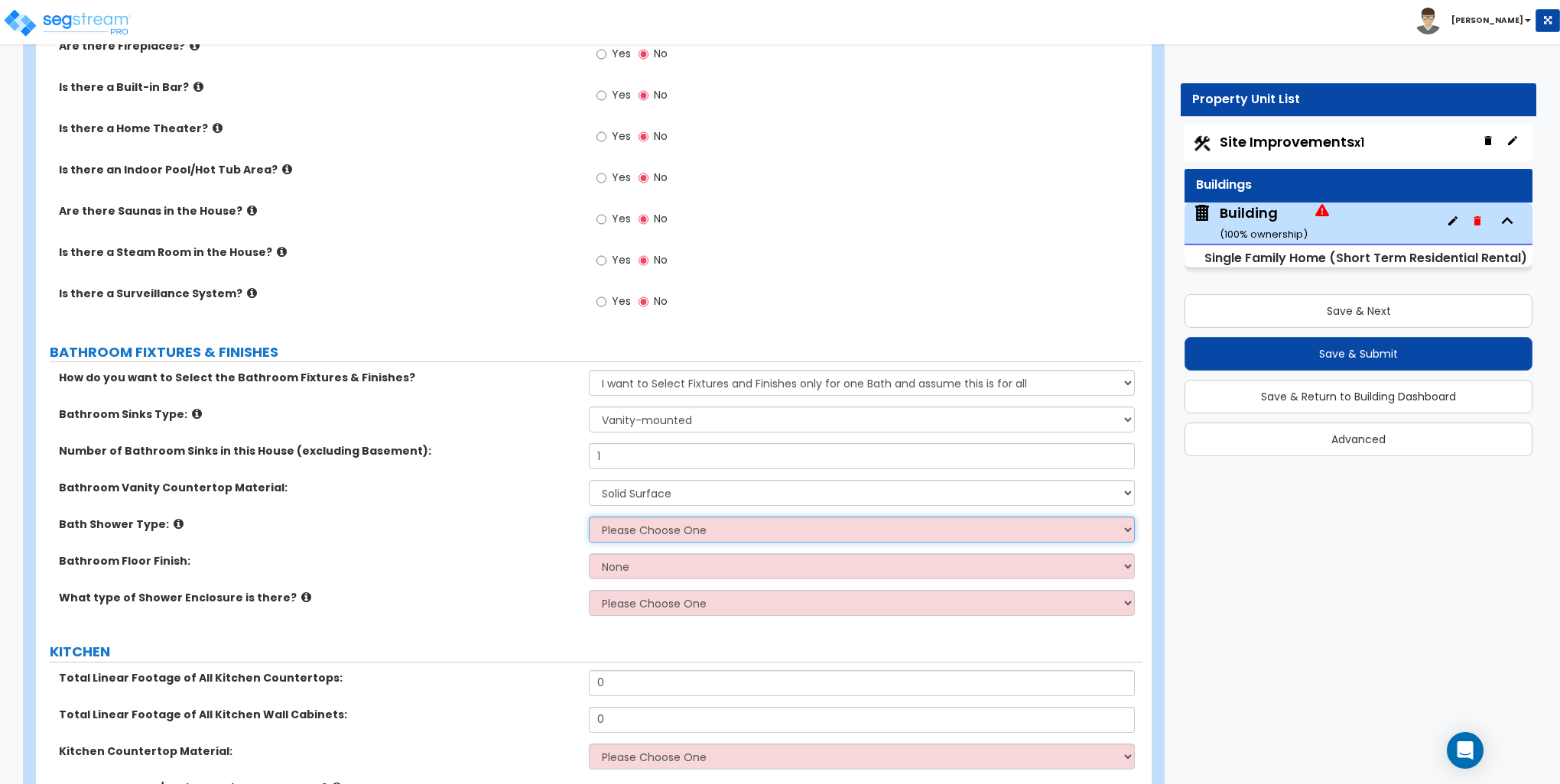
click at [623, 532] on select "Please Choose One Standalone Shower Bathtub - Shower Combination" at bounding box center [861, 530] width 545 height 26
select select "2"
click at [589, 517] on select "Please Choose One Standalone Shower Bathtub - Shower Combination" at bounding box center [861, 530] width 545 height 26
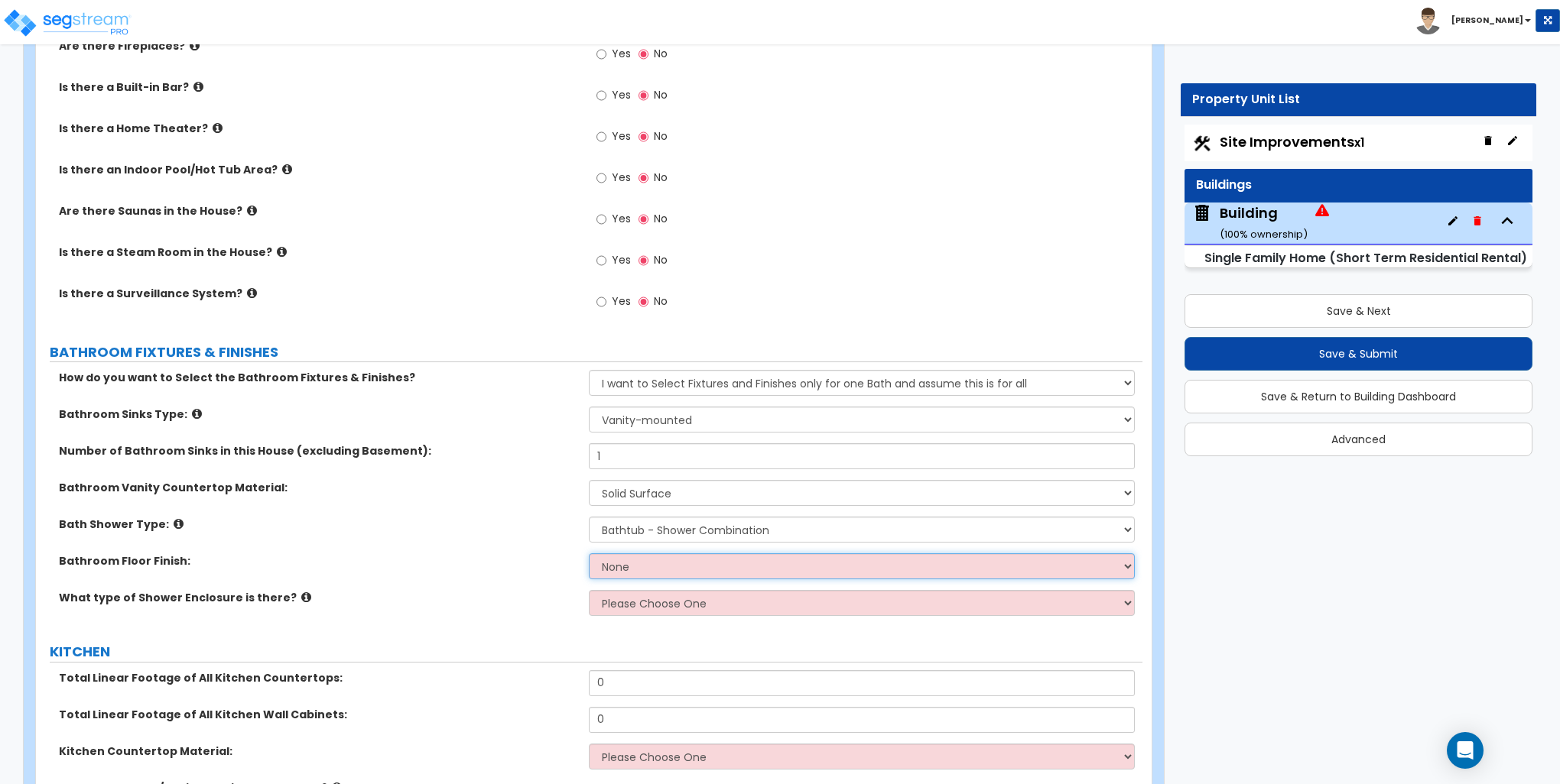
click at [624, 561] on select "None Tile Flooring Hardwood Flooring Resilient Laminate Flooring VCT Flooring S…" at bounding box center [861, 566] width 545 height 26
select select "2"
click at [589, 553] on select "None Tile Flooring Hardwood Flooring Resilient Laminate Flooring VCT Flooring S…" at bounding box center [861, 566] width 545 height 26
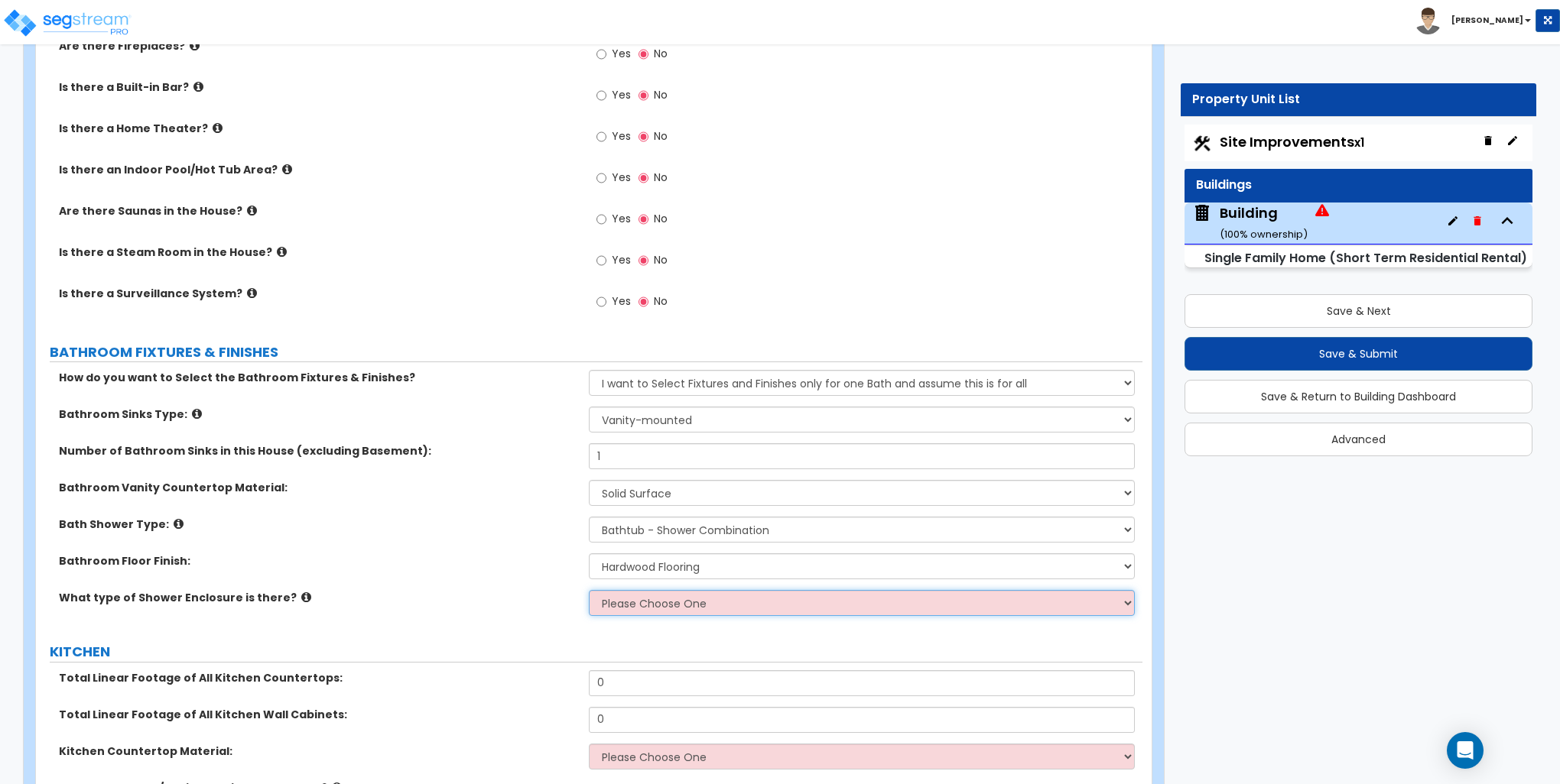
click at [633, 607] on select "Please Choose One Curtain & Rod Glass Sliding Doors Glass Hinged Doors" at bounding box center [861, 604] width 545 height 26
select select "1"
click at [589, 591] on select "Please Choose One Curtain & Rod Glass Sliding Doors Glass Hinged Doors" at bounding box center [861, 604] width 545 height 26
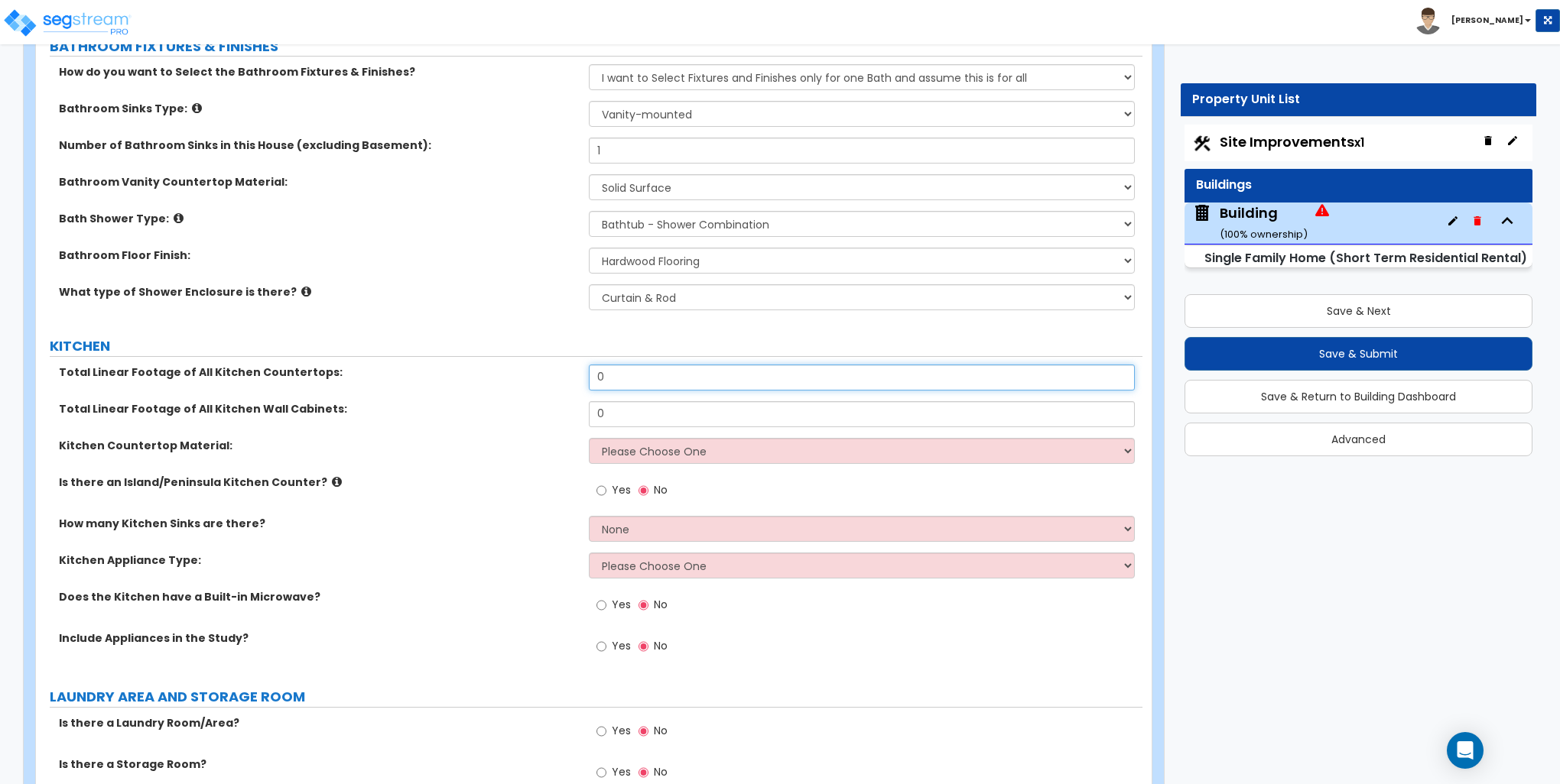
click at [618, 367] on input "0" at bounding box center [861, 378] width 545 height 26
type input "12"
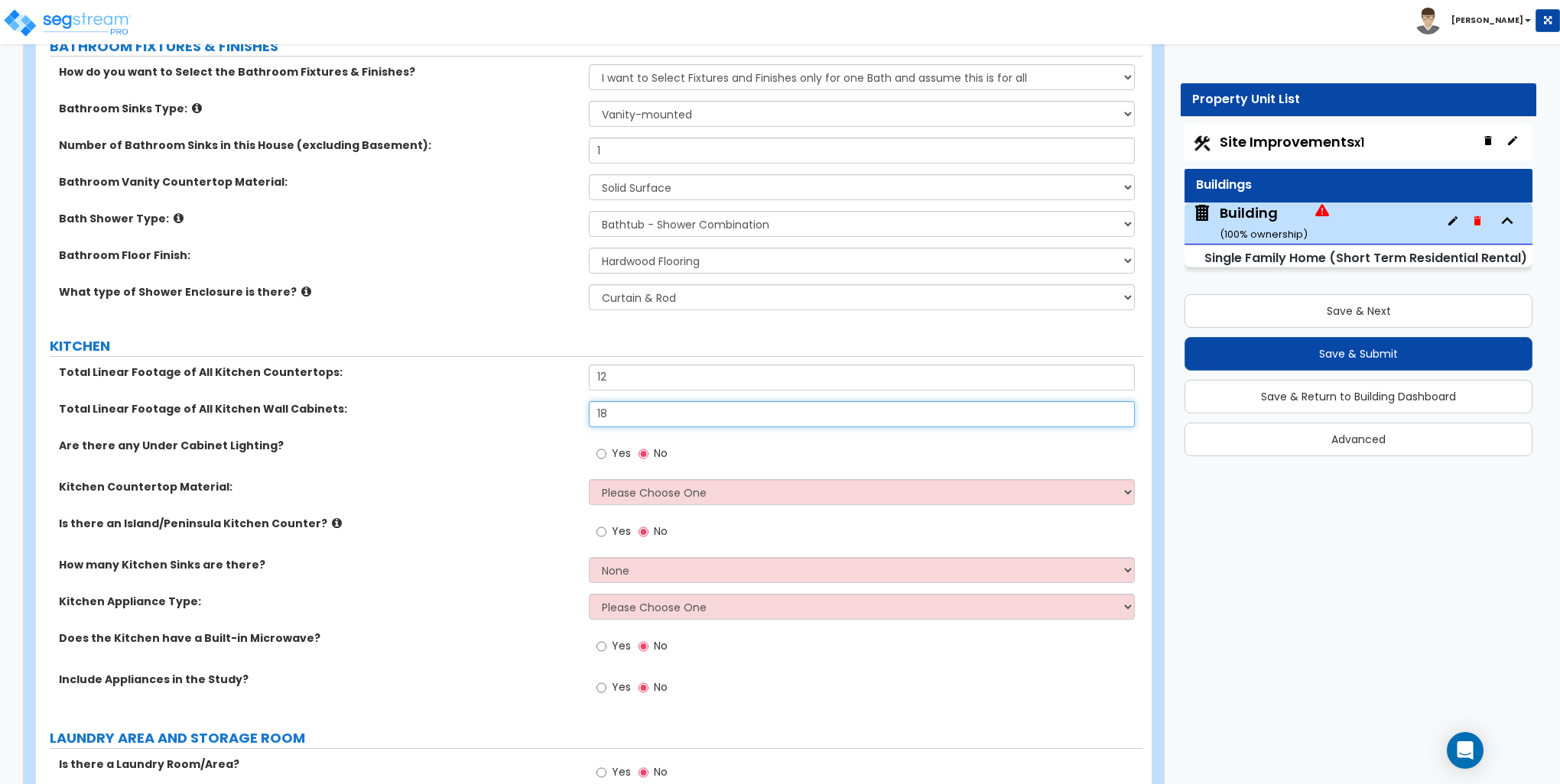
type input "18"
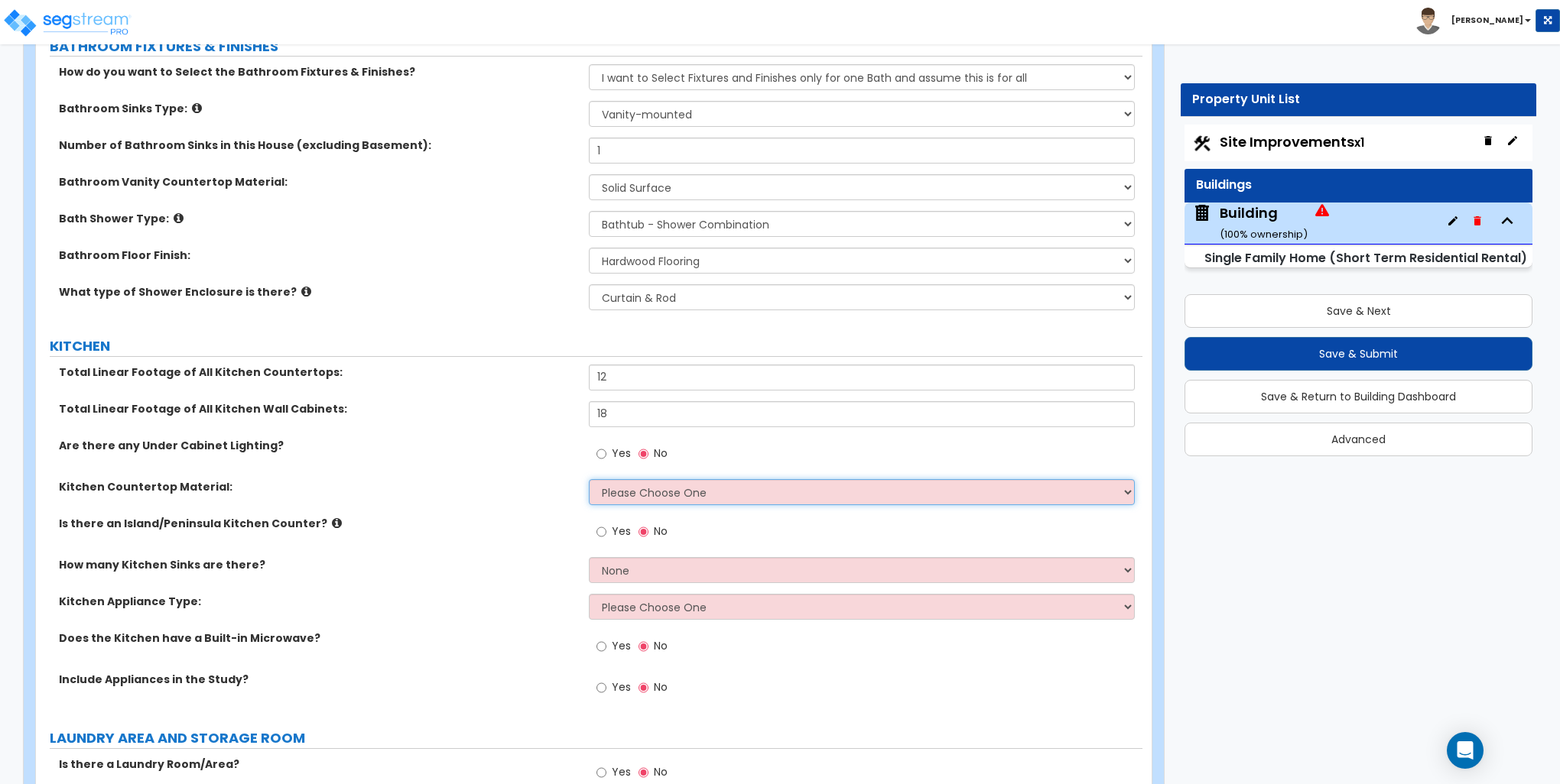
click at [641, 490] on select "Please Choose One Plastic Laminate Solid Surface Stone Quartz Marble Tile Wood …" at bounding box center [861, 492] width 545 height 26
select select "2"
click at [589, 479] on select "Please Choose One Plastic Laminate Solid Surface Stone Quartz Marble Tile Wood …" at bounding box center [861, 492] width 545 height 26
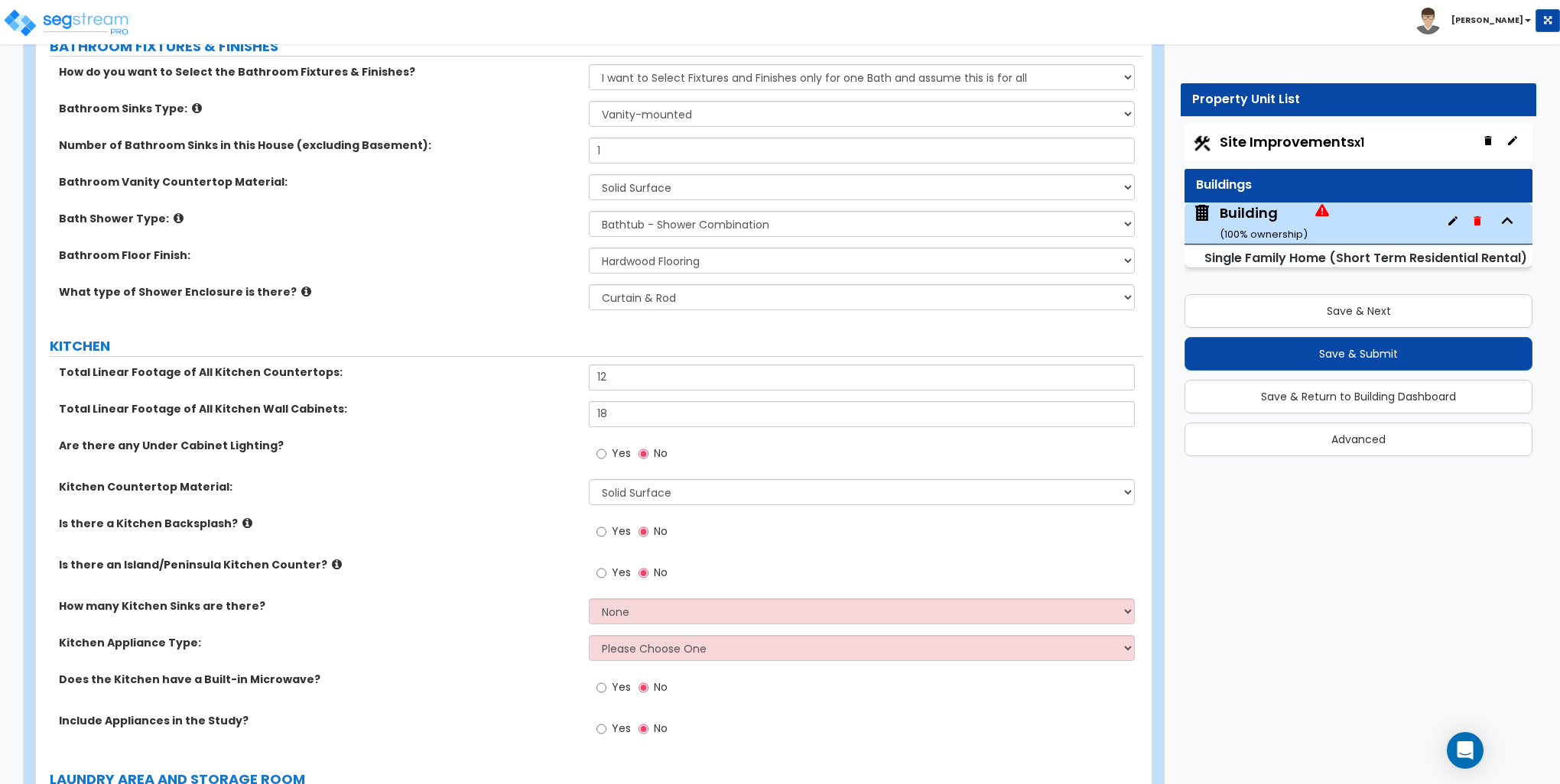
click at [550, 535] on div "Is there a Kitchen Backsplash? Yes No" at bounding box center [589, 536] width 1107 height 41
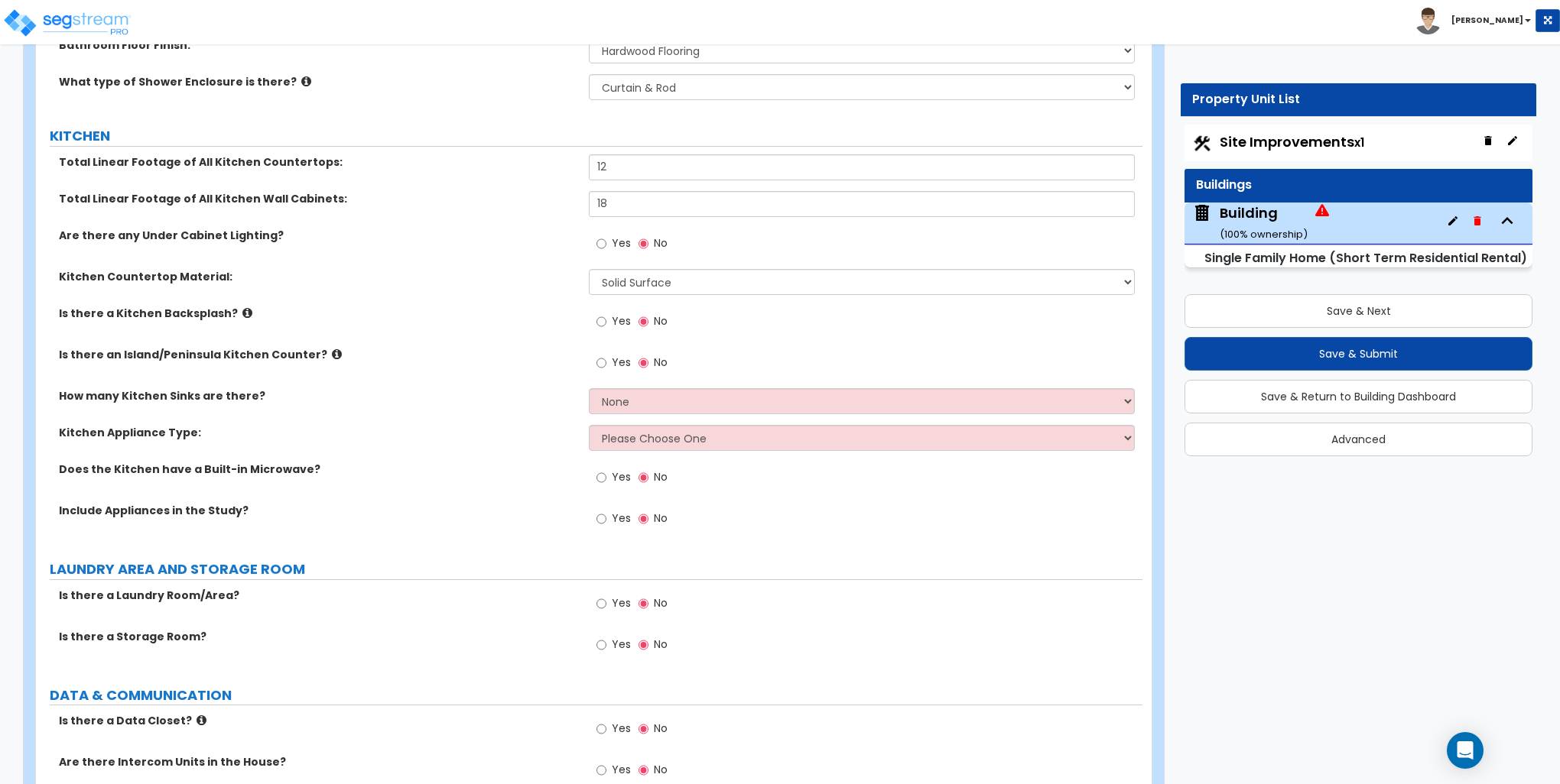
scroll to position [5045, 0]
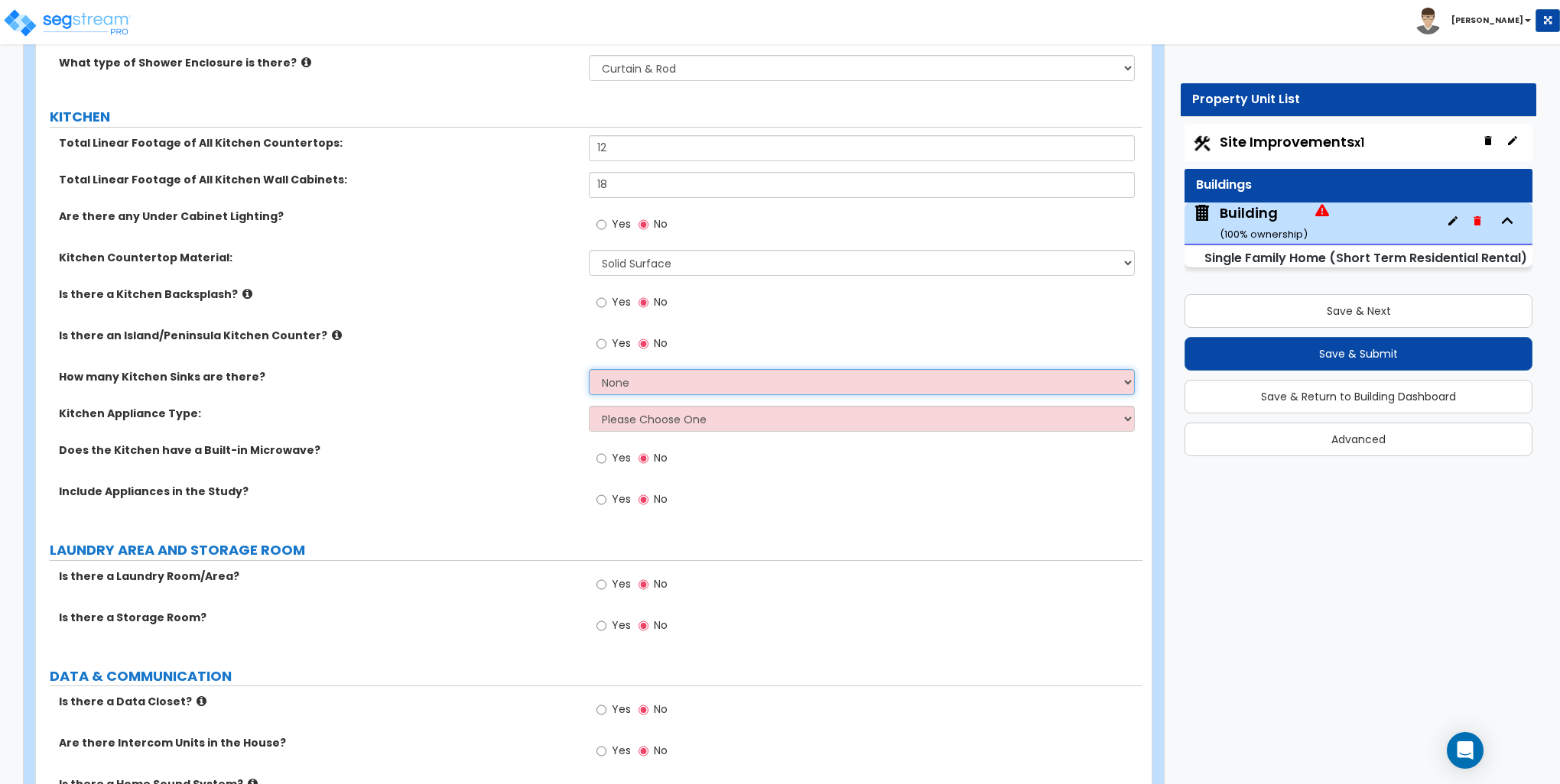
drag, startPoint x: 619, startPoint y: 384, endPoint x: 620, endPoint y: 393, distance: 9.1
click at [619, 384] on select "None 1 2 3" at bounding box center [861, 382] width 545 height 26
select select "1"
click at [589, 369] on select "None 1 2 3" at bounding box center [861, 382] width 545 height 26
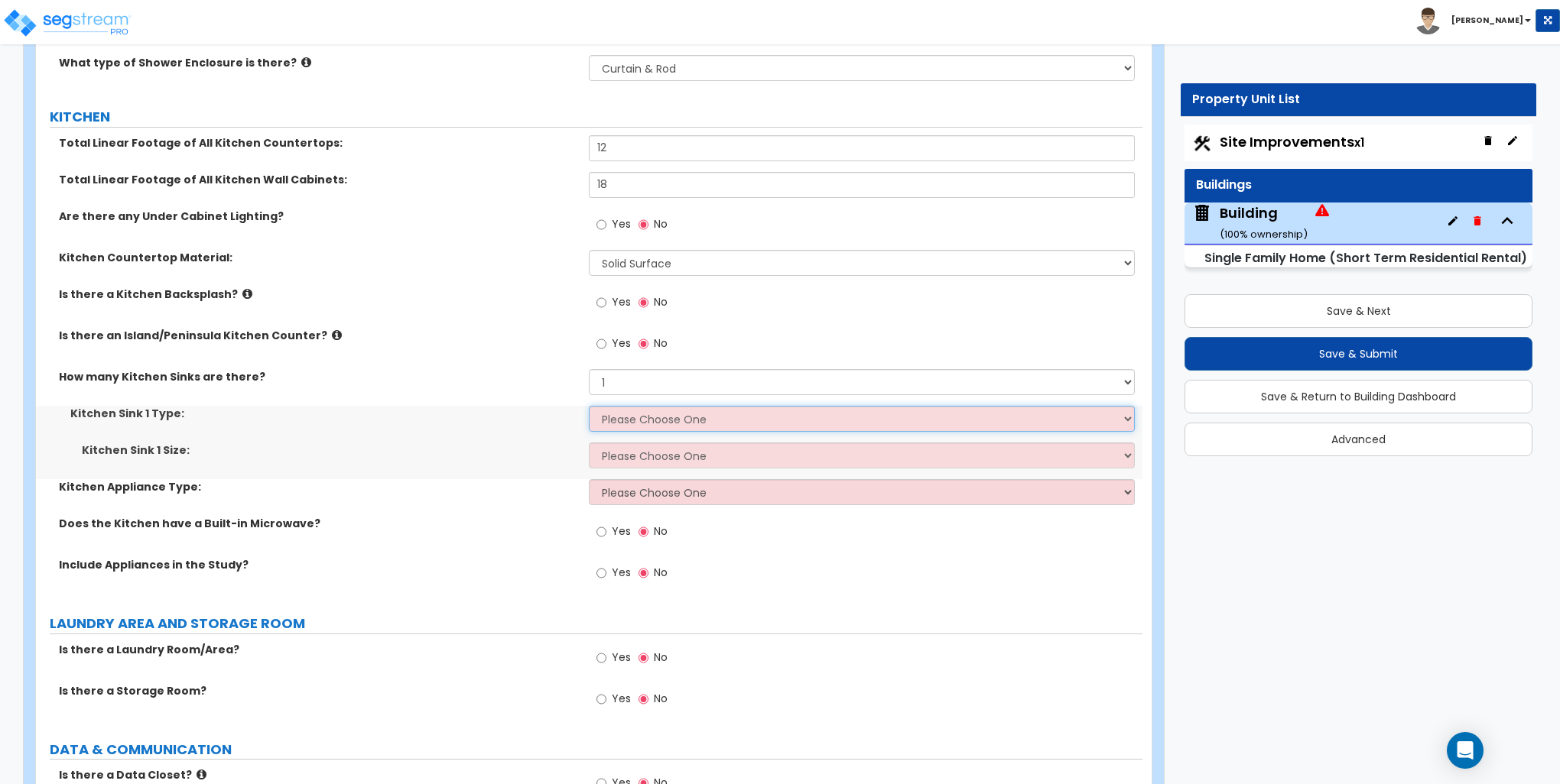
click at [625, 414] on select "Please Choose One Stainless Steel Porcelain Enamel Cast Iron Granite Composite" at bounding box center [861, 419] width 545 height 26
select select "1"
click at [589, 406] on select "Please Choose One Stainless Steel Porcelain Enamel Cast Iron Granite Composite" at bounding box center [861, 419] width 545 height 26
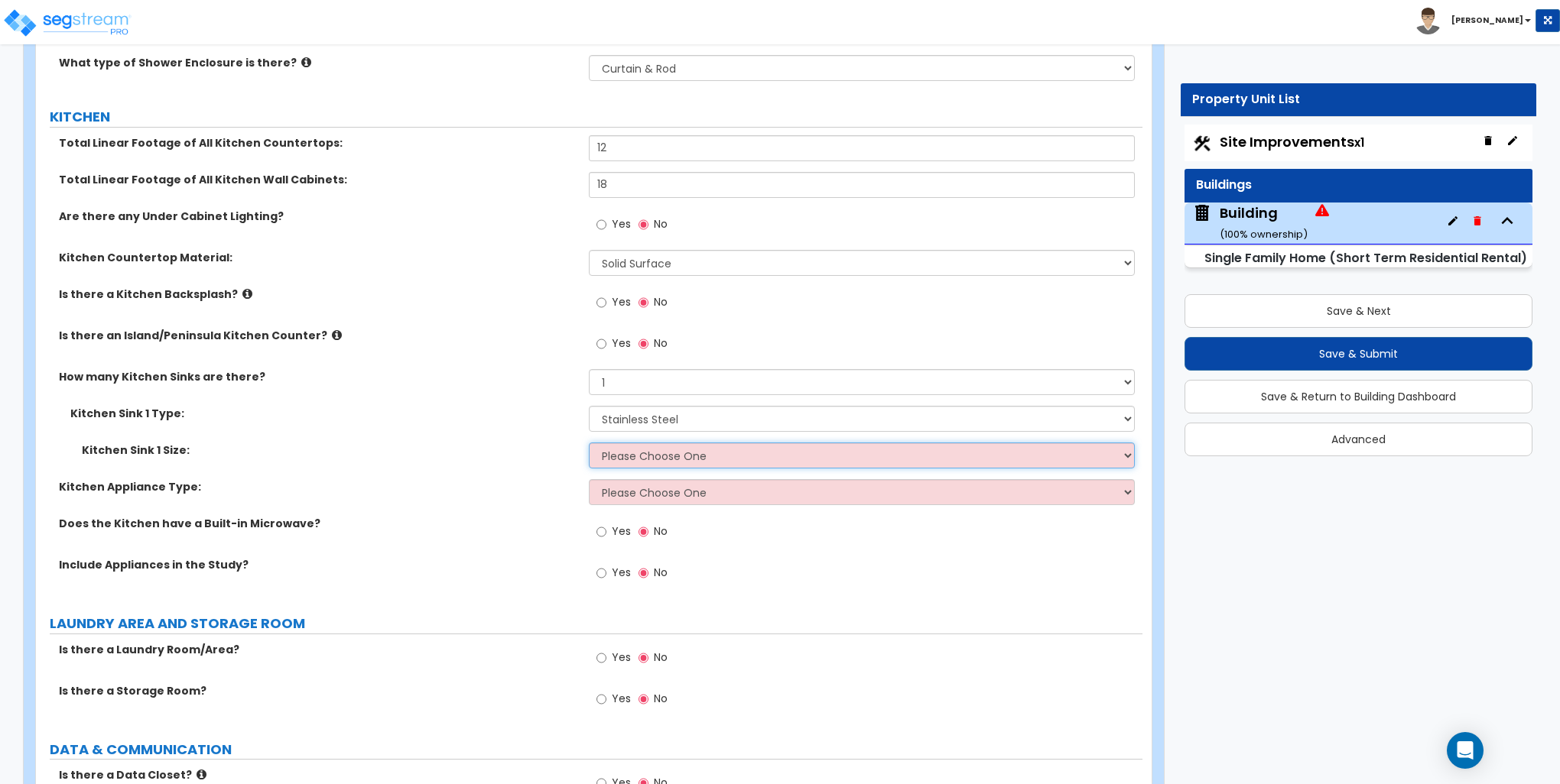
click at [630, 457] on select "Please Choose One Single Sink Double Sink" at bounding box center [861, 456] width 545 height 26
select select "1"
click at [589, 443] on select "Please Choose One Single Sink Double Sink" at bounding box center [861, 456] width 545 height 26
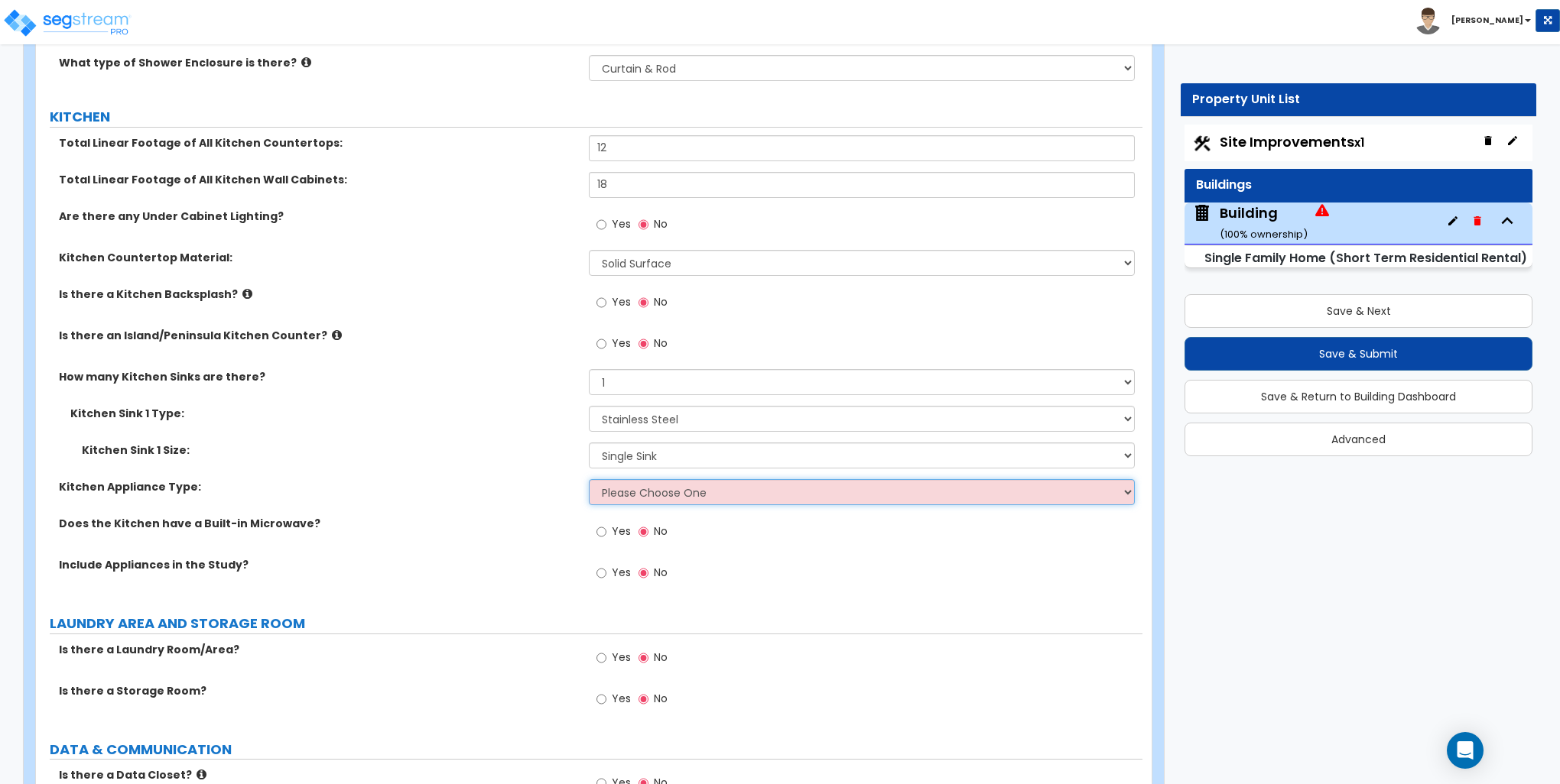
click at [639, 491] on select "Please Choose One Gas Electric" at bounding box center [861, 492] width 545 height 26
select select "2"
click at [589, 479] on select "Please Choose One Gas Electric" at bounding box center [861, 492] width 545 height 26
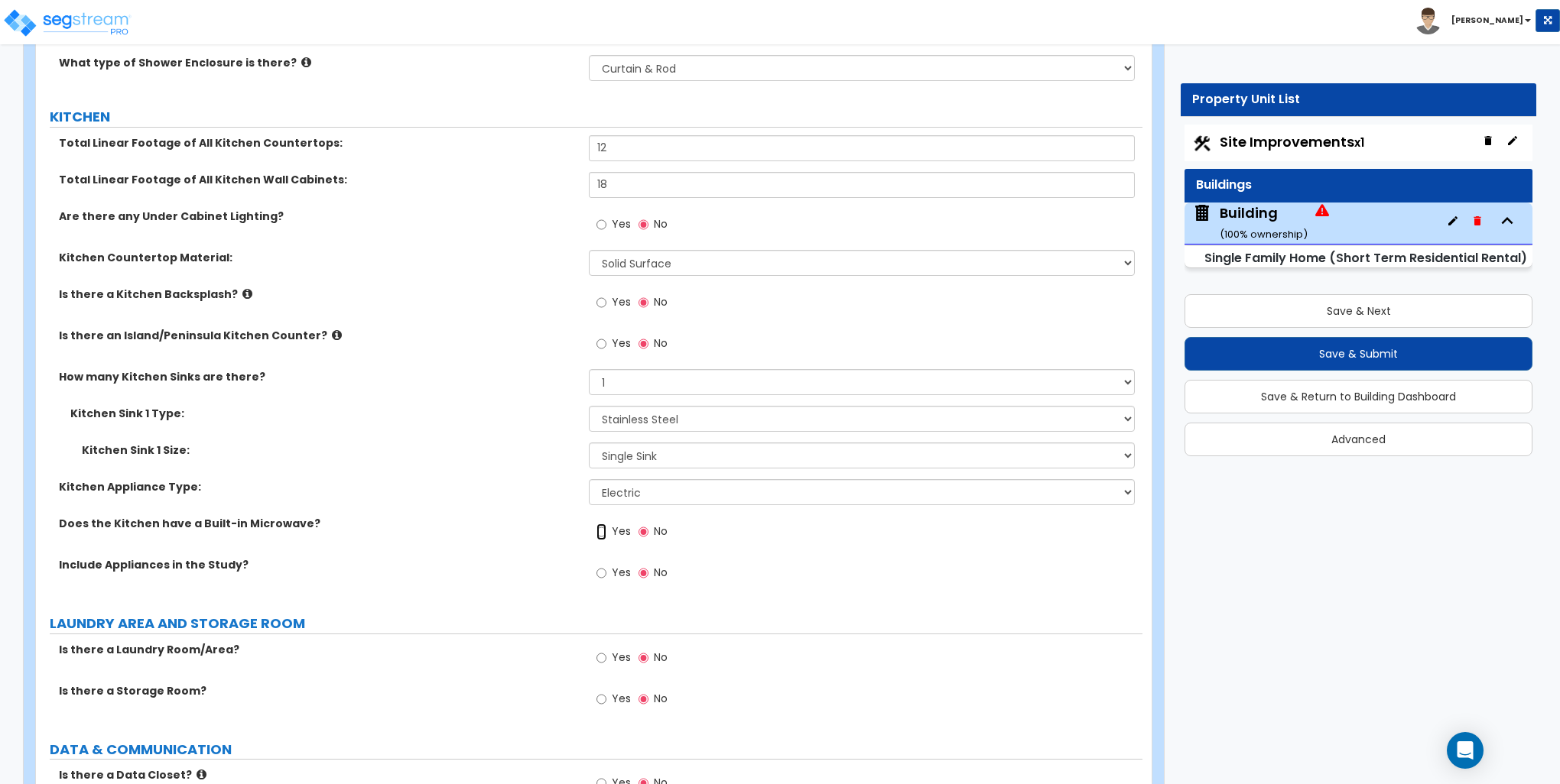
click at [604, 529] on input "Yes" at bounding box center [601, 532] width 10 height 17
radio input "true"
click at [597, 570] on input "Yes" at bounding box center [601, 574] width 10 height 17
radio input "true"
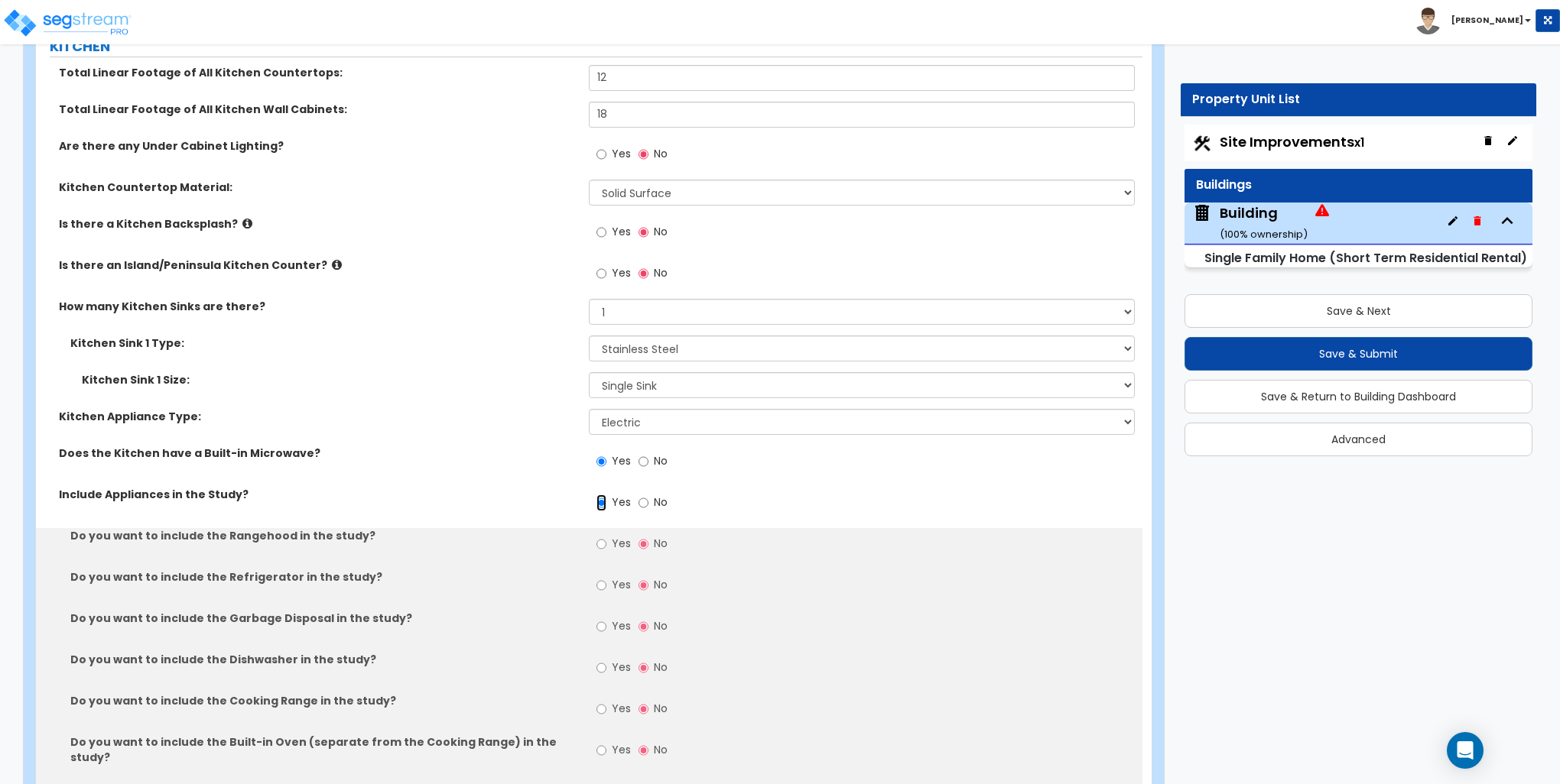
scroll to position [5275, 0]
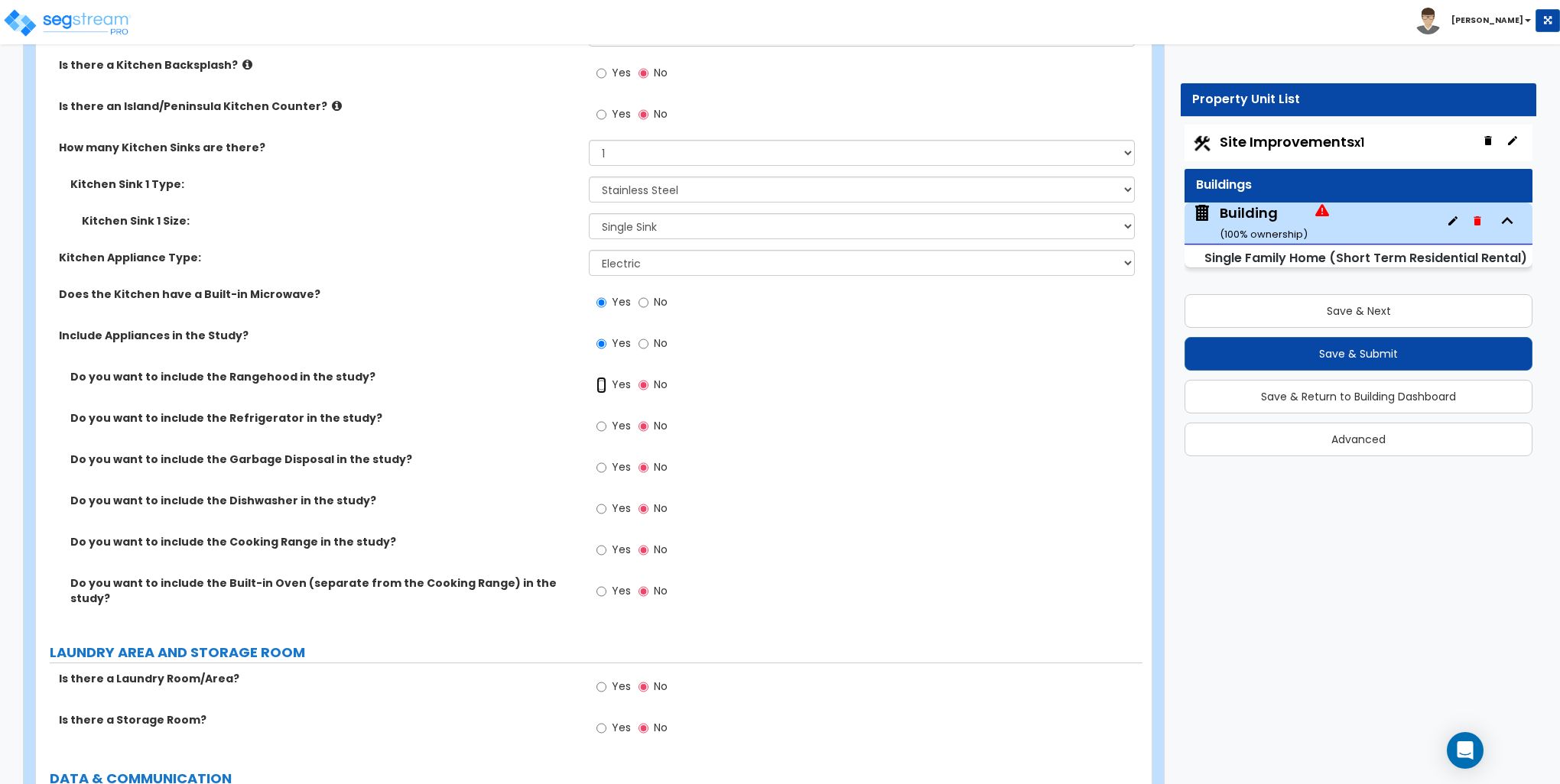
drag, startPoint x: 603, startPoint y: 382, endPoint x: 608, endPoint y: 394, distance: 13.0
click at [603, 381] on input "Yes" at bounding box center [601, 385] width 10 height 17
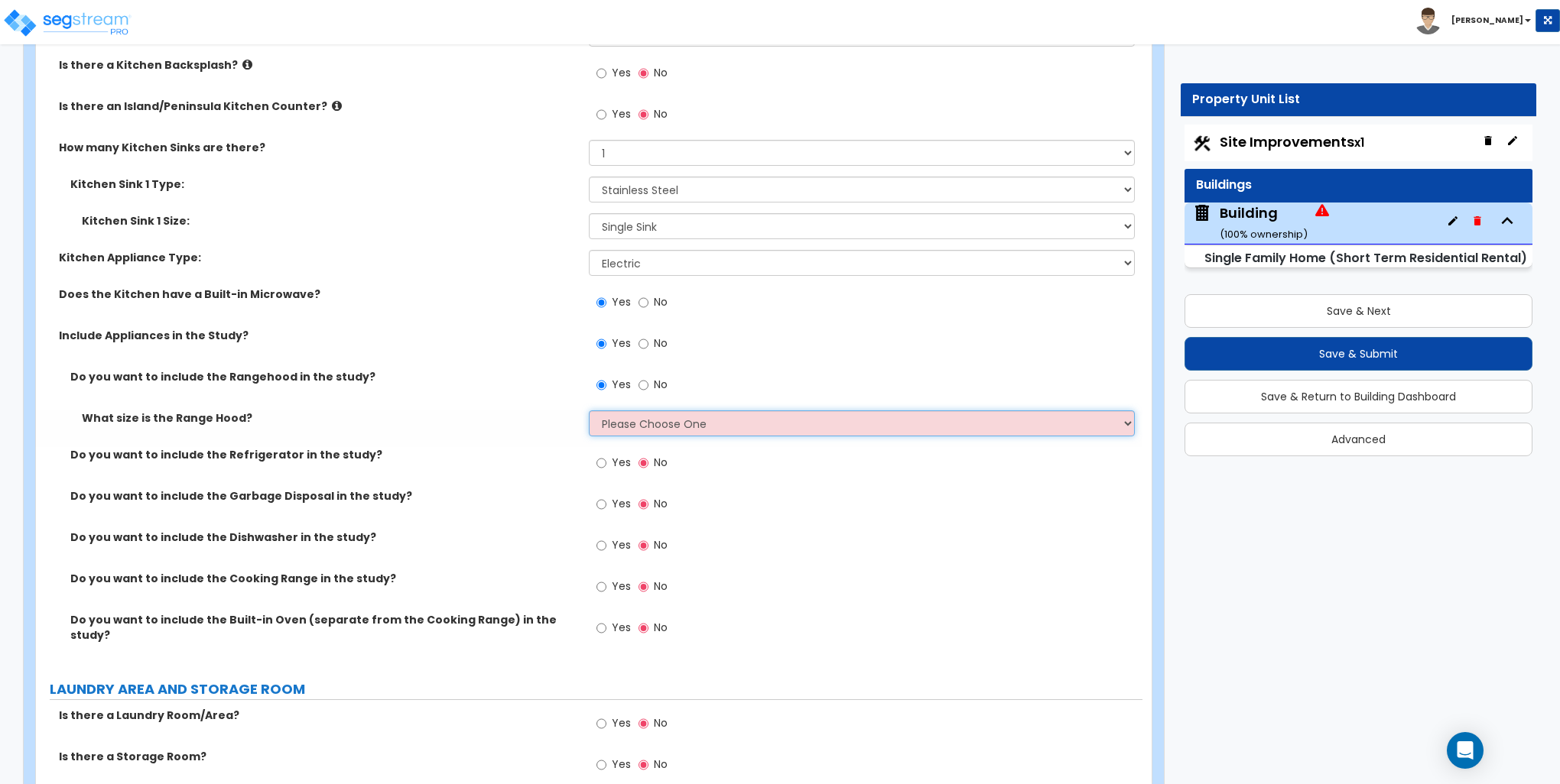
click at [621, 421] on select "Please Choose One Normal - 30" Wide - 42"" at bounding box center [861, 423] width 545 height 26
click at [642, 380] on input "No" at bounding box center [643, 385] width 10 height 17
radio input "false"
radio input "true"
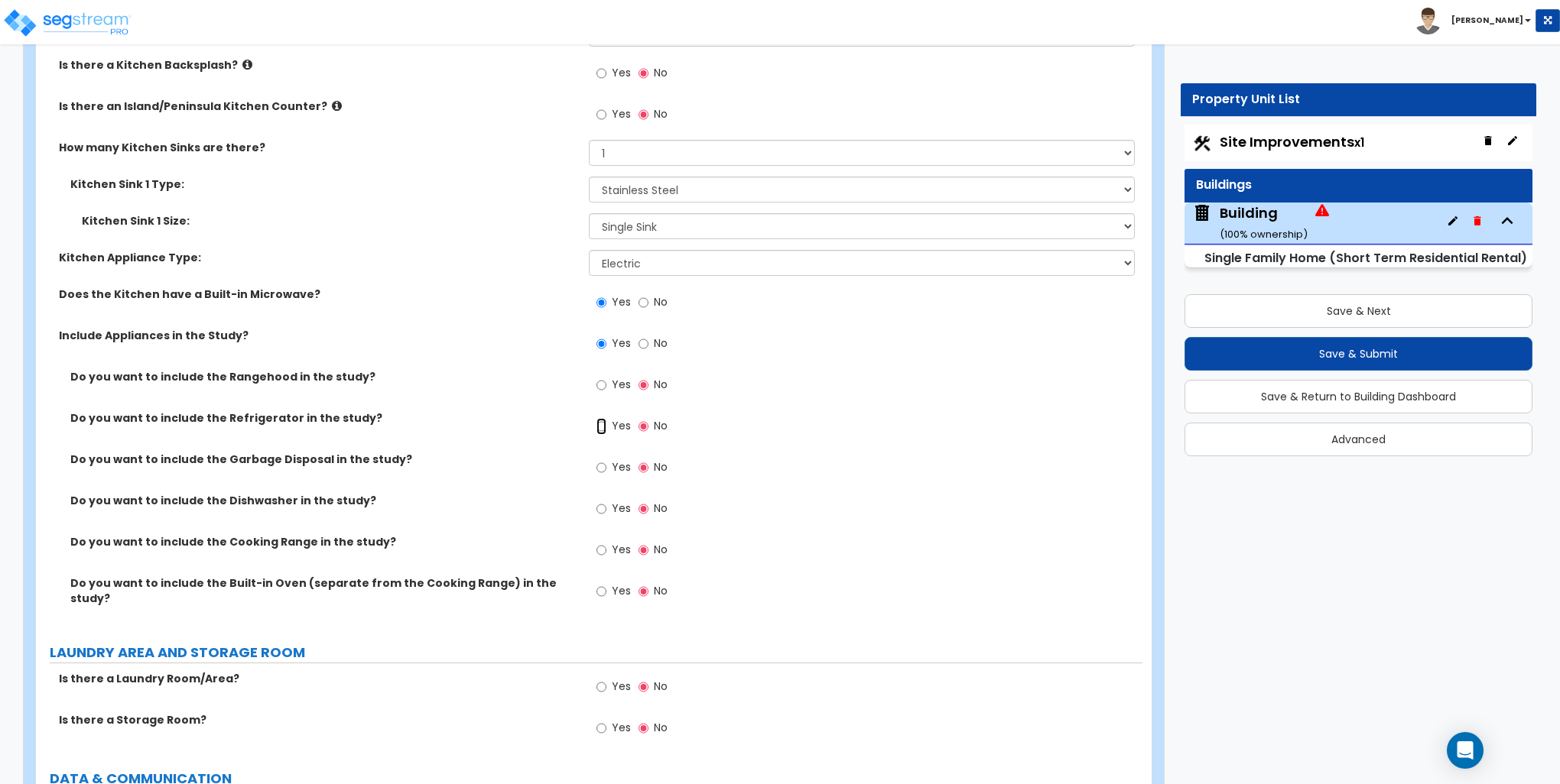
click at [603, 422] on input "Yes" at bounding box center [601, 426] width 10 height 17
radio input "true"
click at [603, 463] on input "Yes" at bounding box center [601, 468] width 10 height 17
radio input "true"
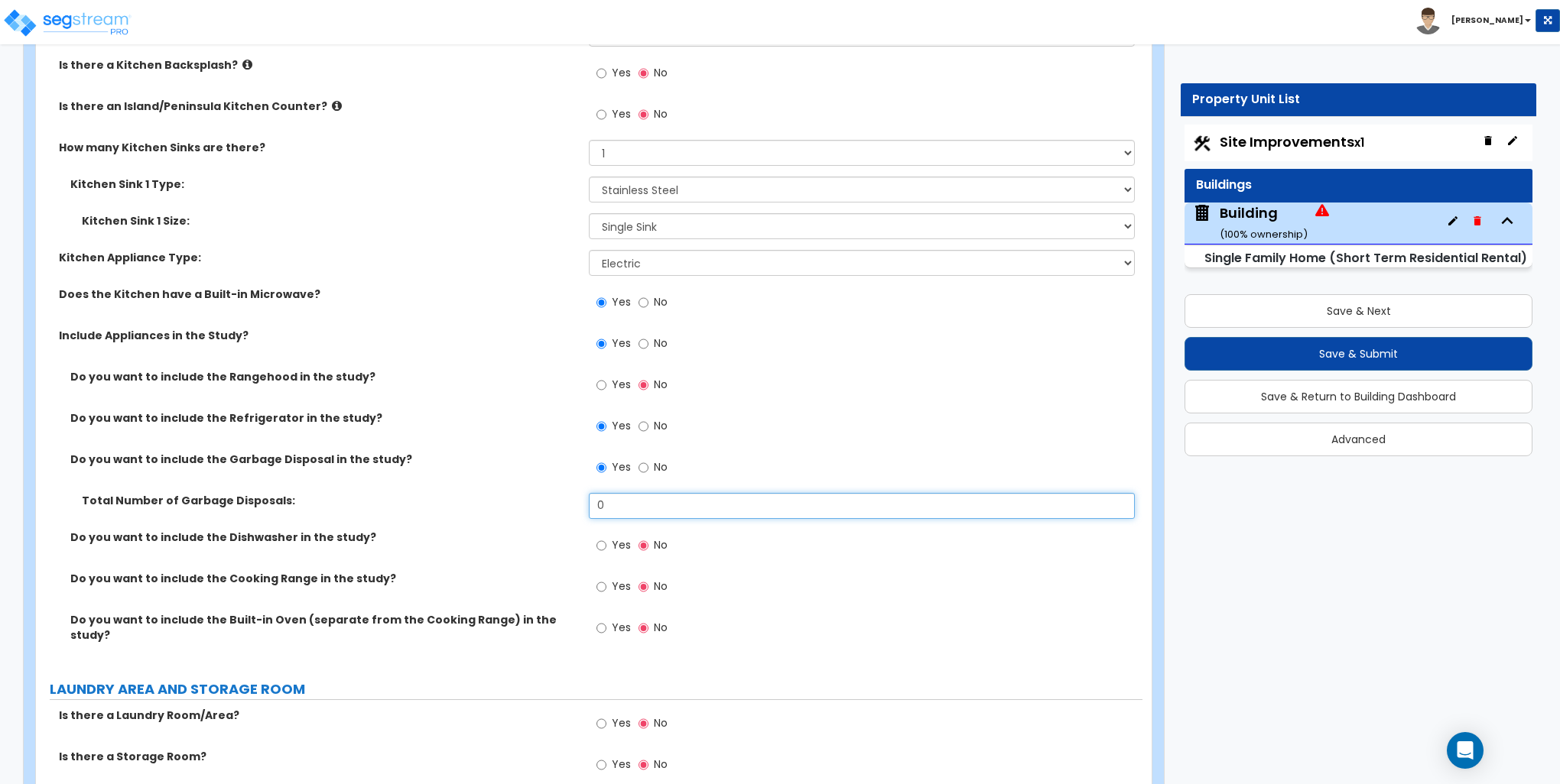
click at [618, 507] on input "0" at bounding box center [861, 506] width 545 height 26
type input "1"
click at [606, 543] on input "Yes" at bounding box center [601, 546] width 10 height 17
radio input "true"
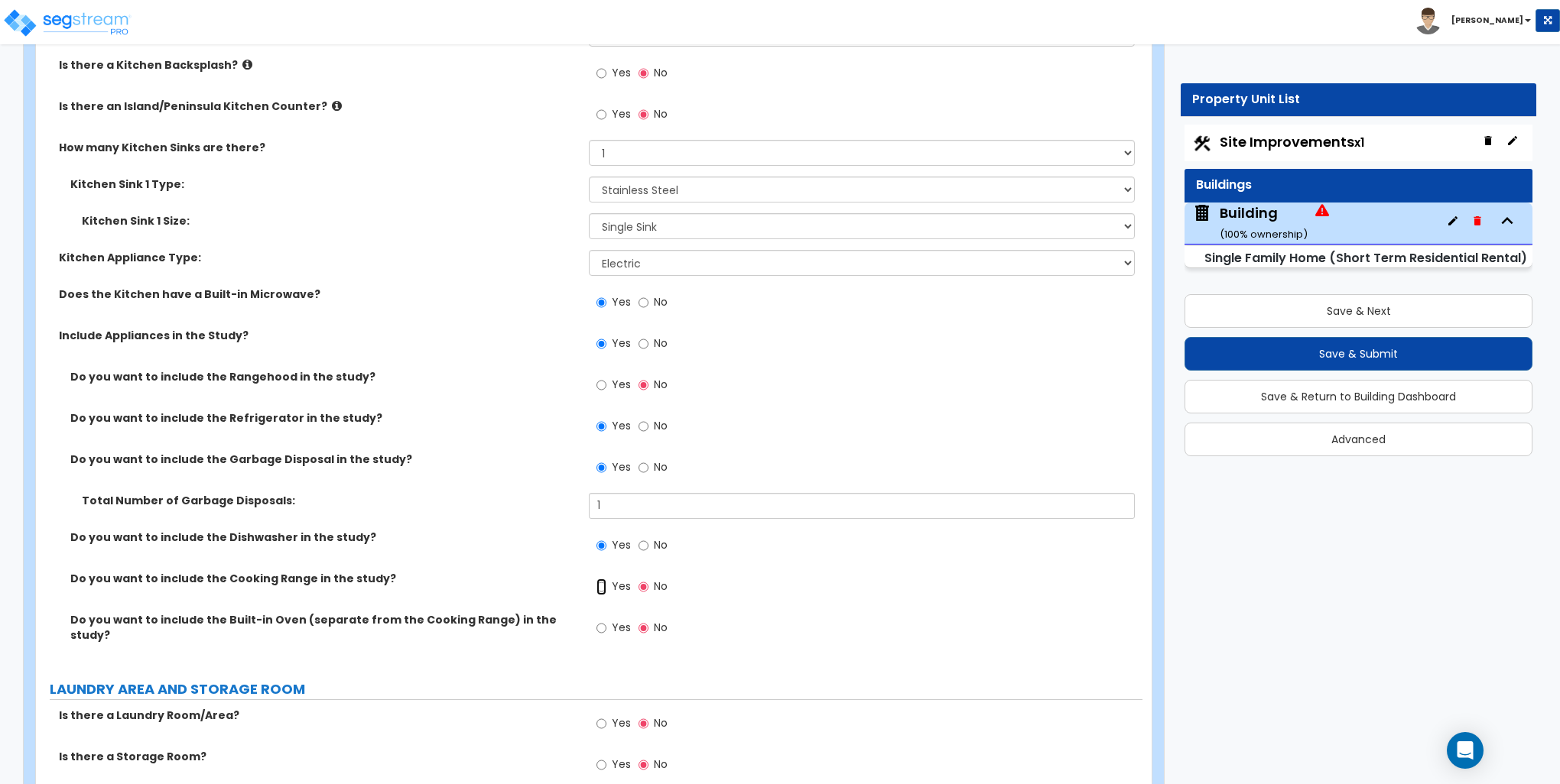
click at [599, 586] on input "Yes" at bounding box center [601, 587] width 10 height 17
radio input "true"
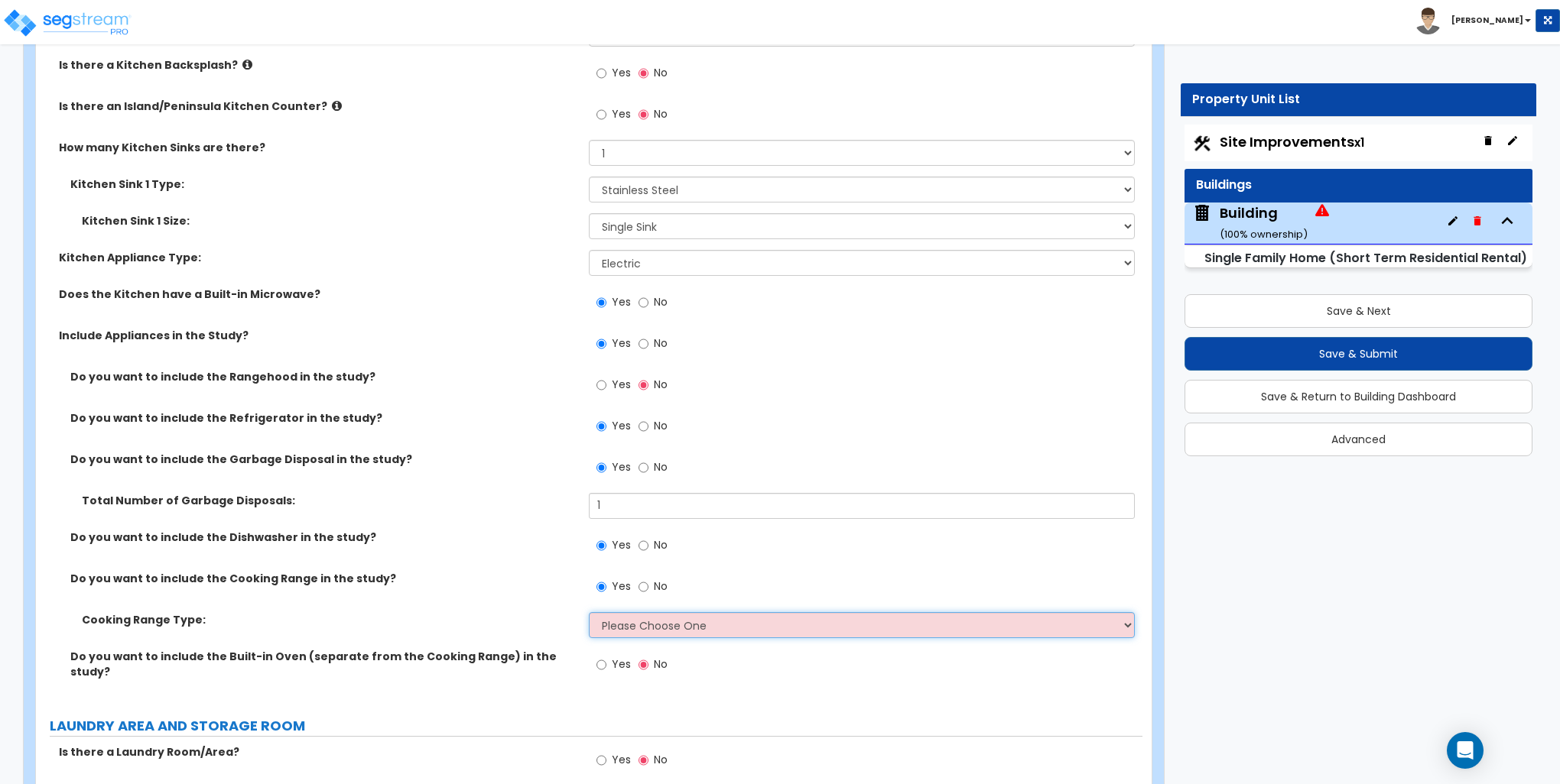
click at [628, 622] on select "Please Choose One Cook Top Only Range with Oven" at bounding box center [861, 625] width 545 height 26
select select "2"
click at [589, 612] on select "Please Choose One Cook Top Only Range with Oven" at bounding box center [861, 625] width 545 height 26
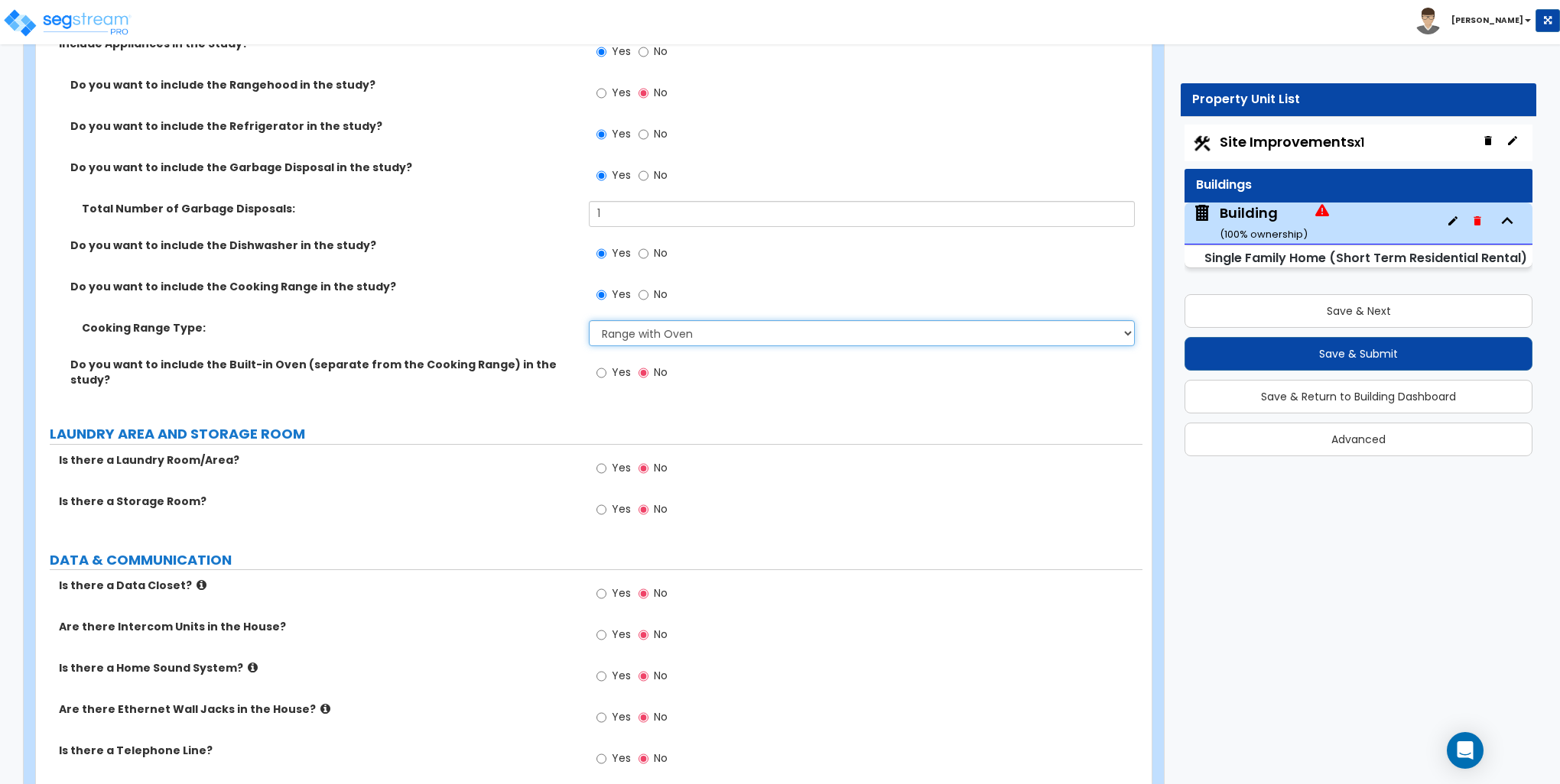
scroll to position [5657, 0]
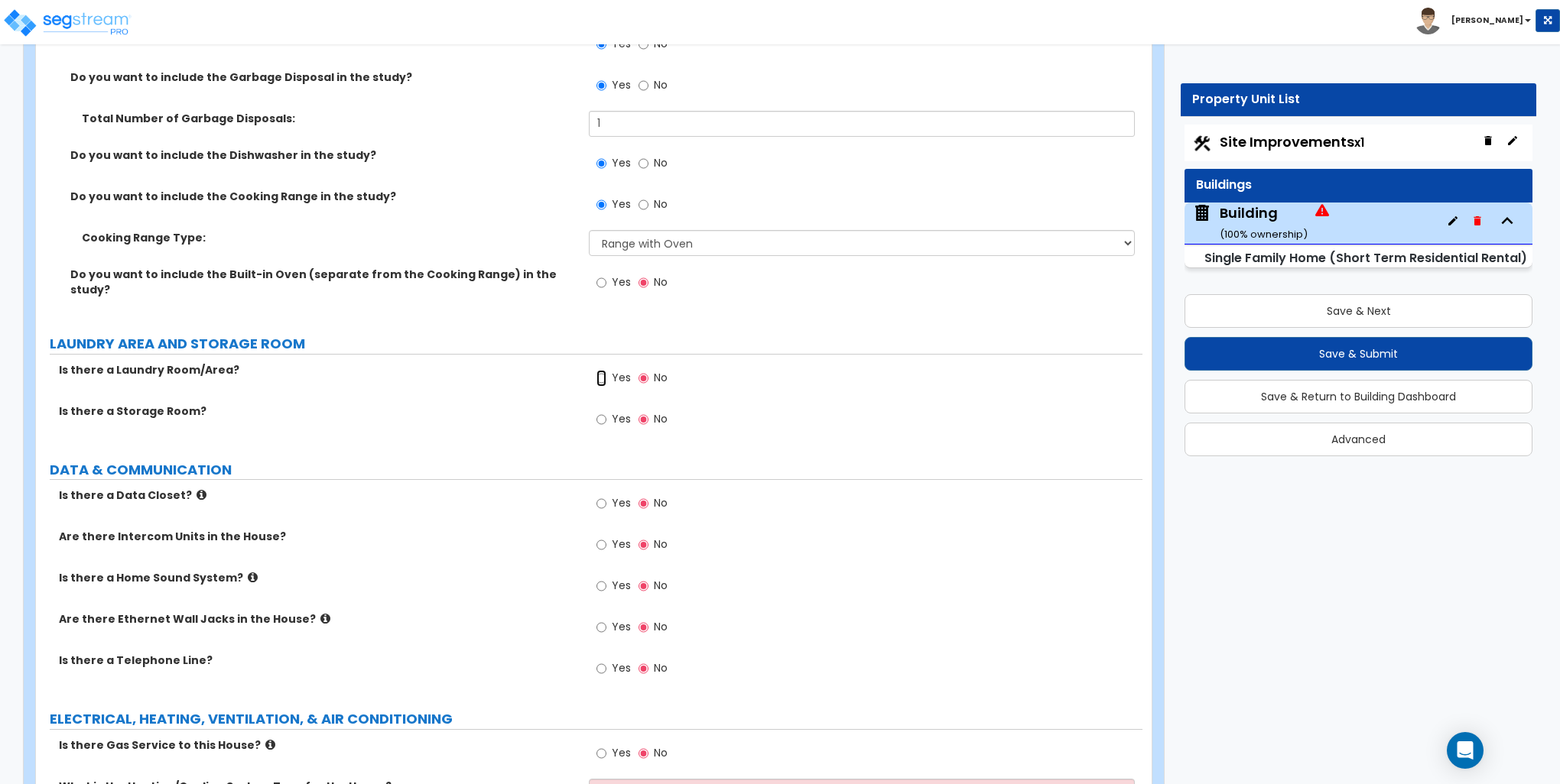
click at [603, 370] on input "Yes" at bounding box center [601, 378] width 10 height 17
radio input "true"
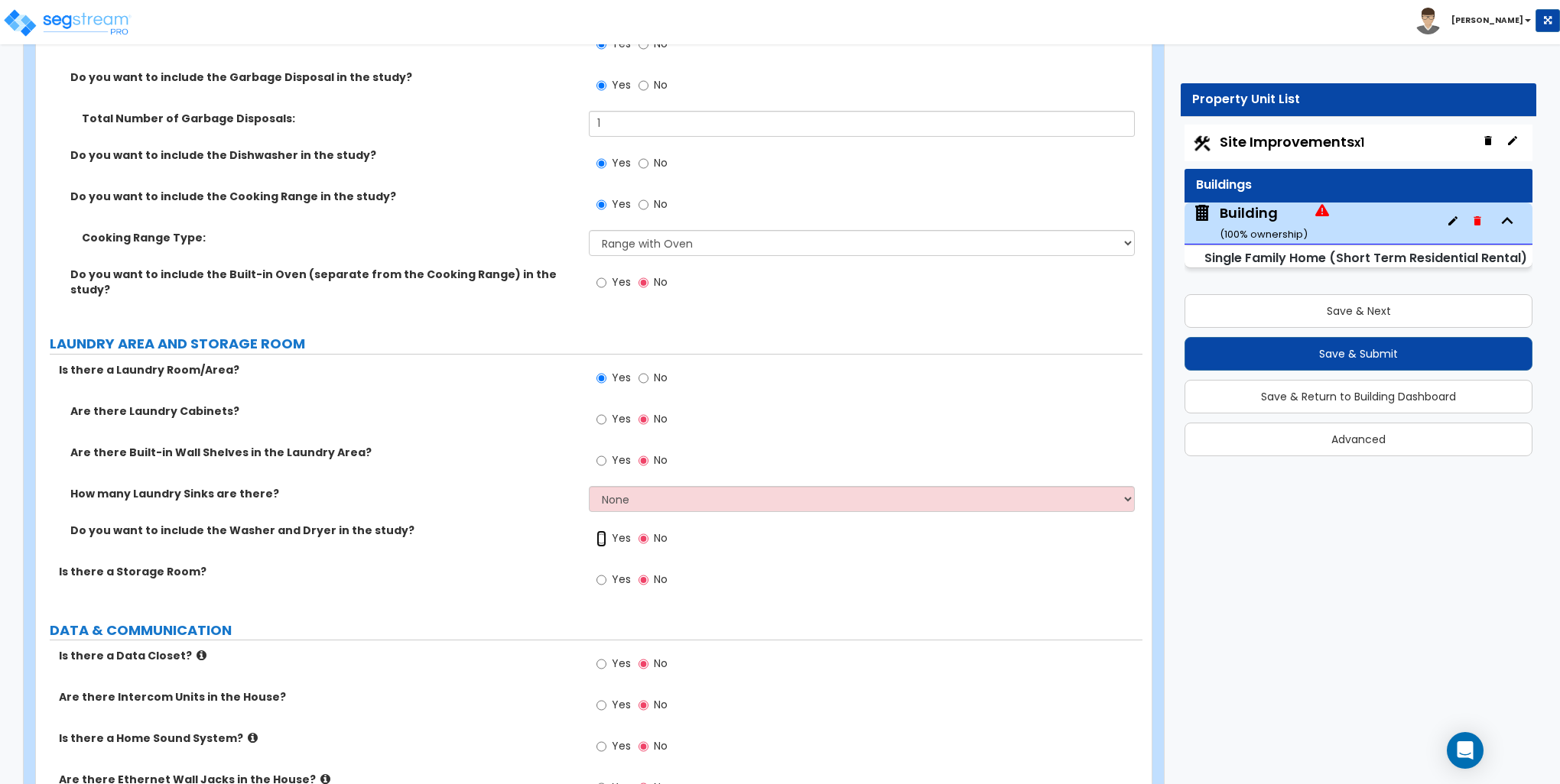
click at [601, 531] on input "Yes" at bounding box center [601, 539] width 10 height 17
radio input "true"
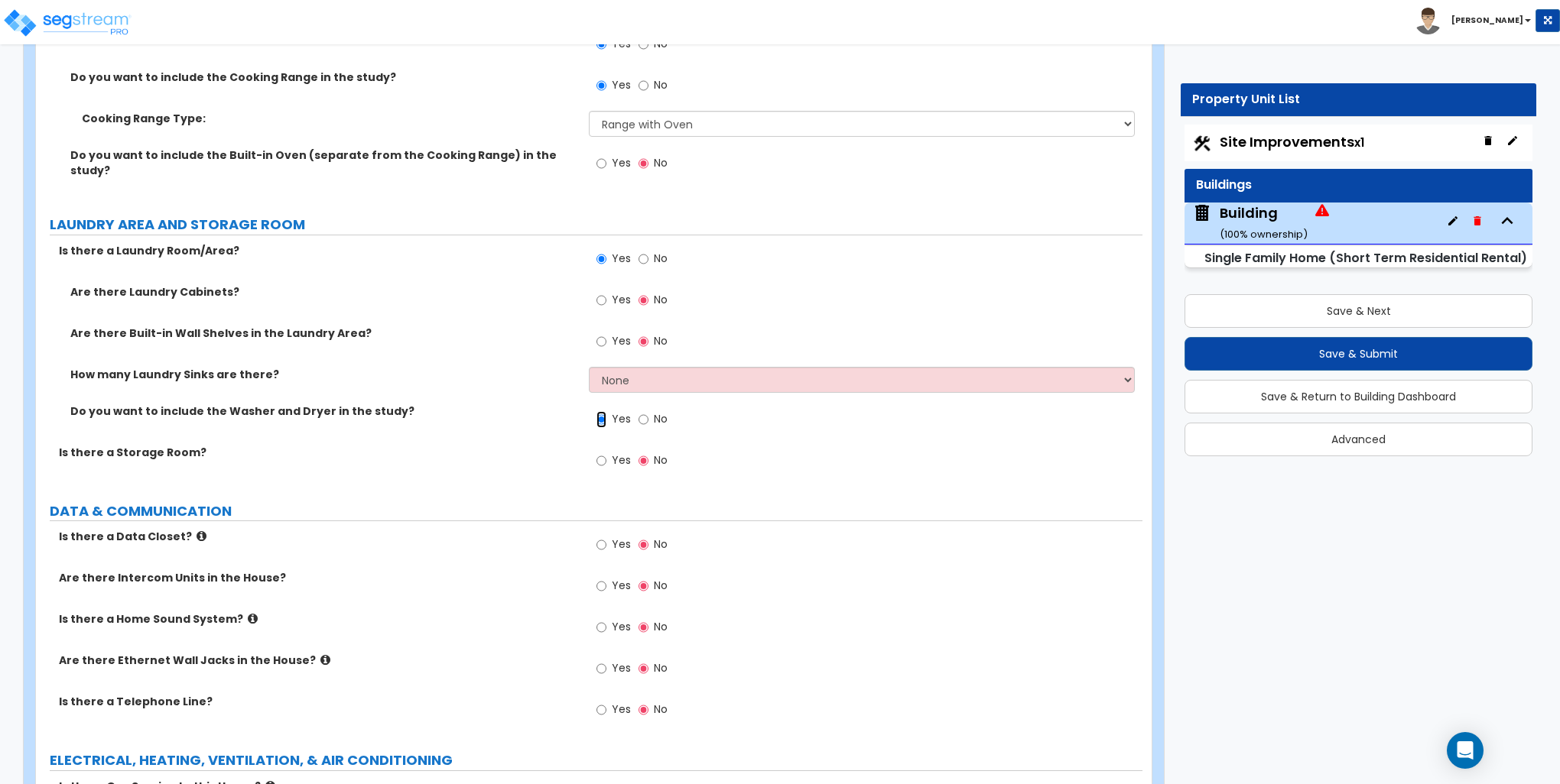
scroll to position [5963, 0]
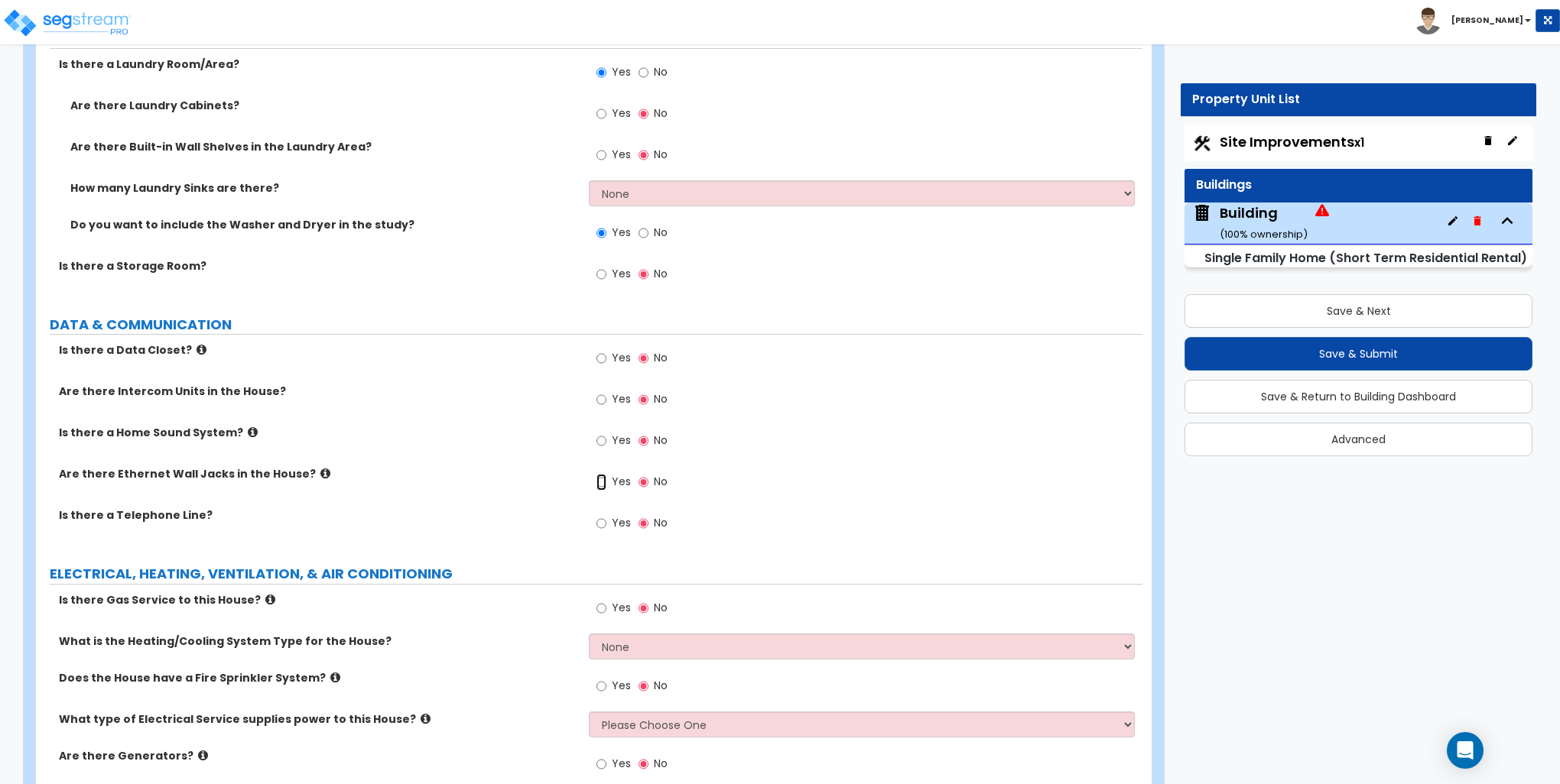
click at [600, 474] on input "Yes" at bounding box center [601, 482] width 10 height 17
radio input "true"
click at [596, 515] on input "Yes" at bounding box center [601, 523] width 10 height 17
radio input "true"
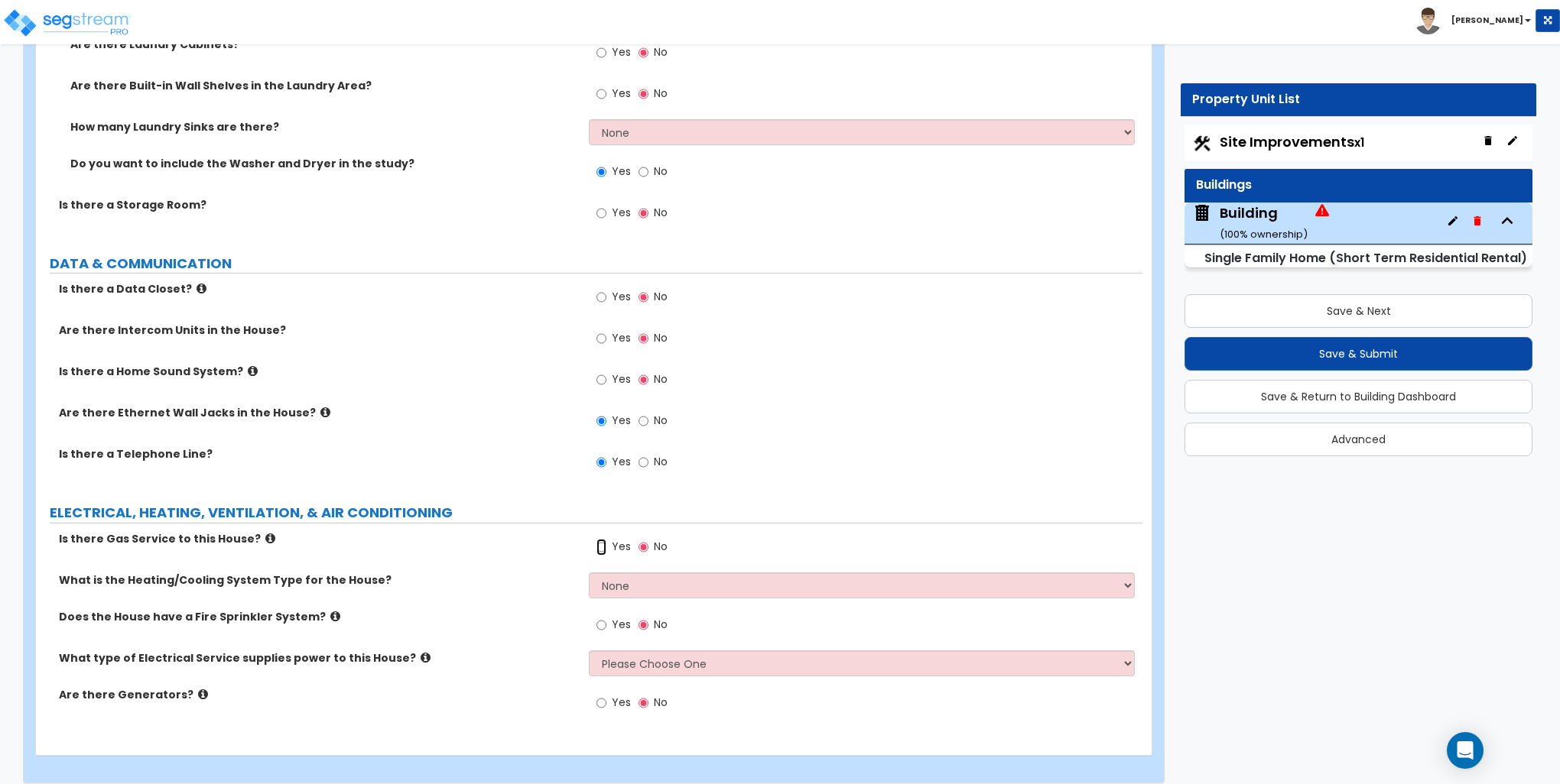
click at [599, 539] on input "Yes" at bounding box center [601, 548] width 10 height 17
radio input "true"
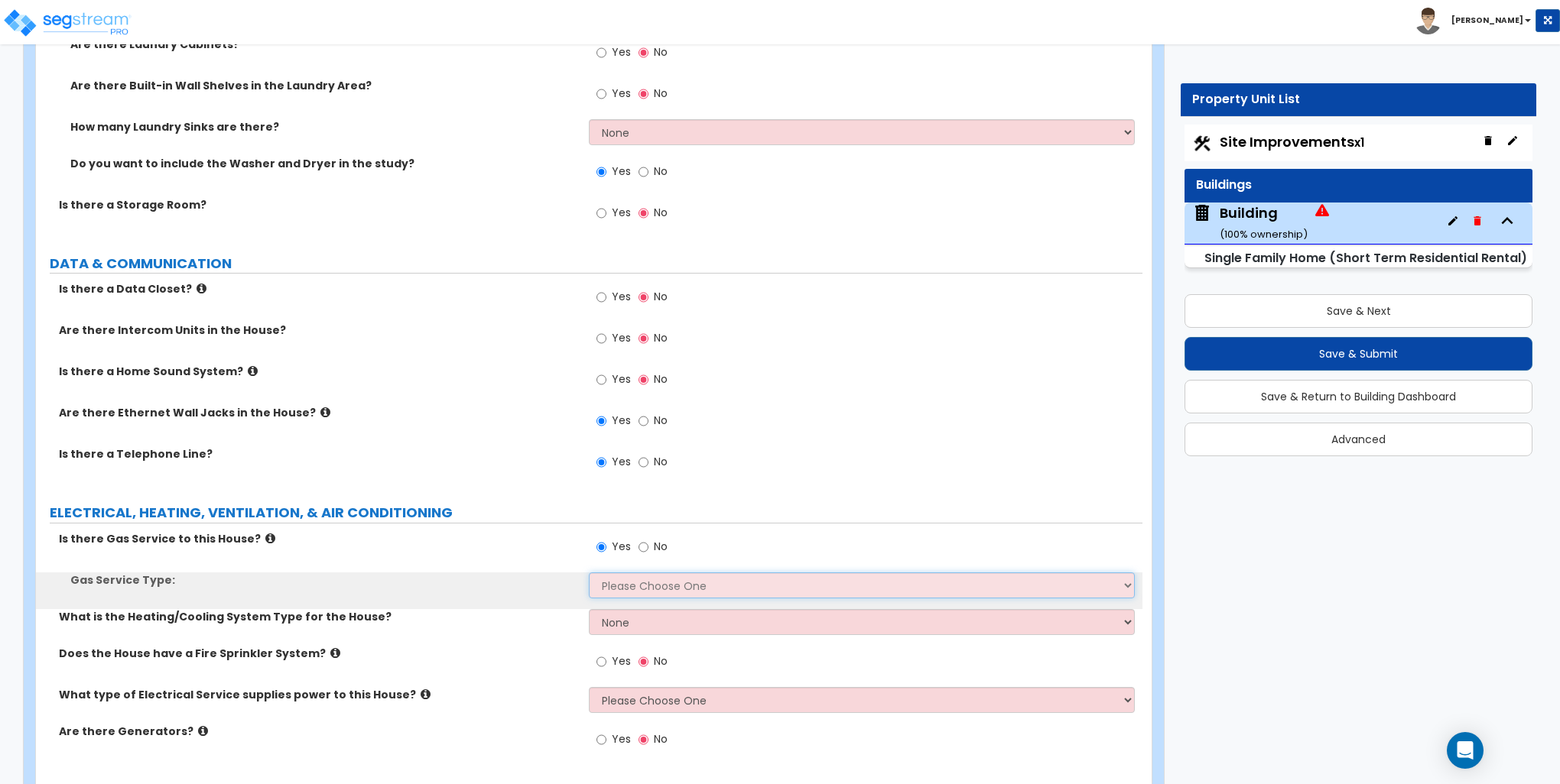
click at [612, 573] on select "Please Choose One Natural Gas Service Propane Tank On-site" at bounding box center [861, 586] width 545 height 26
select select "1"
click at [589, 573] on select "Please Choose One Natural Gas Service Propane Tank On-site" at bounding box center [861, 586] width 545 height 26
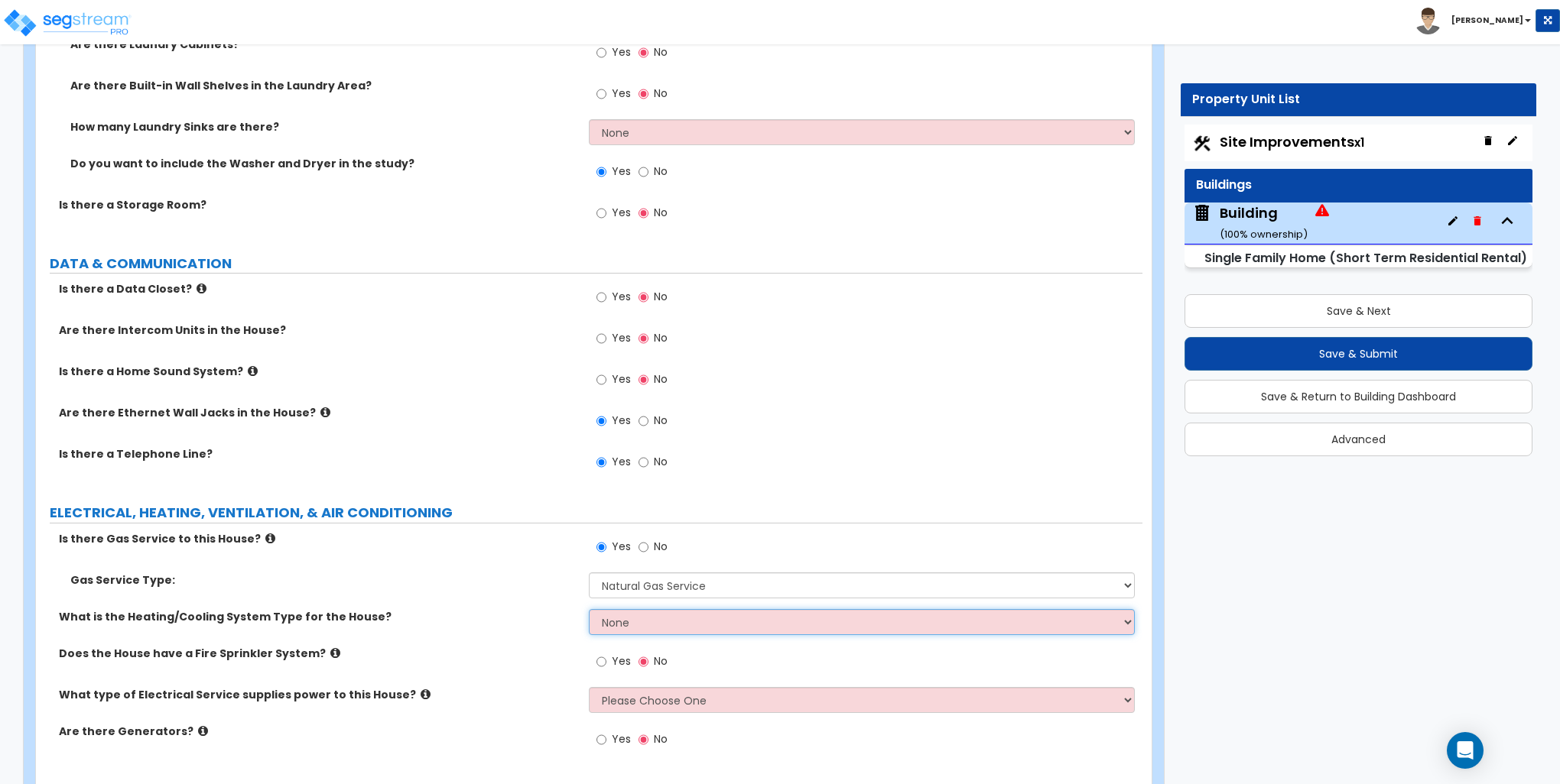
click at [670, 613] on select "None Heat Only Centralized Heating & Cooling Thru Wall Air Conditioners Mini Sp…" at bounding box center [861, 622] width 545 height 26
select select "2"
click at [589, 609] on select "None Heat Only Centralized Heating & Cooling Thru Wall Air Conditioners Mini Sp…" at bounding box center [861, 622] width 545 height 26
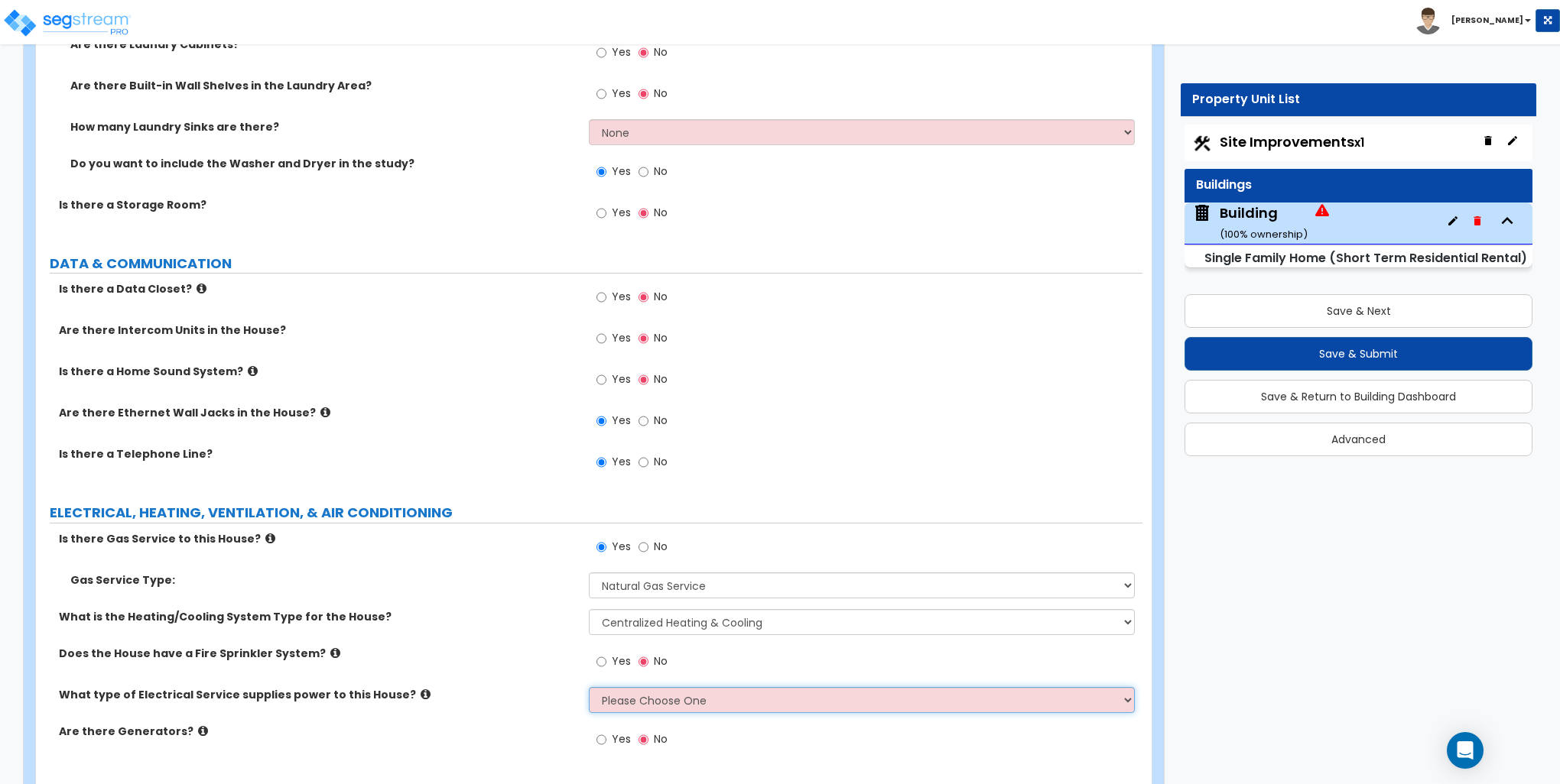
click at [628, 687] on select "Please Choose One Overhead Underground" at bounding box center [861, 700] width 545 height 26
select select "1"
click at [589, 687] on select "Please Choose One Overhead Underground" at bounding box center [861, 700] width 545 height 26
click at [534, 573] on label "Gas Service Type:" at bounding box center [323, 580] width 507 height 15
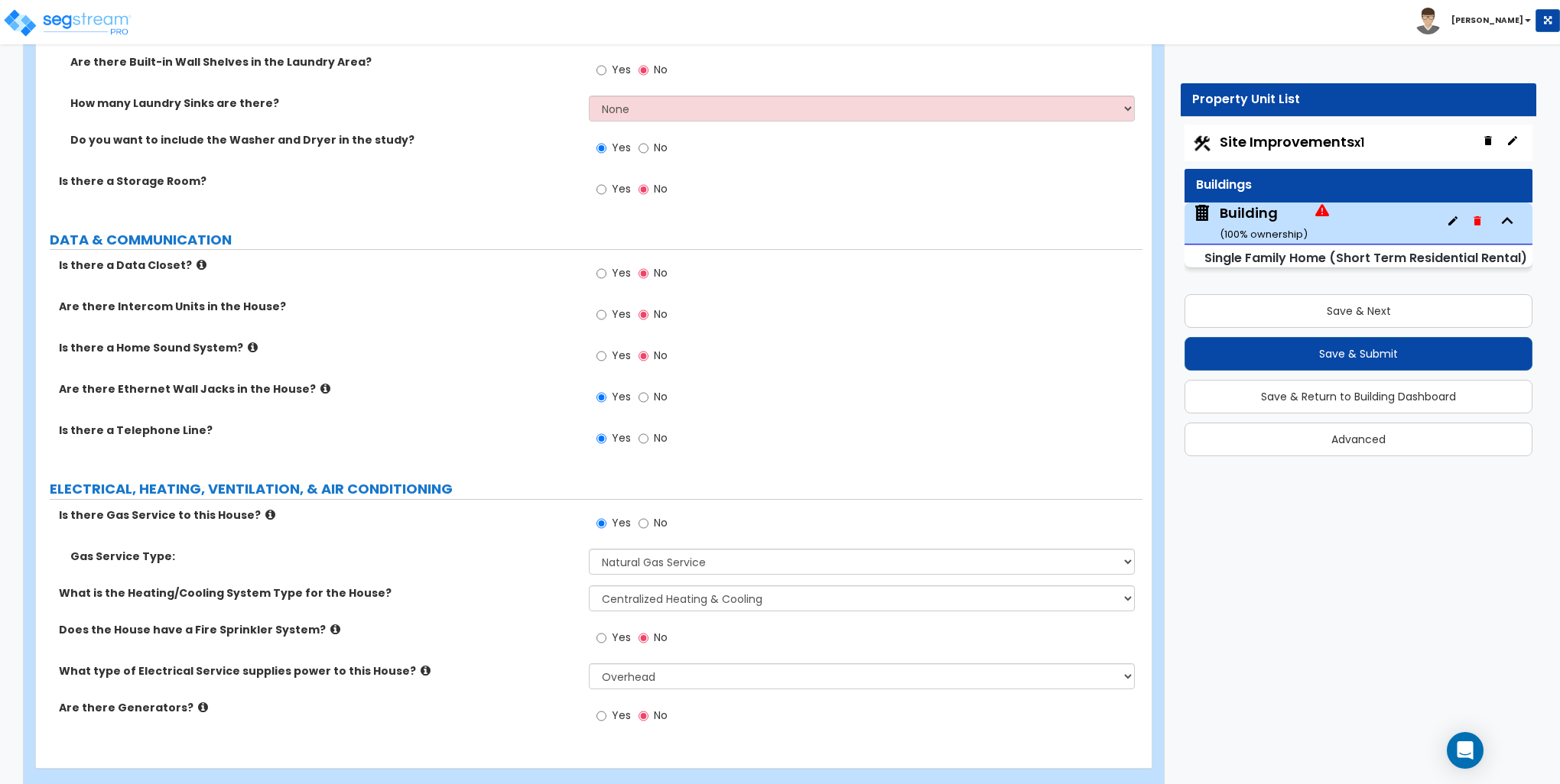
scroll to position [6060, 0]
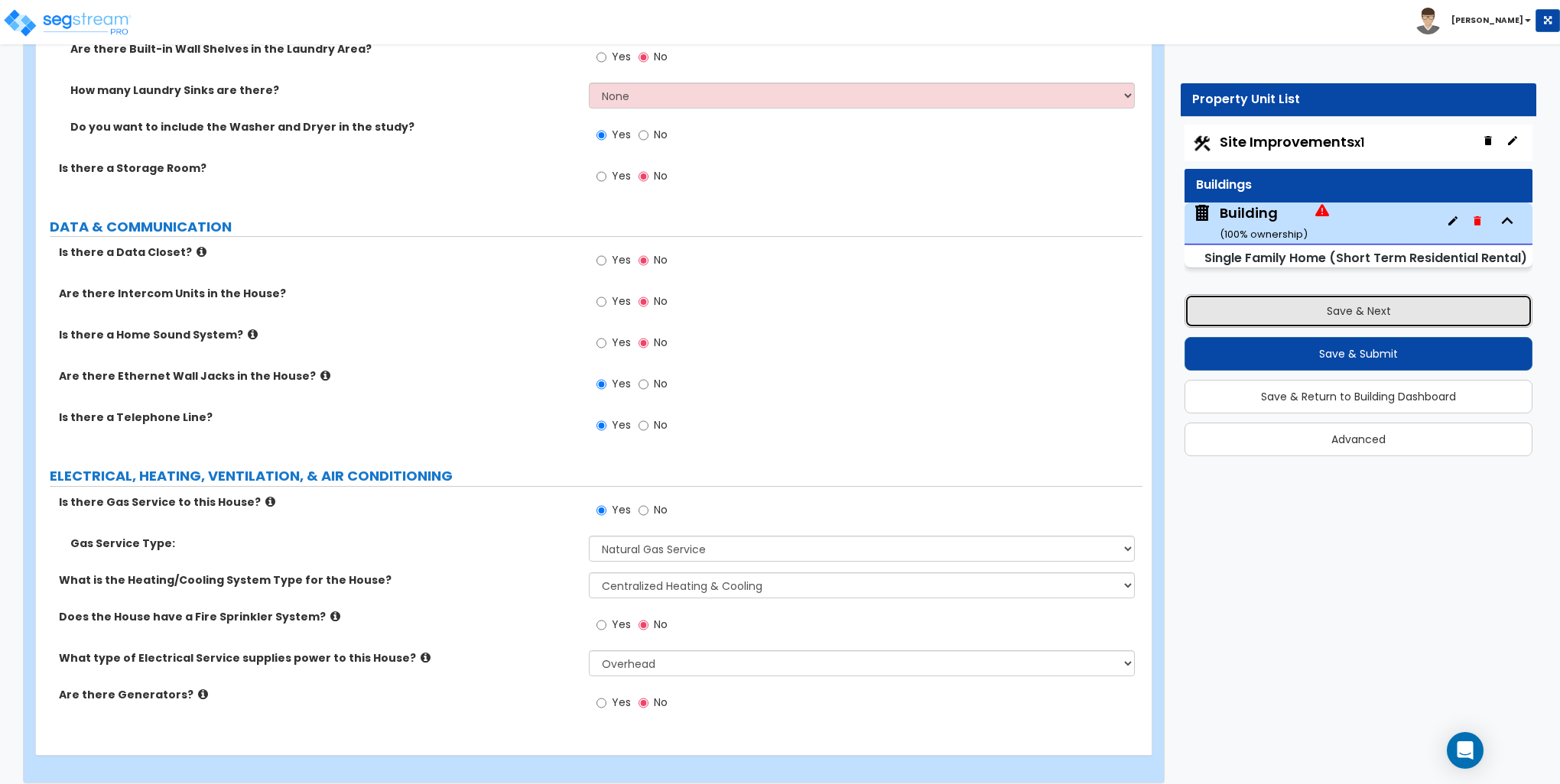
click at [1356, 306] on button "Save & Next" at bounding box center [1358, 311] width 348 height 34
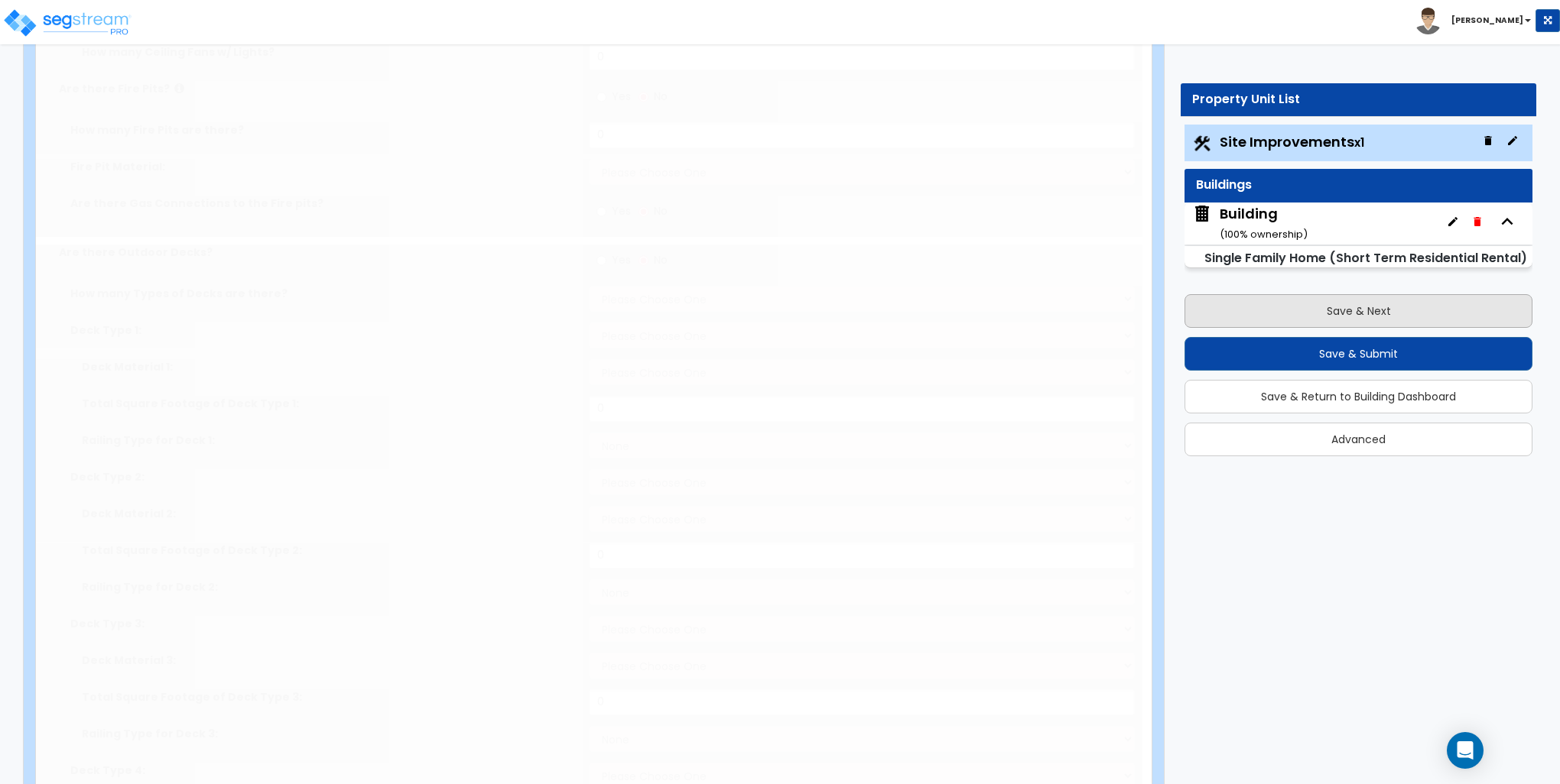
select select "2"
type input "30928"
select select "2"
type input "2747"
radio input "true"
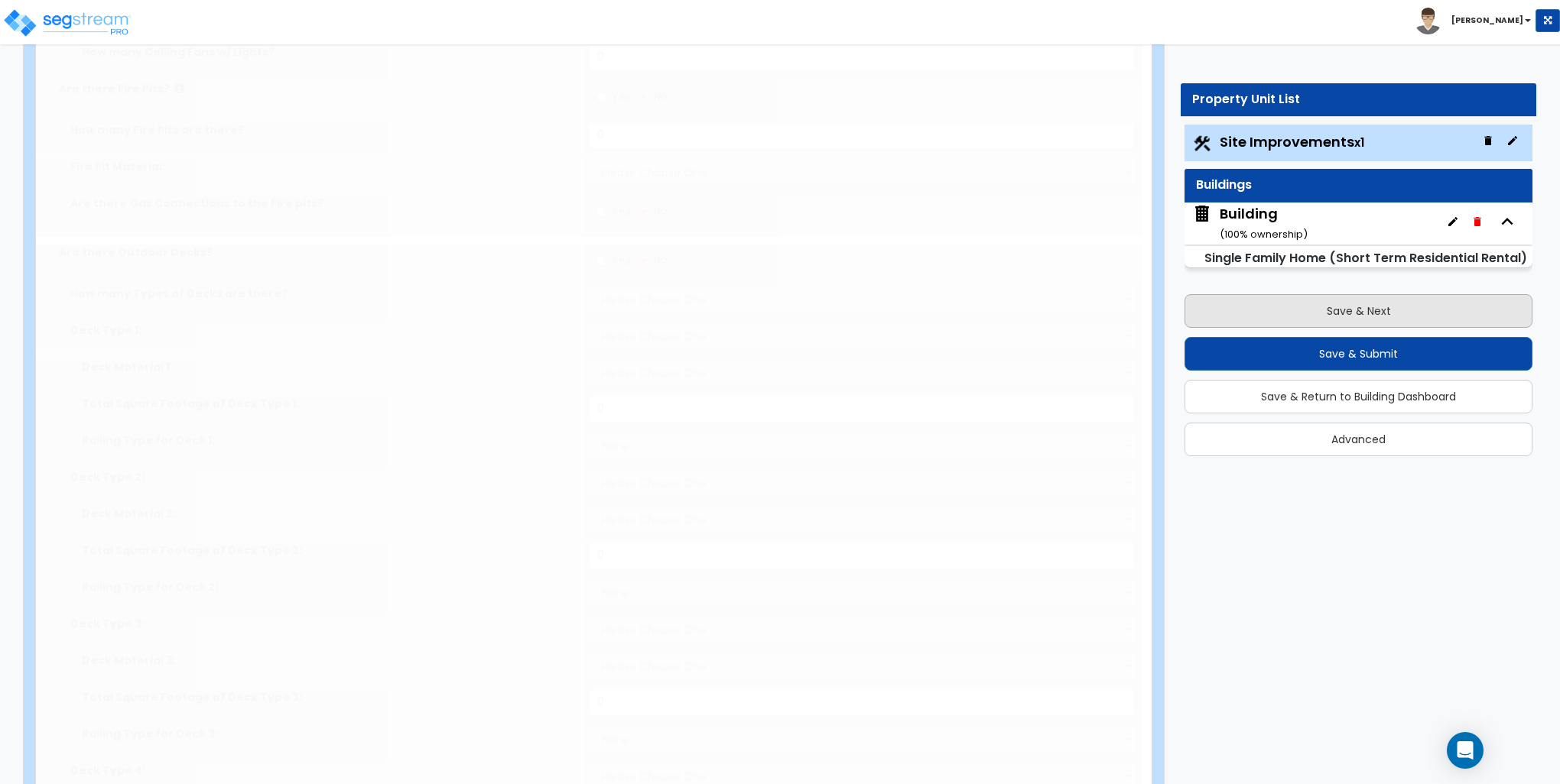
type input "4"
type input "9"
radio input "true"
select select "3"
radio input "true"
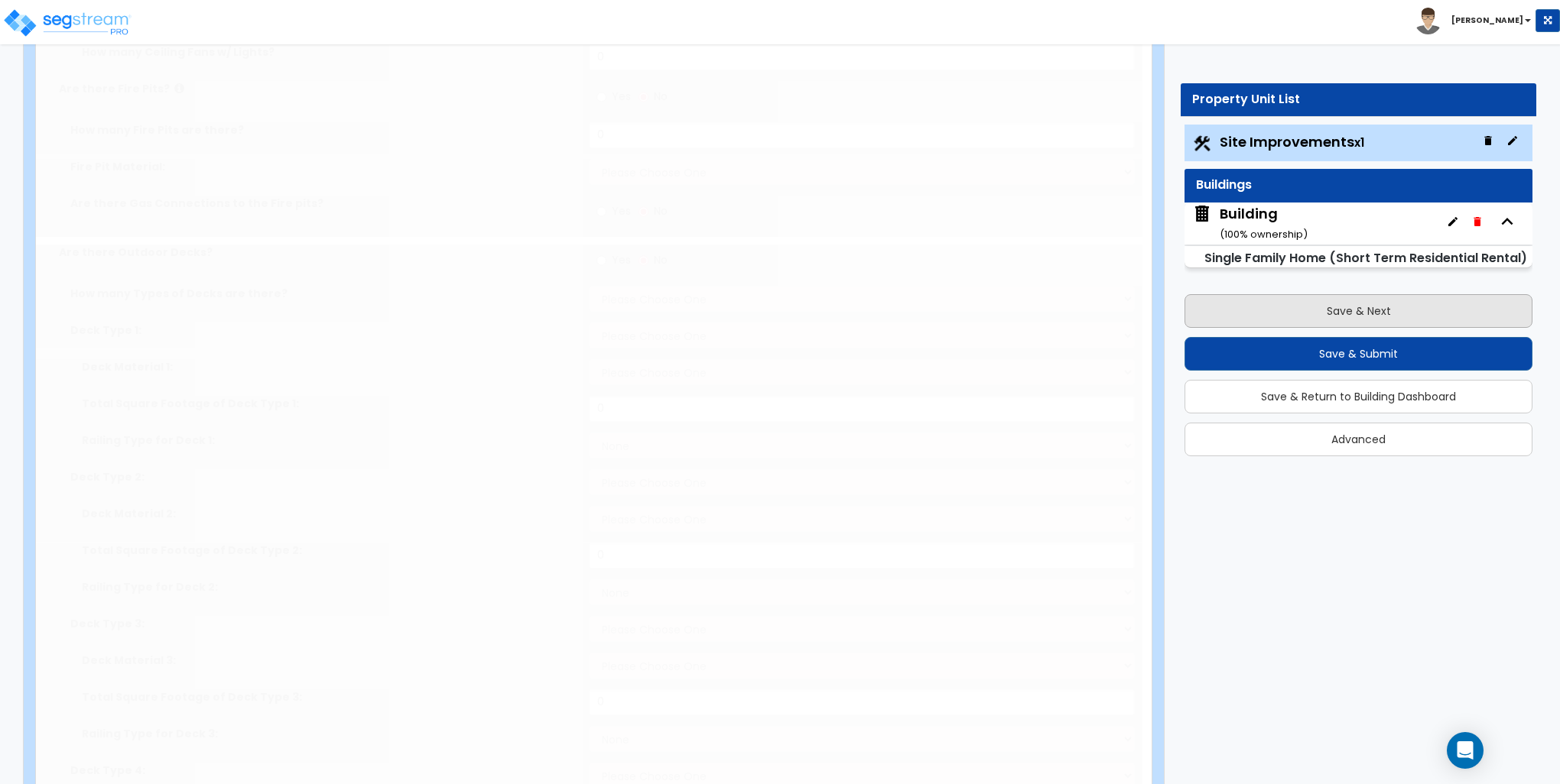
select select "2"
type input "319"
select select "1"
radio input "true"
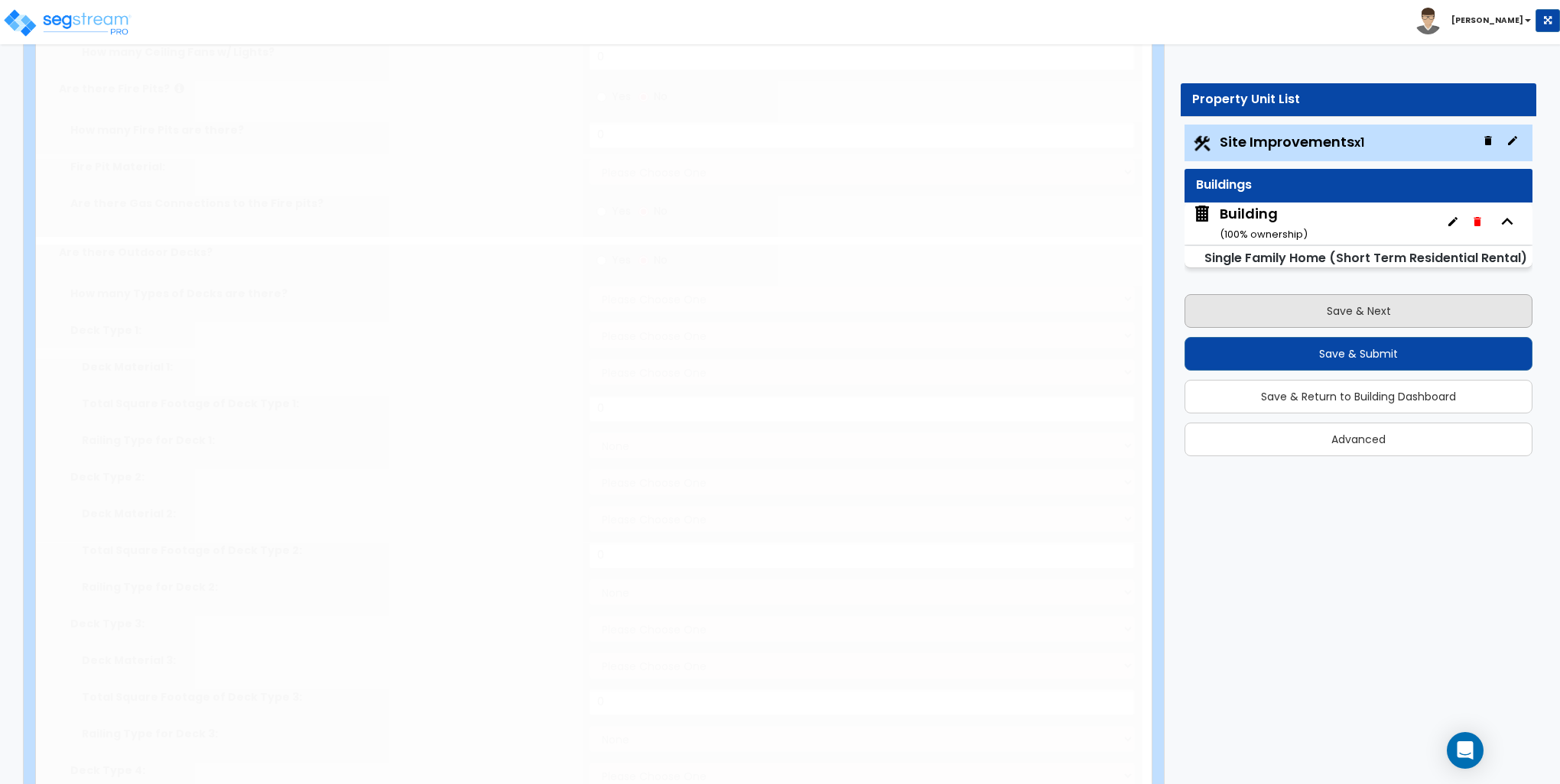
select select "1"
type input "6"
radio input "true"
select select "1"
select select "2"
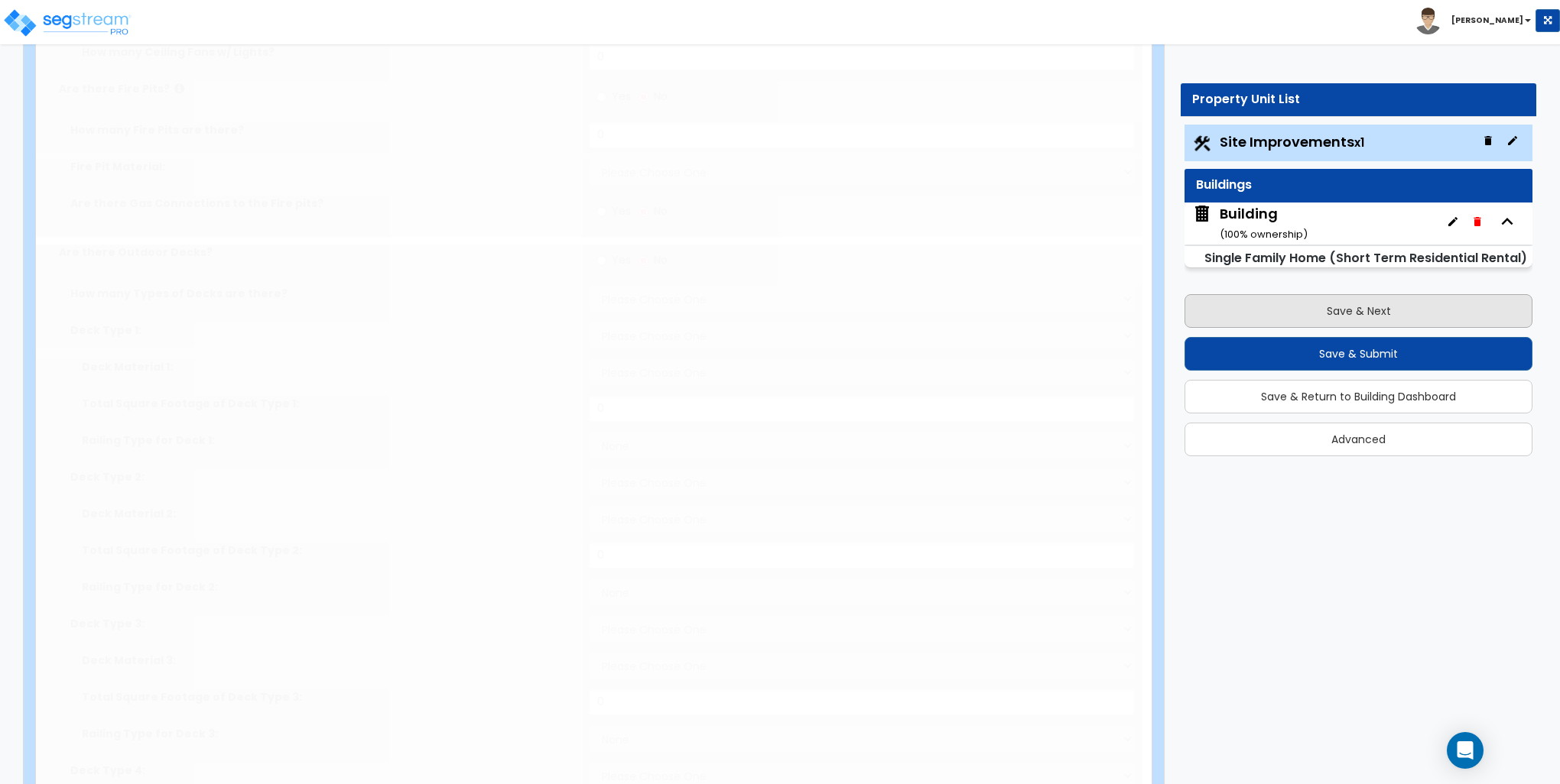
select select "1"
type input "80"
select select "1"
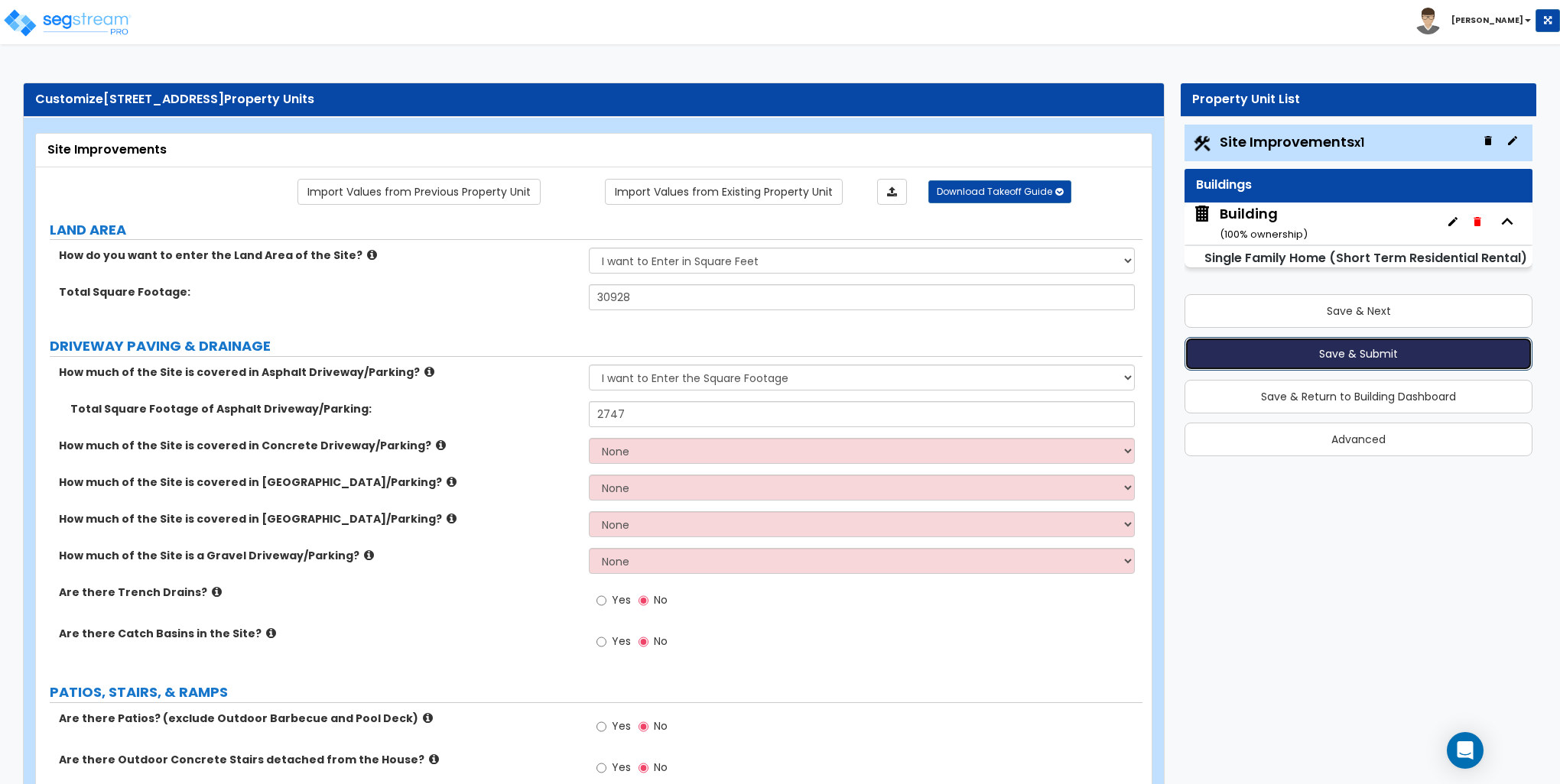
click at [1352, 355] on button "Save & Submit" at bounding box center [1358, 354] width 348 height 34
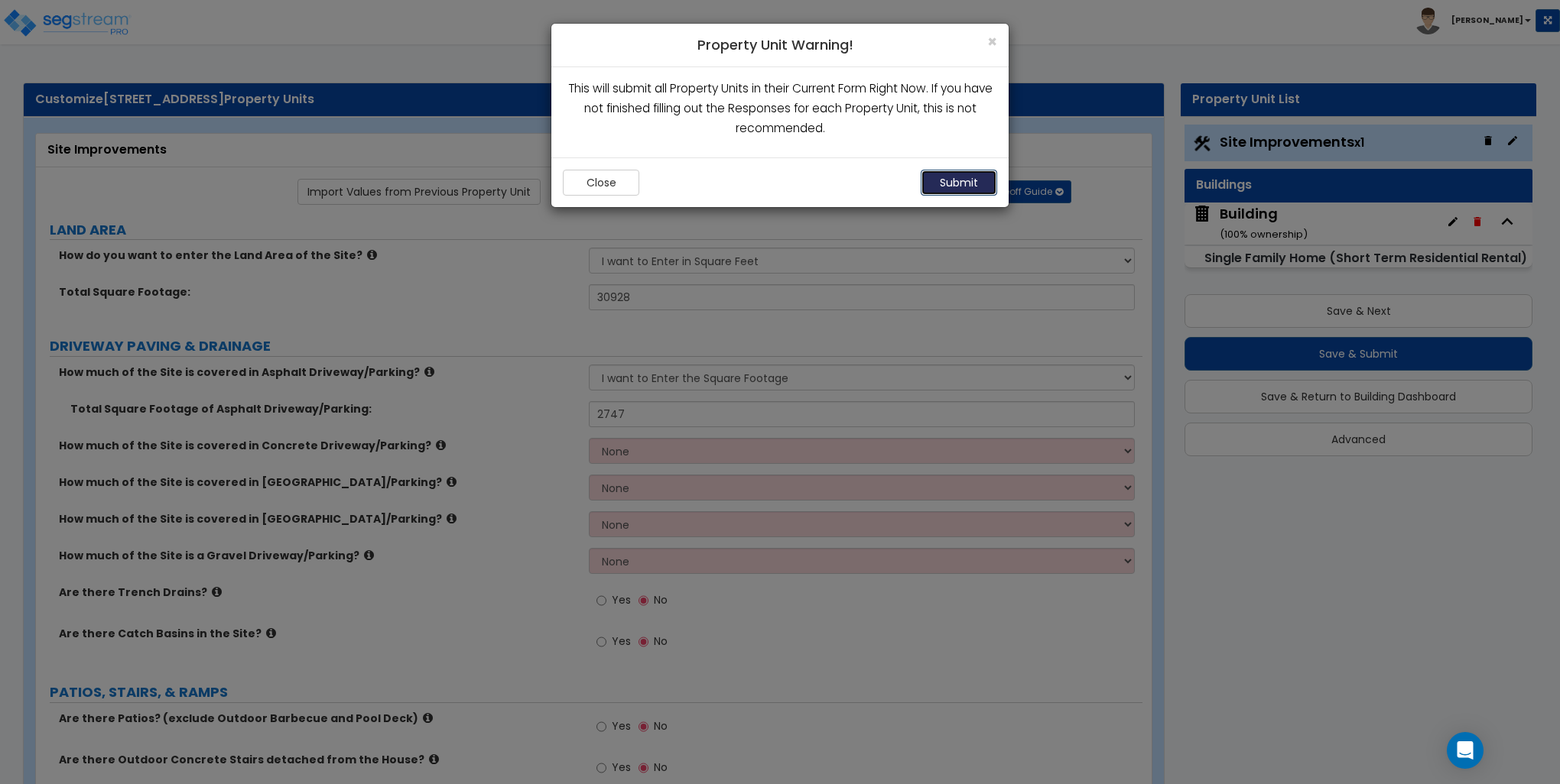
click at [964, 179] on button "Submit" at bounding box center [959, 183] width 77 height 26
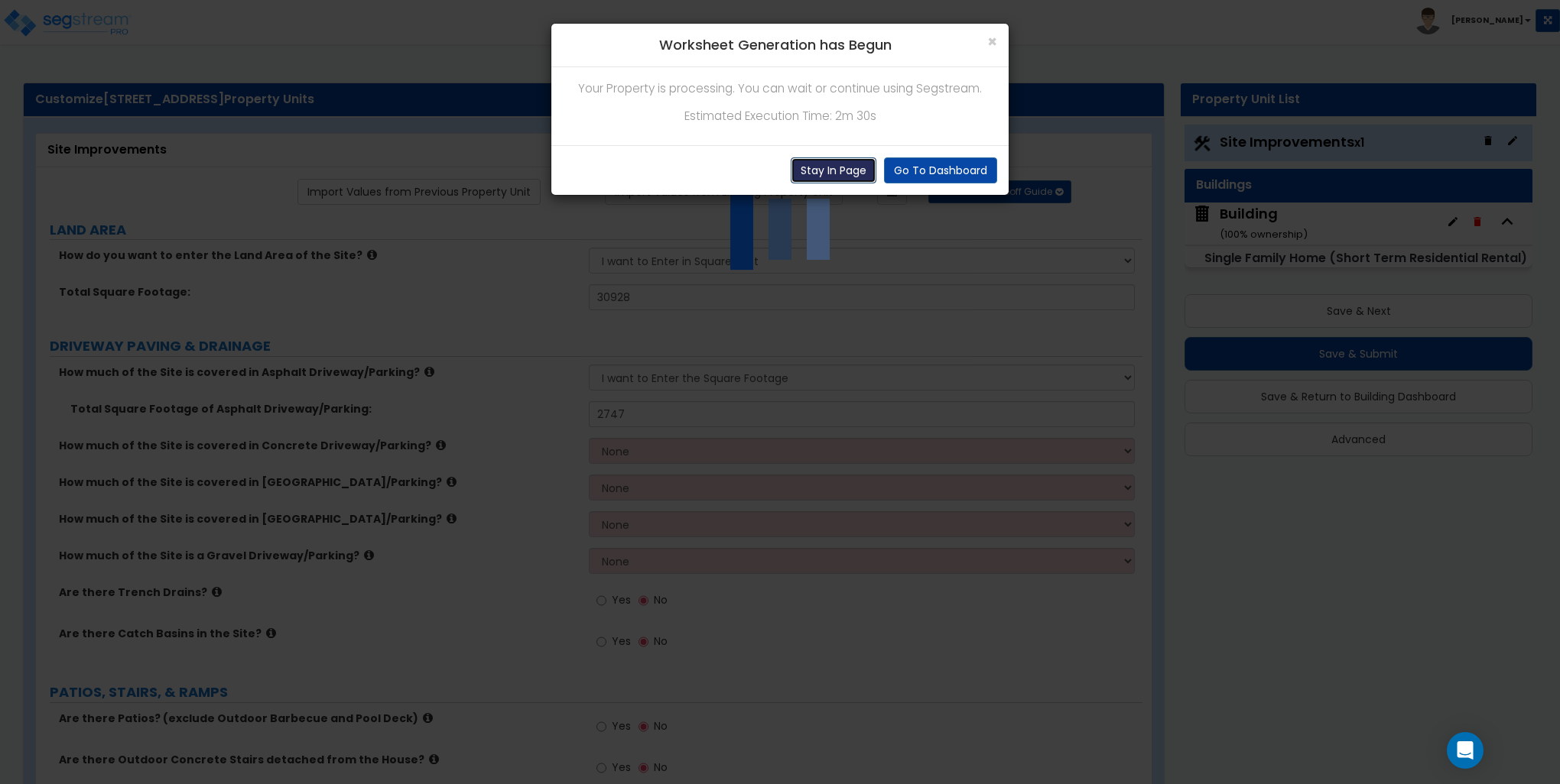
click at [855, 166] on button "Stay In Page" at bounding box center [834, 171] width 86 height 26
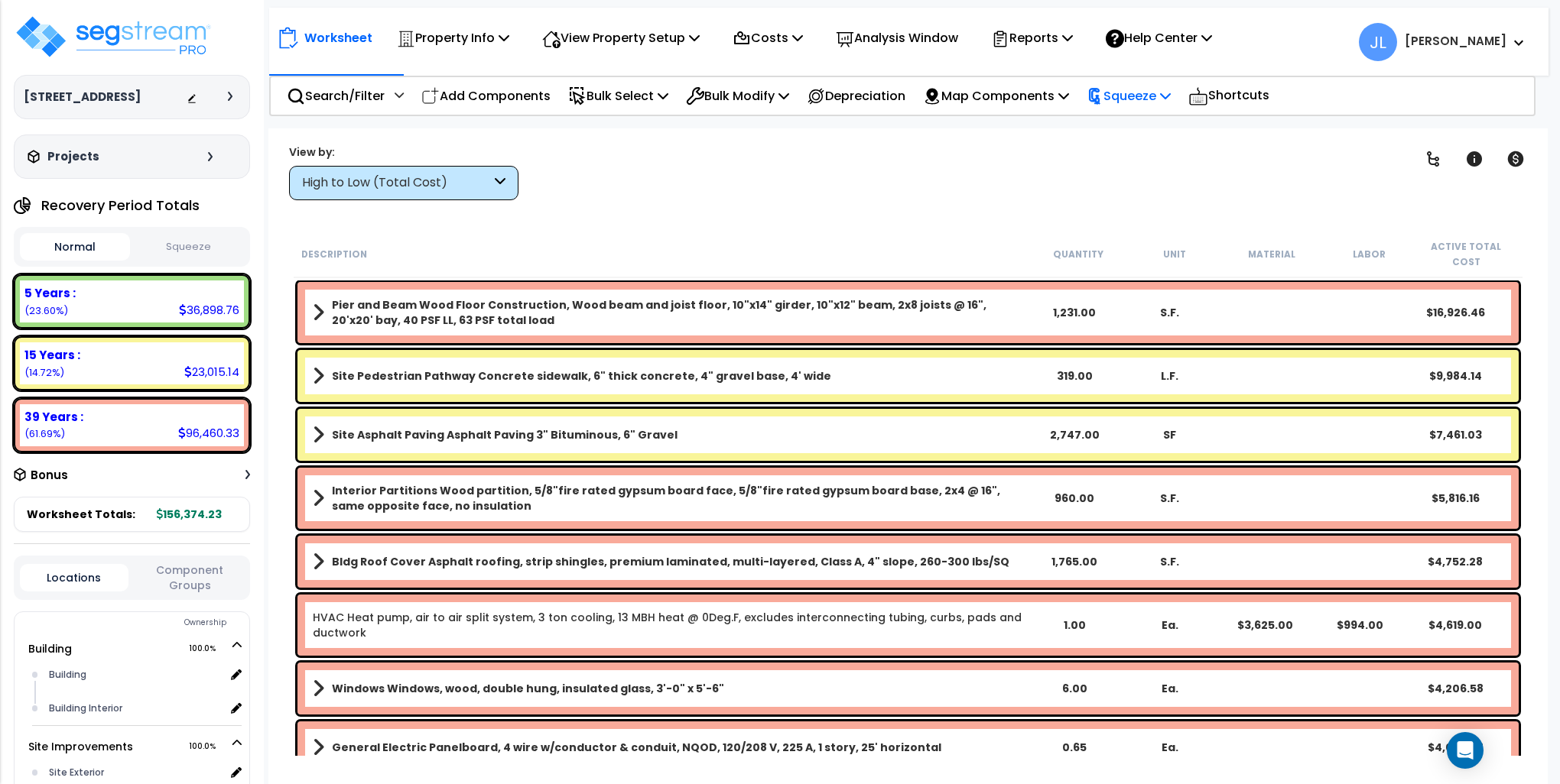
click at [1147, 98] on p "Squeeze" at bounding box center [1128, 96] width 84 height 21
click at [1133, 130] on link "Squeeze" at bounding box center [1154, 130] width 151 height 31
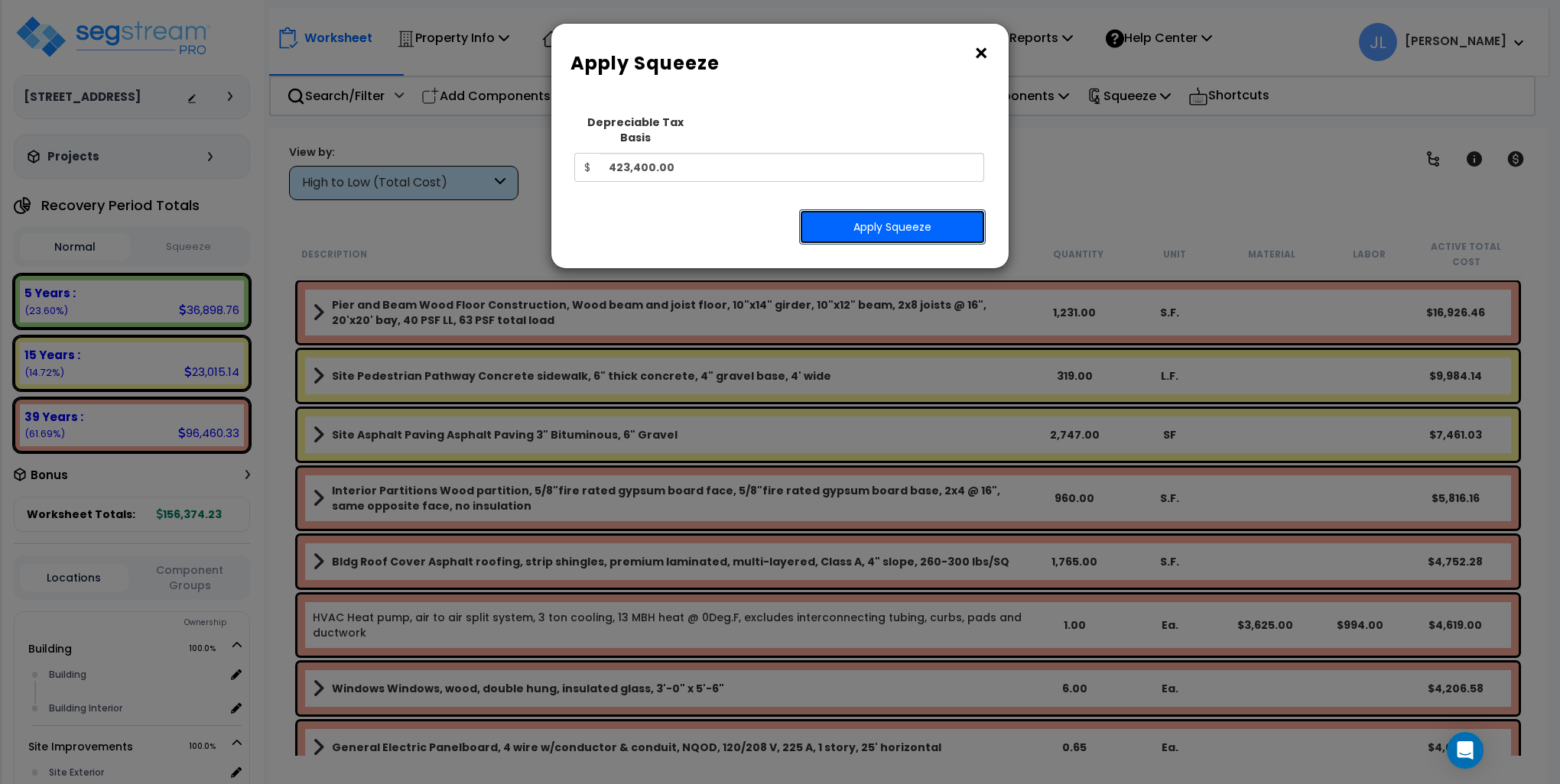
click at [914, 209] on button "Apply Squeeze" at bounding box center [893, 227] width 187 height 36
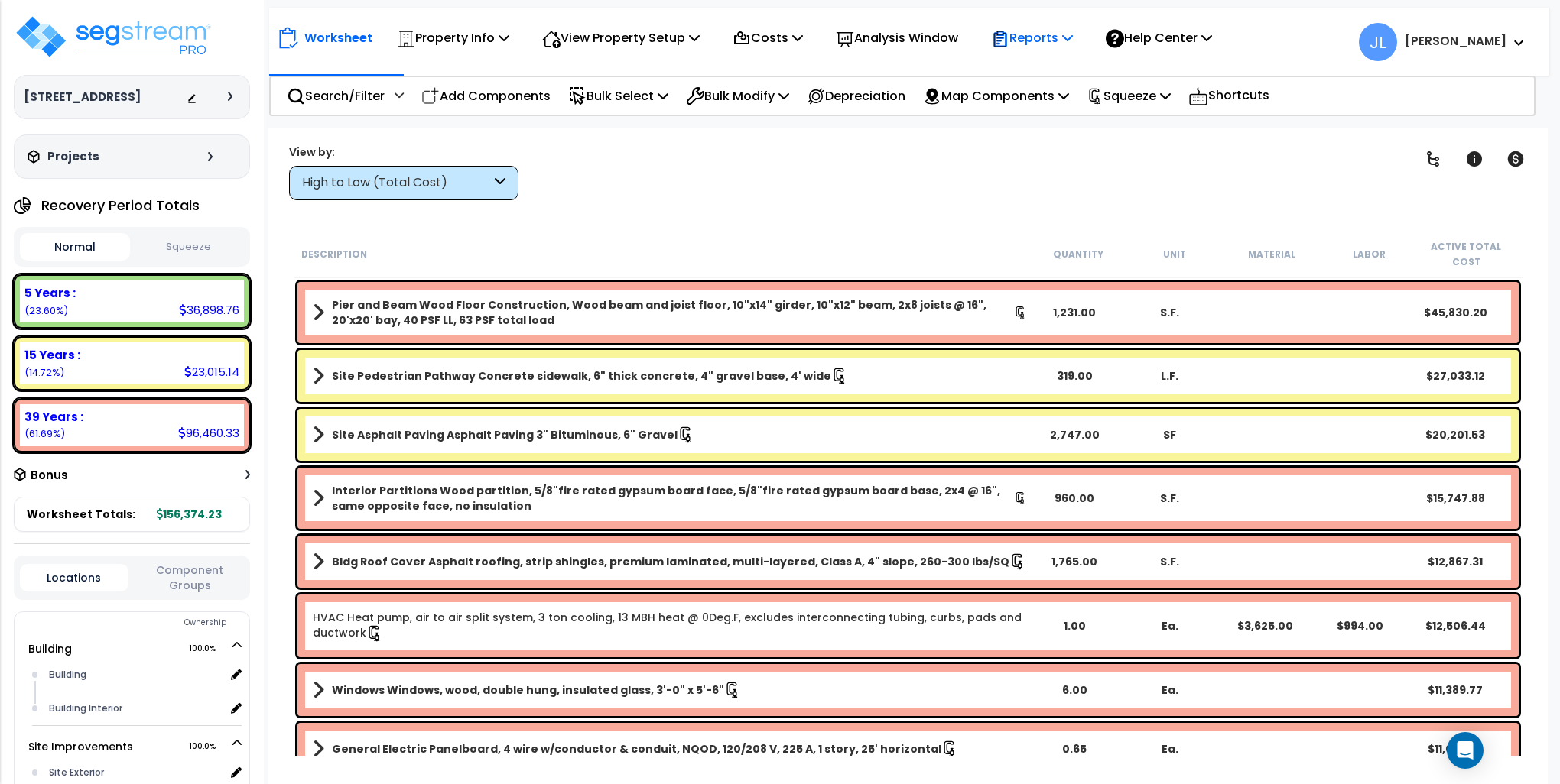
click at [1070, 33] on p "Reports" at bounding box center [1032, 37] width 82 height 21
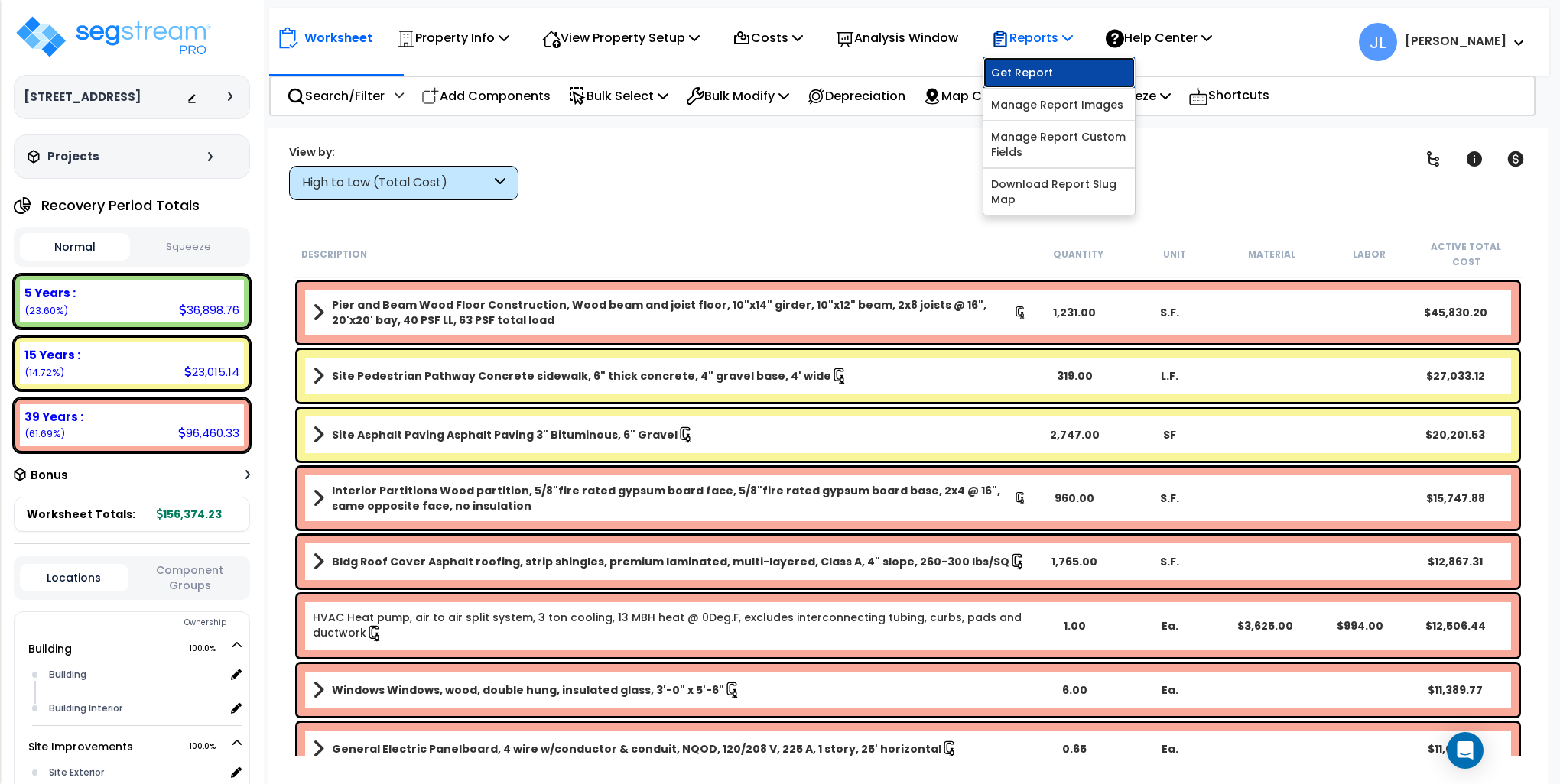
click at [1052, 69] on link "Get Report" at bounding box center [1059, 72] width 151 height 31
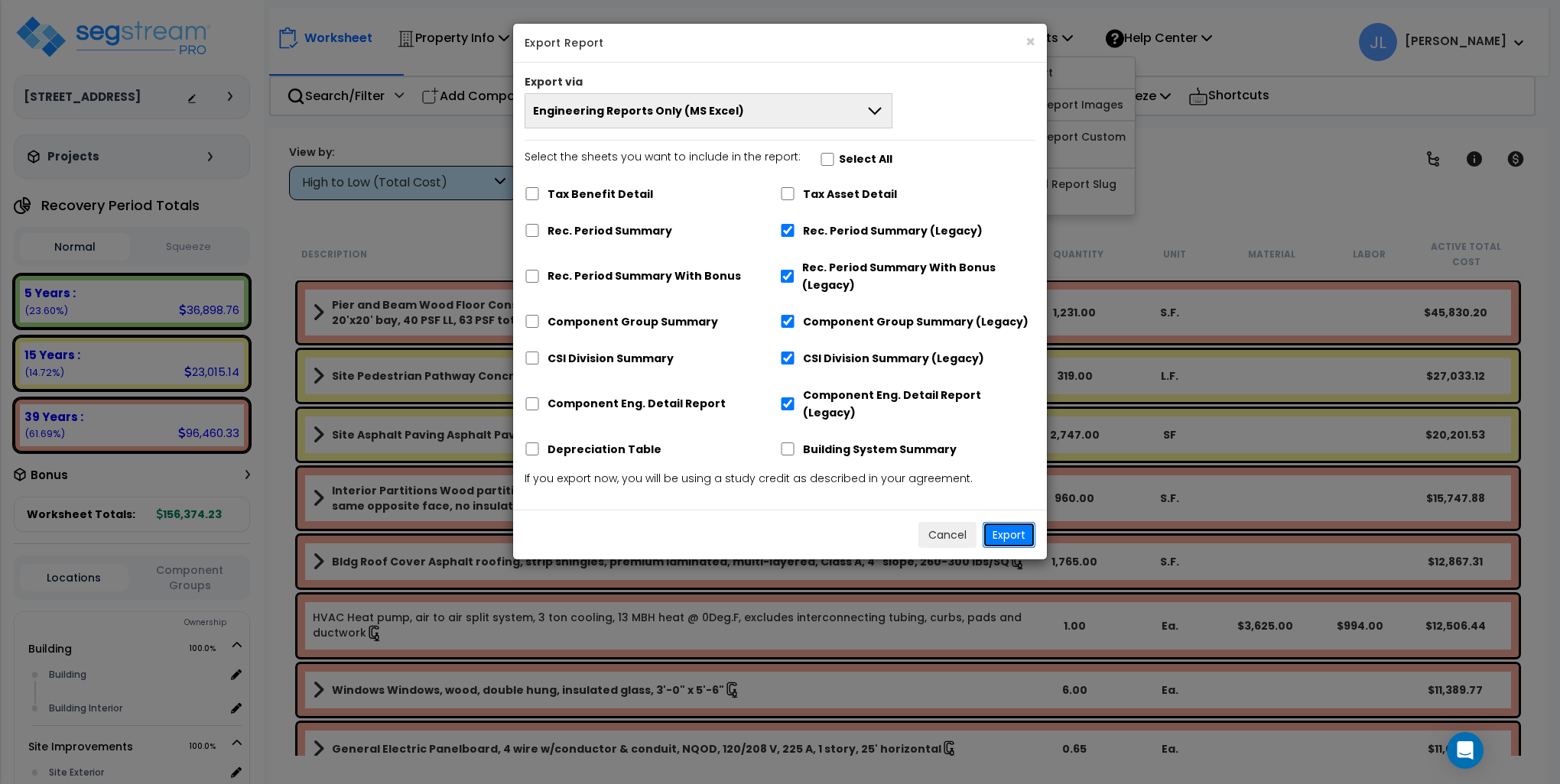
click at [1017, 522] on button "Export" at bounding box center [1009, 535] width 52 height 26
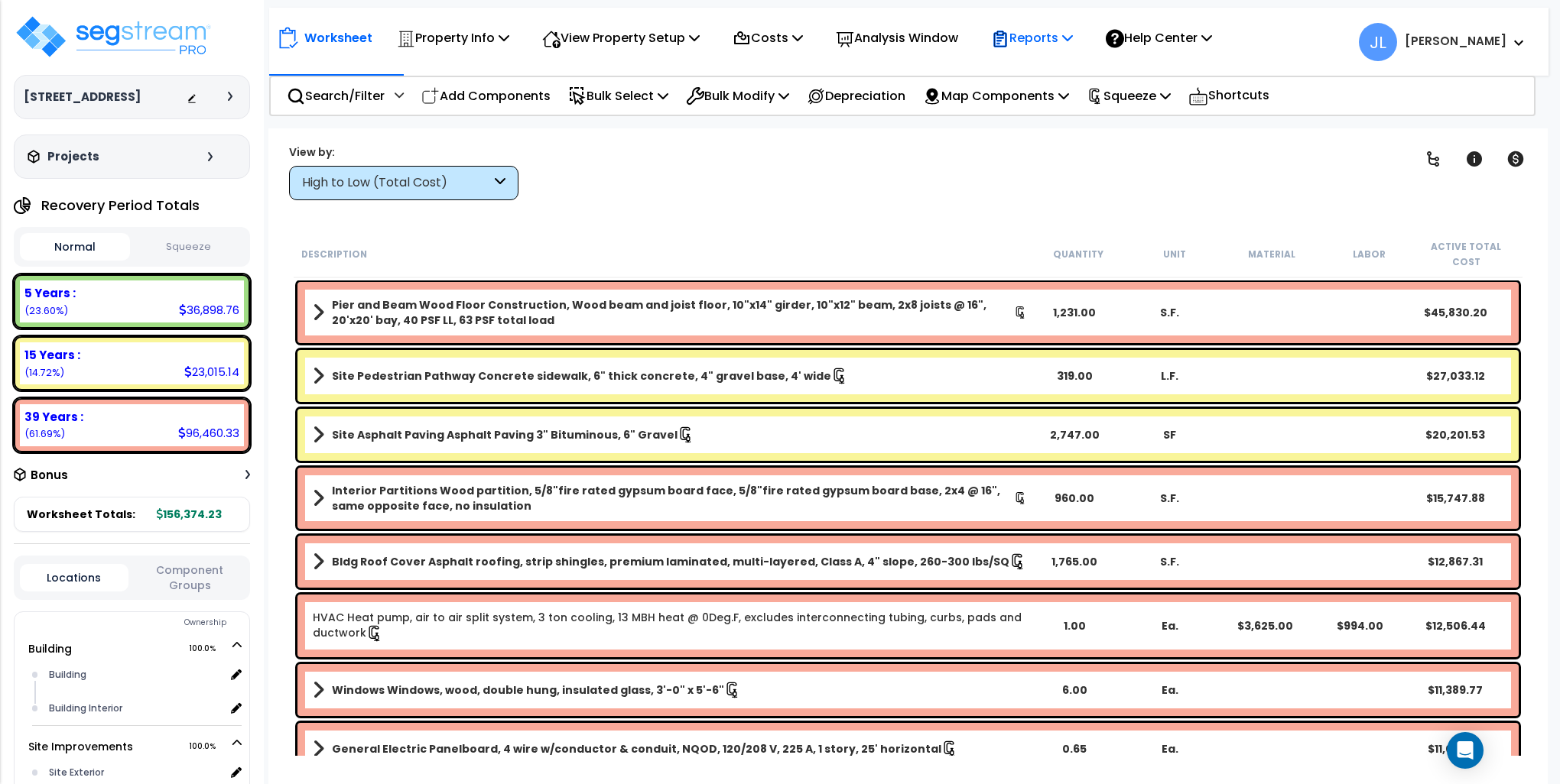
click at [1065, 41] on p "Reports" at bounding box center [1032, 37] width 82 height 21
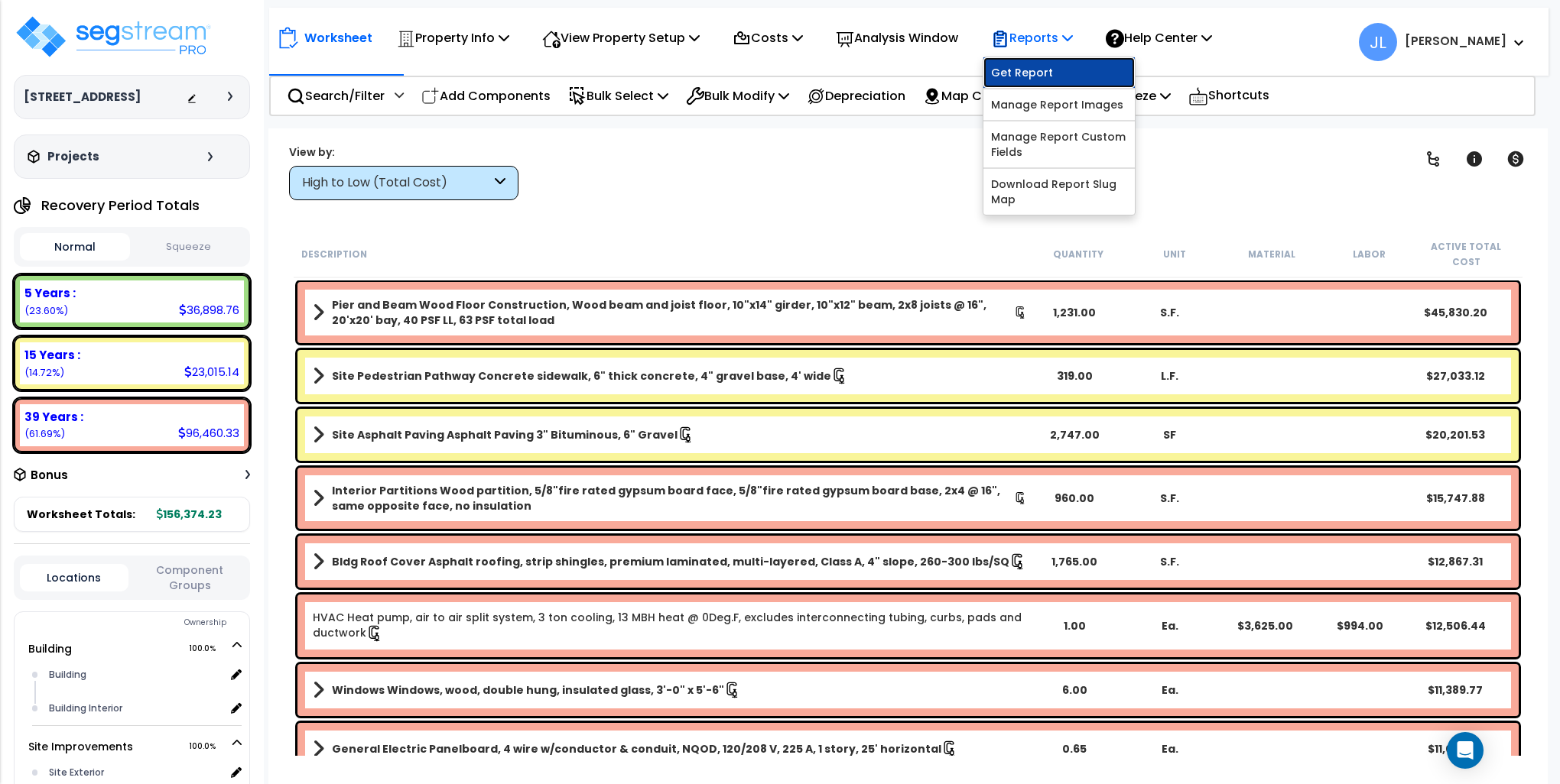
click at [1043, 71] on link "Get Report" at bounding box center [1059, 72] width 151 height 31
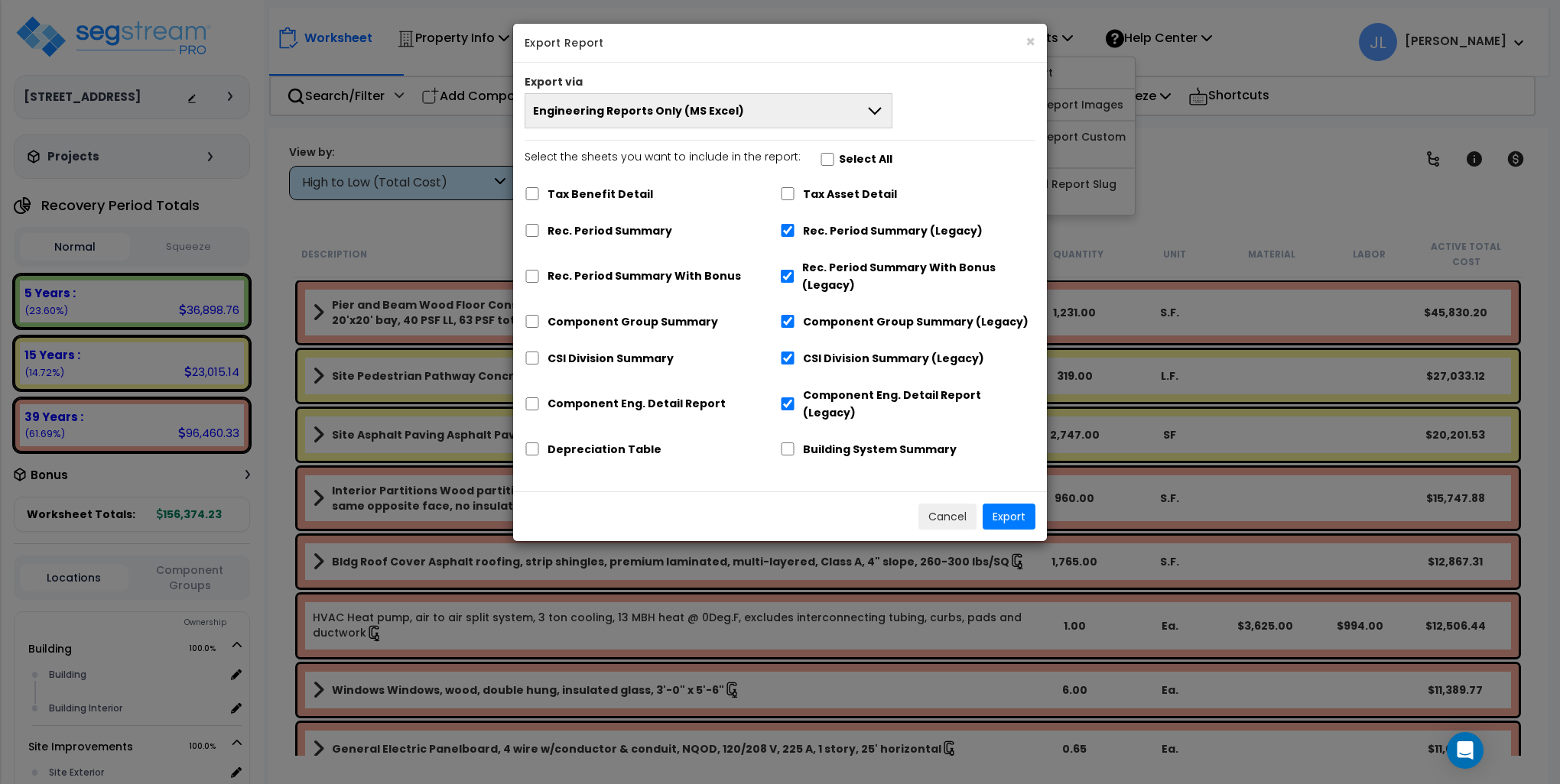
click at [784, 108] on button "Engineering Reports Only (MS Excel)" at bounding box center [708, 111] width 367 height 36
click at [725, 111] on span "Engineering Reports Only (MS Excel)" at bounding box center [638, 110] width 211 height 15
click at [725, 107] on span "Engineering Reports Only (MS Excel)" at bounding box center [638, 110] width 211 height 15
click at [532, 234] on input "Rec. Period Summary" at bounding box center [532, 231] width 15 height 13
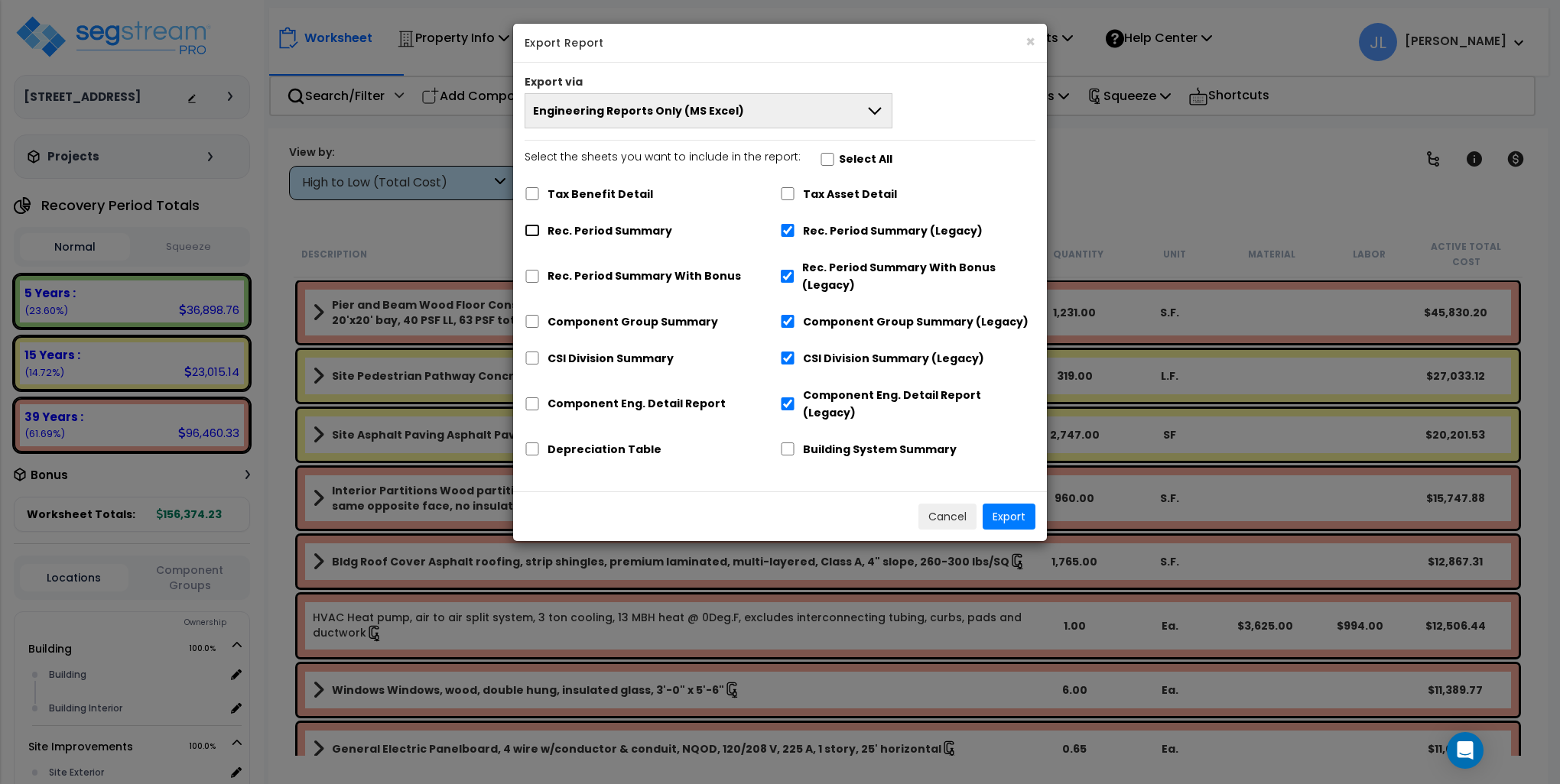
checkbox input "true"
checkbox input "false"
click at [534, 274] on input "Rec. Period Summary With Bonus" at bounding box center [532, 277] width 15 height 13
checkbox input "true"
checkbox input "false"
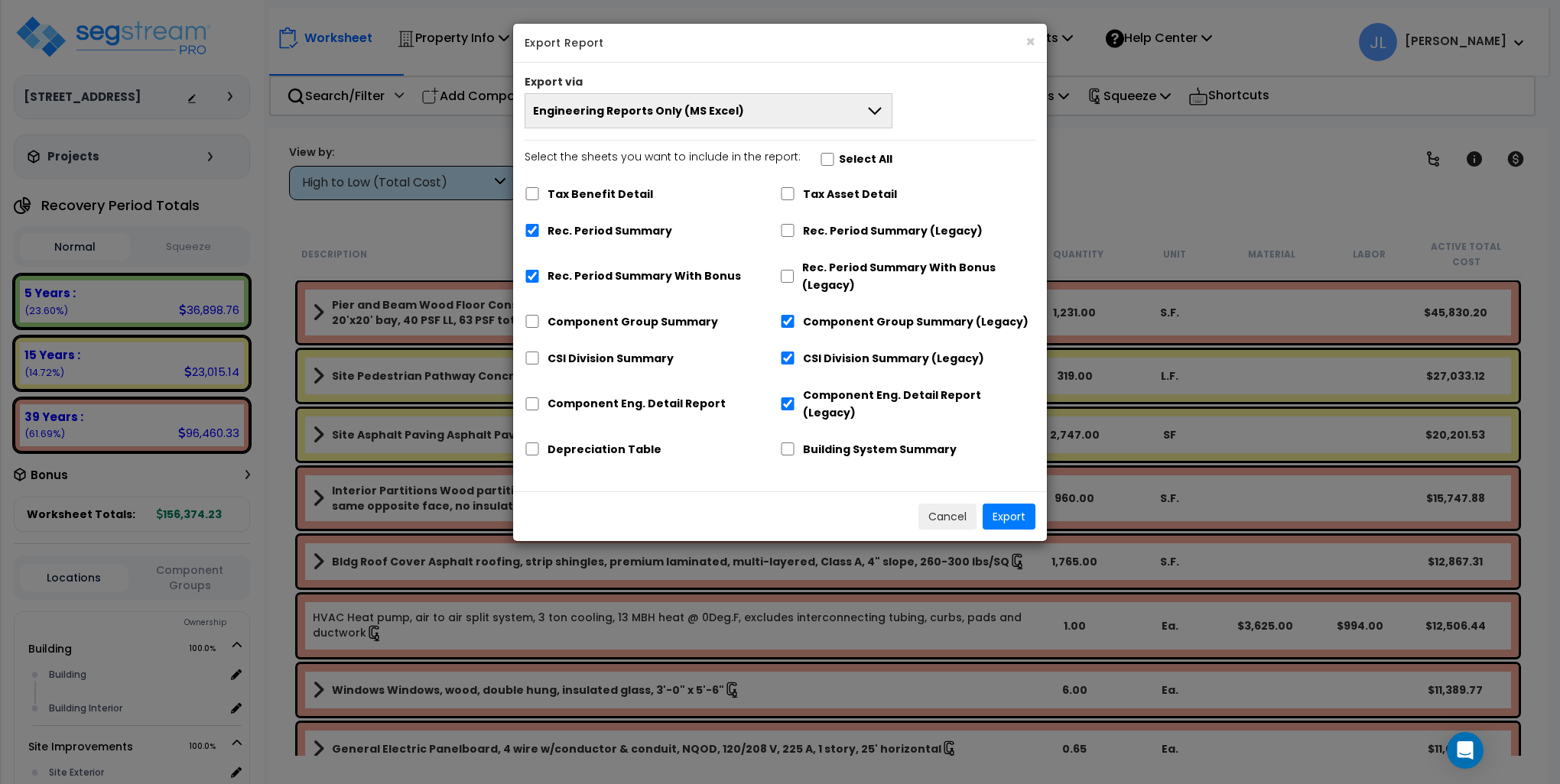
click at [527, 330] on div "Component Group Summary" at bounding box center [651, 320] width 255 height 29
click at [532, 317] on input "Component Group Summary" at bounding box center [532, 321] width 15 height 13
checkbox input "true"
checkbox input "false"
click at [531, 359] on input "CSI Division Summary" at bounding box center [532, 358] width 15 height 13
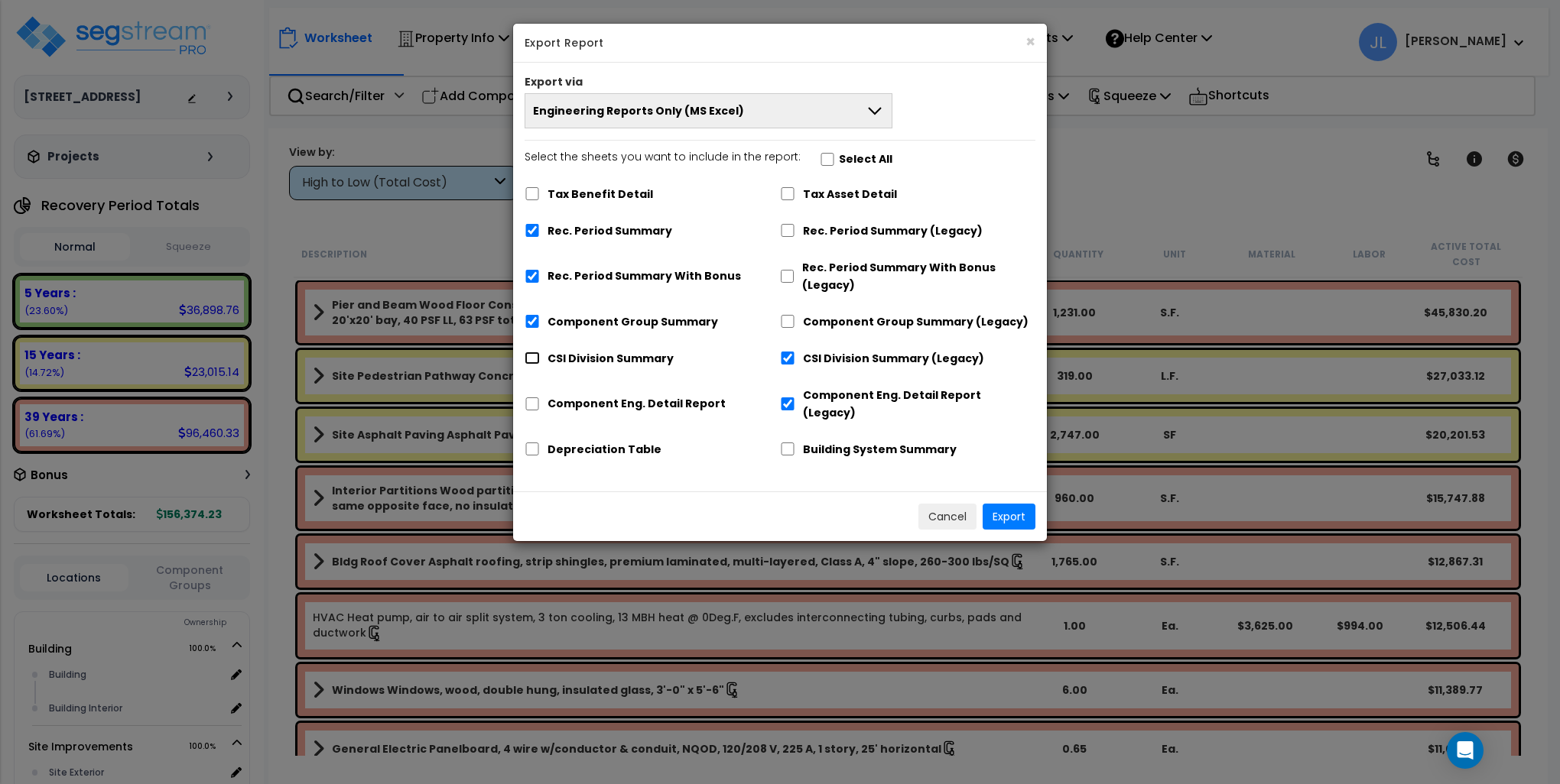
checkbox input "true"
checkbox input "false"
click at [532, 397] on input "Component Eng. Detail Report" at bounding box center [532, 404] width 15 height 13
checkbox input "true"
checkbox input "false"
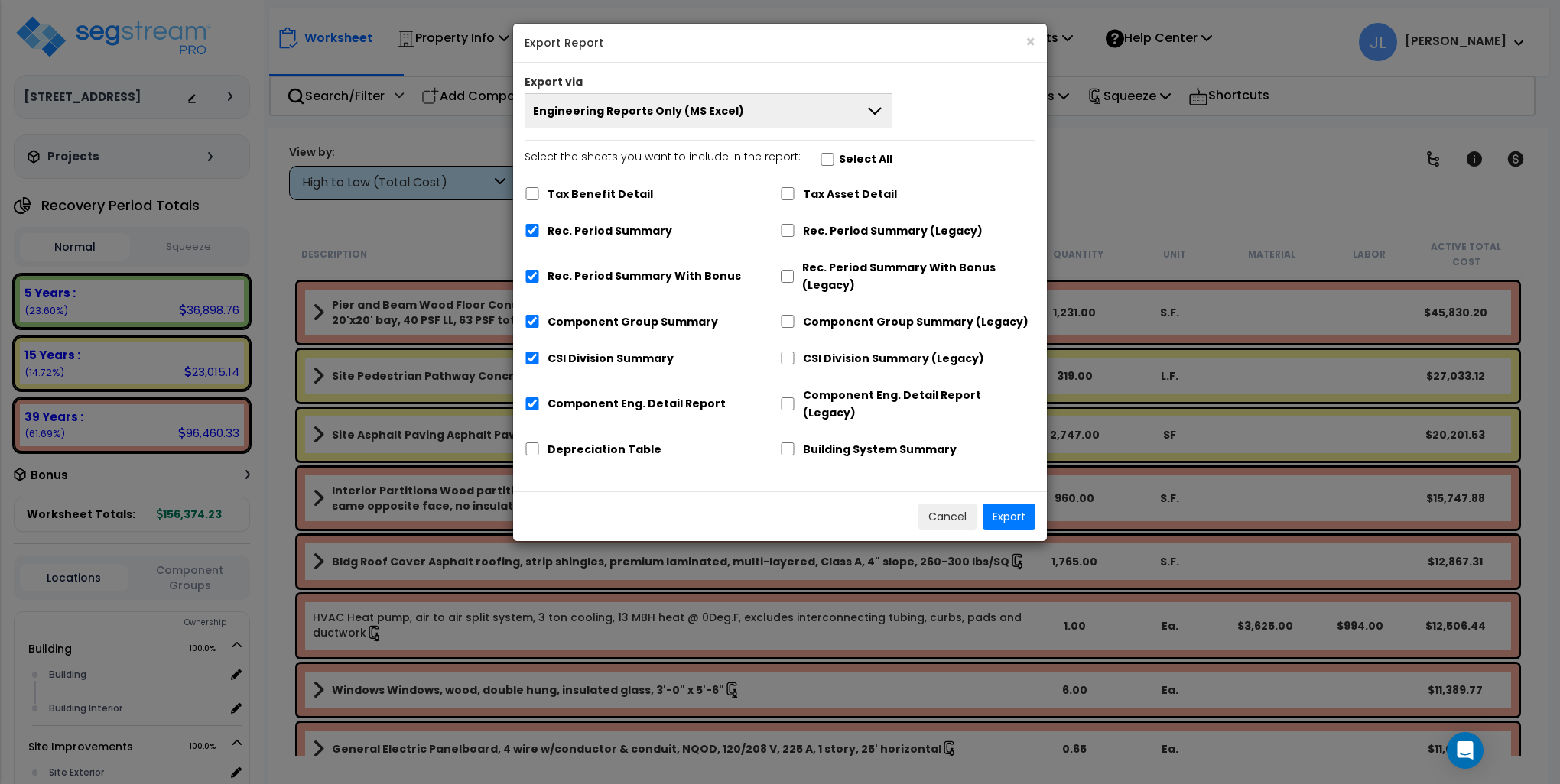
click at [755, 109] on button "Engineering Reports Only (MS Excel)" at bounding box center [708, 111] width 367 height 36
click at [1026, 41] on button "×" at bounding box center [1030, 41] width 10 height 16
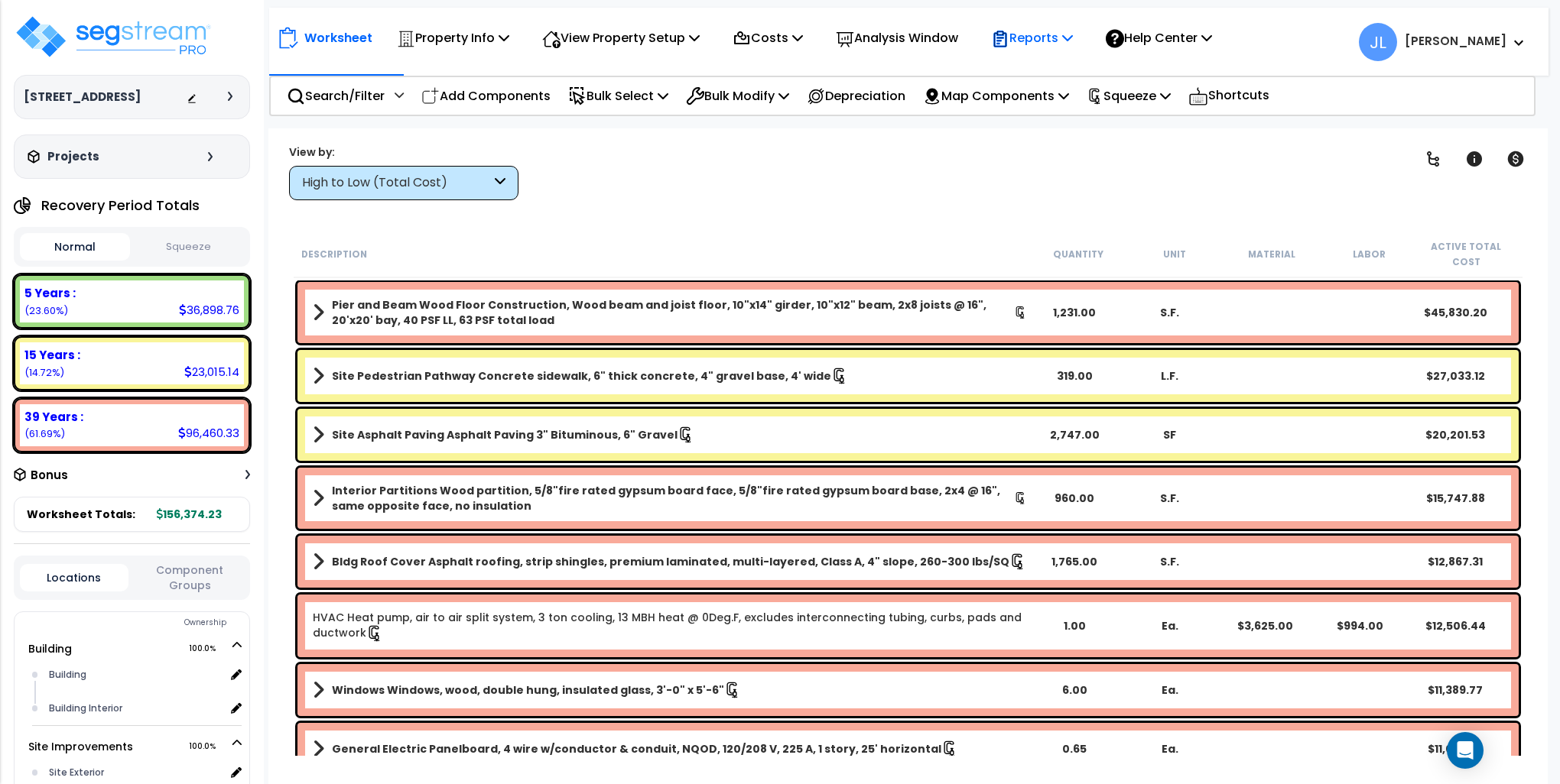
click at [1065, 36] on p "Reports" at bounding box center [1032, 37] width 82 height 21
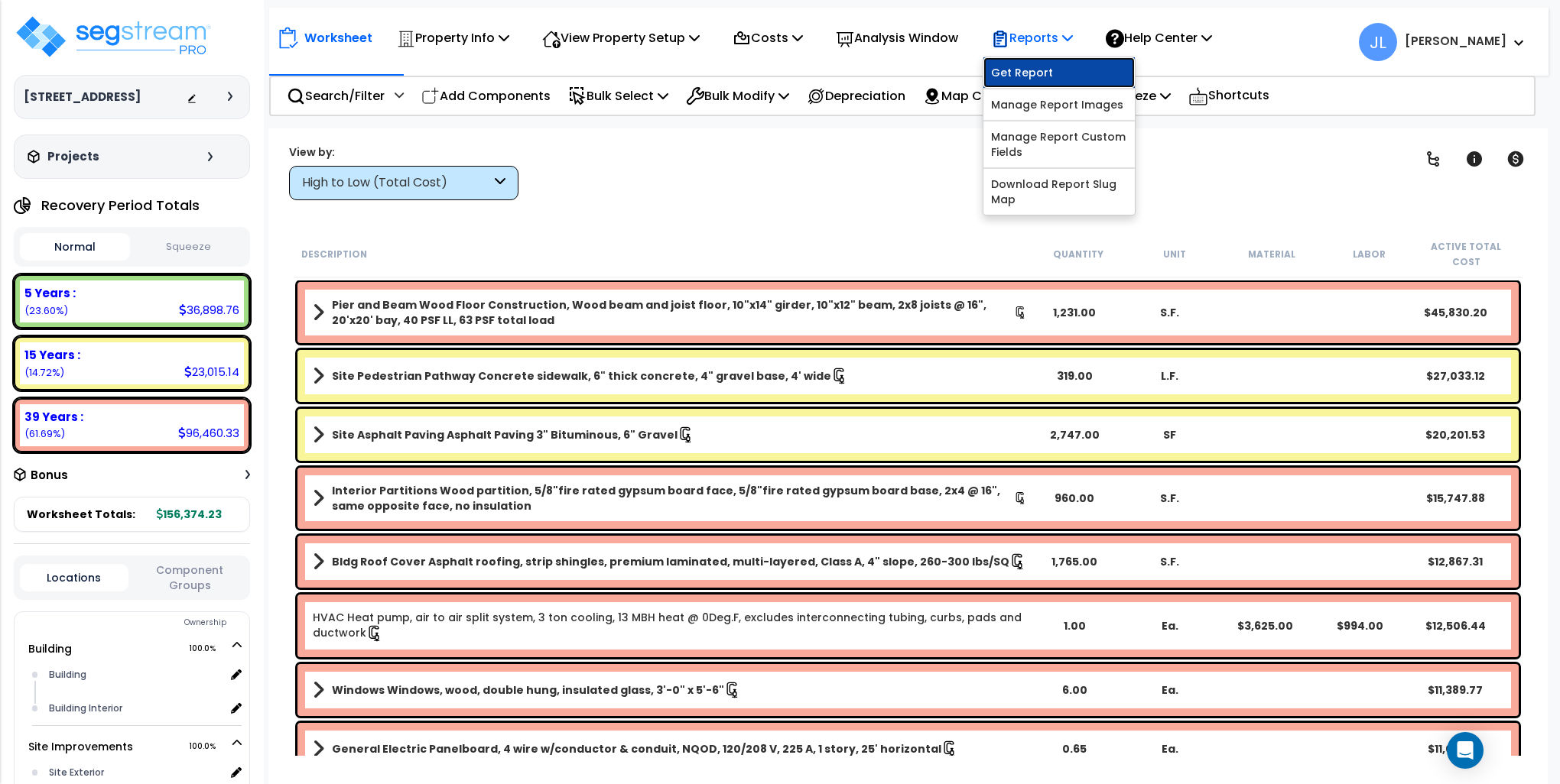
click at [1043, 69] on link "Get Report" at bounding box center [1059, 72] width 151 height 31
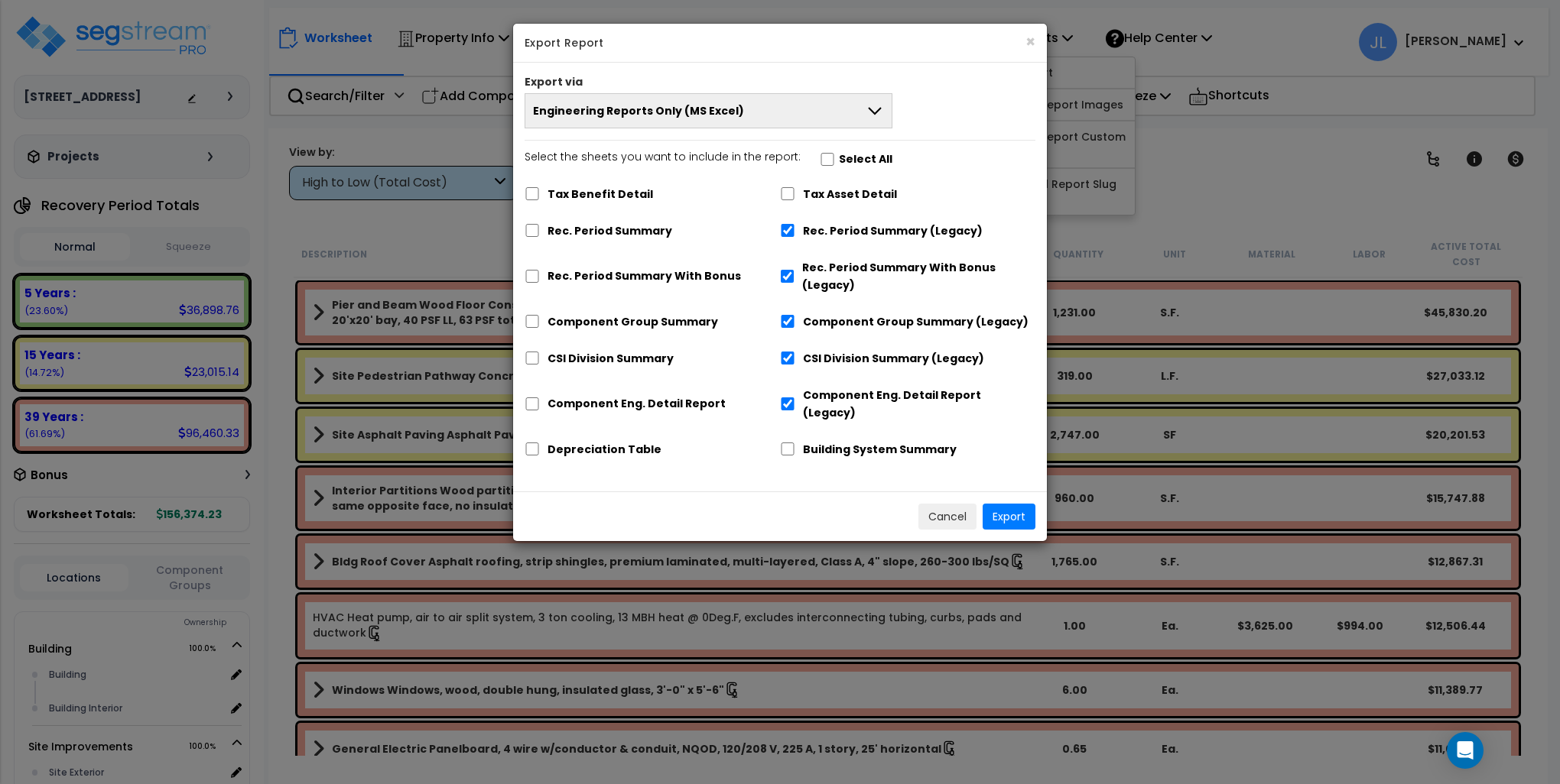
click at [875, 106] on icon at bounding box center [875, 111] width 19 height 19
click at [1029, 40] on button "×" at bounding box center [1030, 41] width 10 height 16
